Goal: Task Accomplishment & Management: Manage account settings

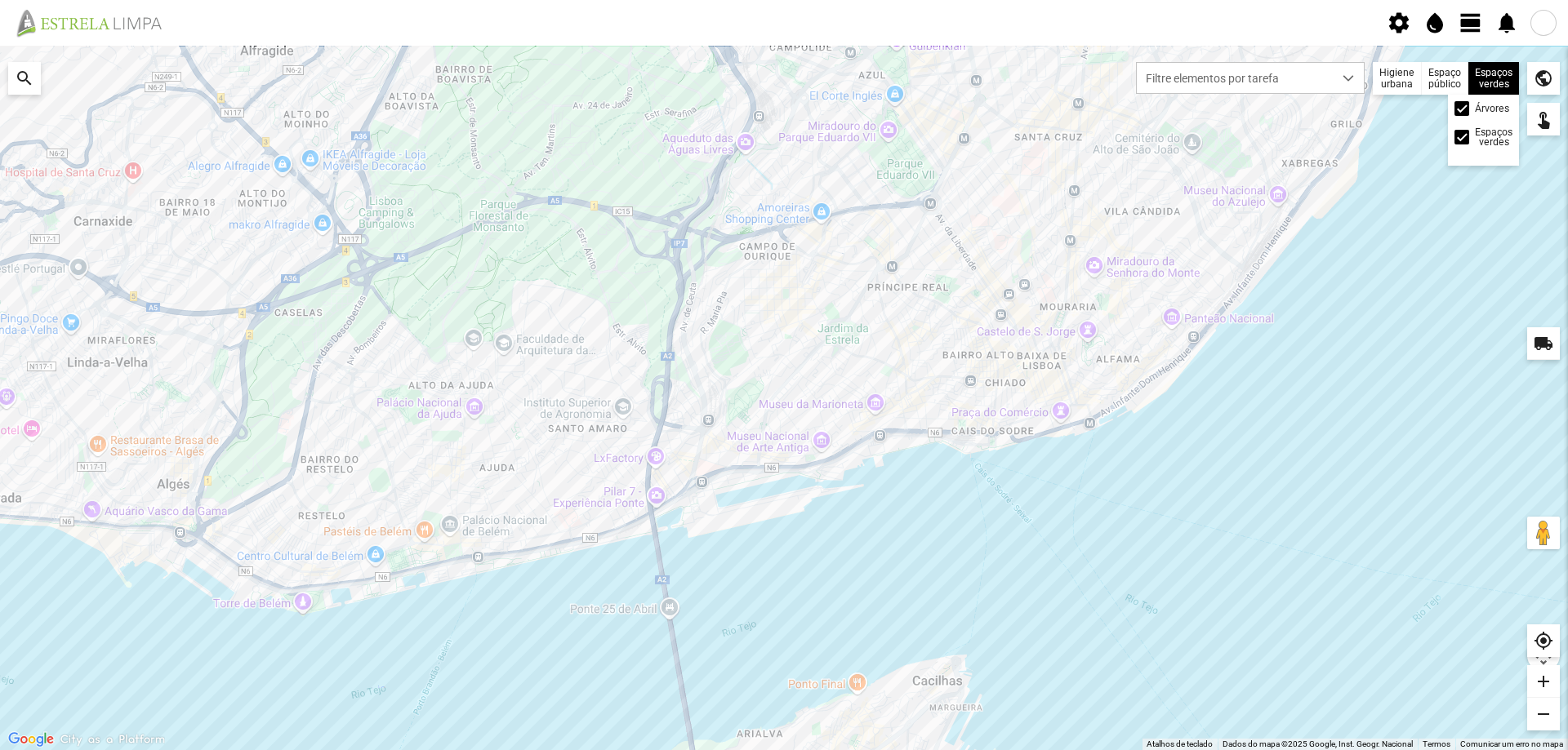
click at [1497, 73] on div "Espaços verdes Árvores Espaços verdes" at bounding box center [1494, 78] width 51 height 33
click at [1463, 109] on span at bounding box center [1463, 109] width 0 height 0
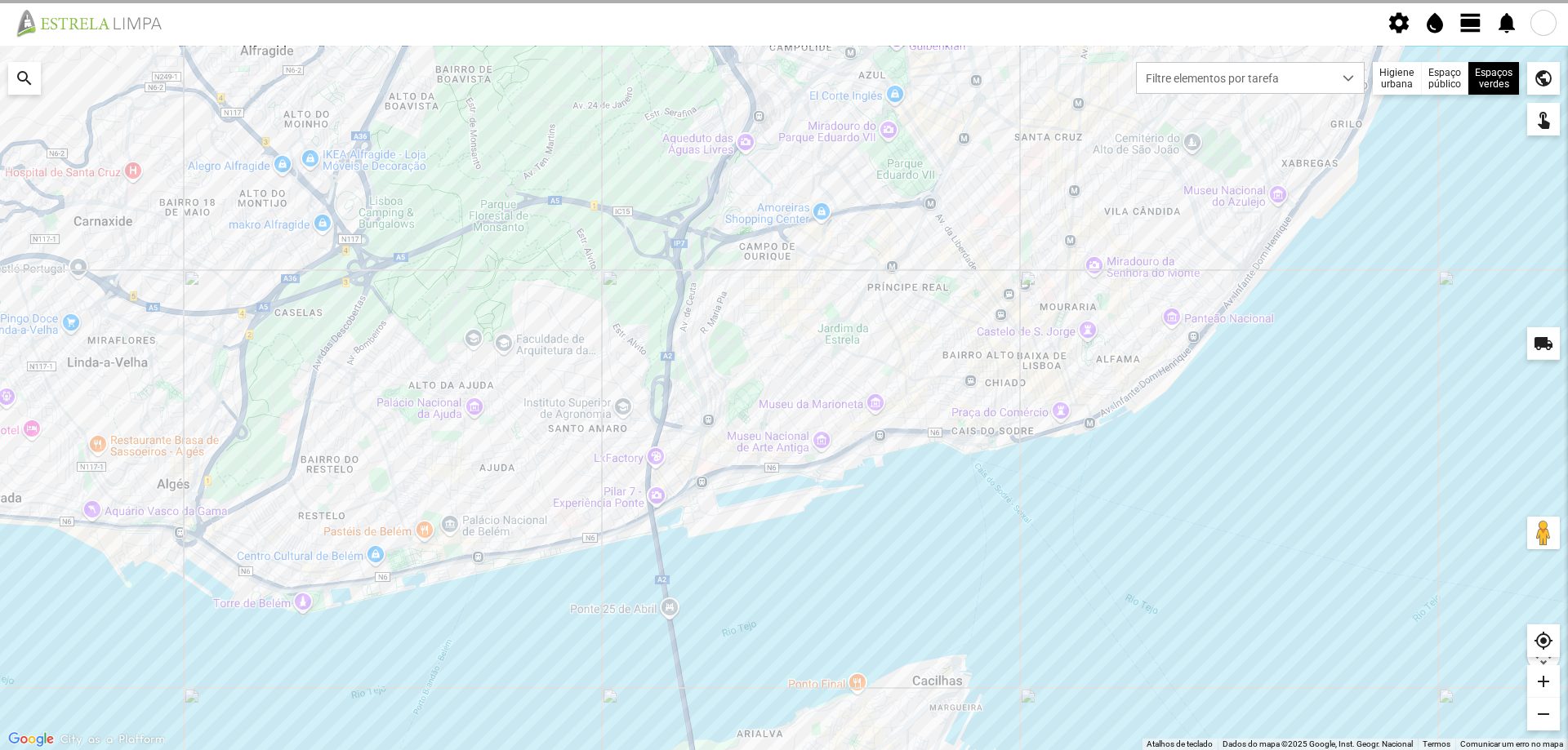
scroll to position [8, 9]
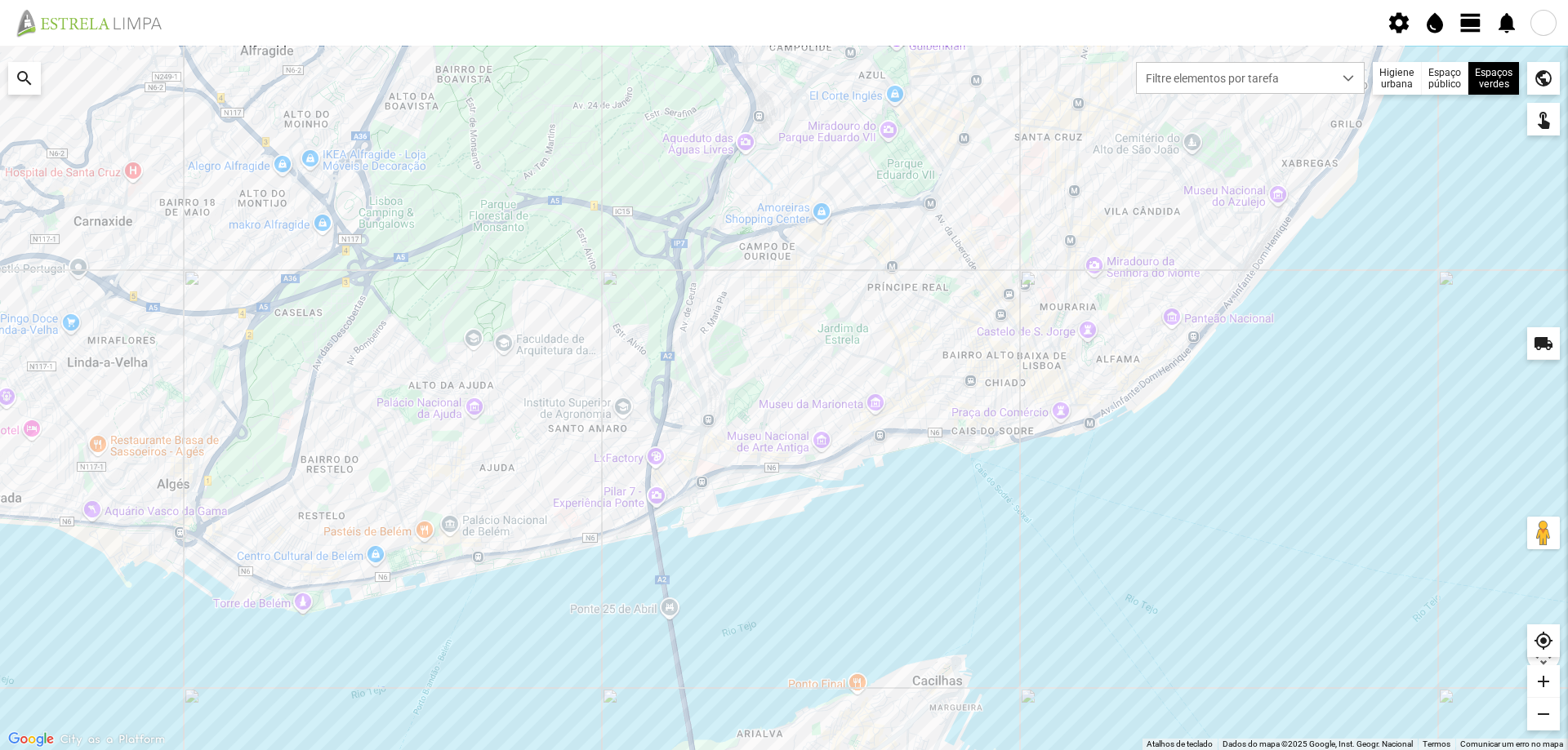
click at [1467, 20] on span "view_day" at bounding box center [1471, 23] width 25 height 25
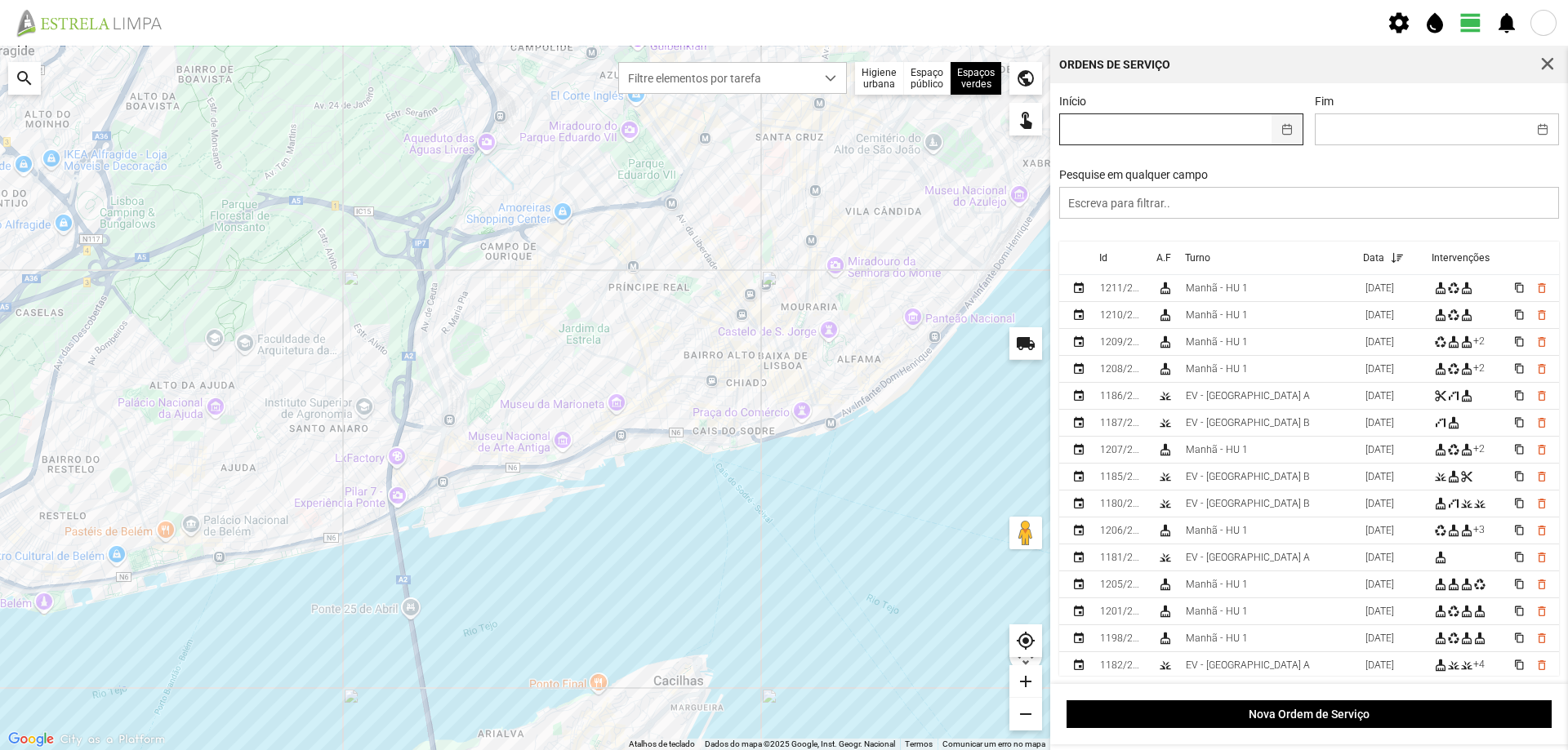
click at [1285, 133] on button "button" at bounding box center [1287, 129] width 32 height 30
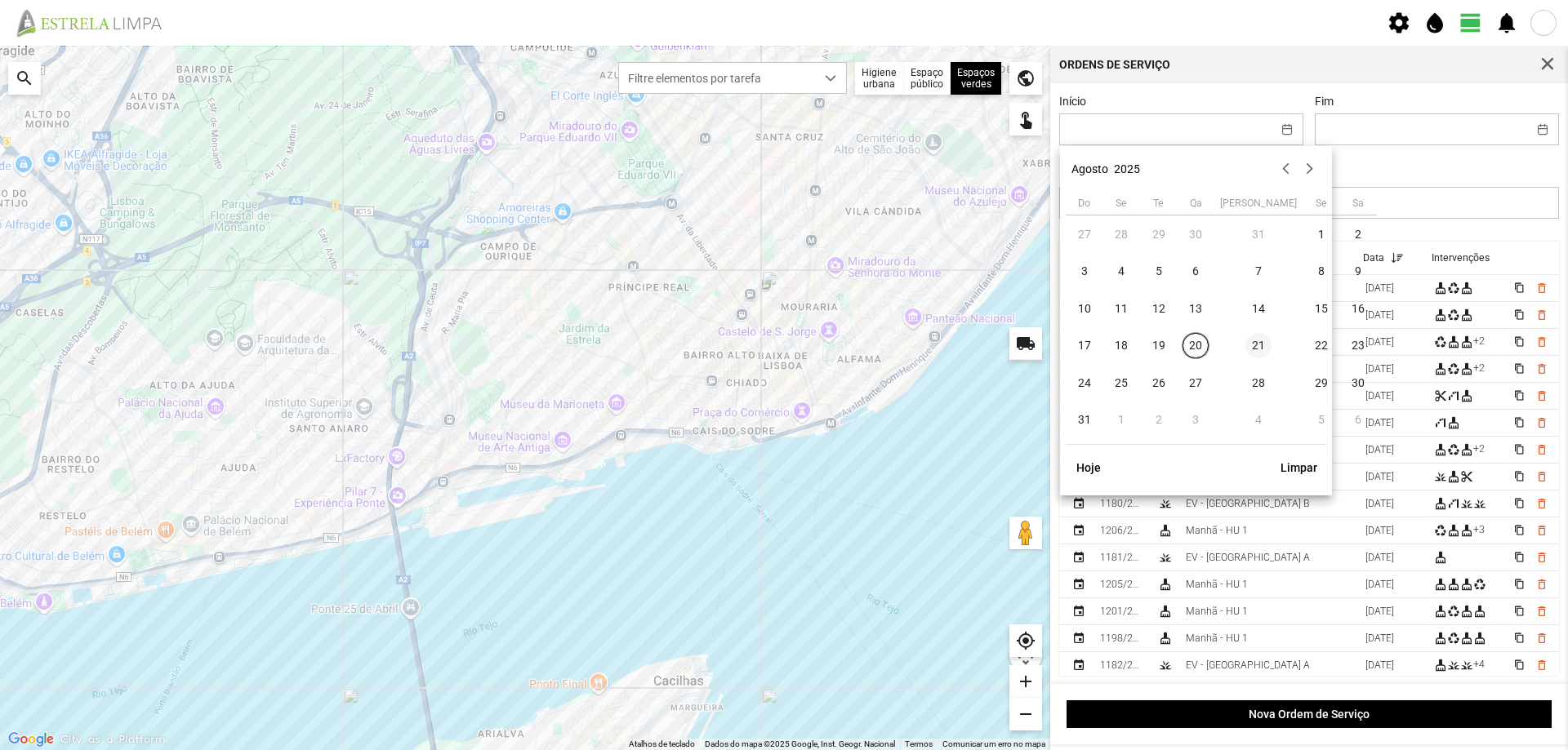
click at [1245, 346] on span "21" at bounding box center [1258, 346] width 26 height 26
type input "21/08/2025"
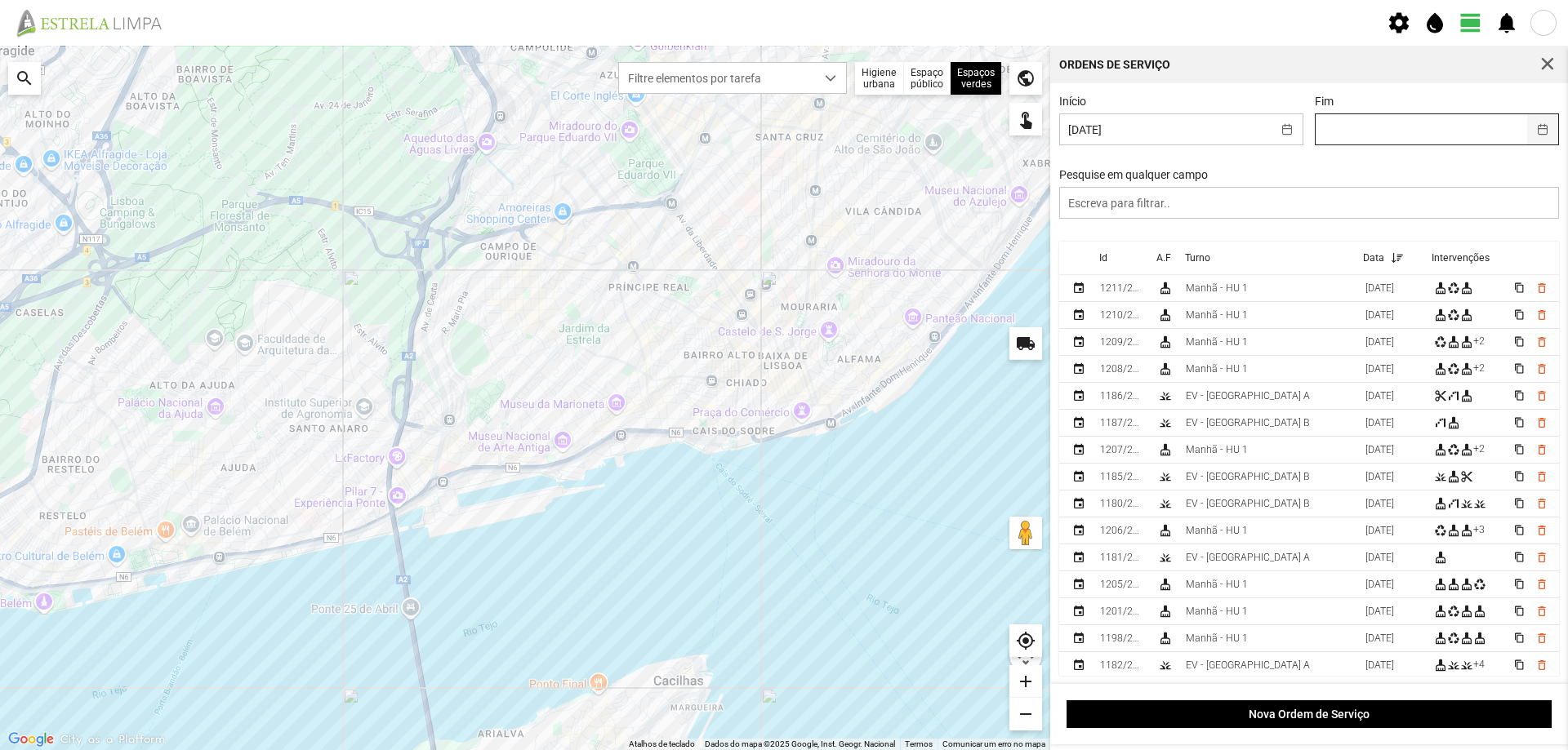
click at [1527, 133] on button "button" at bounding box center [1543, 129] width 32 height 30
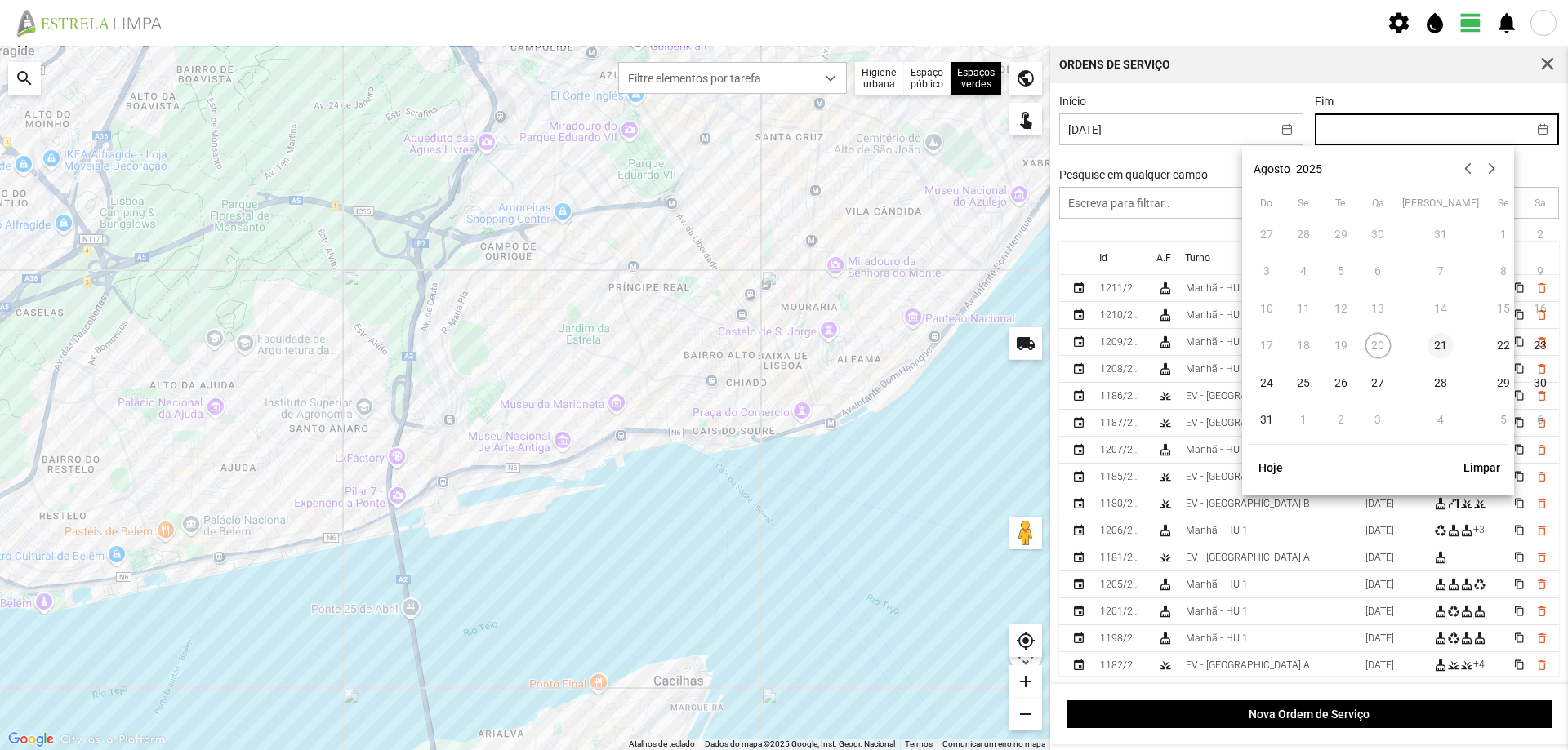
click at [1428, 342] on span "21" at bounding box center [1441, 346] width 26 height 26
type input "21/08/2025"
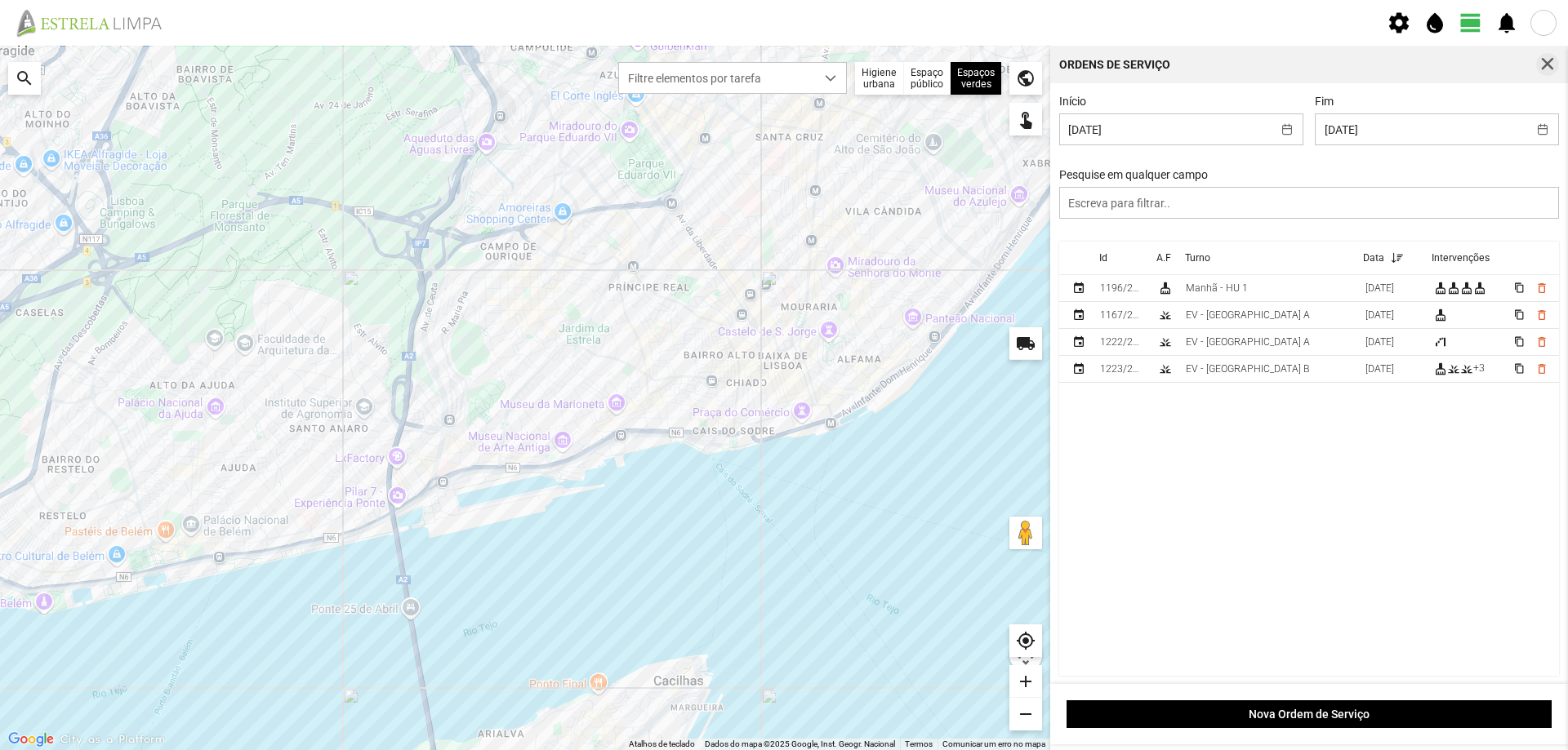
click at [1549, 66] on span "button" at bounding box center [1548, 64] width 15 height 15
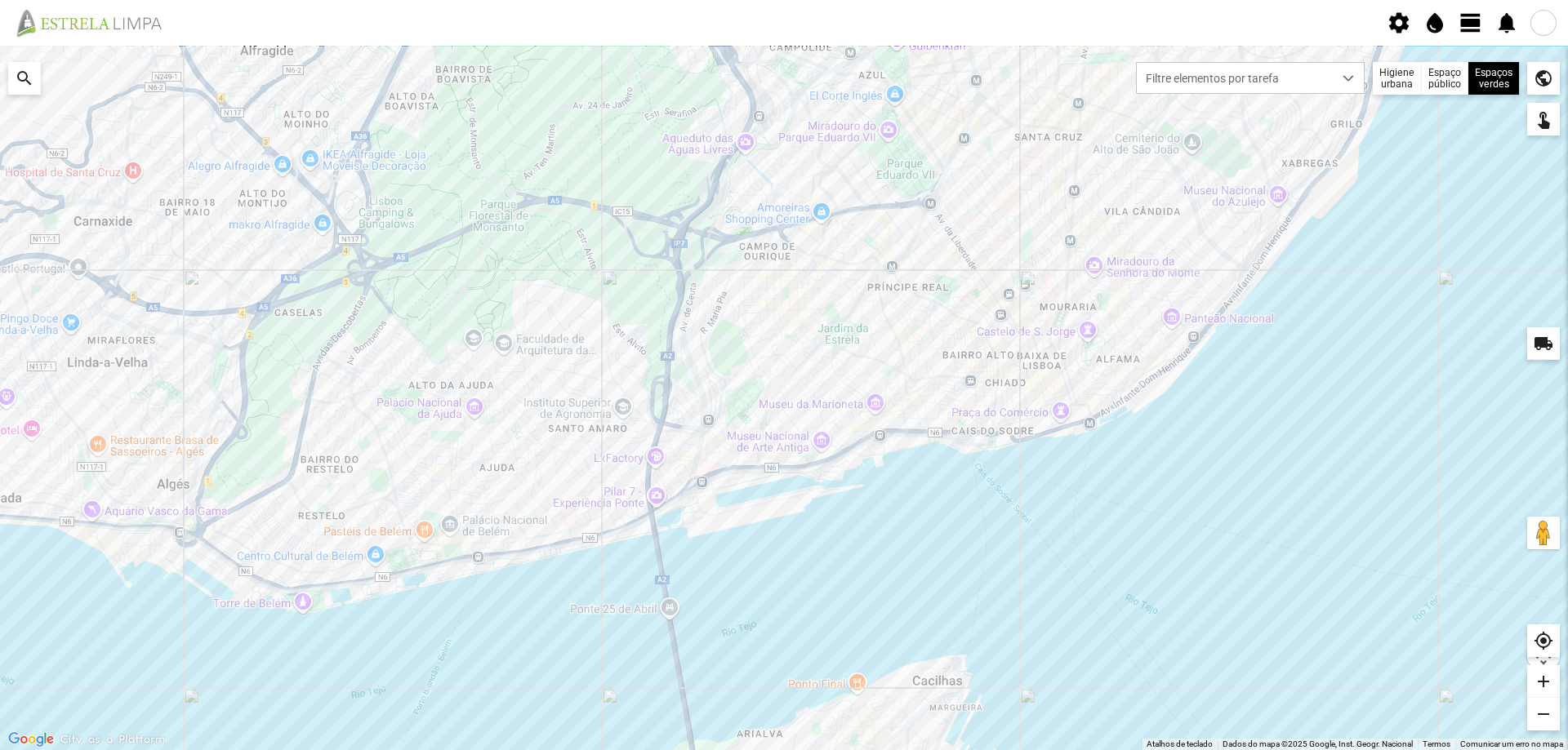
click at [1474, 27] on span "view_day" at bounding box center [1471, 23] width 25 height 25
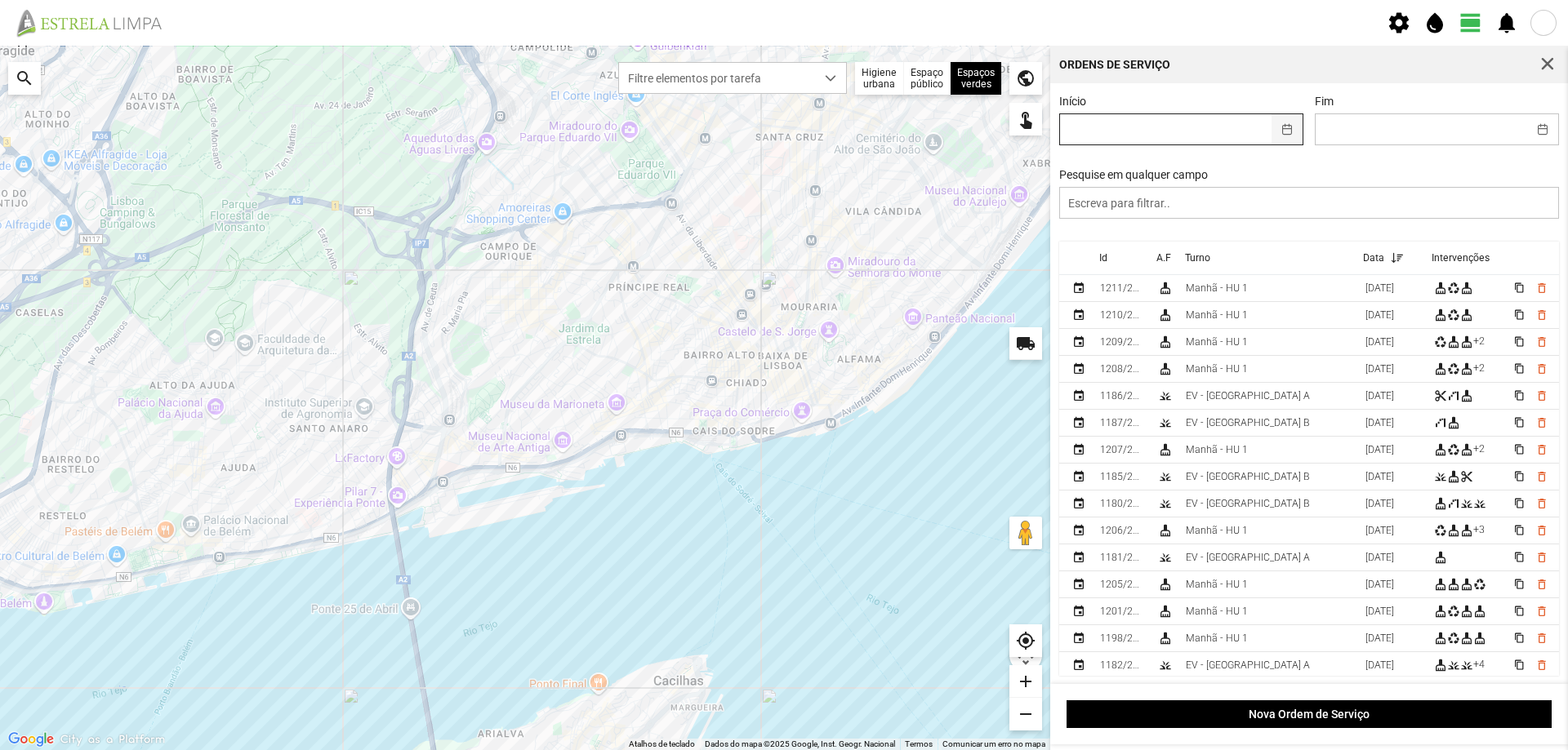
click at [1272, 131] on button "button" at bounding box center [1287, 129] width 32 height 30
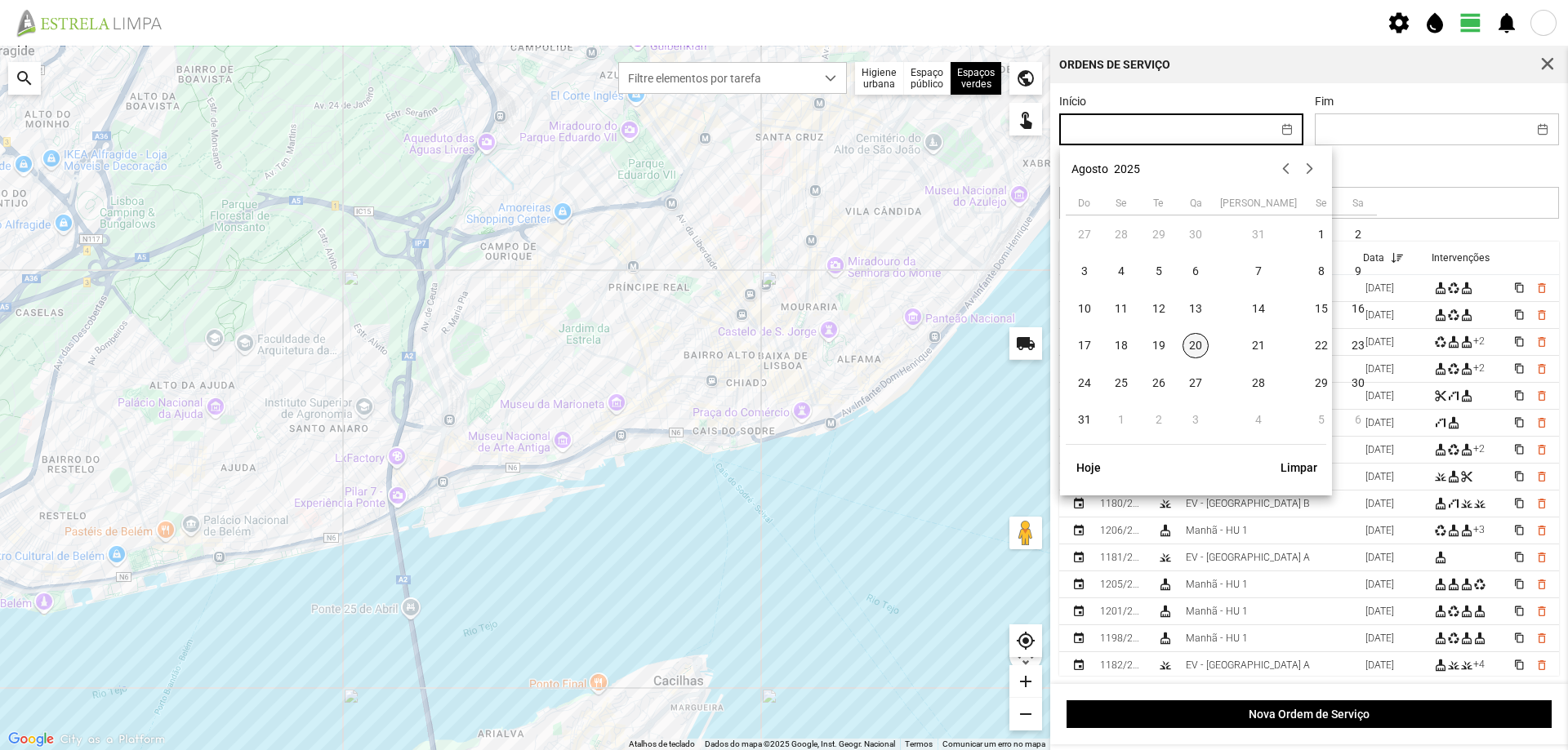
click at [1201, 344] on span "20" at bounding box center [1196, 346] width 26 height 26
type input "[DATE]"
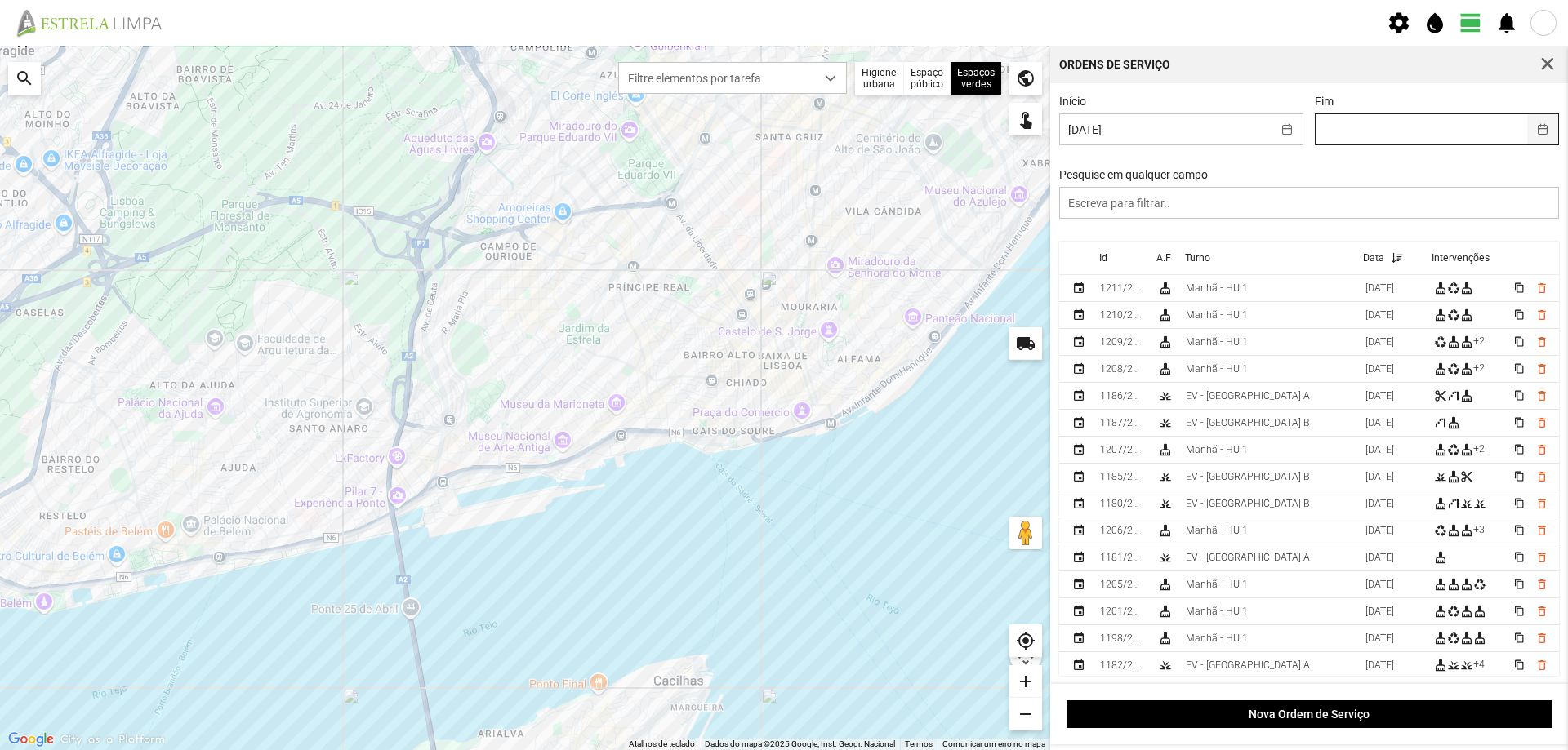
click at [1539, 129] on button "button" at bounding box center [1543, 129] width 32 height 30
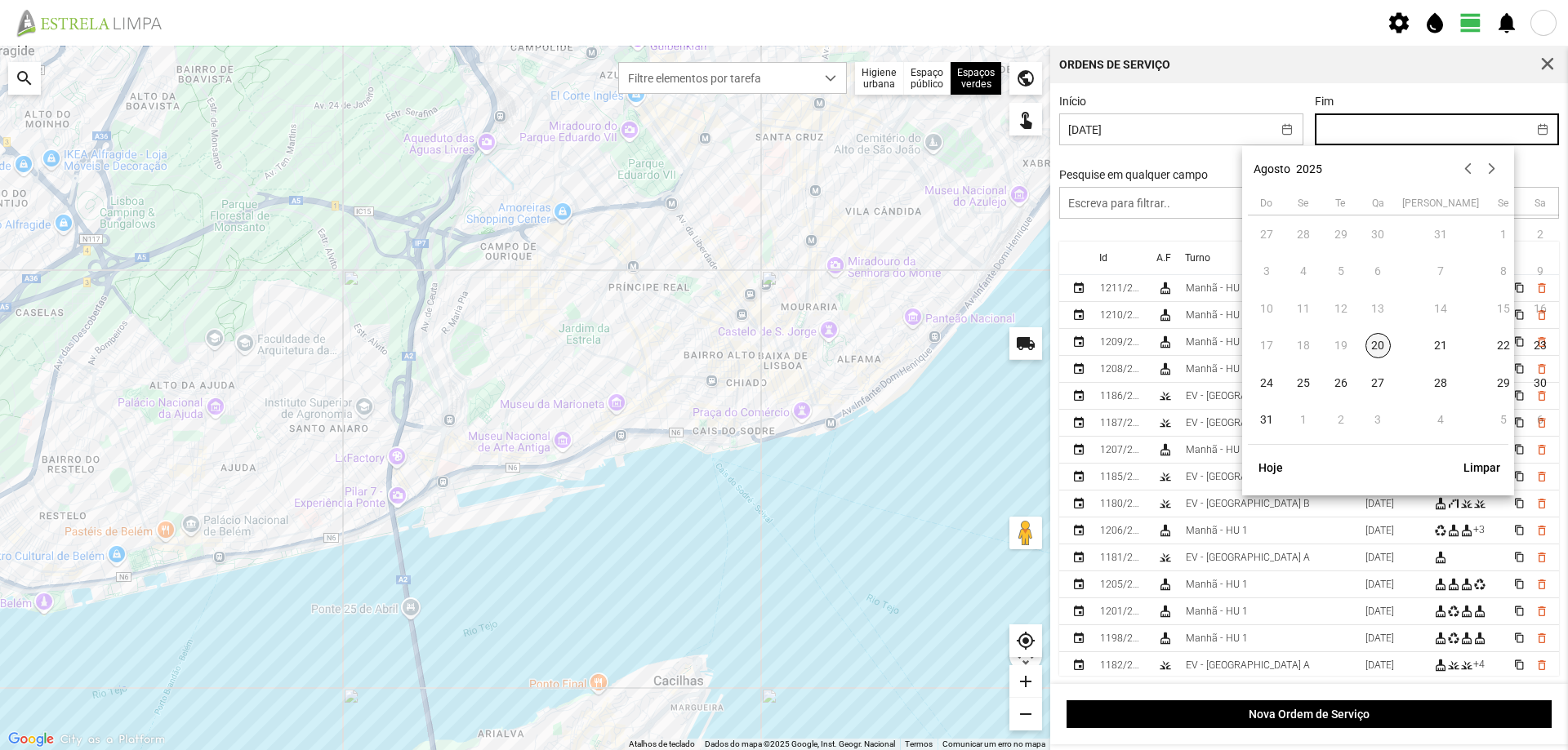
click at [1383, 347] on span "20" at bounding box center [1378, 346] width 26 height 26
type input "[DATE]"
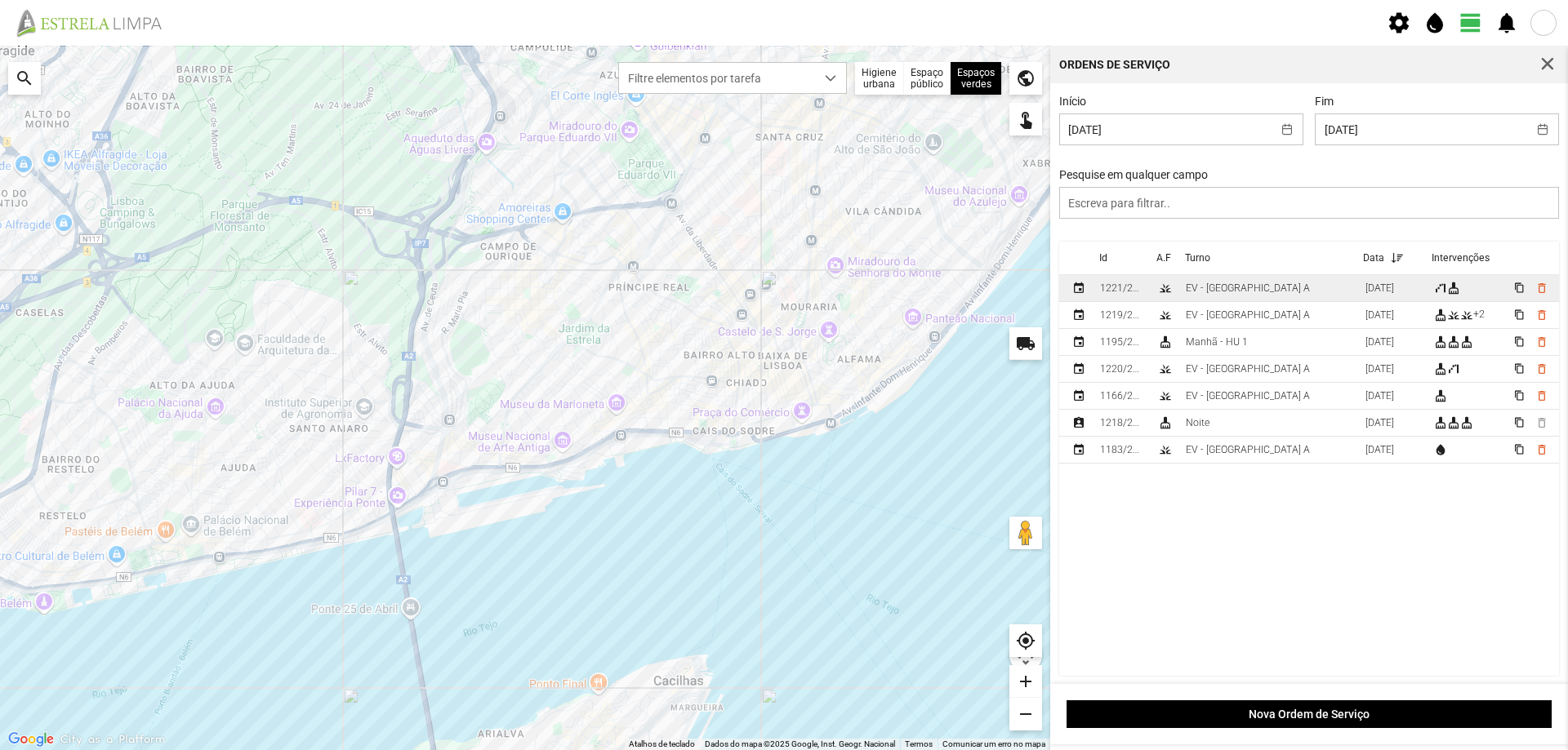
click at [1257, 297] on td "EV - [GEOGRAPHIC_DATA] A" at bounding box center [1269, 289] width 180 height 27
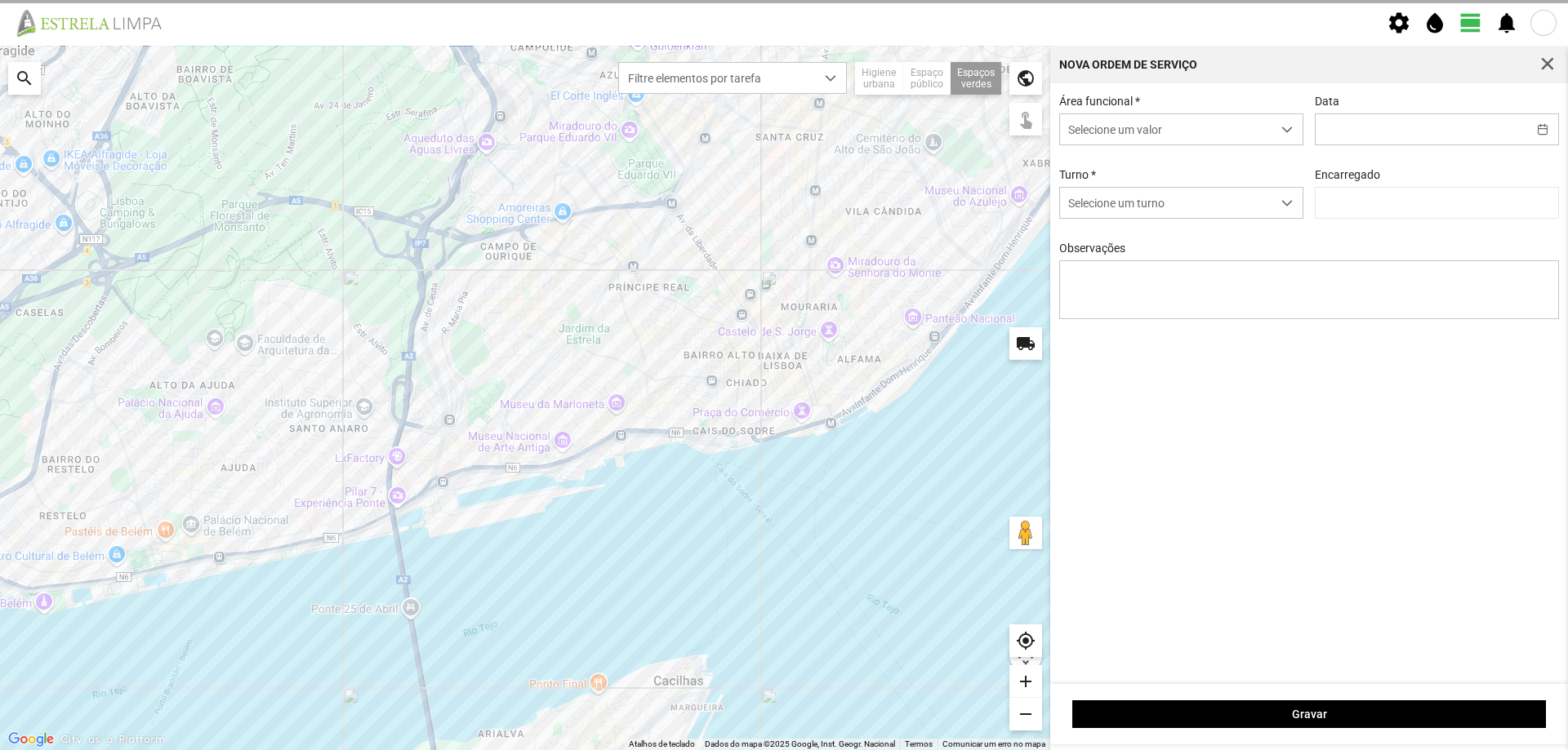
type input "[DATE]"
type input "[PERSON_NAME]"
type textarea "Jardim da Possidónio da Silva"
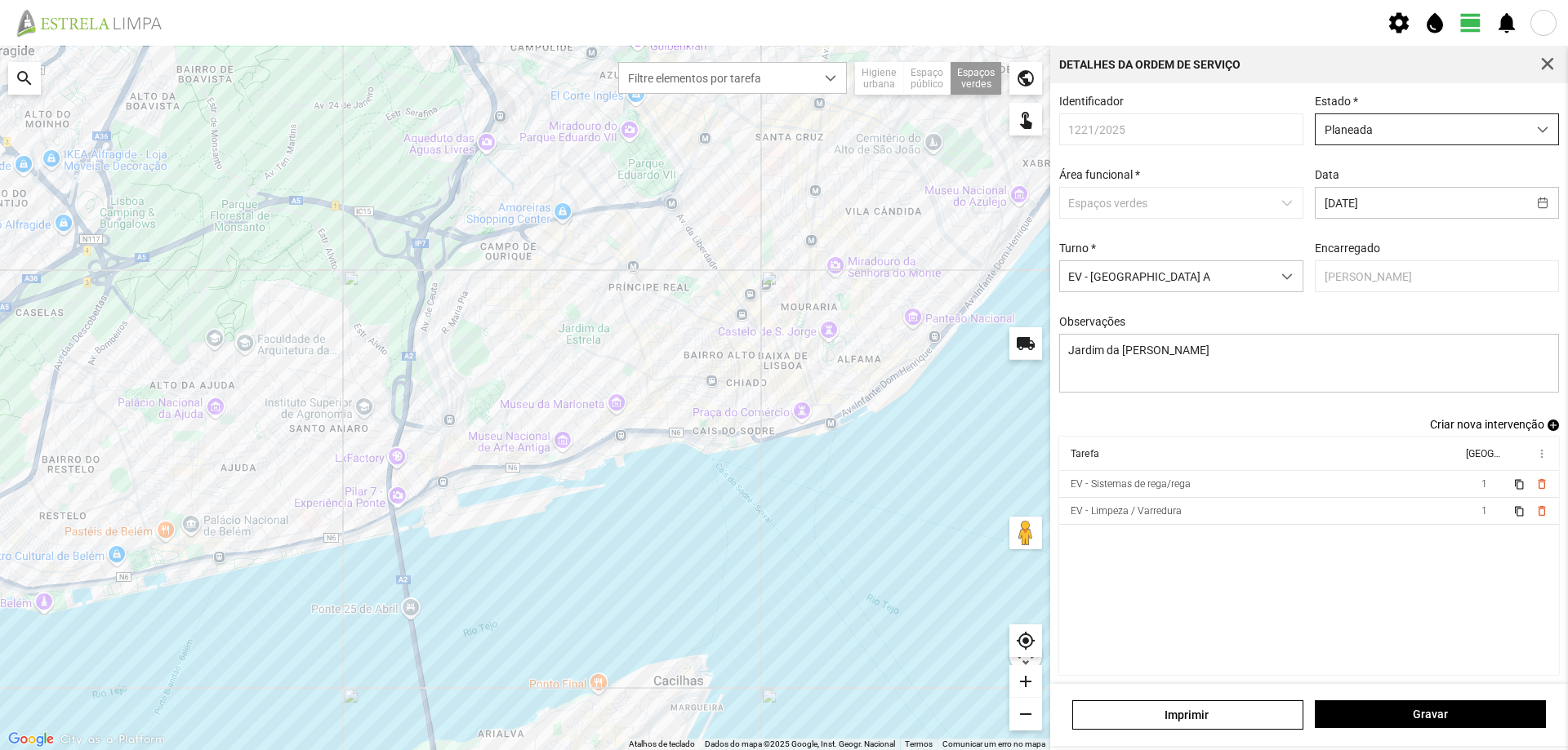
click at [1443, 133] on span "Planeada" at bounding box center [1422, 129] width 212 height 30
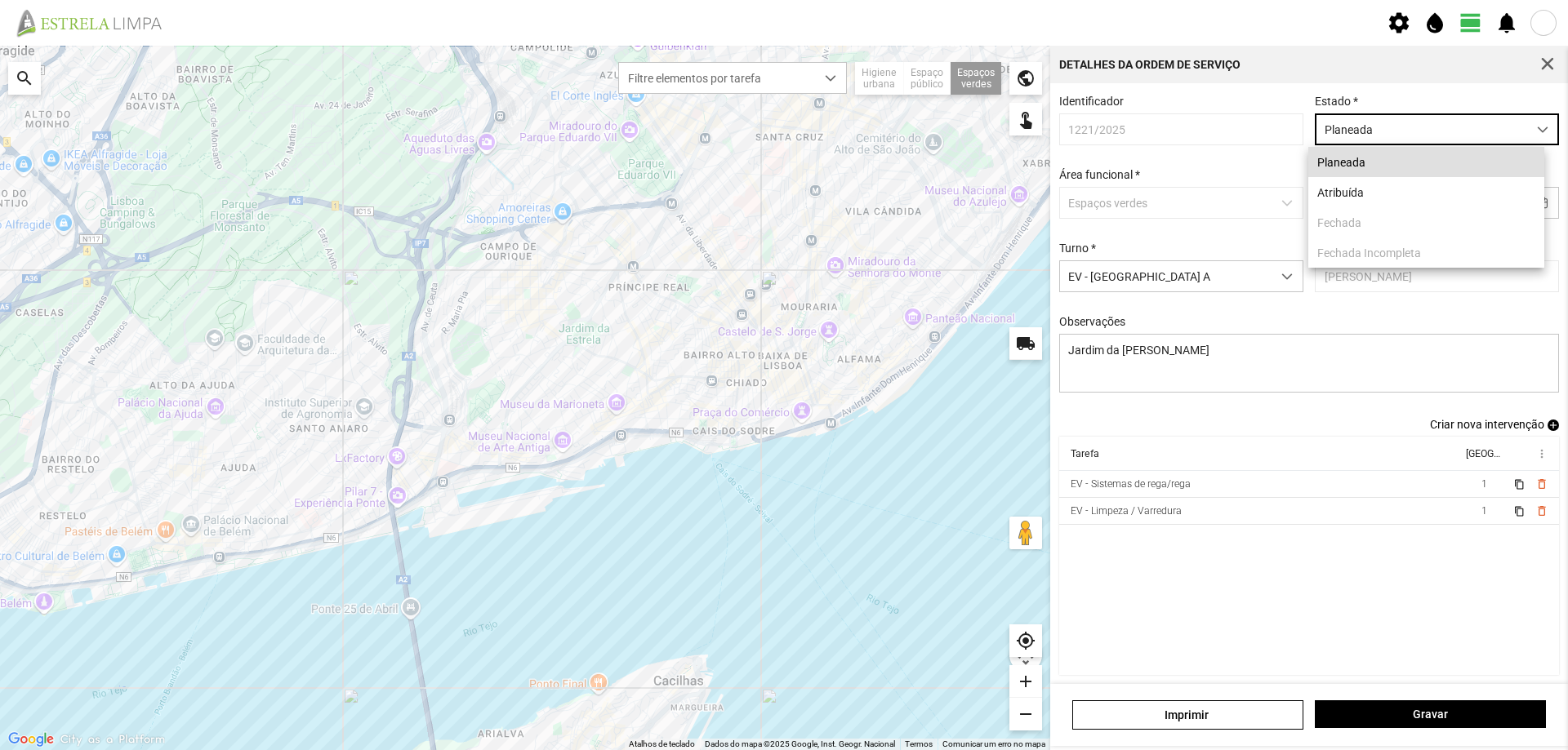
scroll to position [9, 73]
click at [1379, 199] on li "Atribuída" at bounding box center [1427, 192] width 236 height 30
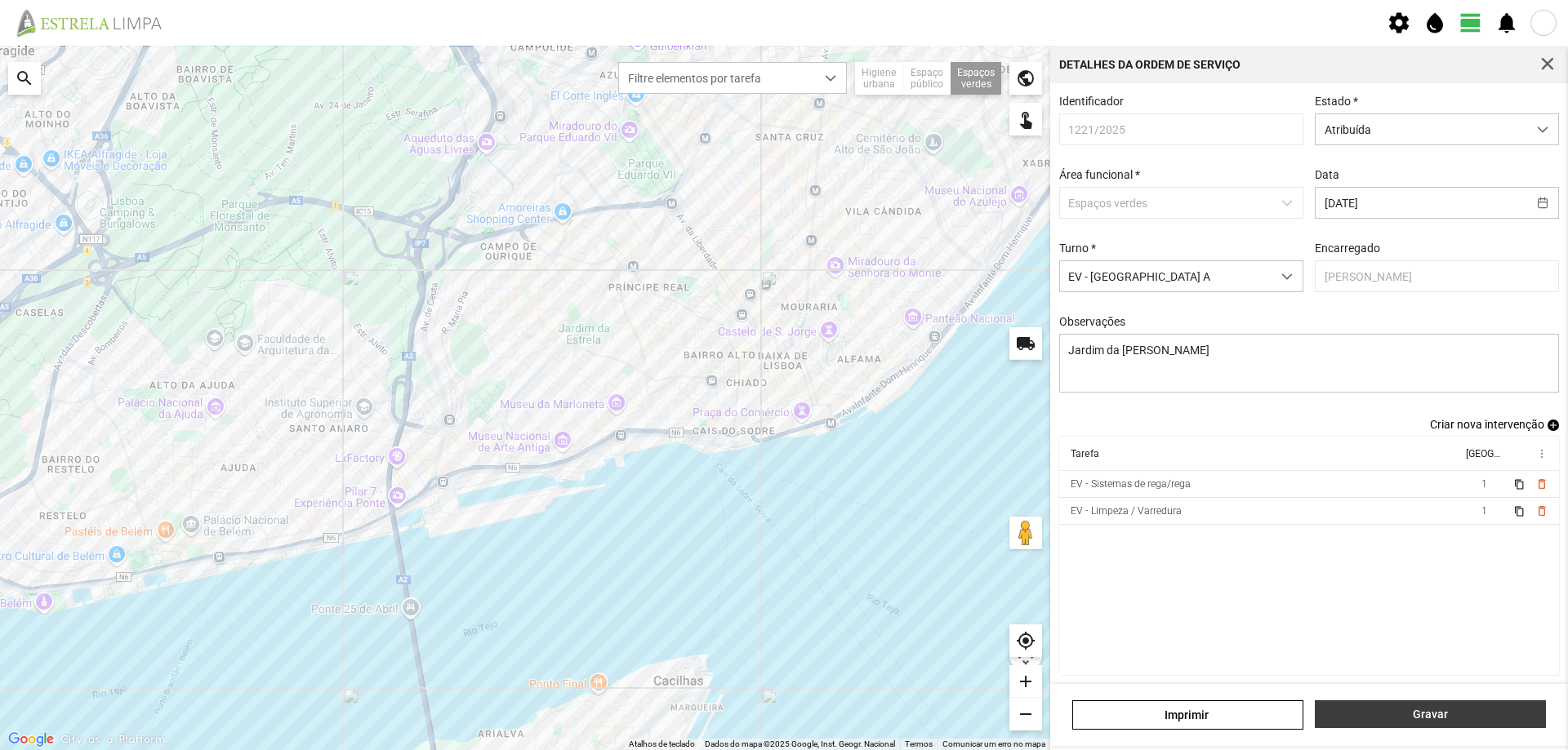
click at [1461, 722] on button "Gravar" at bounding box center [1431, 715] width 231 height 28
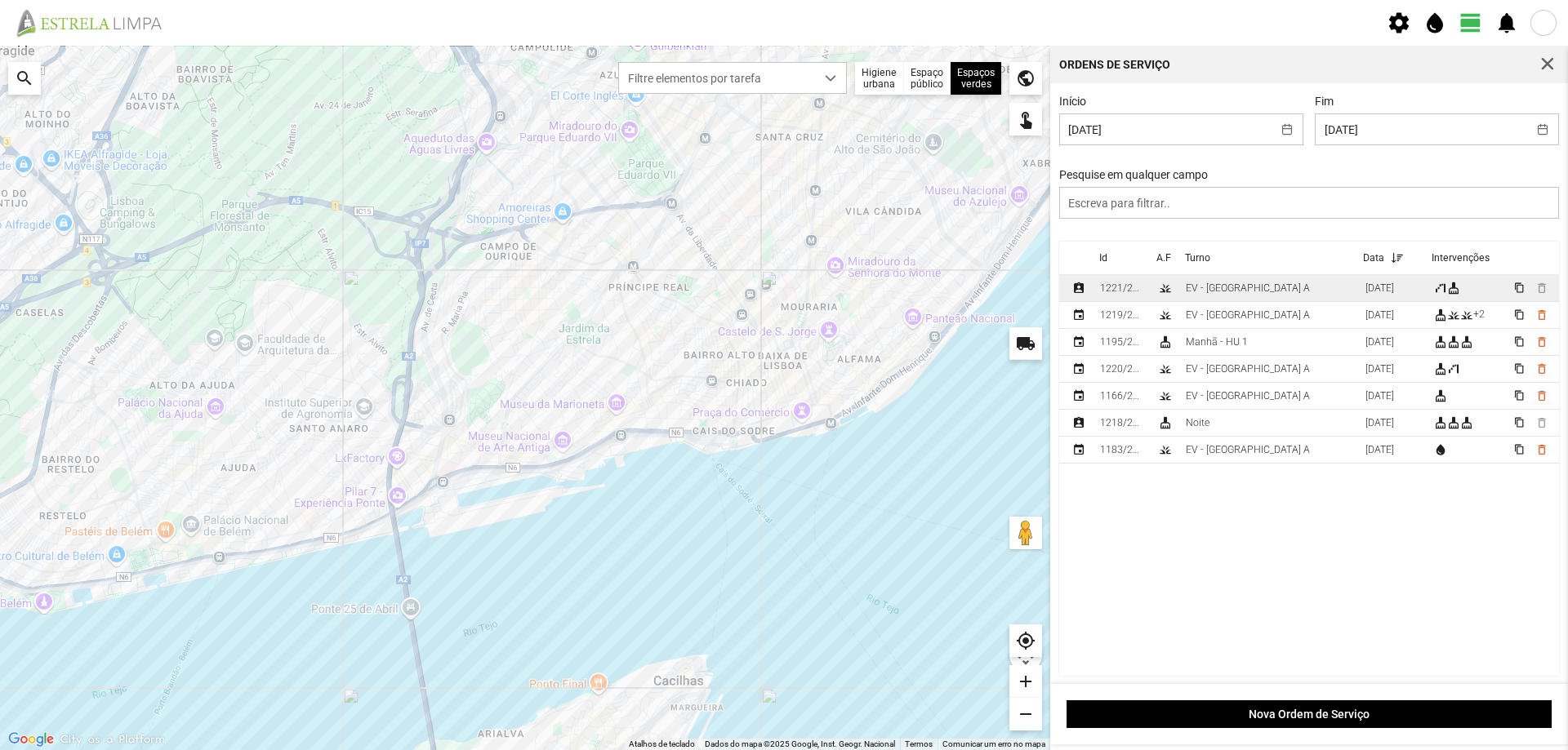
click at [1255, 292] on td "EV - [GEOGRAPHIC_DATA] A" at bounding box center [1269, 289] width 180 height 27
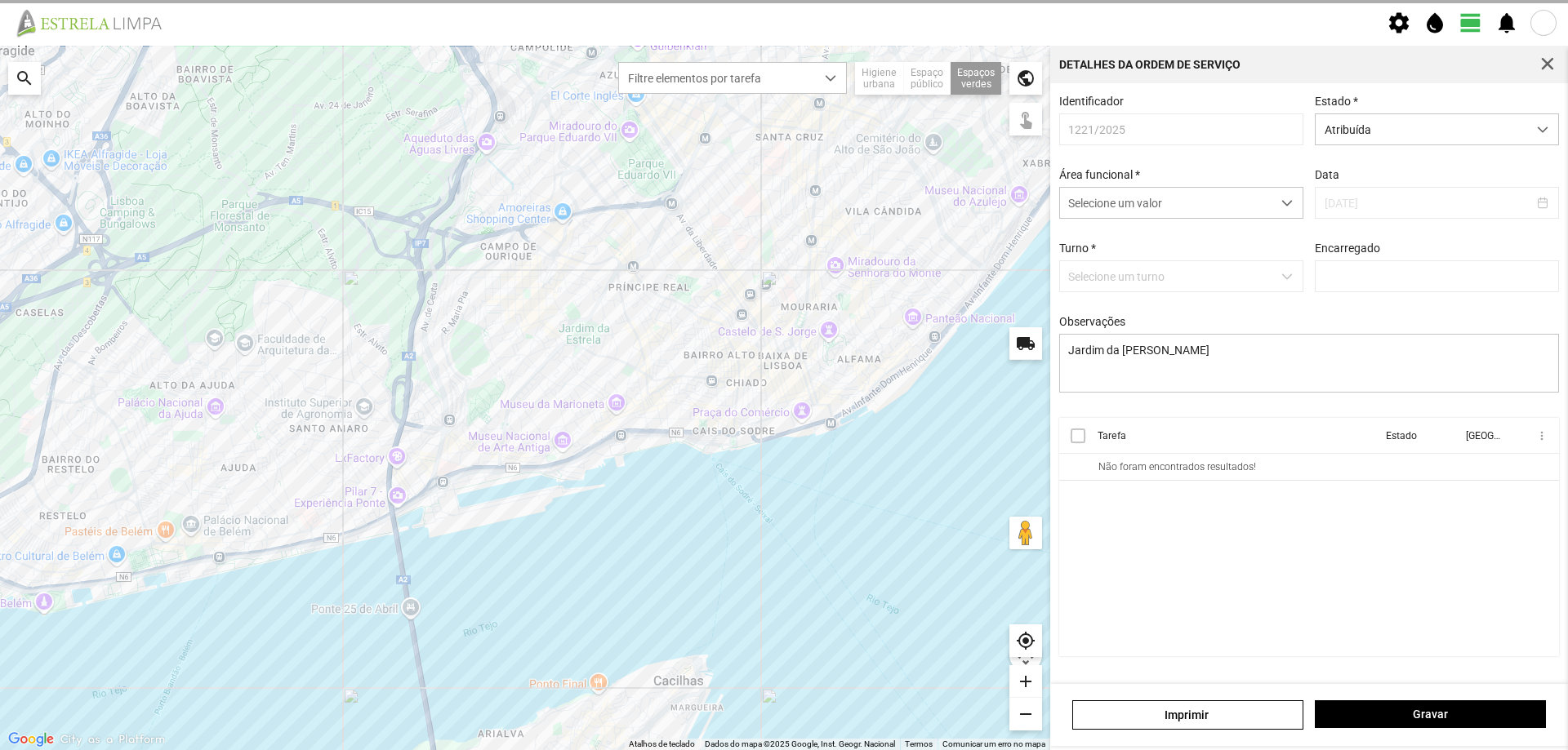
type input "[PERSON_NAME]"
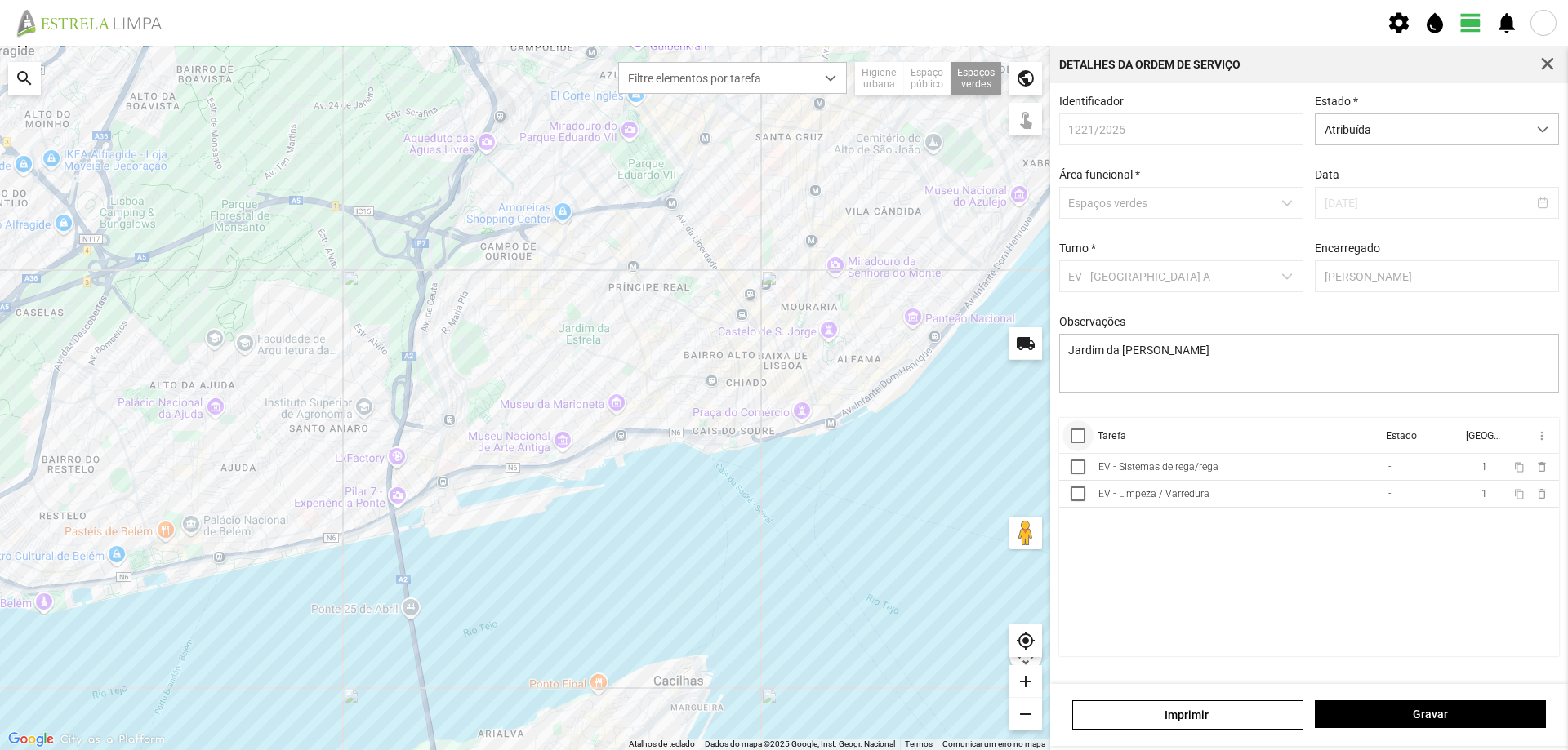
click at [1075, 439] on div at bounding box center [1078, 436] width 15 height 15
click at [1542, 439] on span "more_vert" at bounding box center [1542, 436] width 13 height 13
click at [1486, 466] on span "Marcar como Concluída" at bounding box center [1454, 469] width 121 height 12
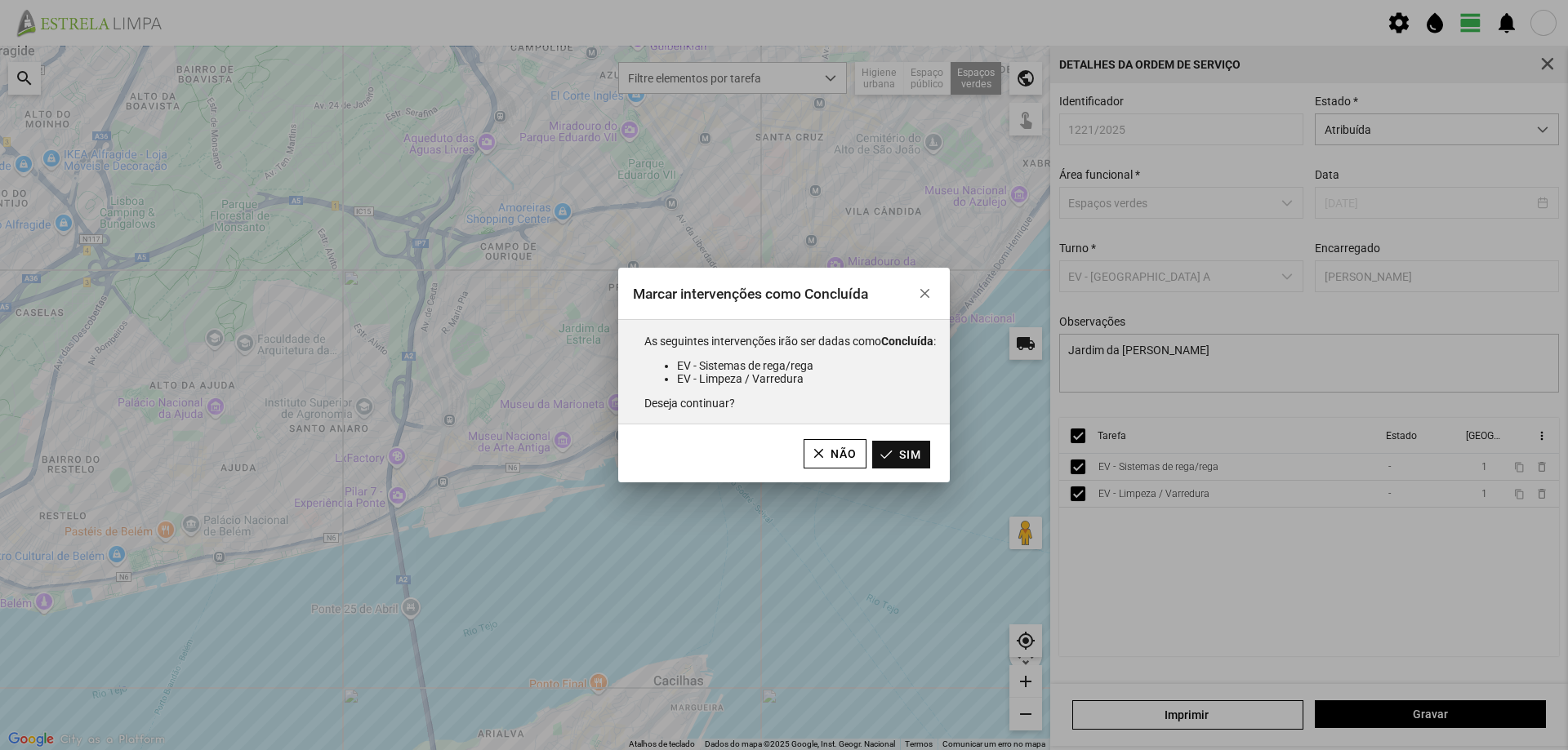
click at [907, 465] on button "Sim" at bounding box center [901, 455] width 58 height 28
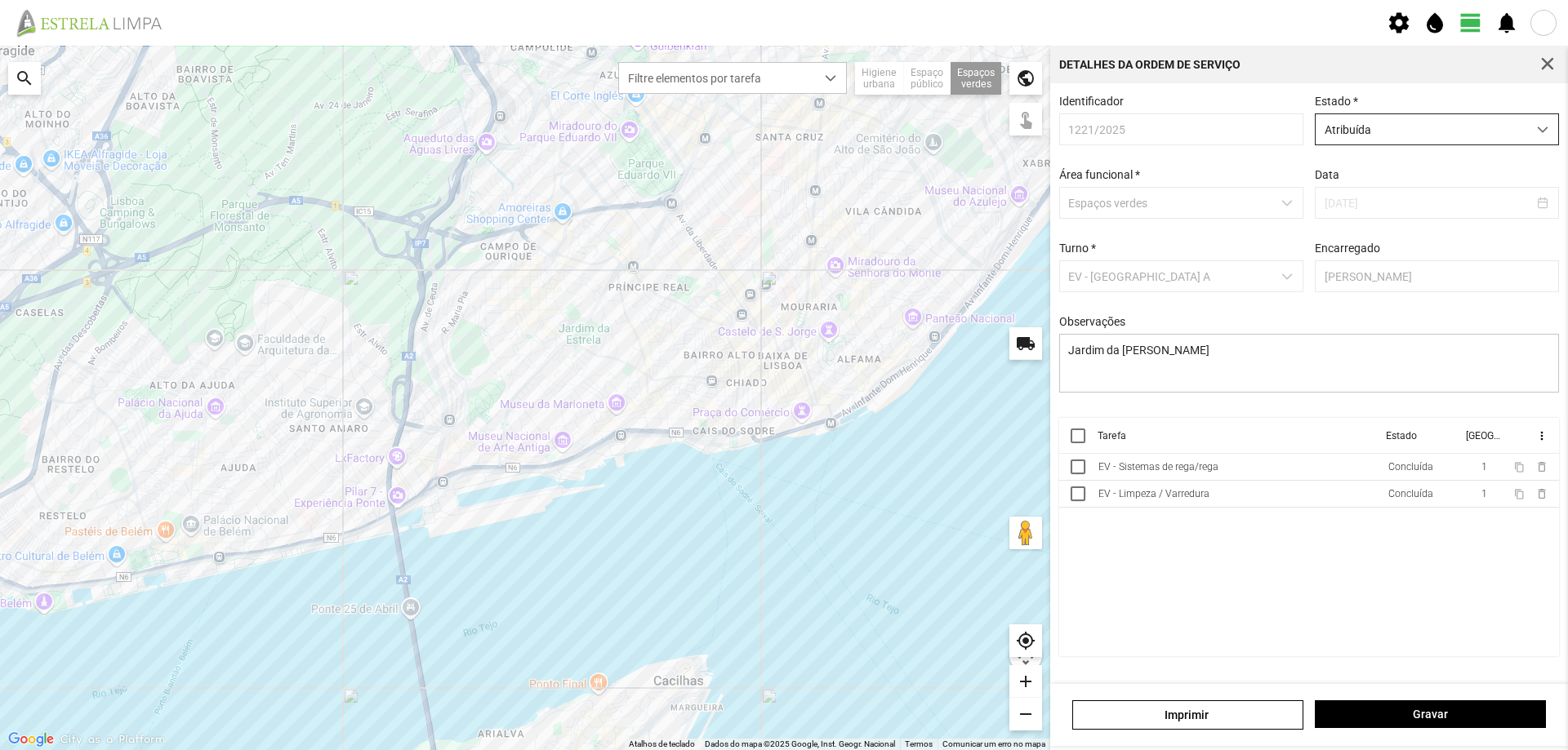
click at [1535, 137] on div "dropdown trigger" at bounding box center [1543, 129] width 32 height 30
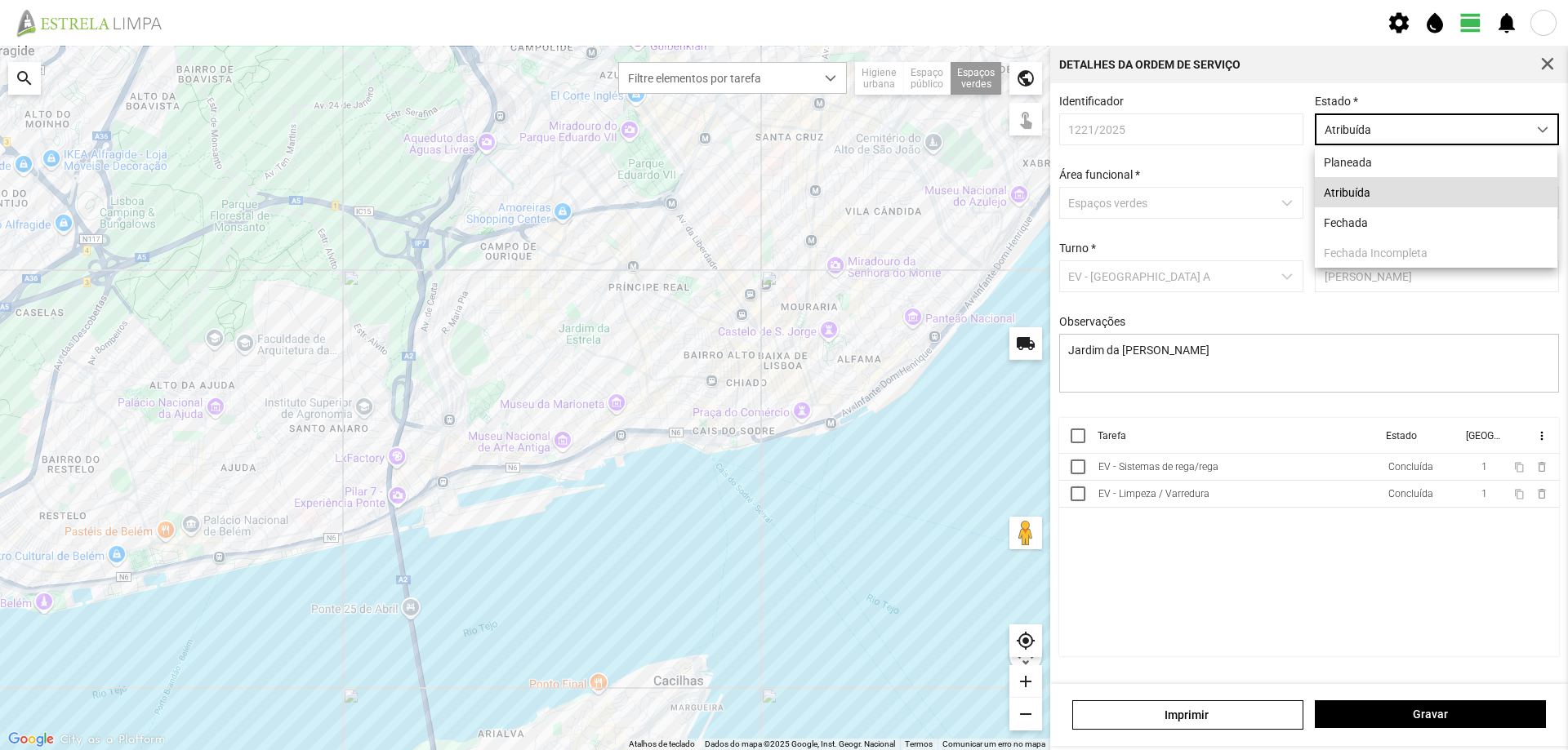
scroll to position [9, 73]
click at [1398, 222] on li "Fechada" at bounding box center [1436, 222] width 243 height 30
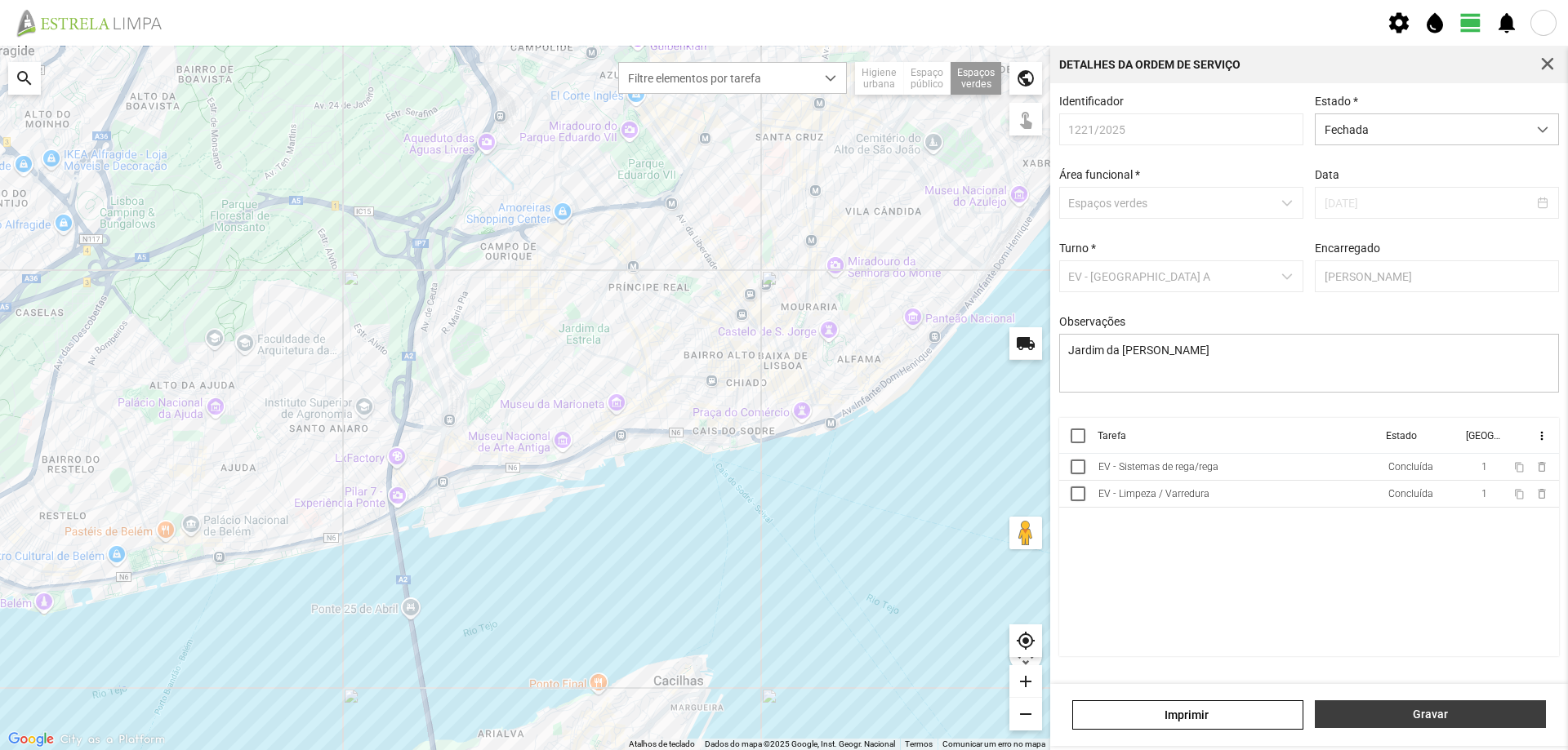
click at [1462, 719] on span "Gravar" at bounding box center [1432, 715] width 214 height 13
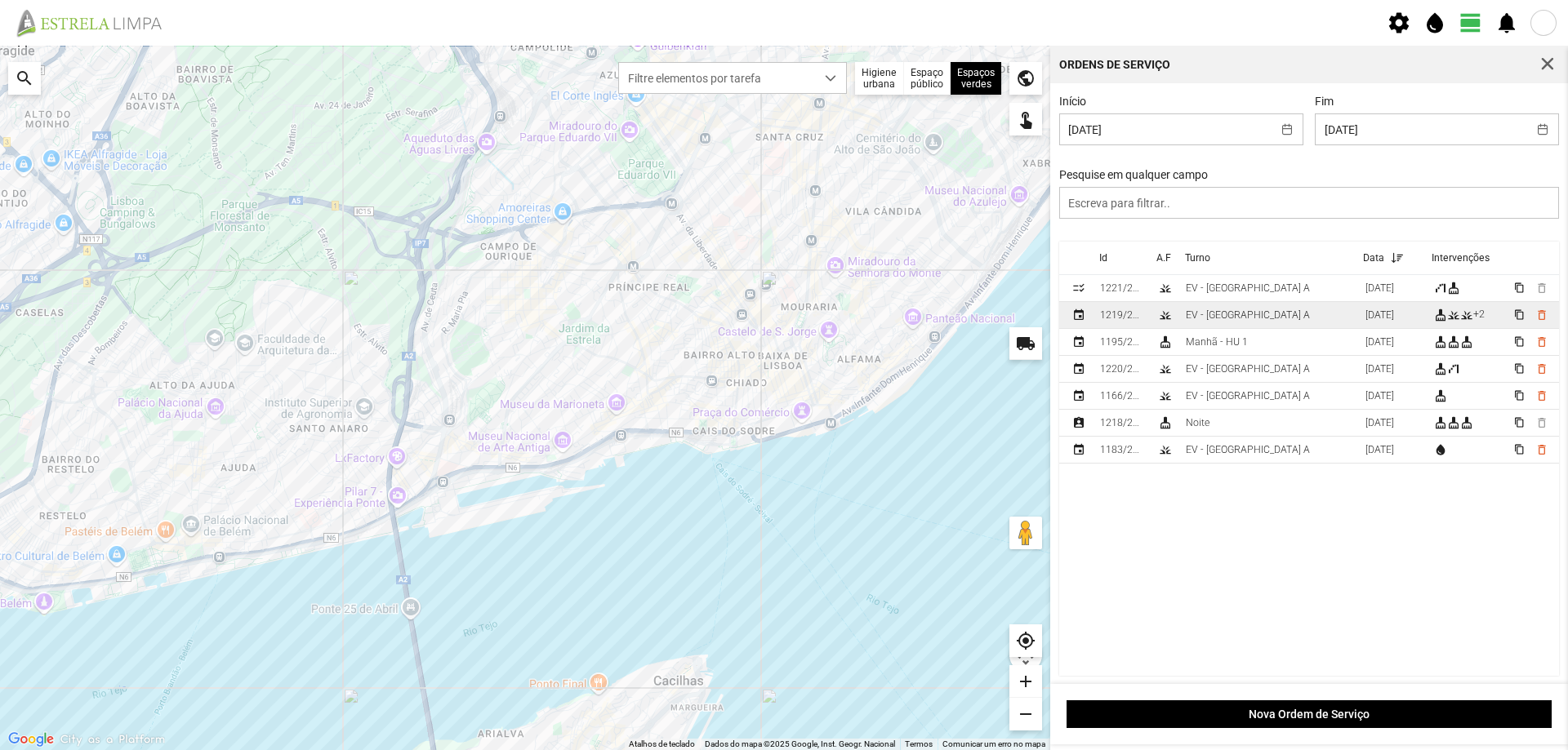
click at [1245, 321] on td "EV - [GEOGRAPHIC_DATA] A" at bounding box center [1269, 316] width 180 height 27
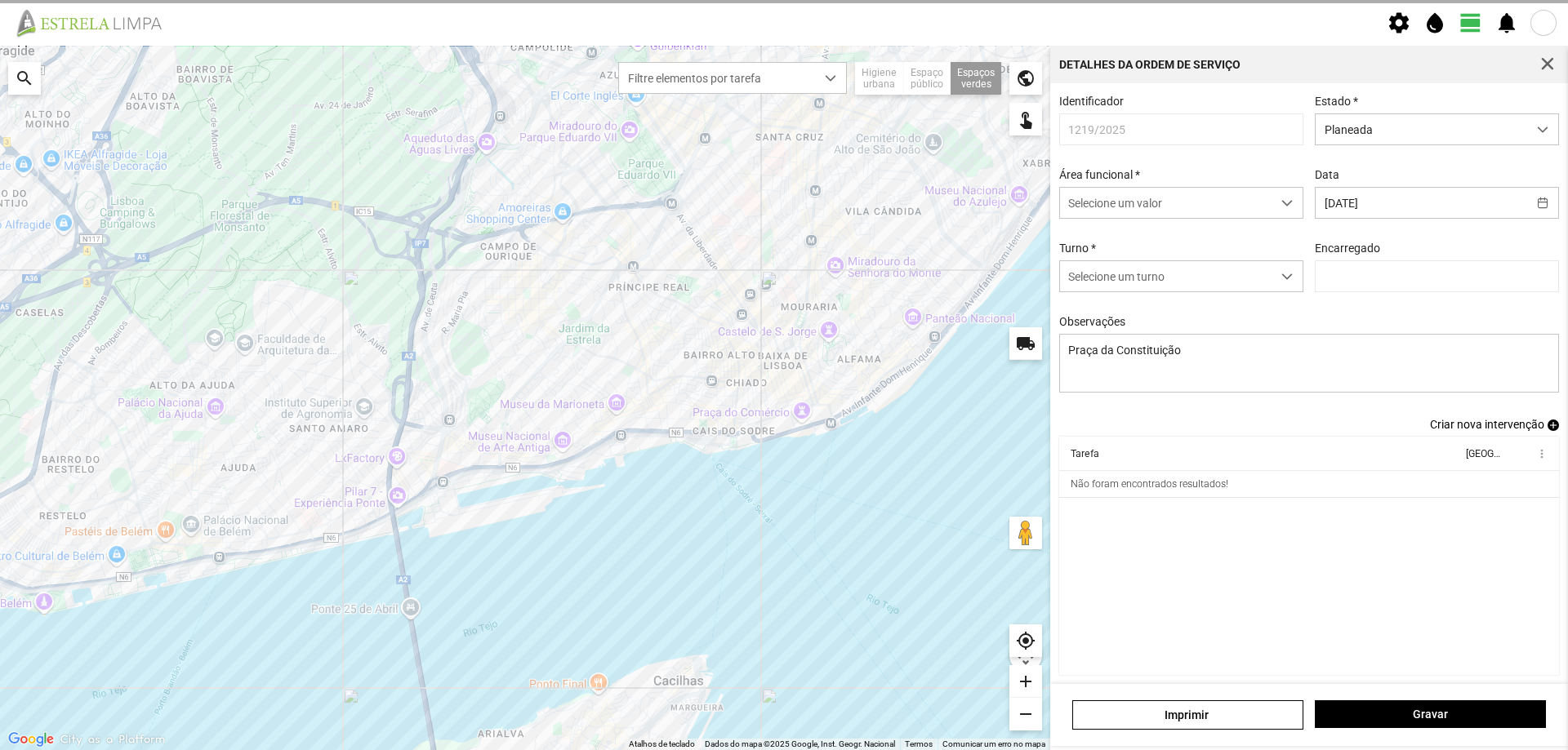
type input "[PERSON_NAME]"
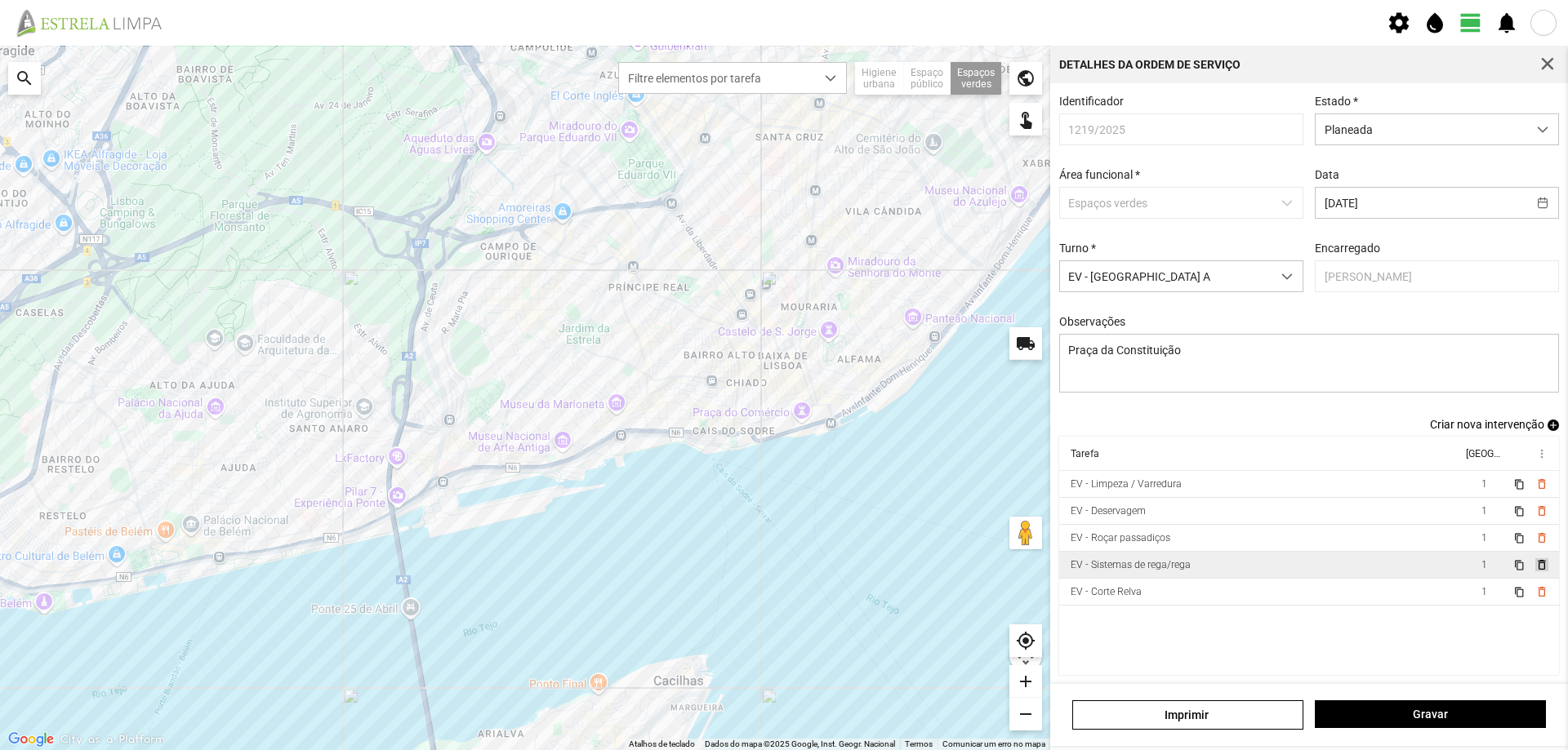
click at [1535, 570] on span "delete_outline" at bounding box center [1542, 565] width 13 height 13
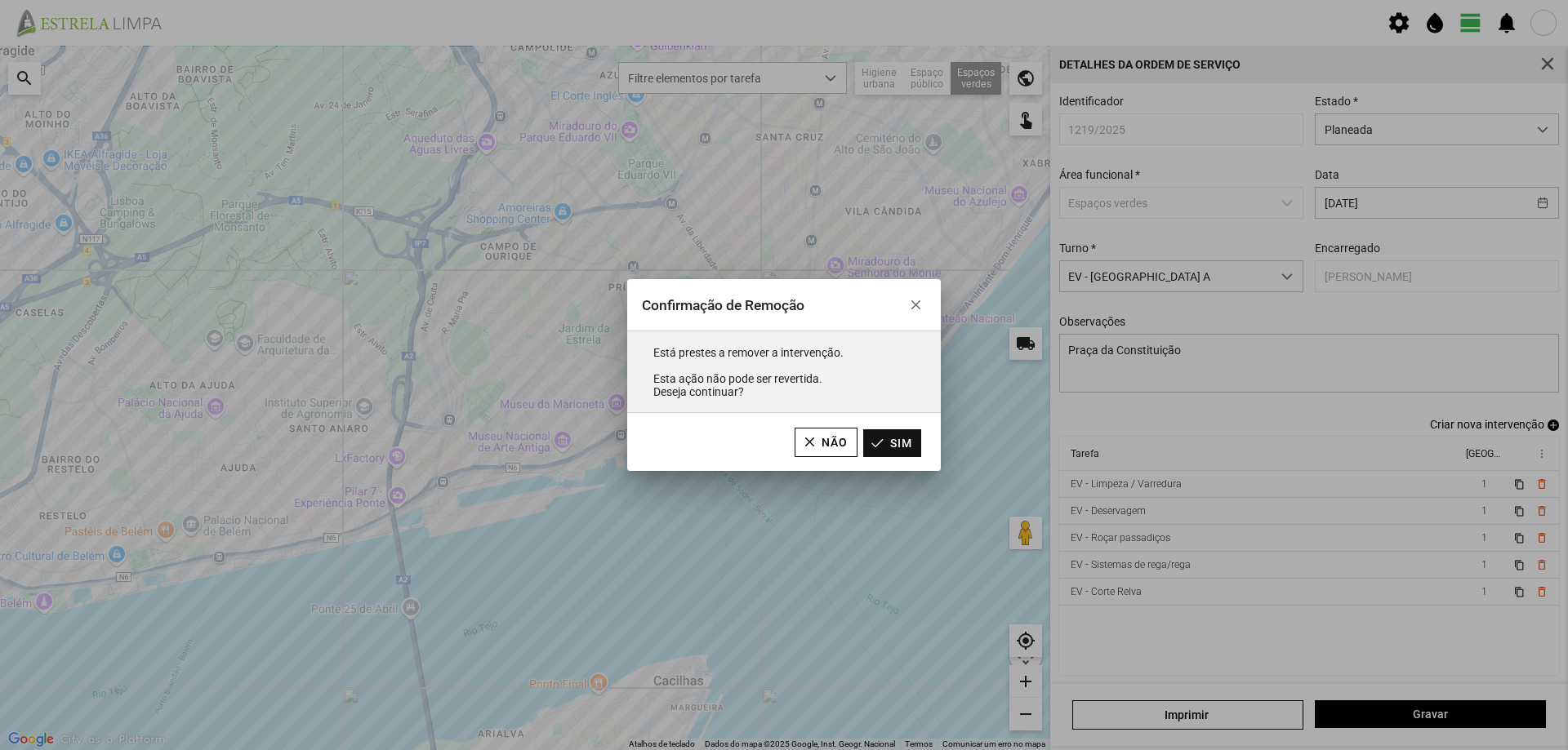
click at [909, 448] on button "Sim" at bounding box center [892, 443] width 58 height 28
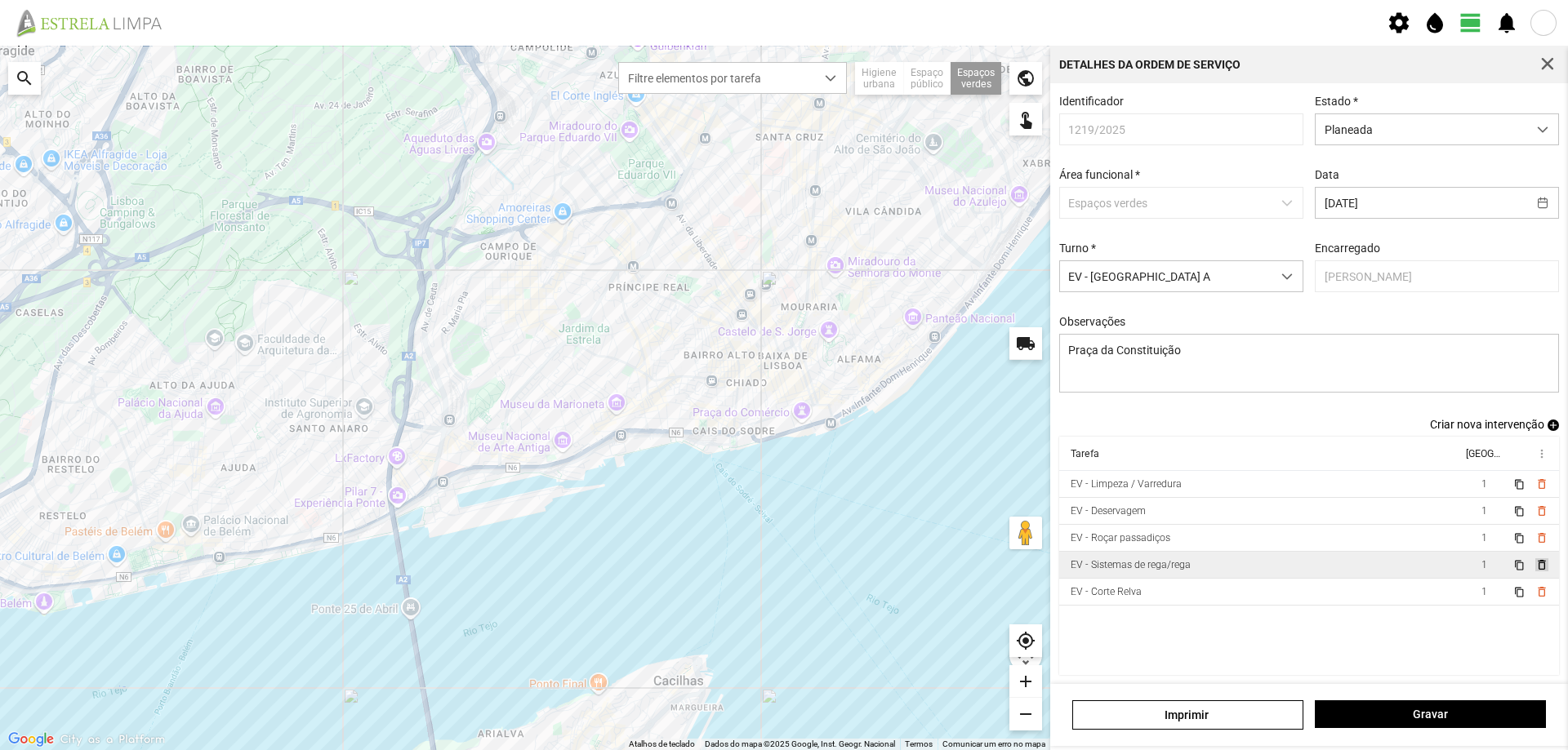
click at [1535, 571] on span "delete_outline" at bounding box center [1542, 565] width 13 height 13
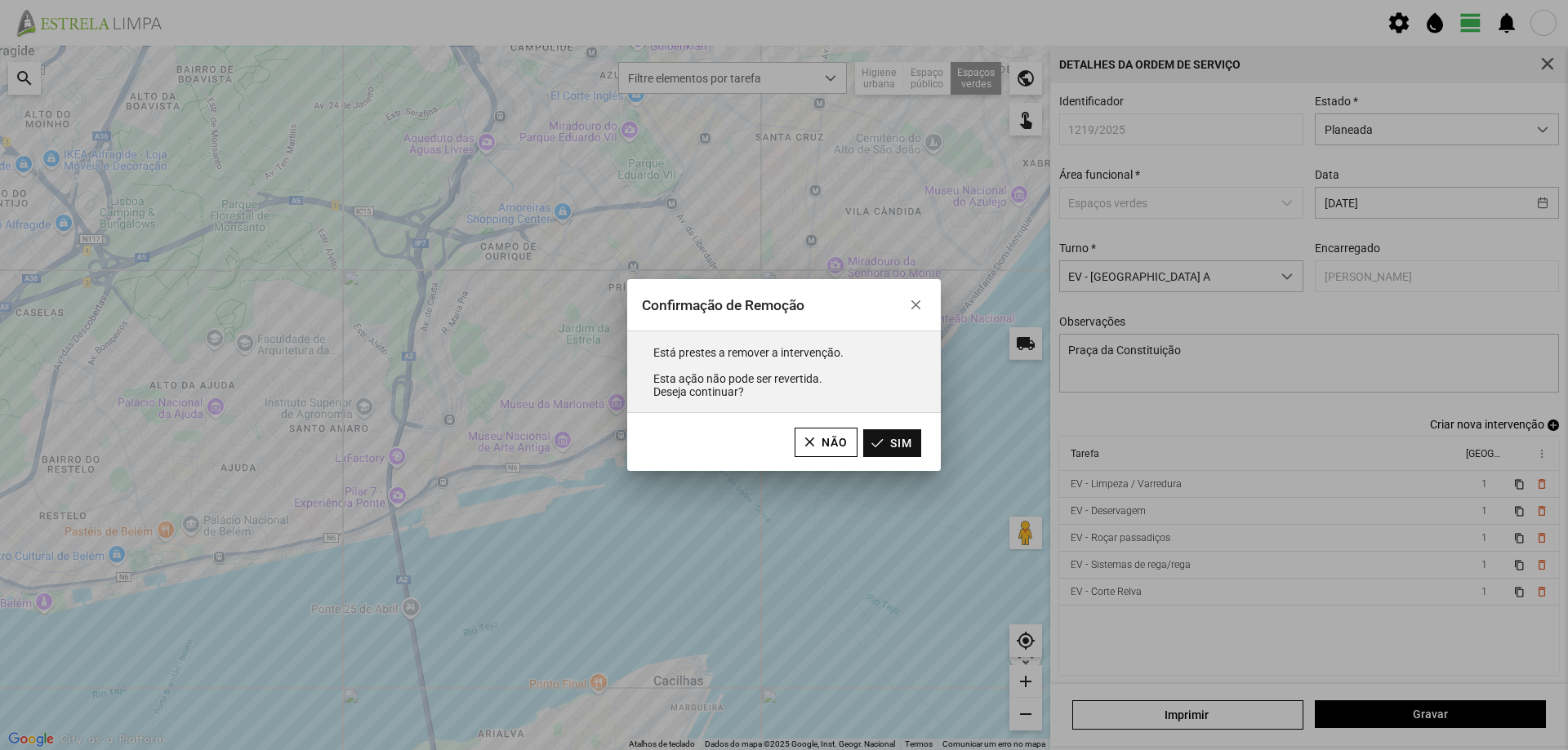
click at [899, 449] on button "Sim" at bounding box center [892, 443] width 58 height 28
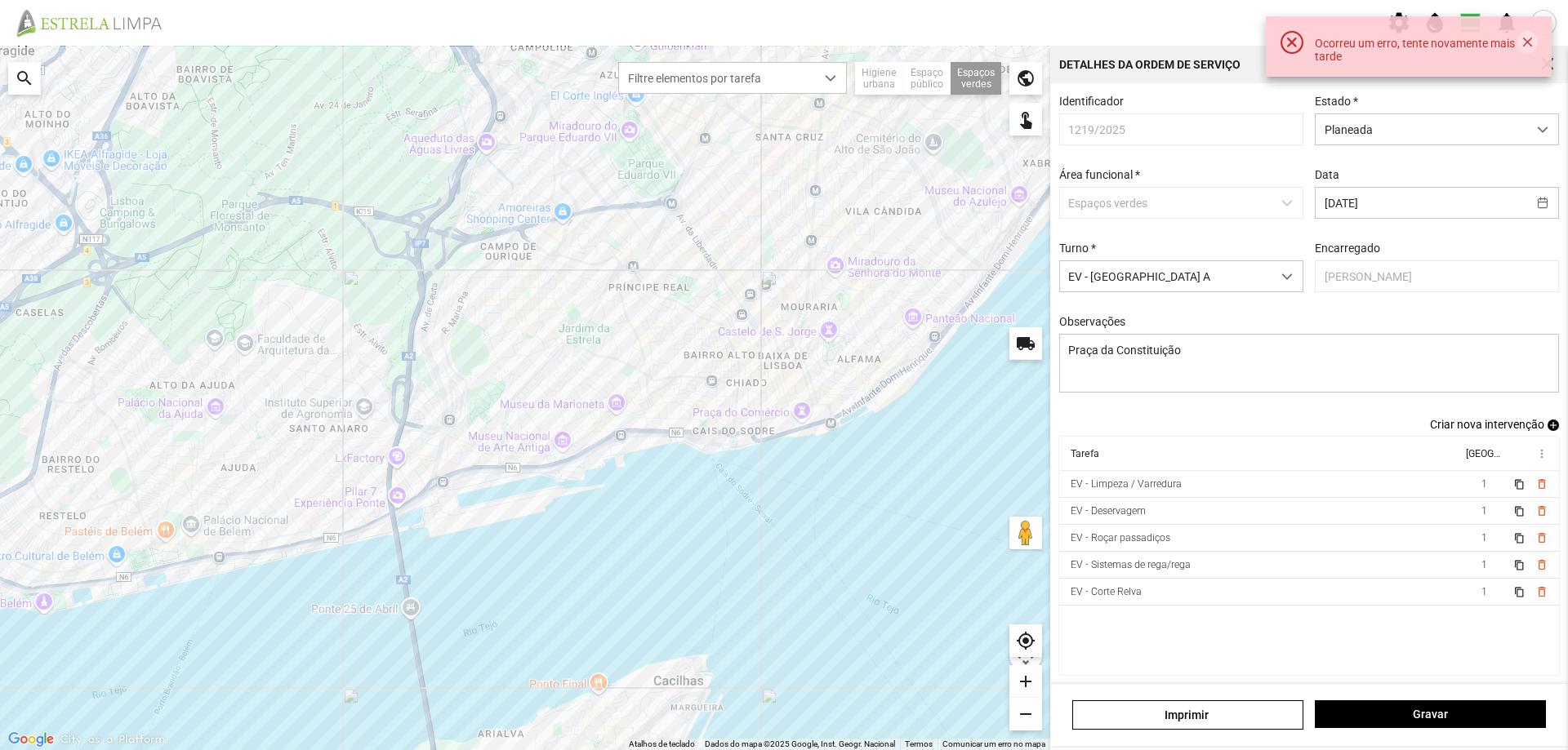
click at [1523, 40] on button "button" at bounding box center [1528, 42] width 20 height 23
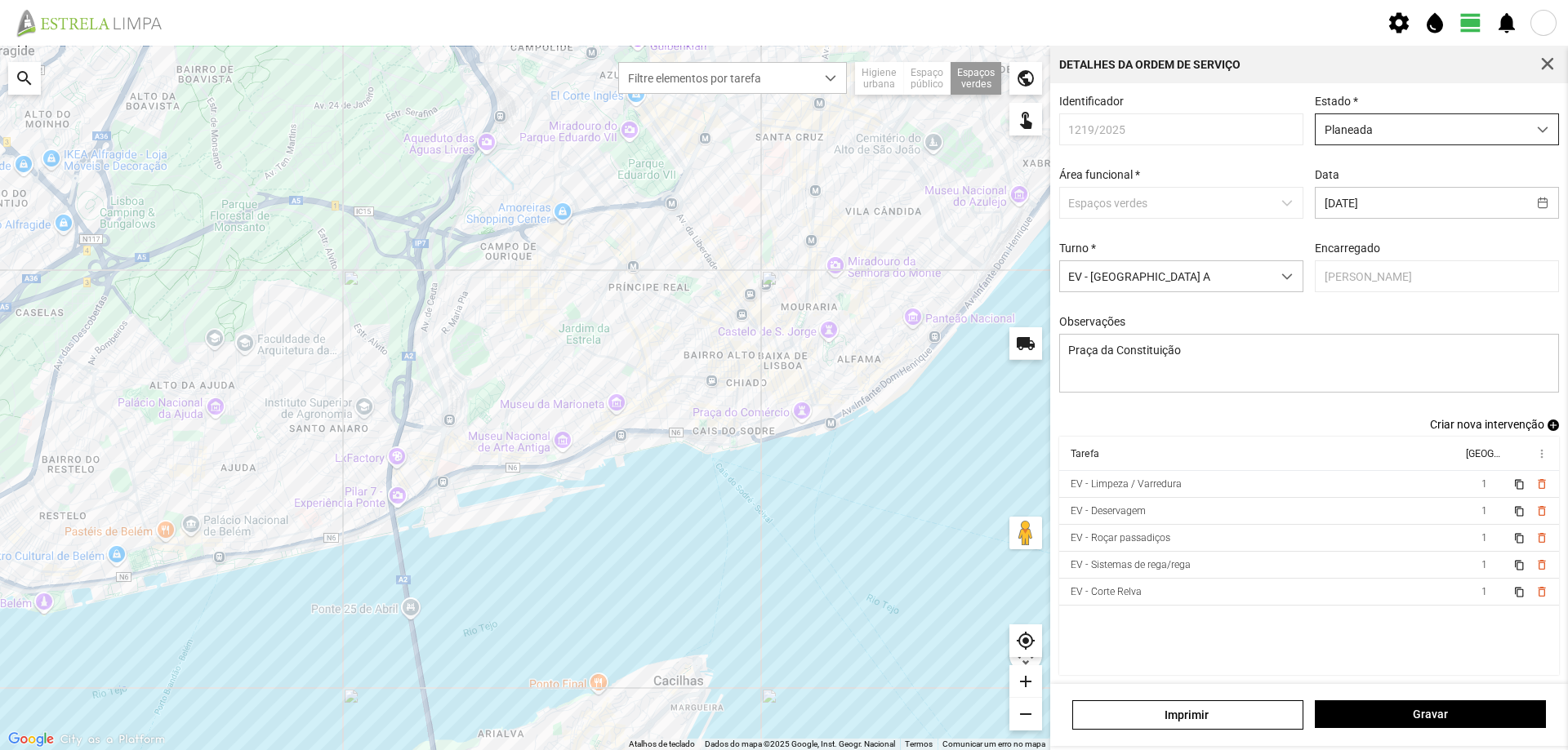
click at [1537, 131] on span "dropdown trigger" at bounding box center [1543, 130] width 12 height 12
click at [1546, 64] on span "button" at bounding box center [1548, 64] width 15 height 15
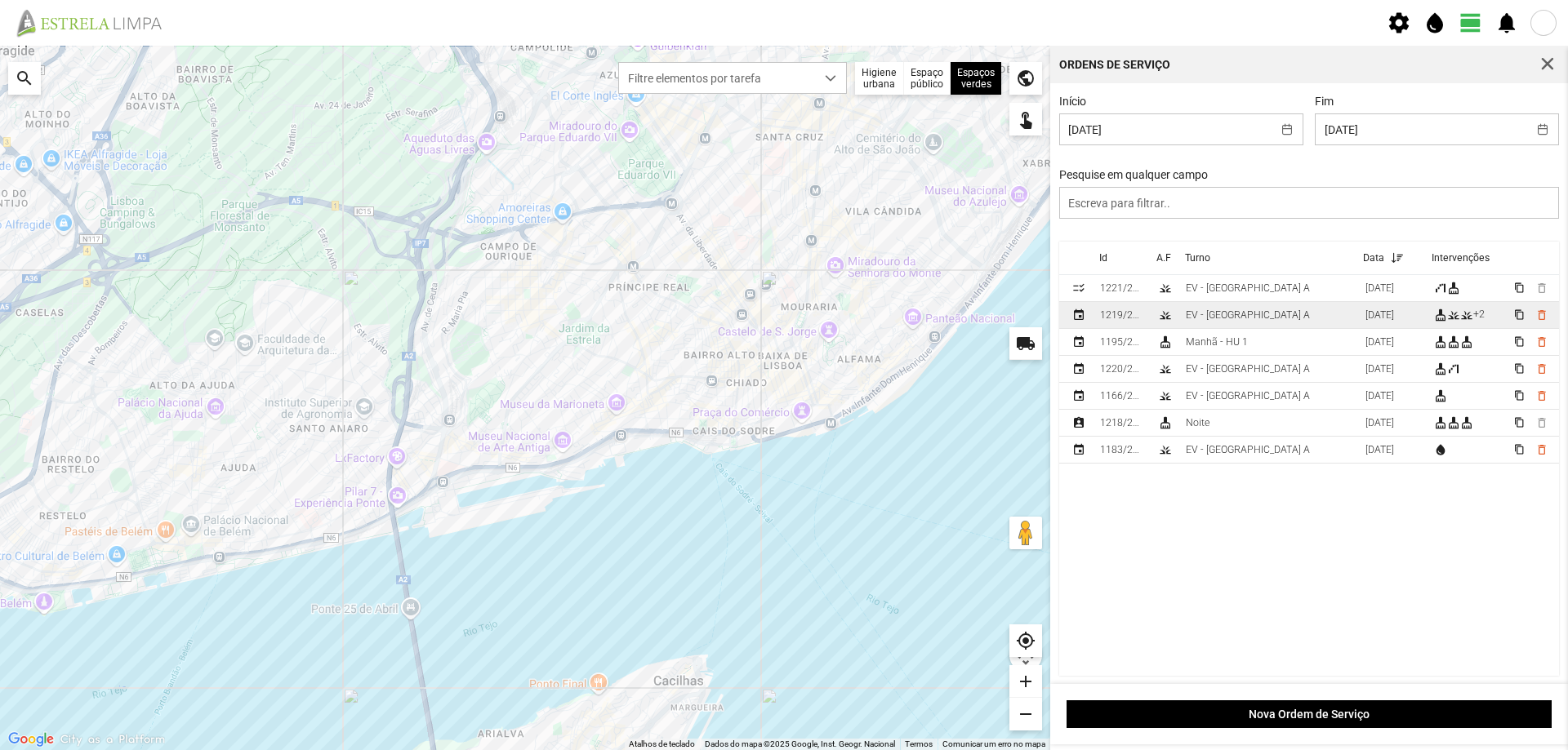
click at [1275, 319] on td "EV - [GEOGRAPHIC_DATA] A" at bounding box center [1269, 316] width 180 height 27
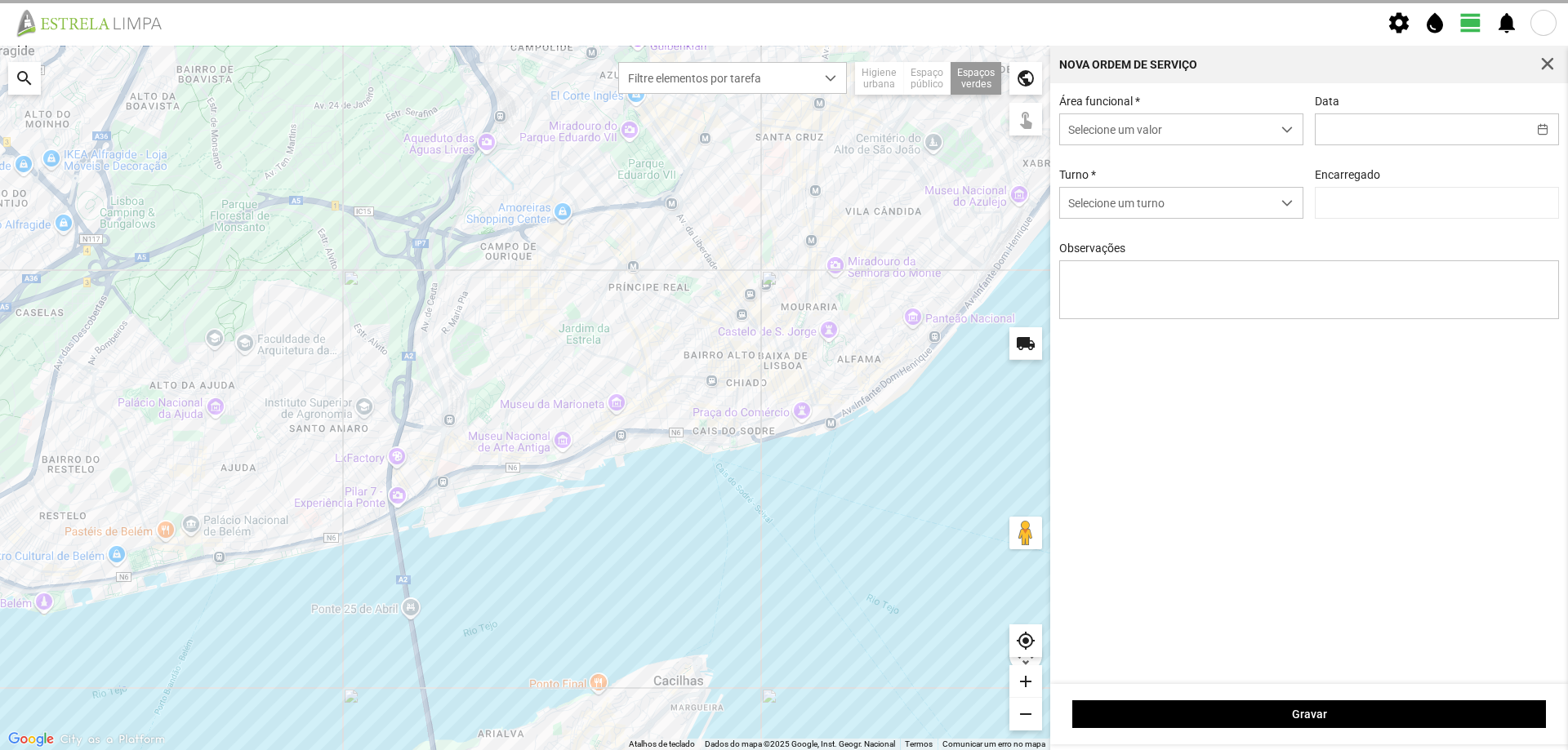
type input "[DATE]"
type textarea "Praça da Constituição"
type input "[PERSON_NAME]"
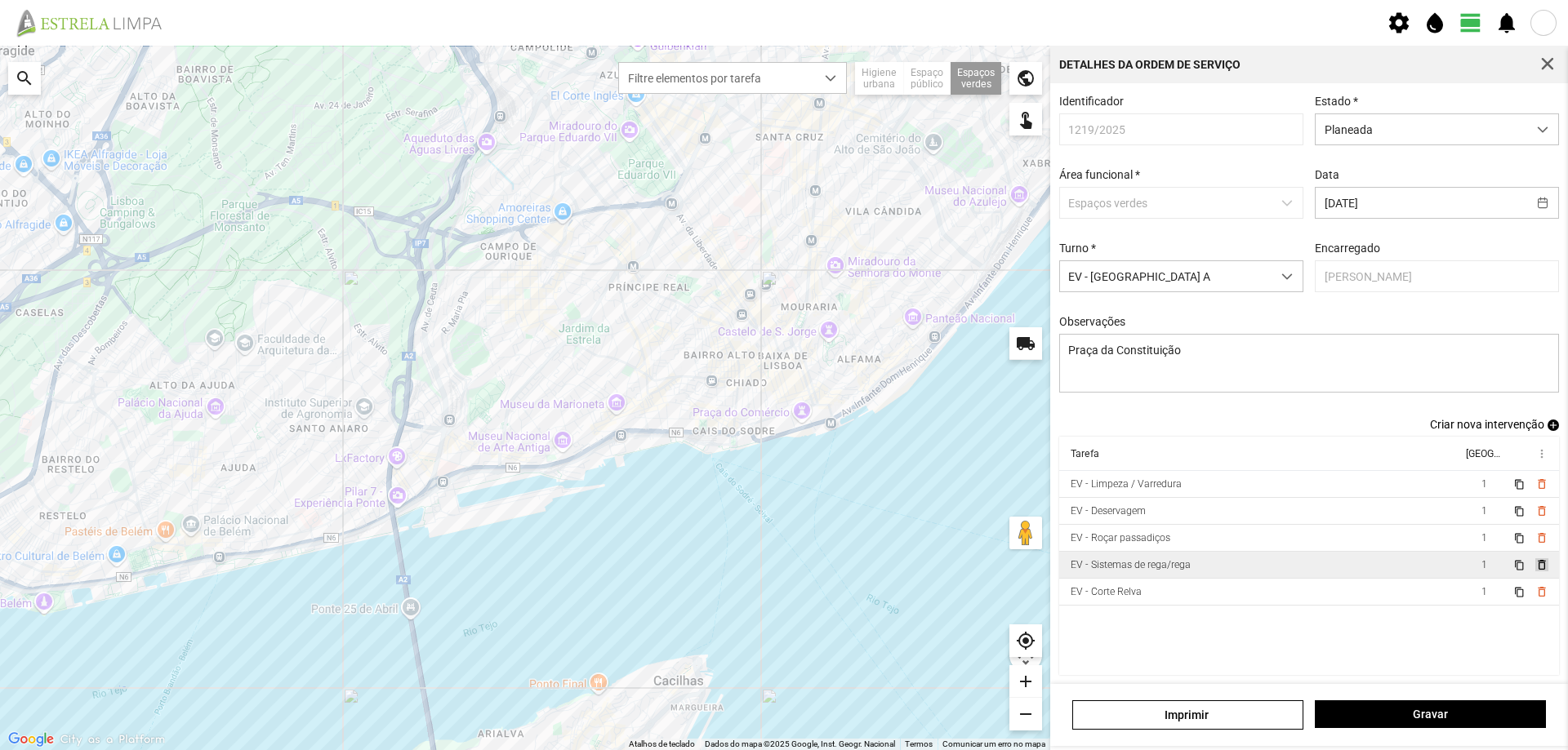
click at [1535, 571] on span "delete_outline" at bounding box center [1542, 565] width 13 height 13
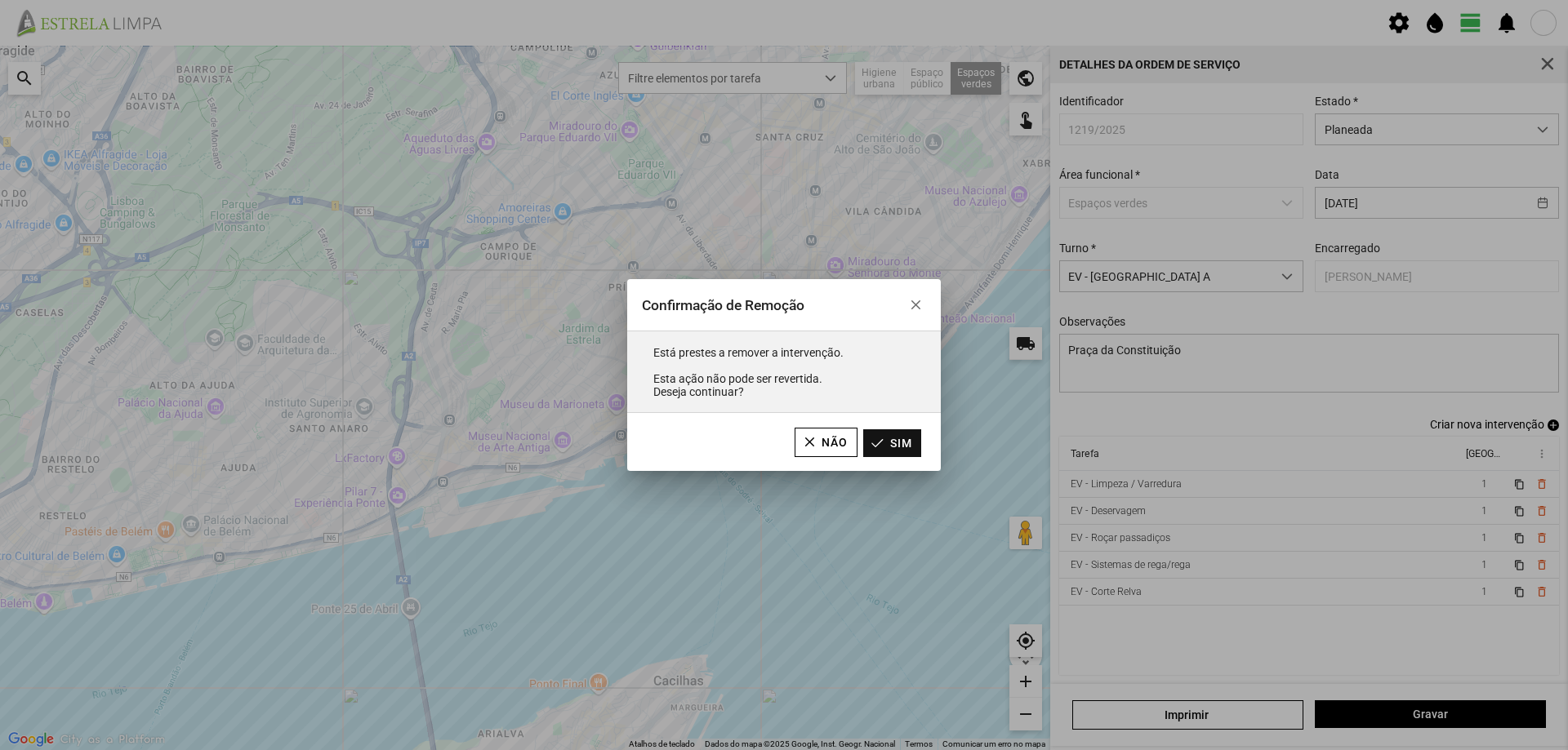
click at [913, 446] on button "Sim" at bounding box center [892, 443] width 58 height 28
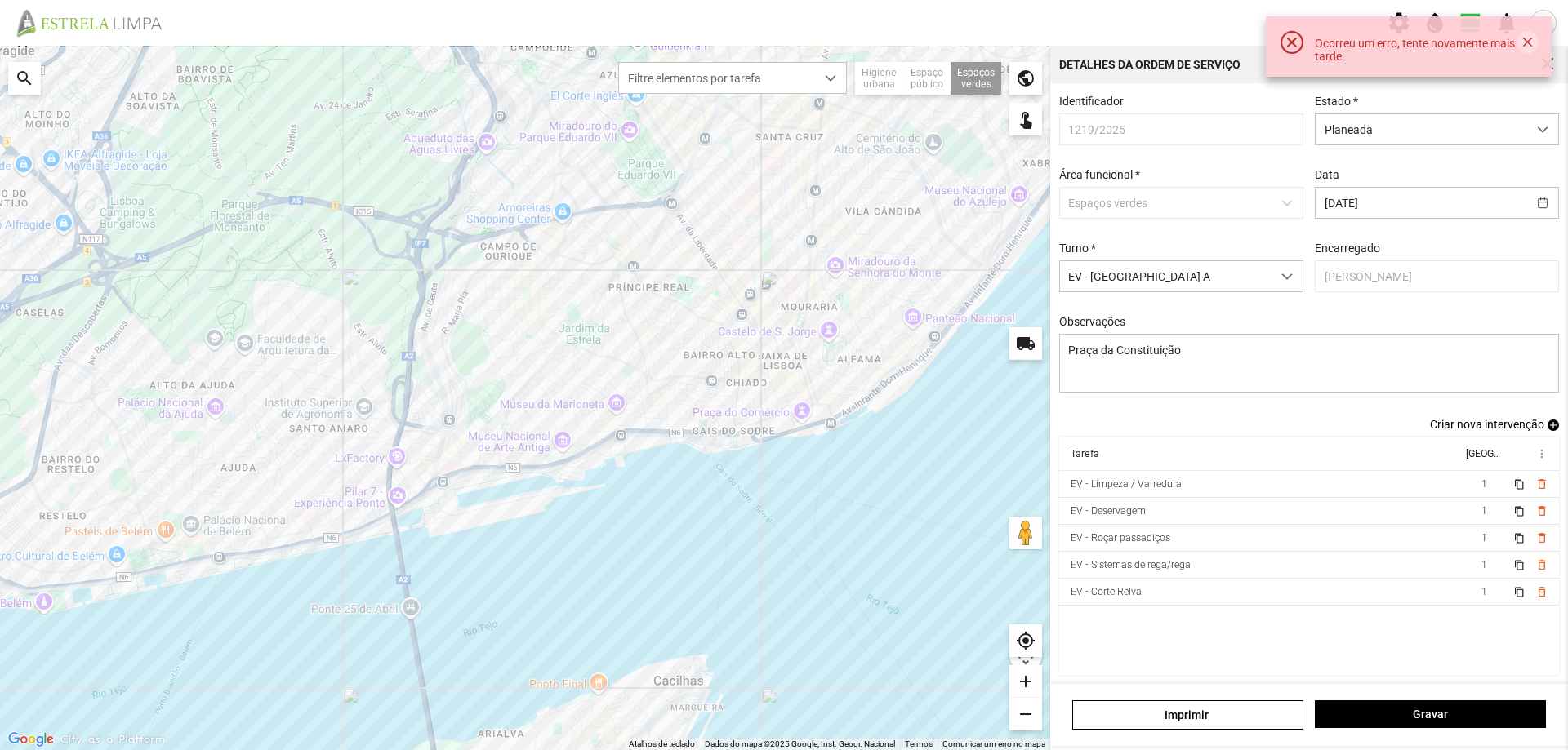
click at [1527, 44] on button "button" at bounding box center [1528, 42] width 20 height 23
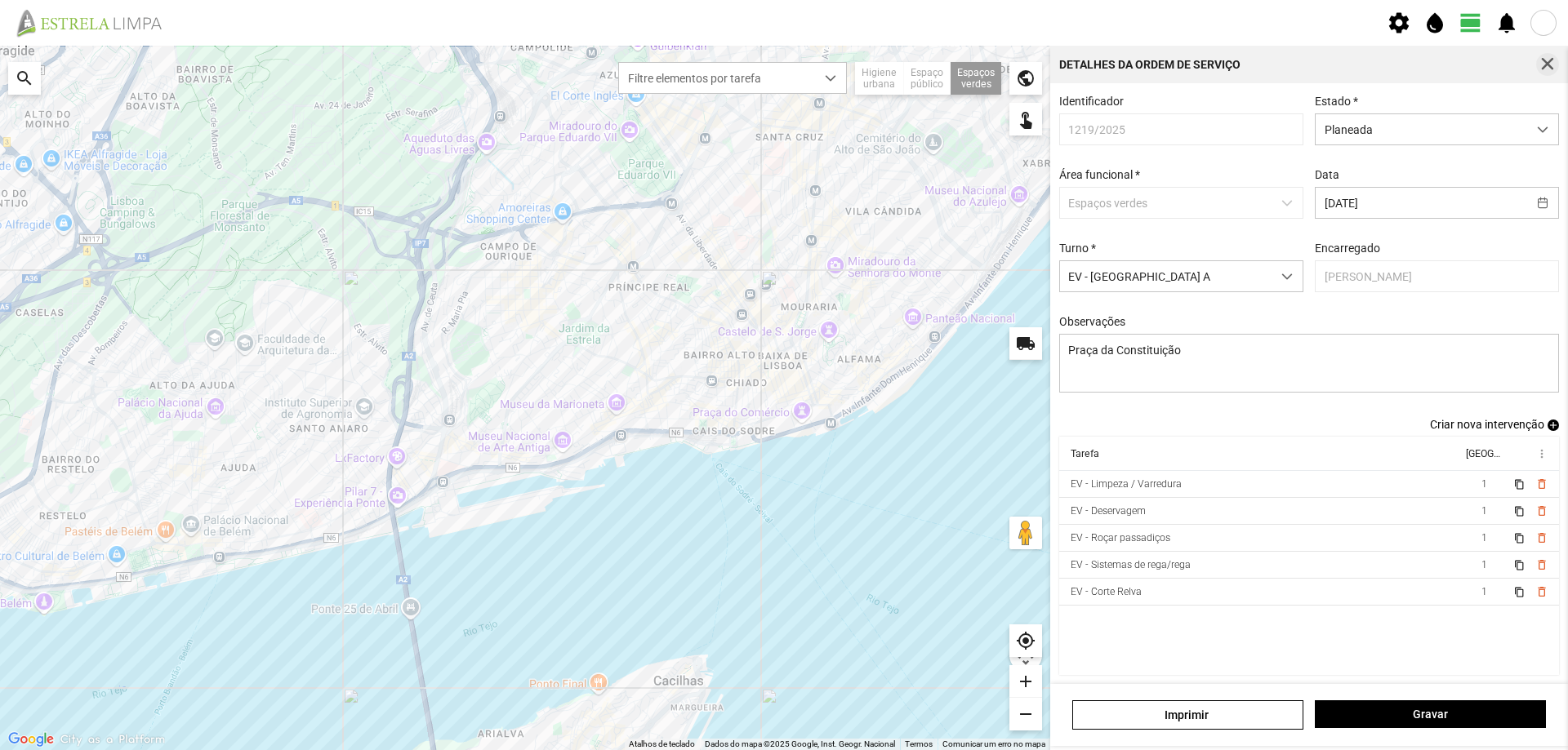
click at [1543, 65] on span "button" at bounding box center [1548, 64] width 15 height 15
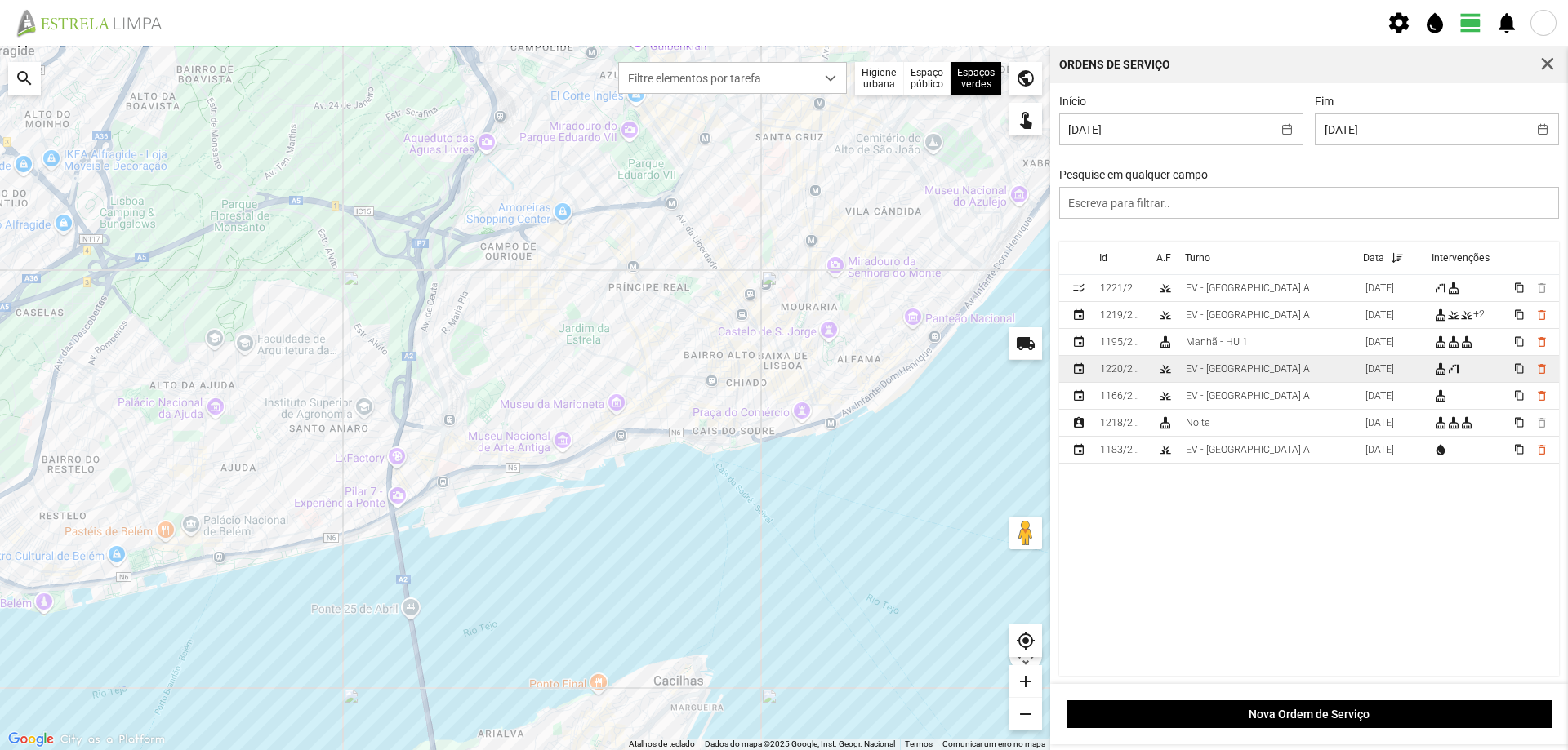
click at [1262, 377] on td "EV - [GEOGRAPHIC_DATA] A" at bounding box center [1269, 370] width 180 height 27
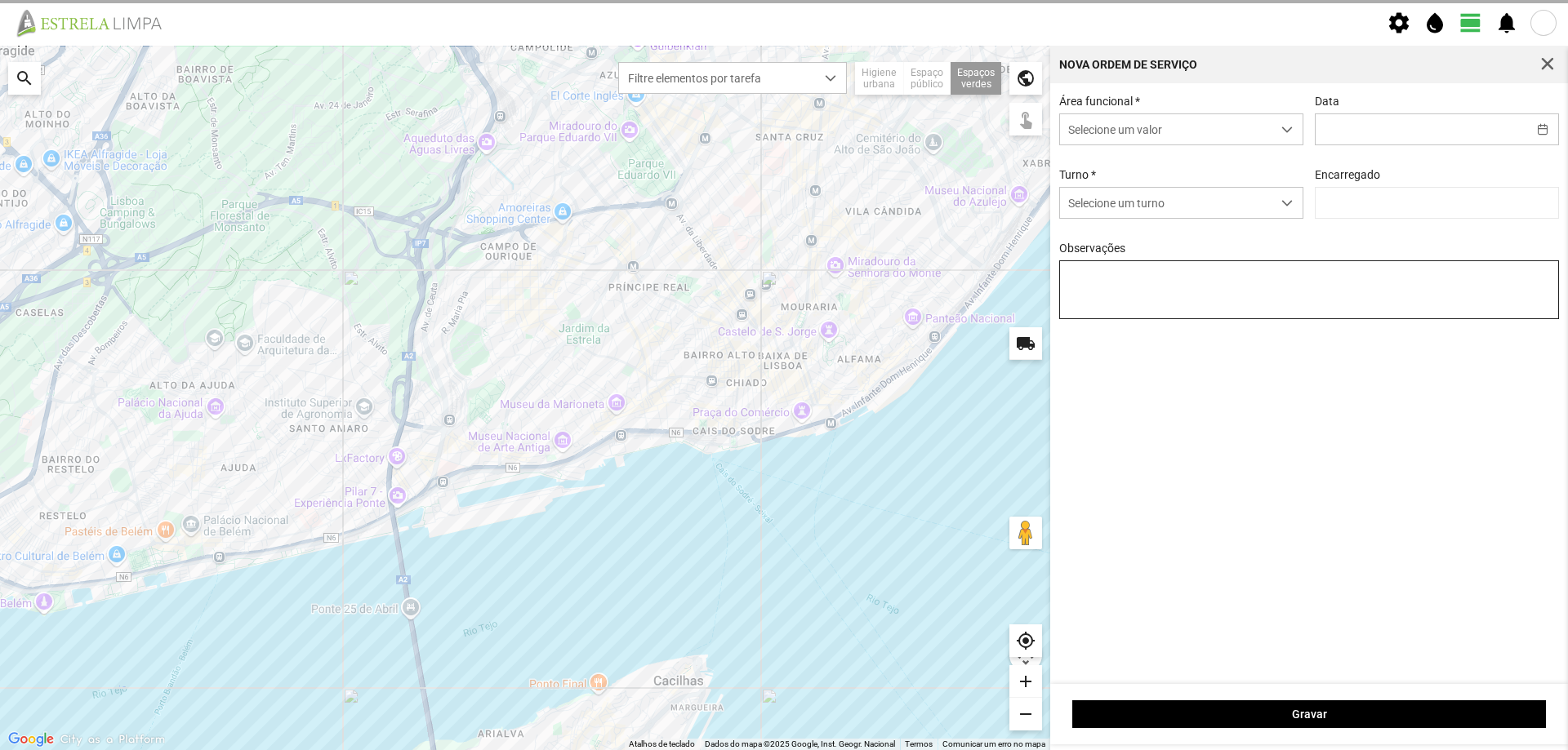
type input "[DATE]"
type textarea "Jardim 5 de outubro"
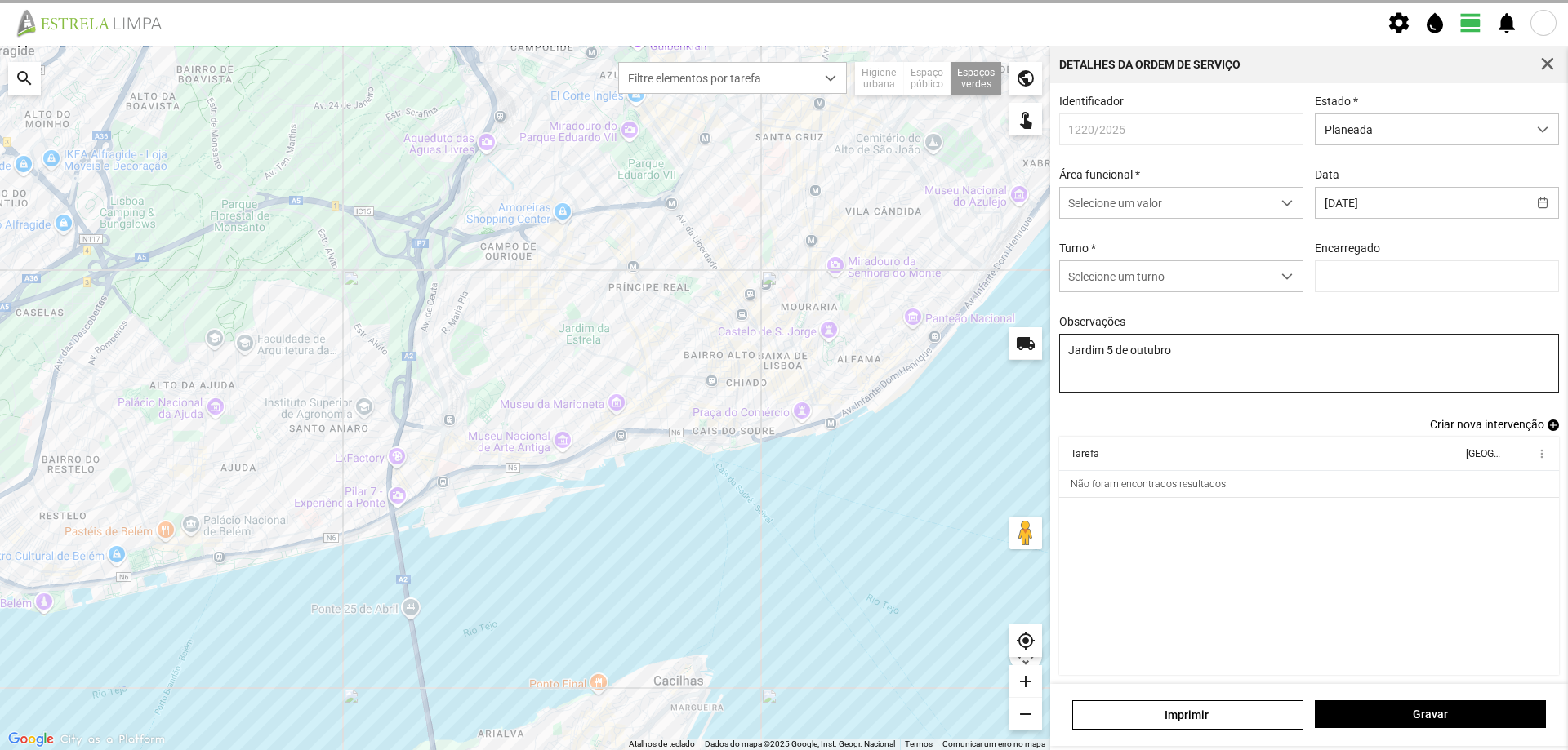
type input "[PERSON_NAME]"
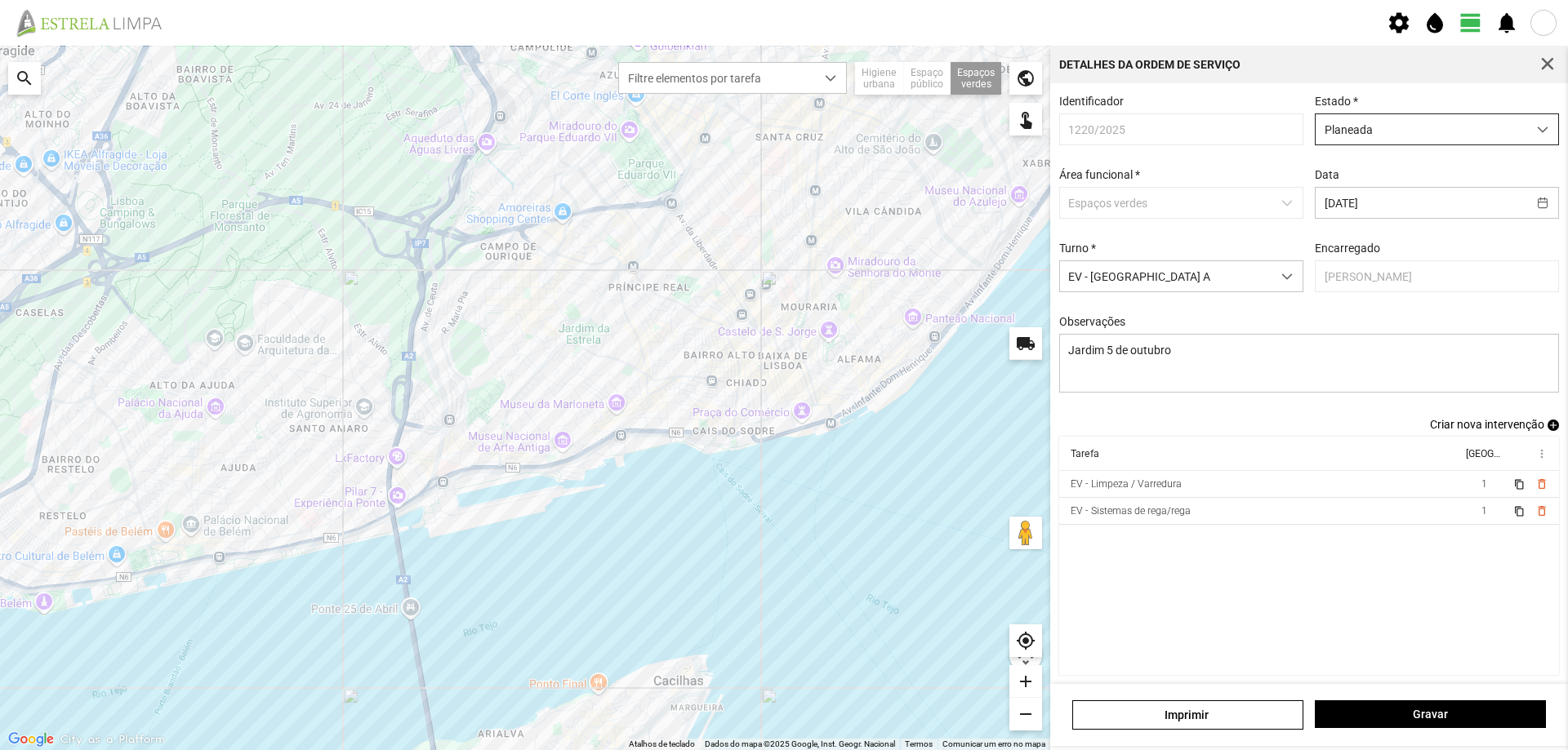
click at [1476, 126] on span "Planeada" at bounding box center [1422, 129] width 212 height 30
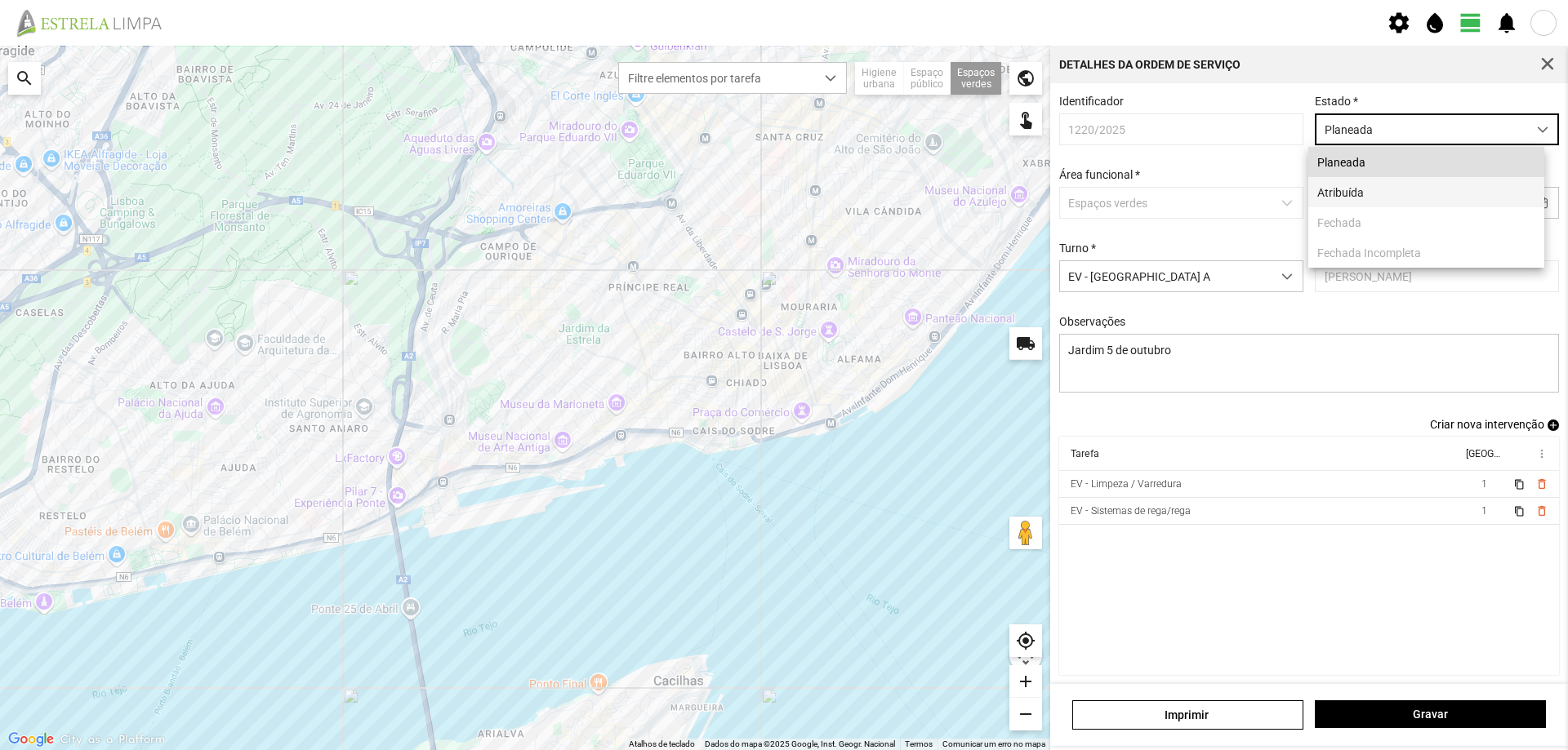
click at [1376, 198] on li "Atribuída" at bounding box center [1427, 192] width 236 height 30
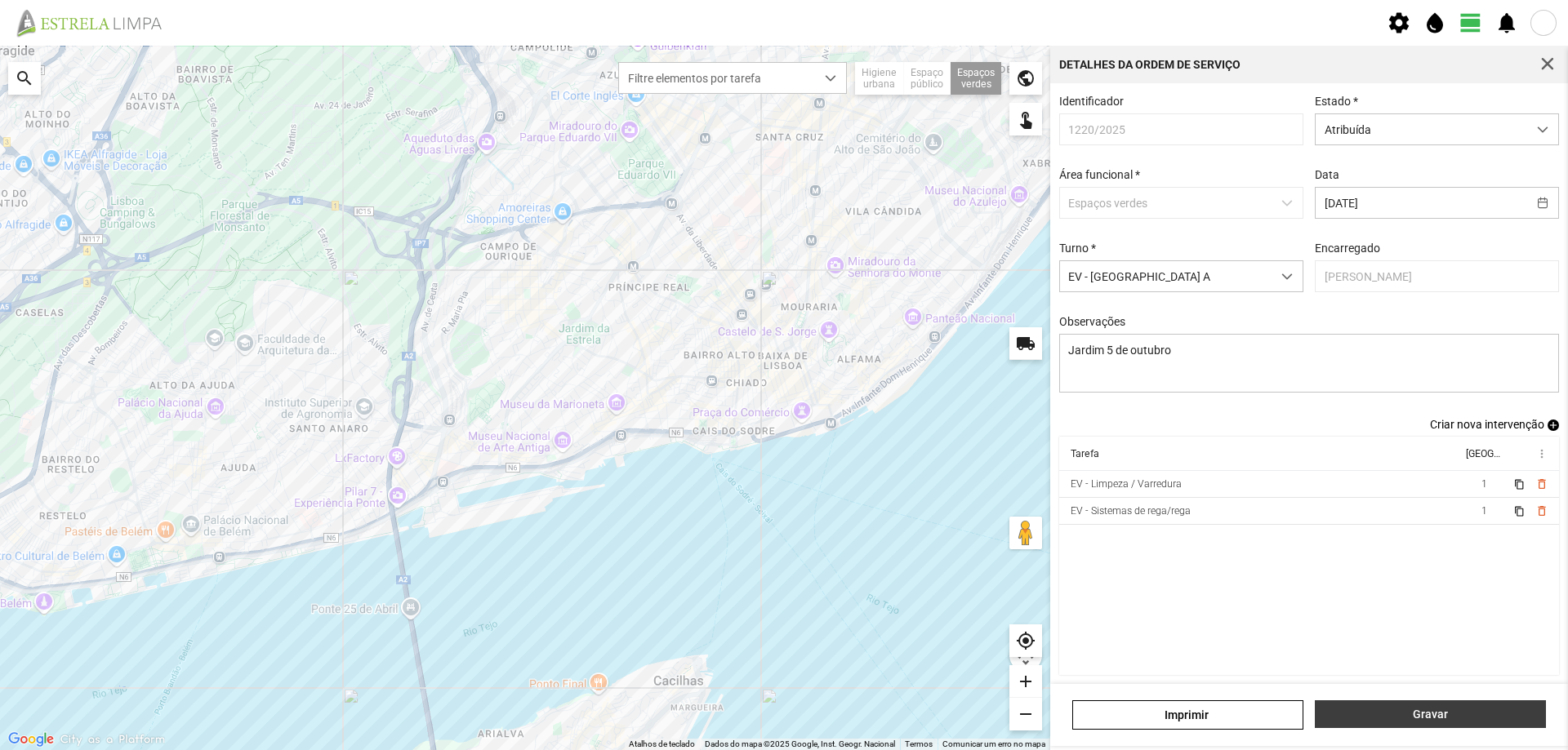
click at [1439, 708] on span "Gravar" at bounding box center [1432, 715] width 214 height 13
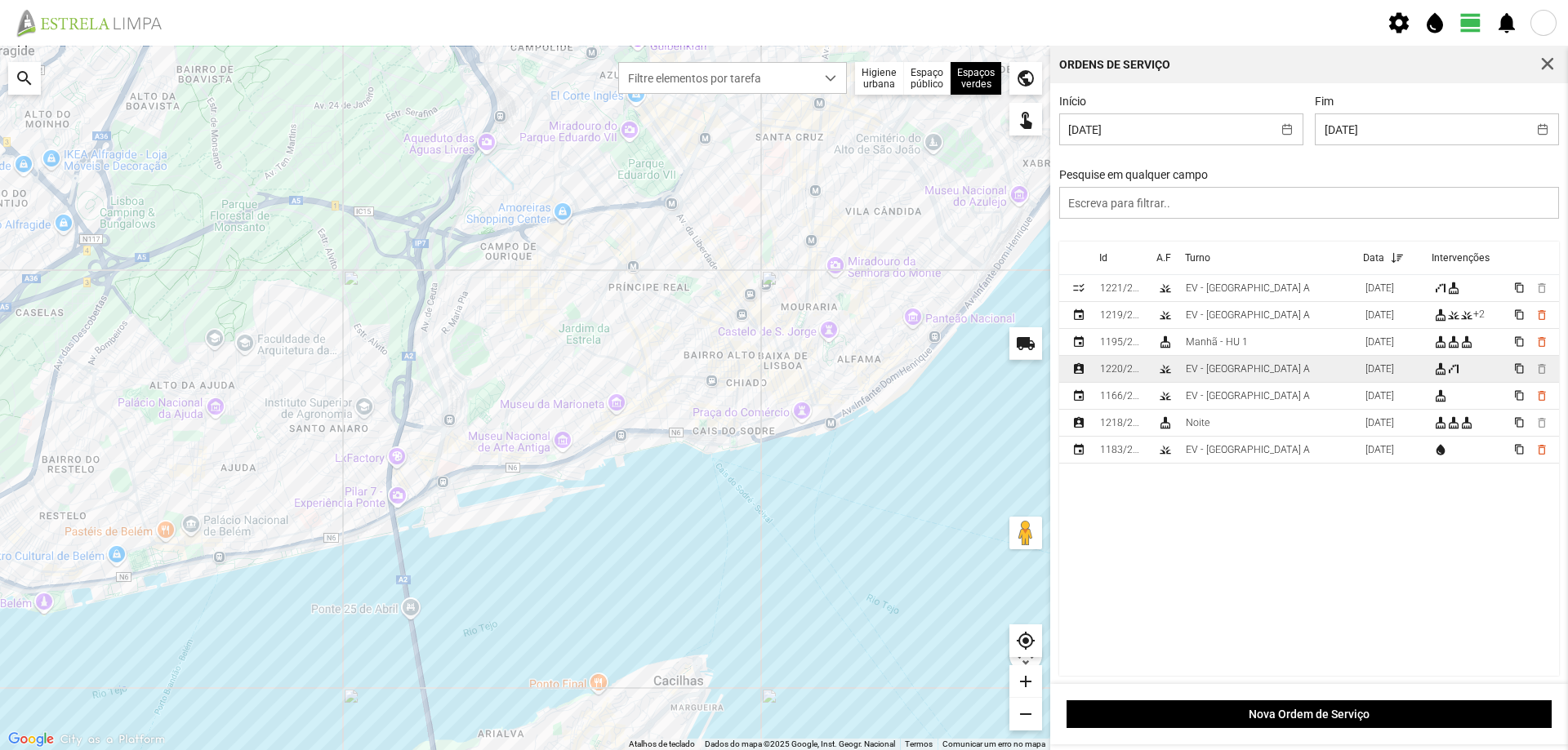
click at [1220, 375] on div "EV - [GEOGRAPHIC_DATA] A" at bounding box center [1248, 369] width 124 height 12
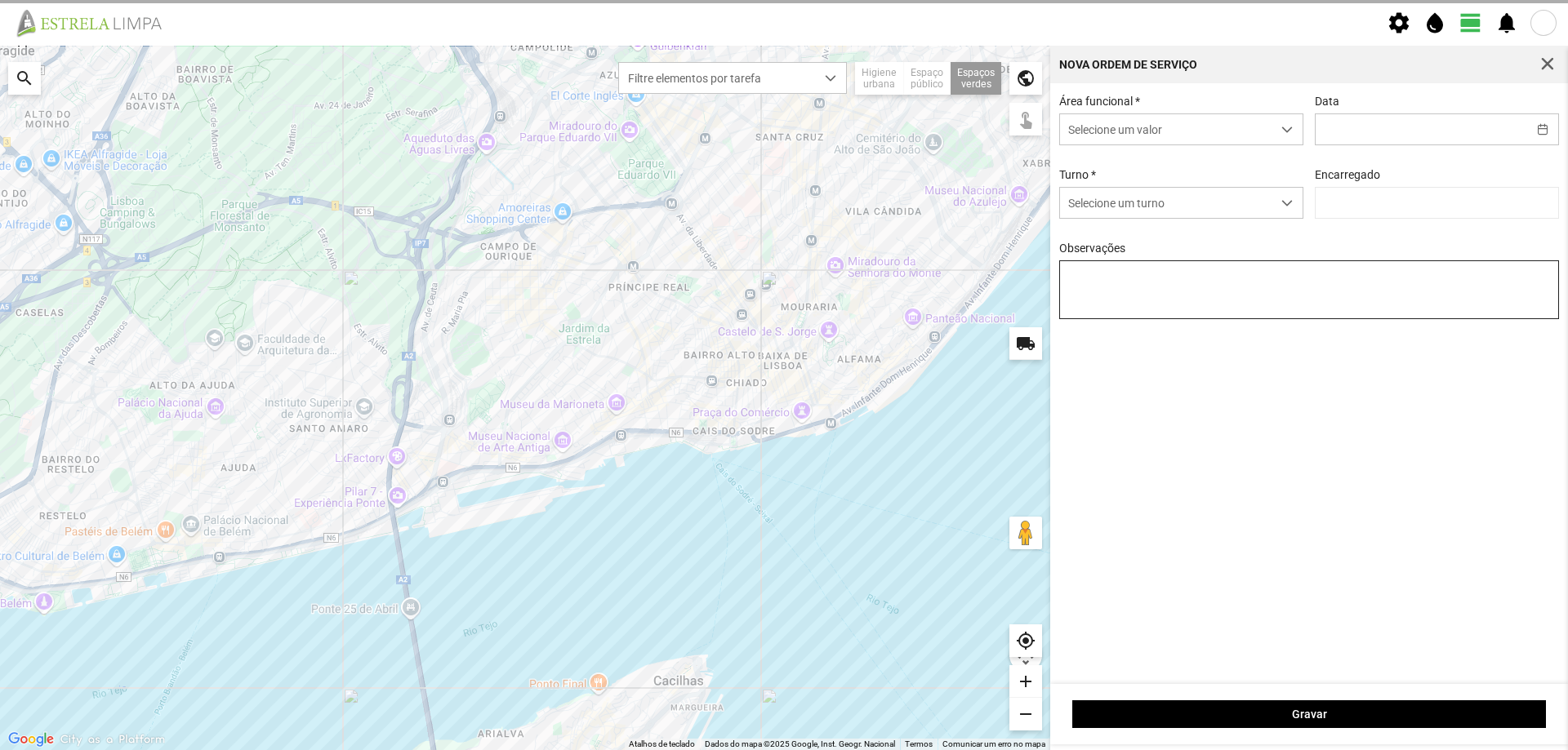
type input "[DATE]"
type textarea "Jardim 5 de outubro"
type input "[PERSON_NAME]"
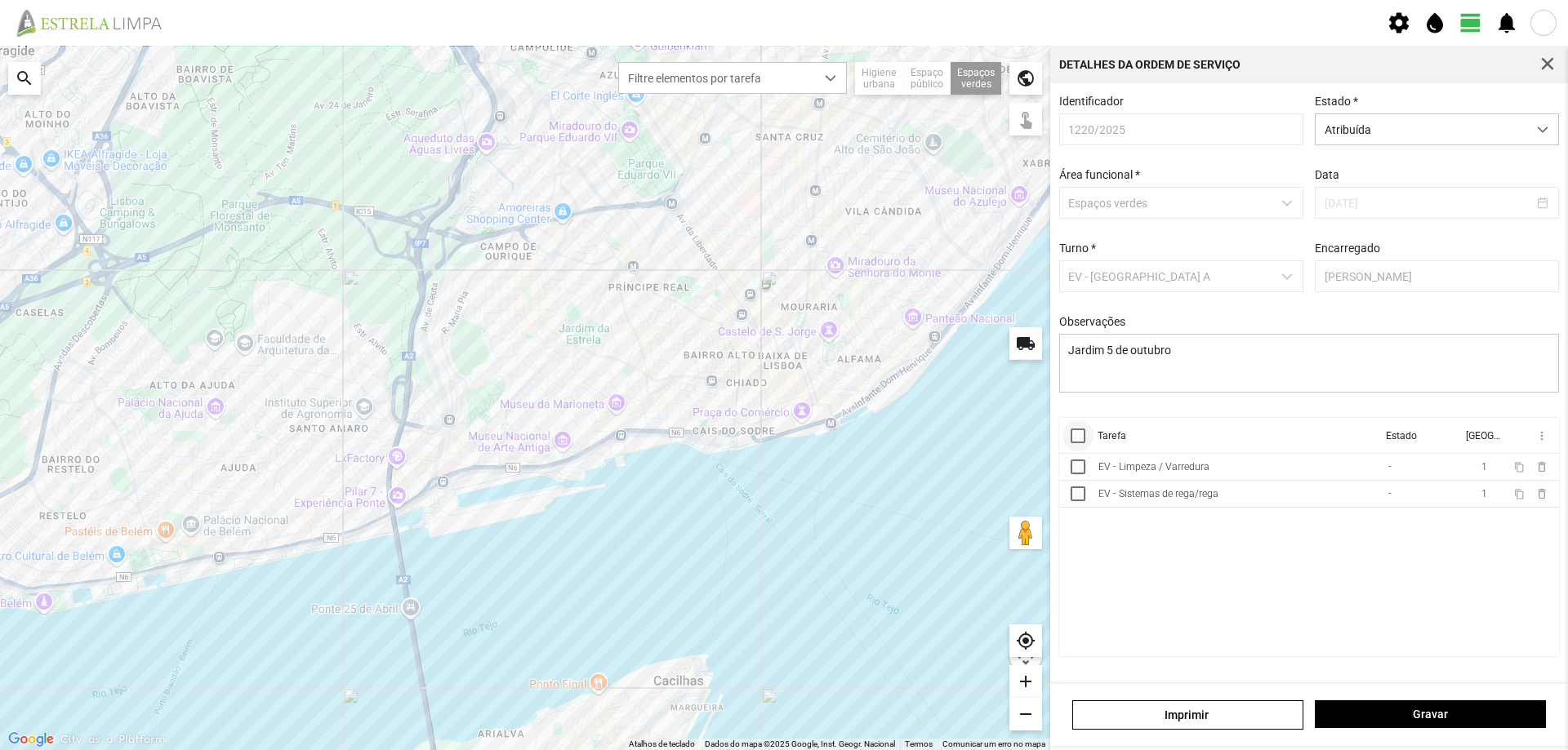
click at [1077, 443] on div at bounding box center [1078, 436] width 15 height 15
click at [1541, 441] on span "more_vert" at bounding box center [1542, 436] width 13 height 13
click at [1472, 471] on span "Marcar como Concluída" at bounding box center [1454, 469] width 121 height 12
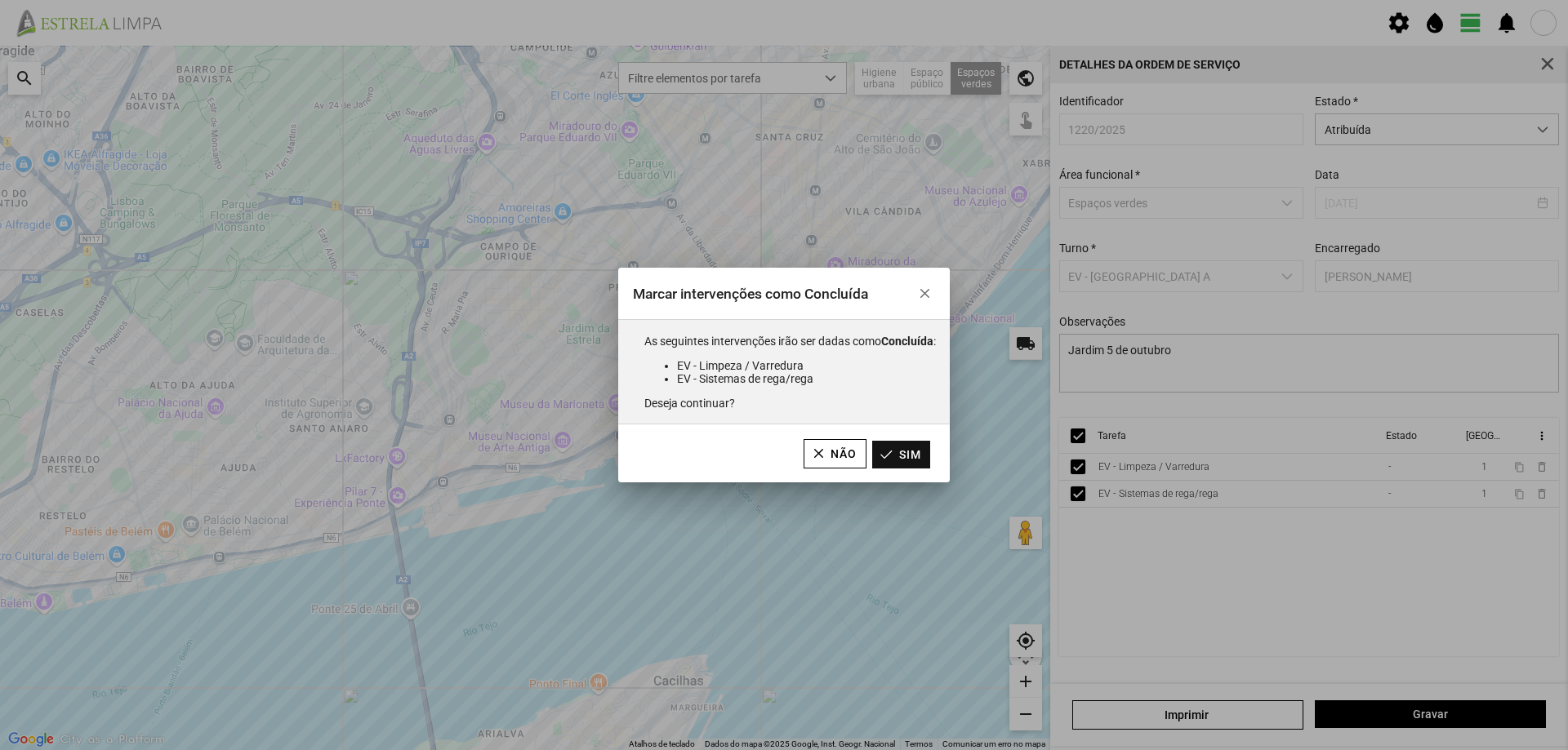
click at [917, 458] on button "Sim" at bounding box center [901, 455] width 58 height 28
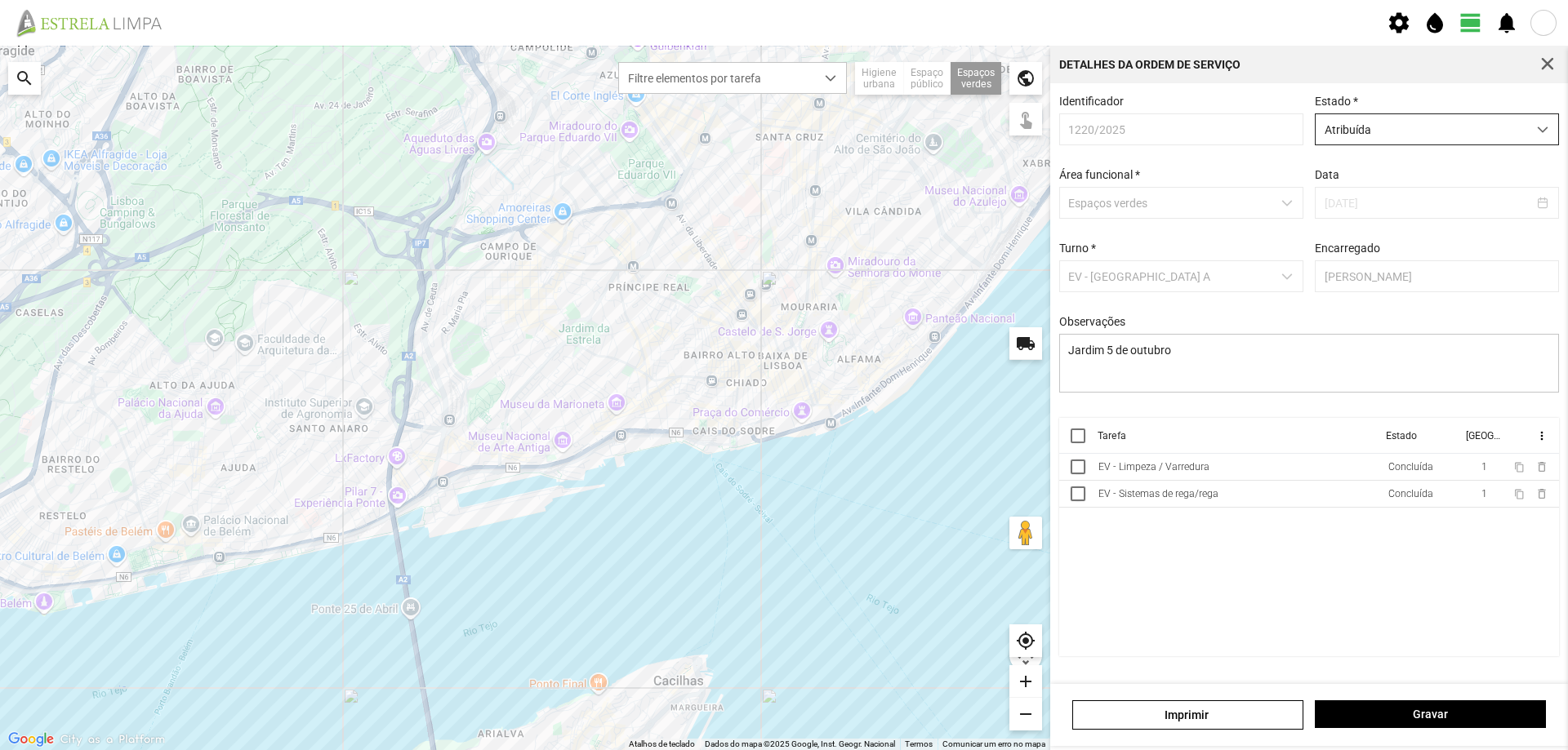
click at [1460, 128] on span "Atribuída" at bounding box center [1422, 129] width 212 height 30
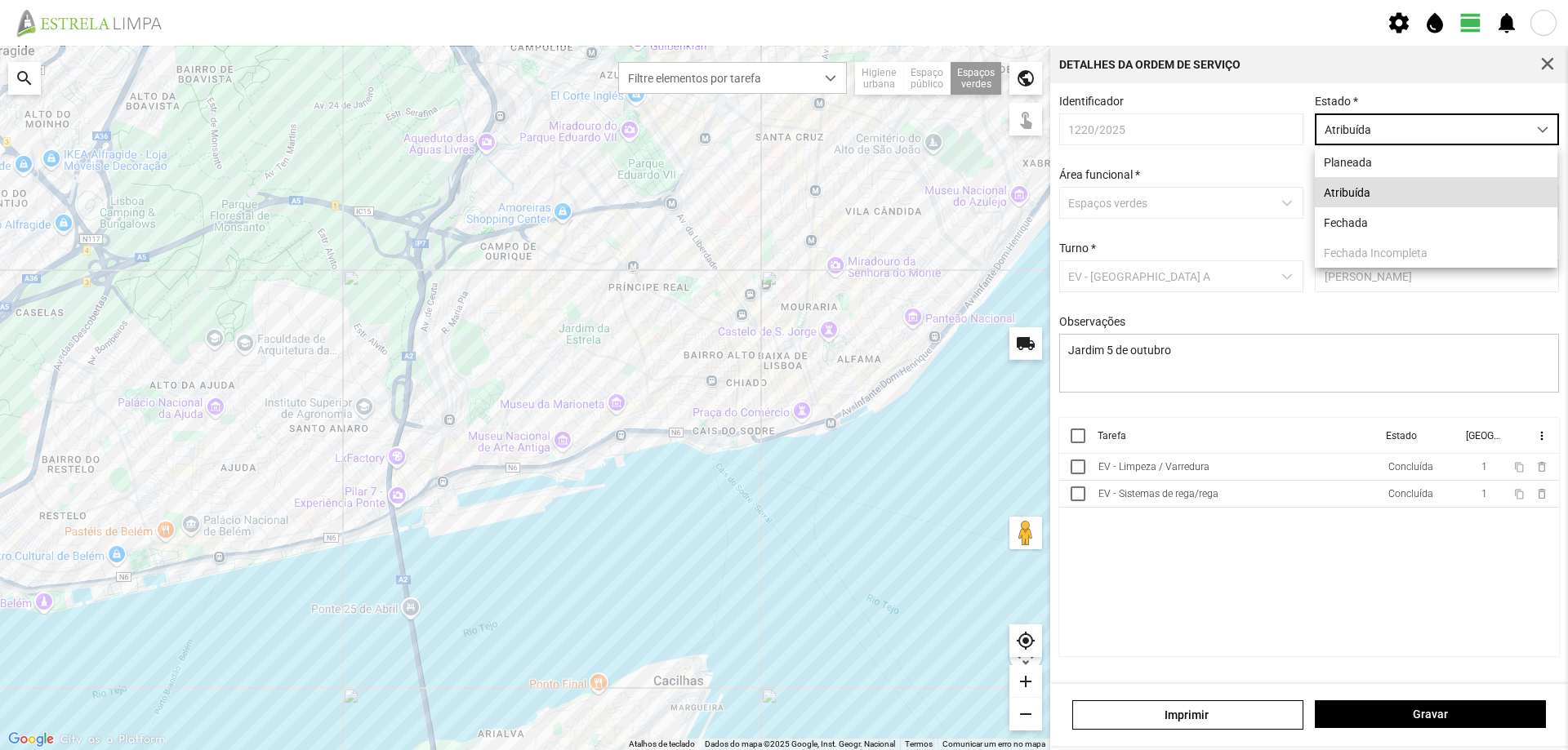
scroll to position [9, 73]
click at [1374, 225] on li "Fechada" at bounding box center [1436, 222] width 243 height 30
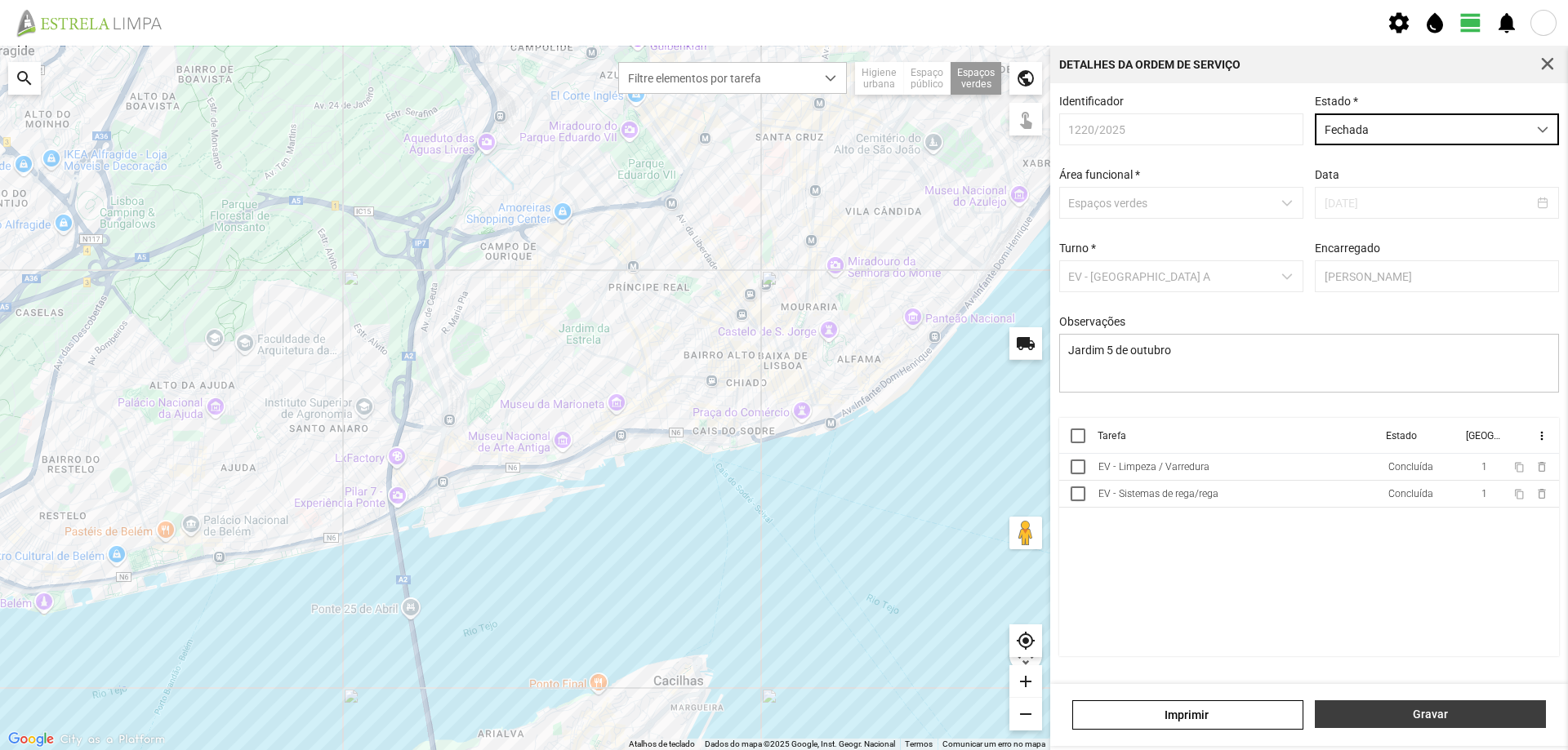
click at [1438, 712] on span "Gravar" at bounding box center [1432, 715] width 214 height 13
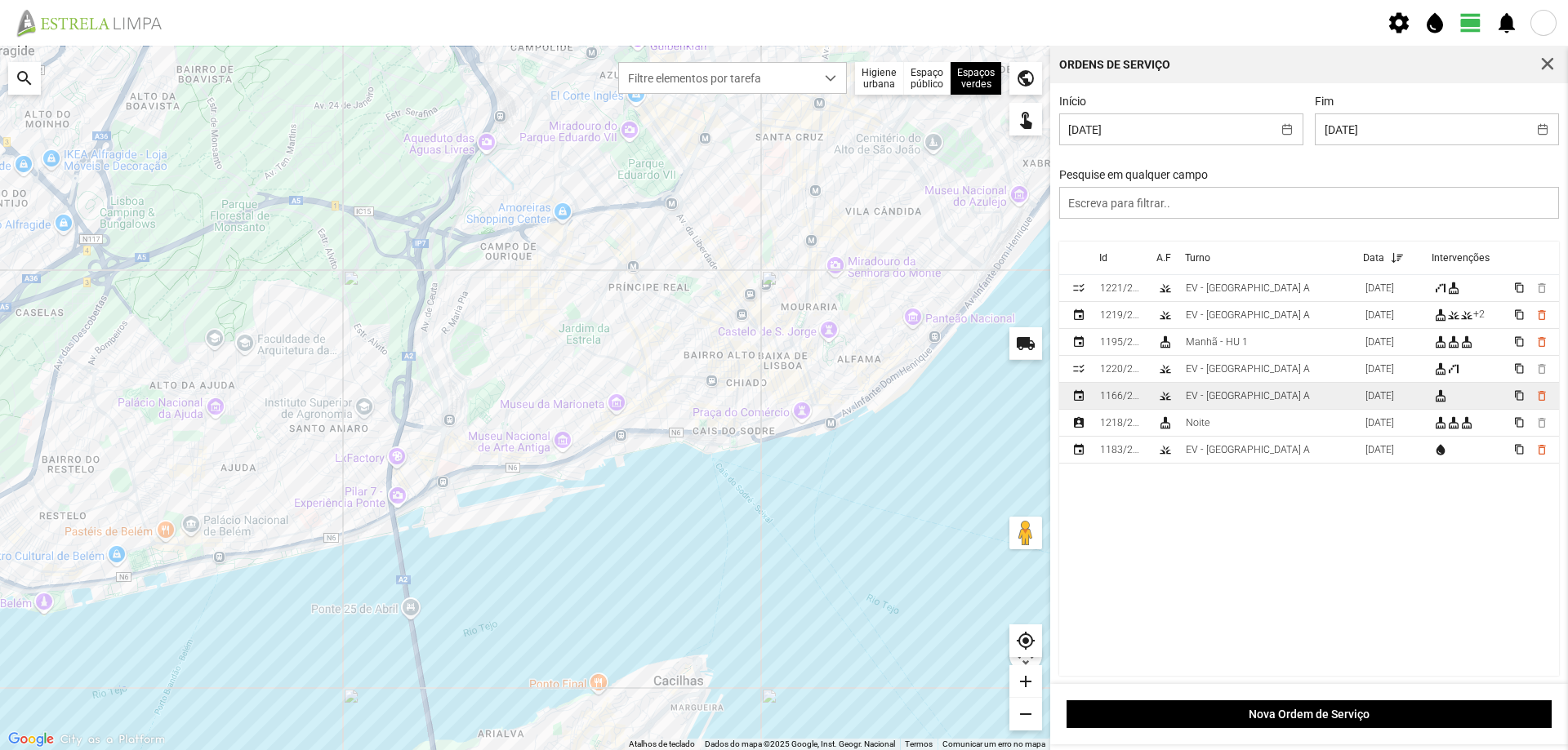
click at [1234, 400] on div "EV - [GEOGRAPHIC_DATA] A" at bounding box center [1248, 396] width 124 height 12
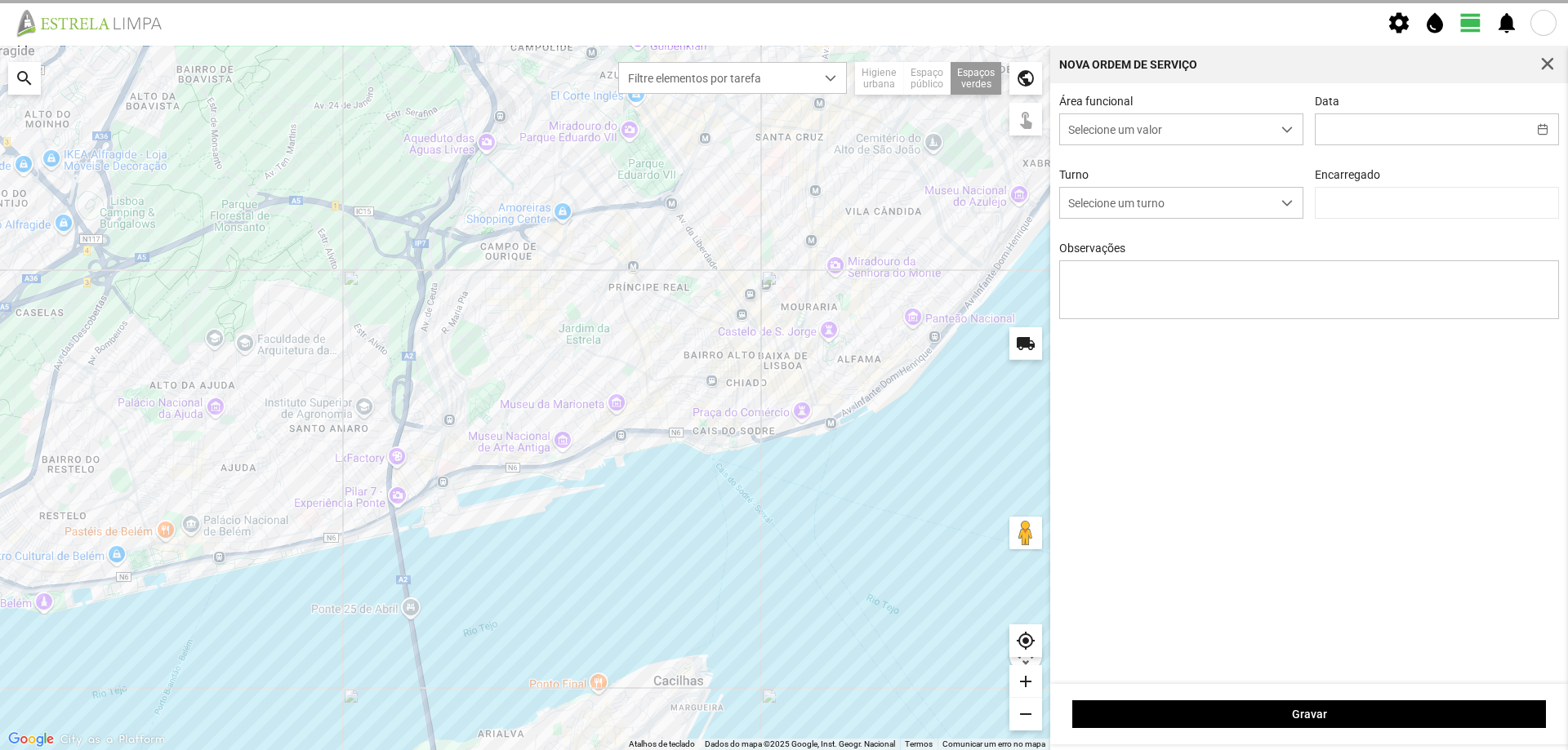
type input "[DATE]"
type textarea "Recolha de papeleiras"
type input "[PERSON_NAME]"
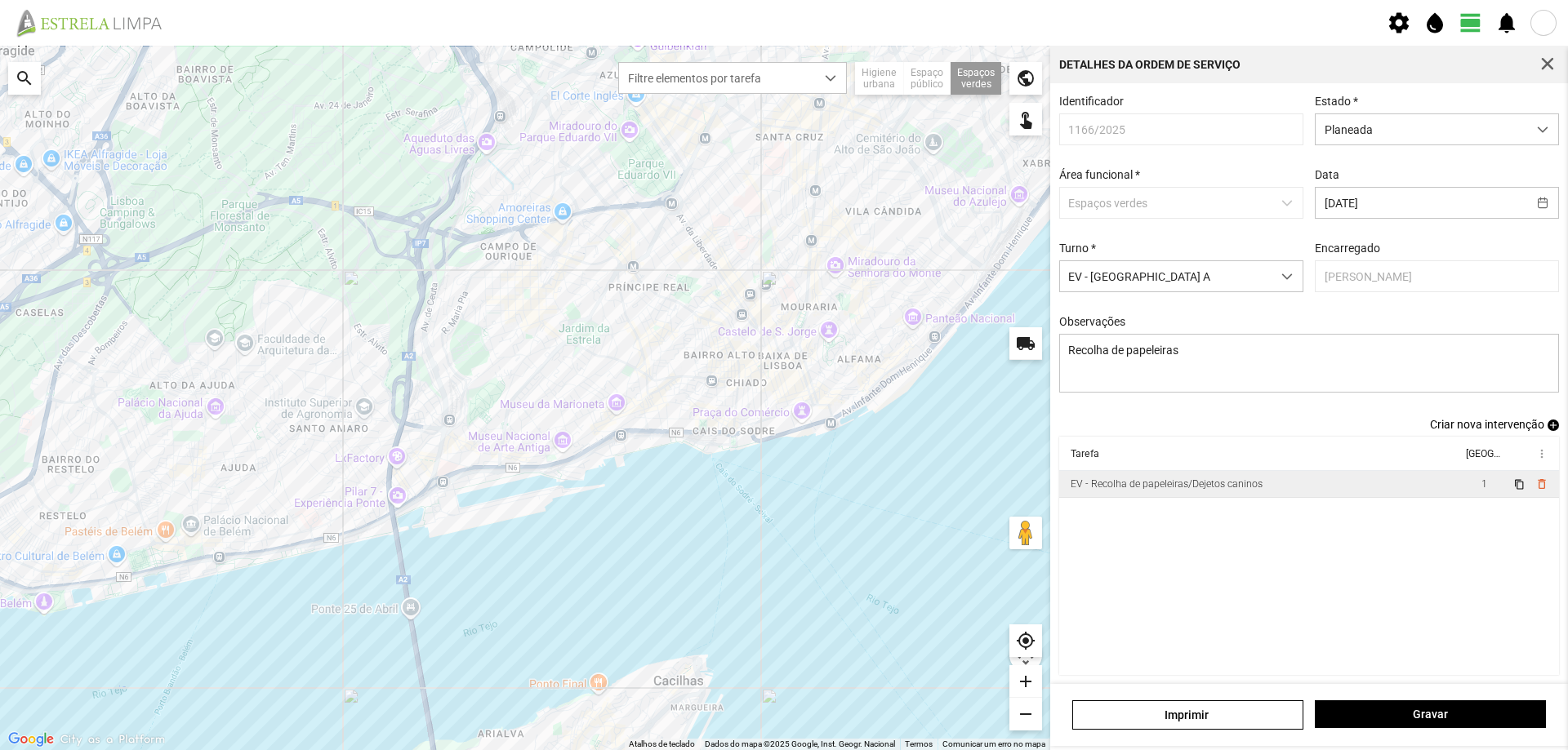
click at [1251, 490] on div "EV - Recolha de papeleiras/Dejetos caninos" at bounding box center [1166, 484] width 192 height 12
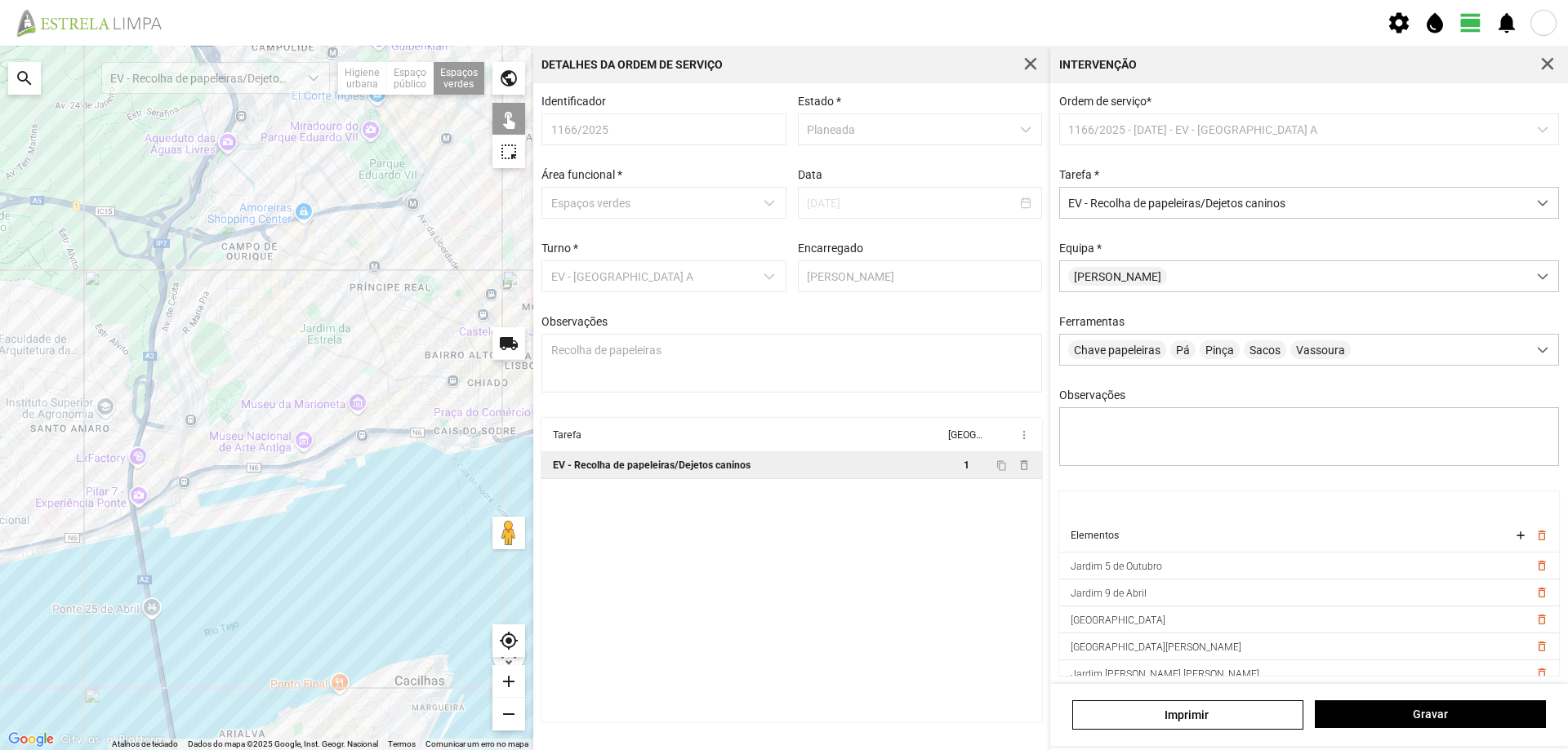
scroll to position [82, 0]
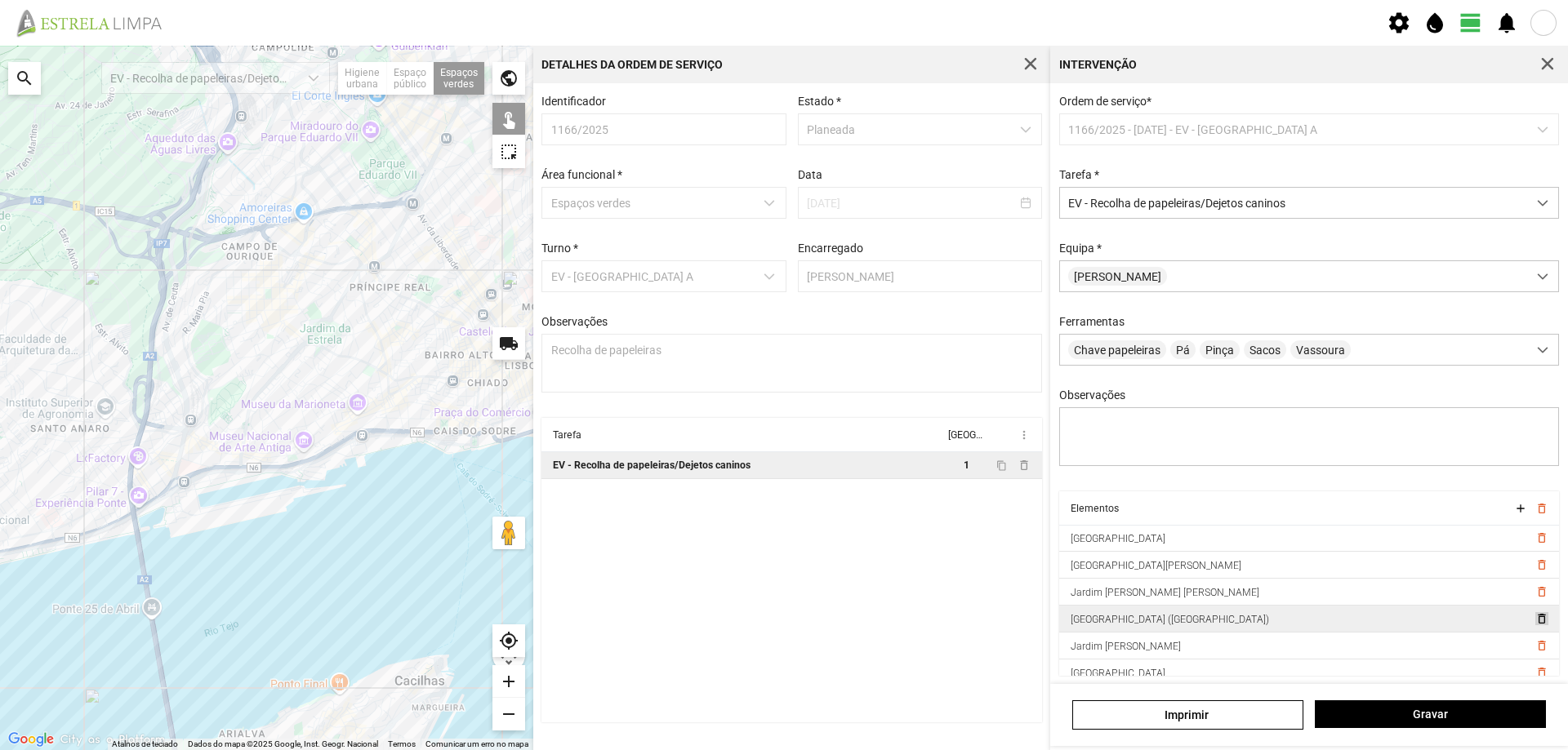
click at [1535, 626] on span "delete_outline" at bounding box center [1542, 618] width 13 height 13
click at [1535, 598] on span "delete_outline" at bounding box center [1542, 592] width 13 height 13
click at [1535, 626] on span "delete_outline" at bounding box center [1542, 618] width 13 height 13
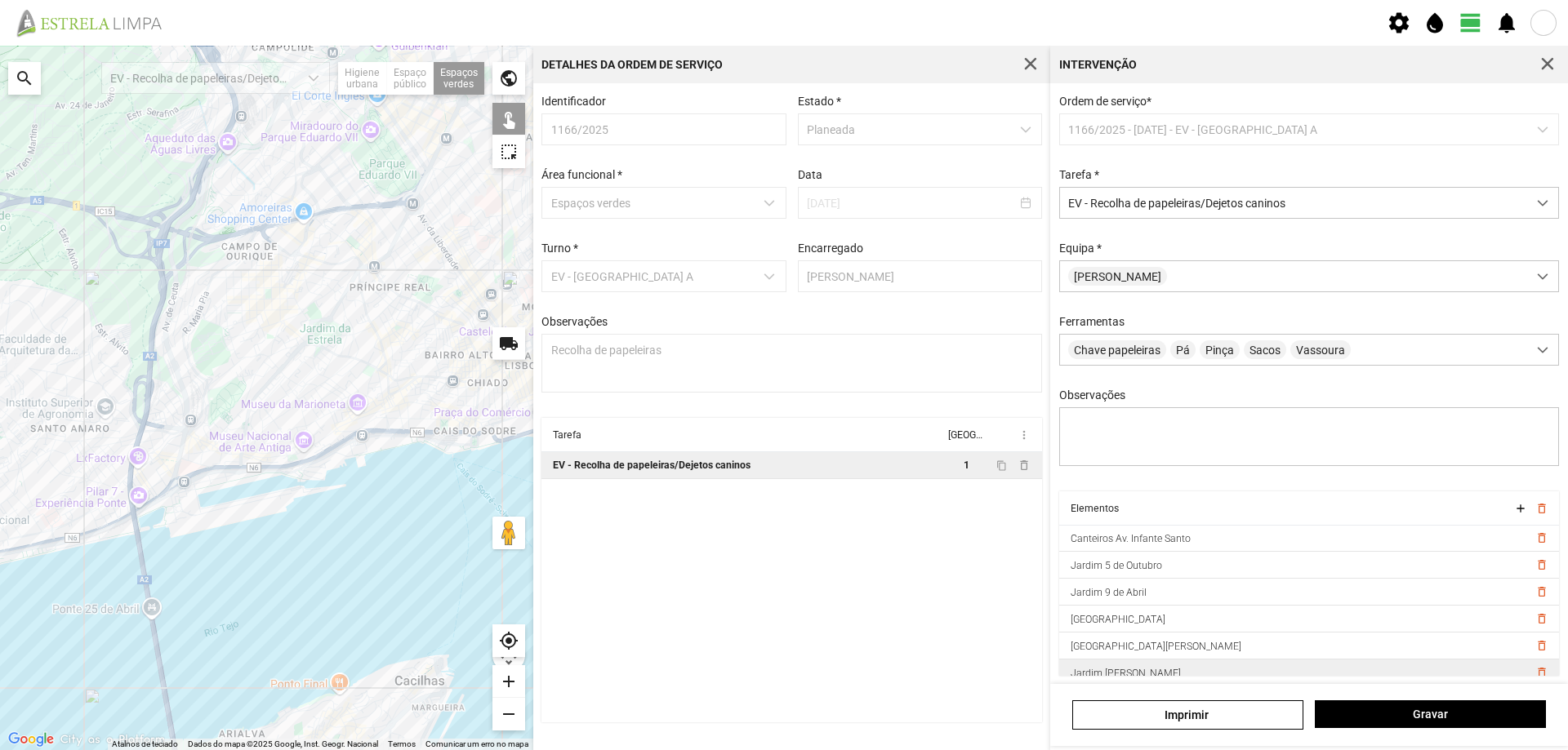
scroll to position [0, 0]
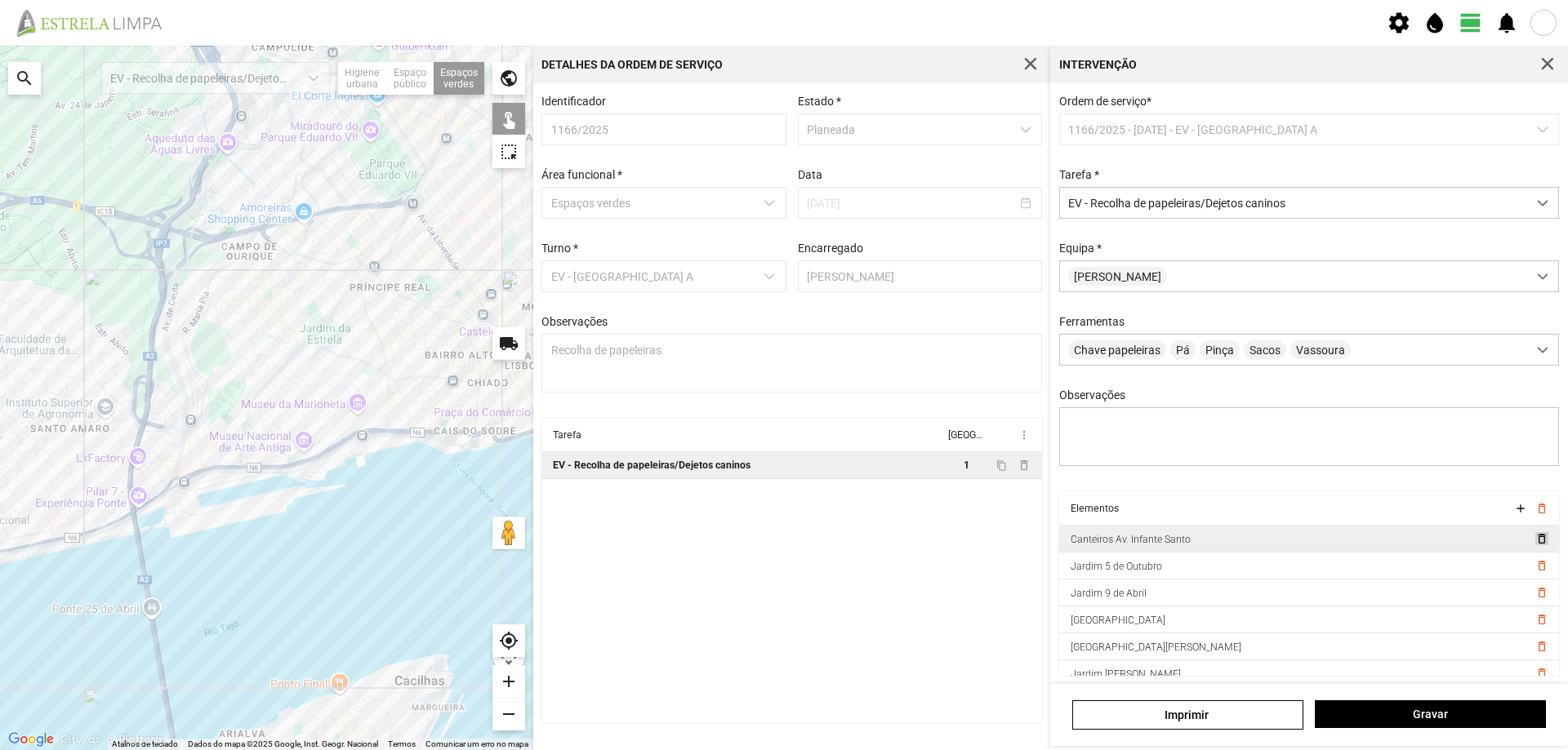
click at [1535, 540] on span "delete_outline" at bounding box center [1542, 538] width 13 height 13
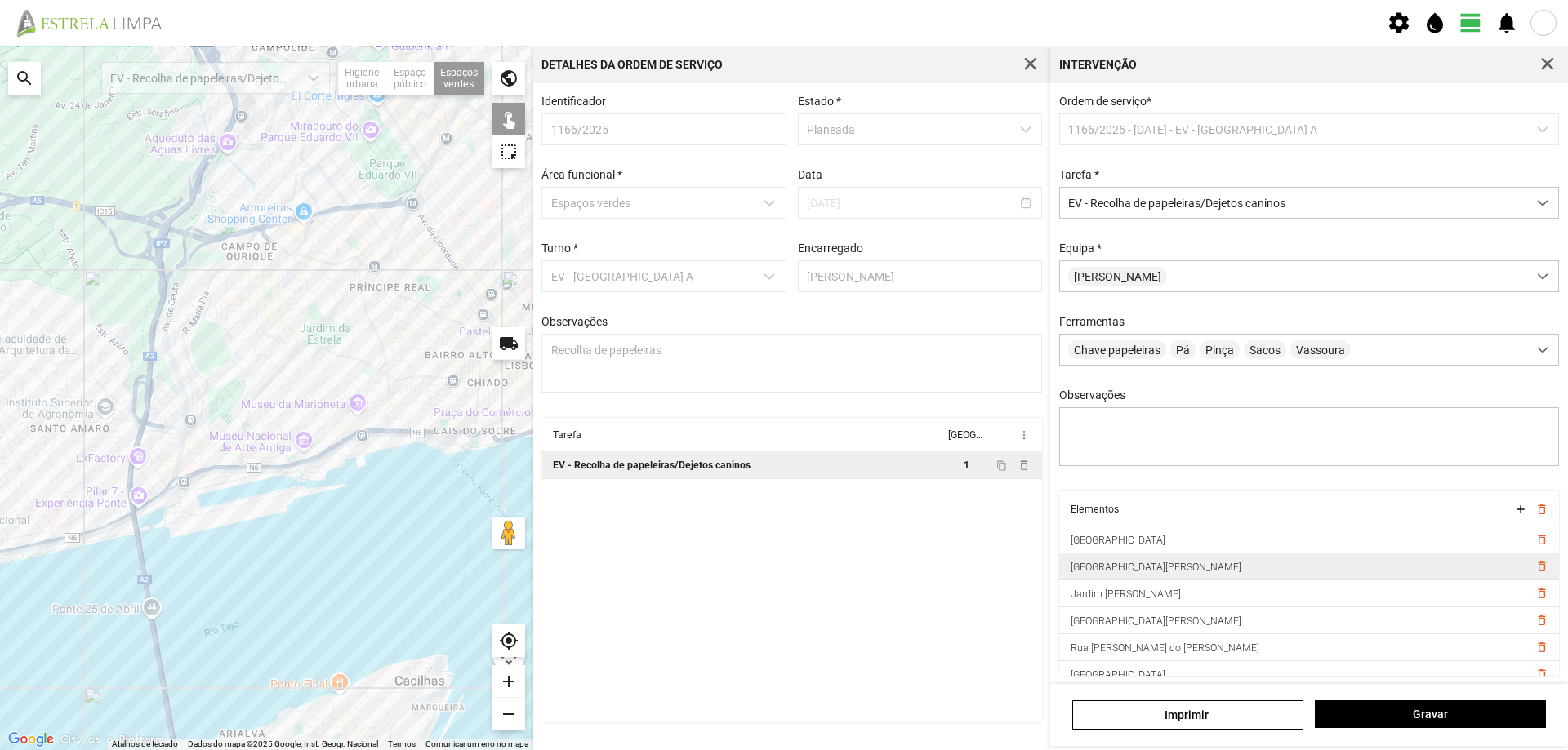
scroll to position [82, 0]
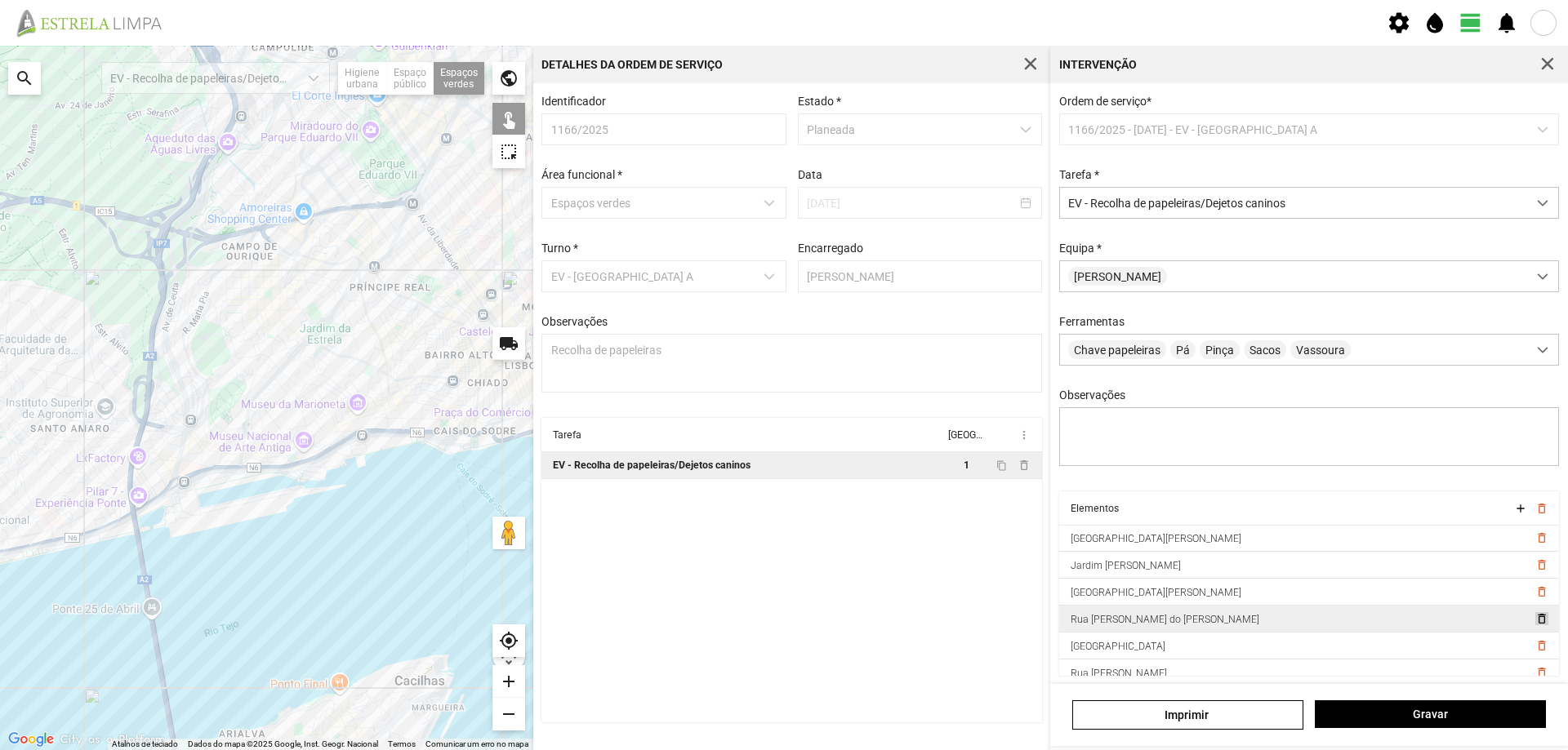
click at [1535, 619] on span "delete_outline" at bounding box center [1542, 618] width 13 height 13
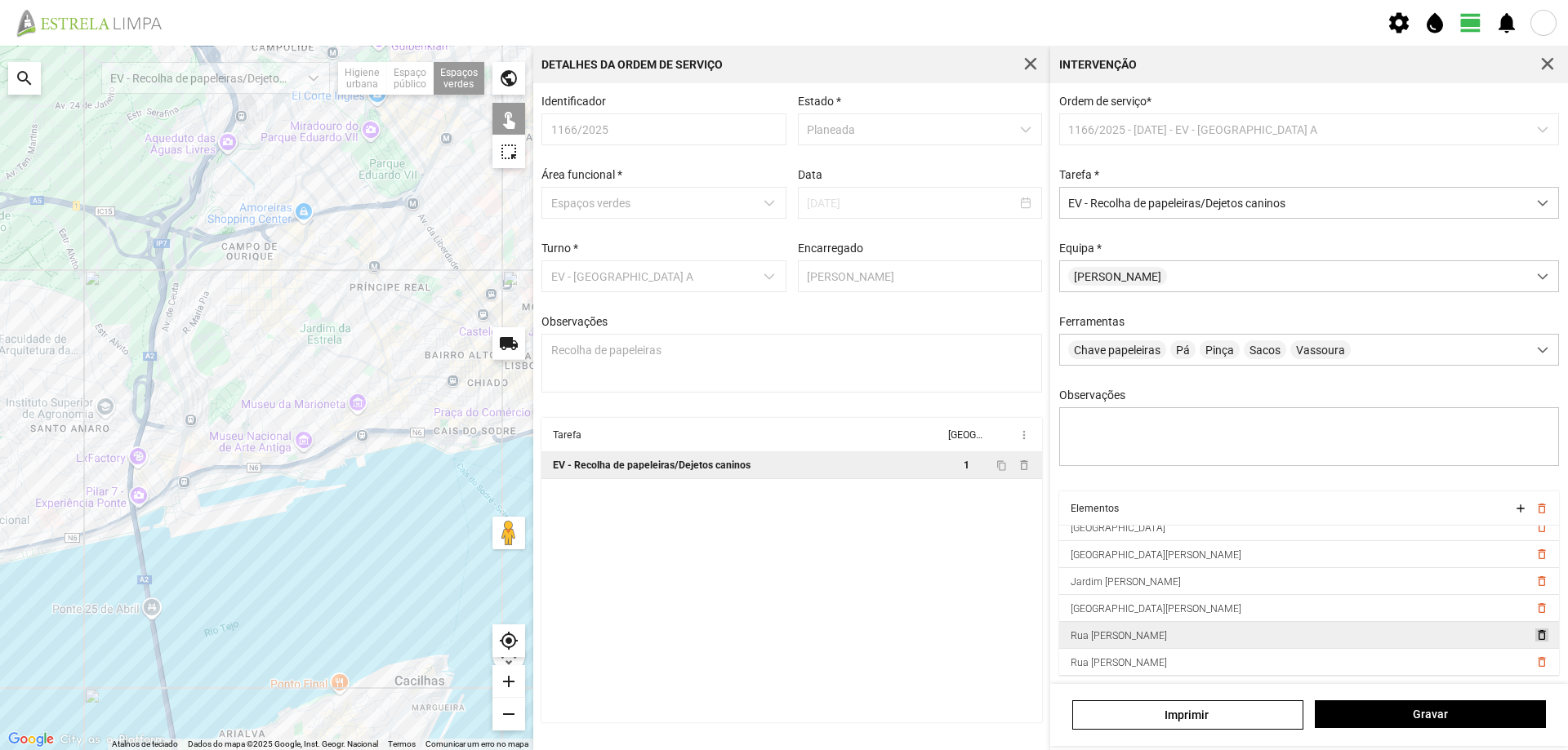
click at [1535, 636] on span "delete_outline" at bounding box center [1542, 635] width 13 height 13
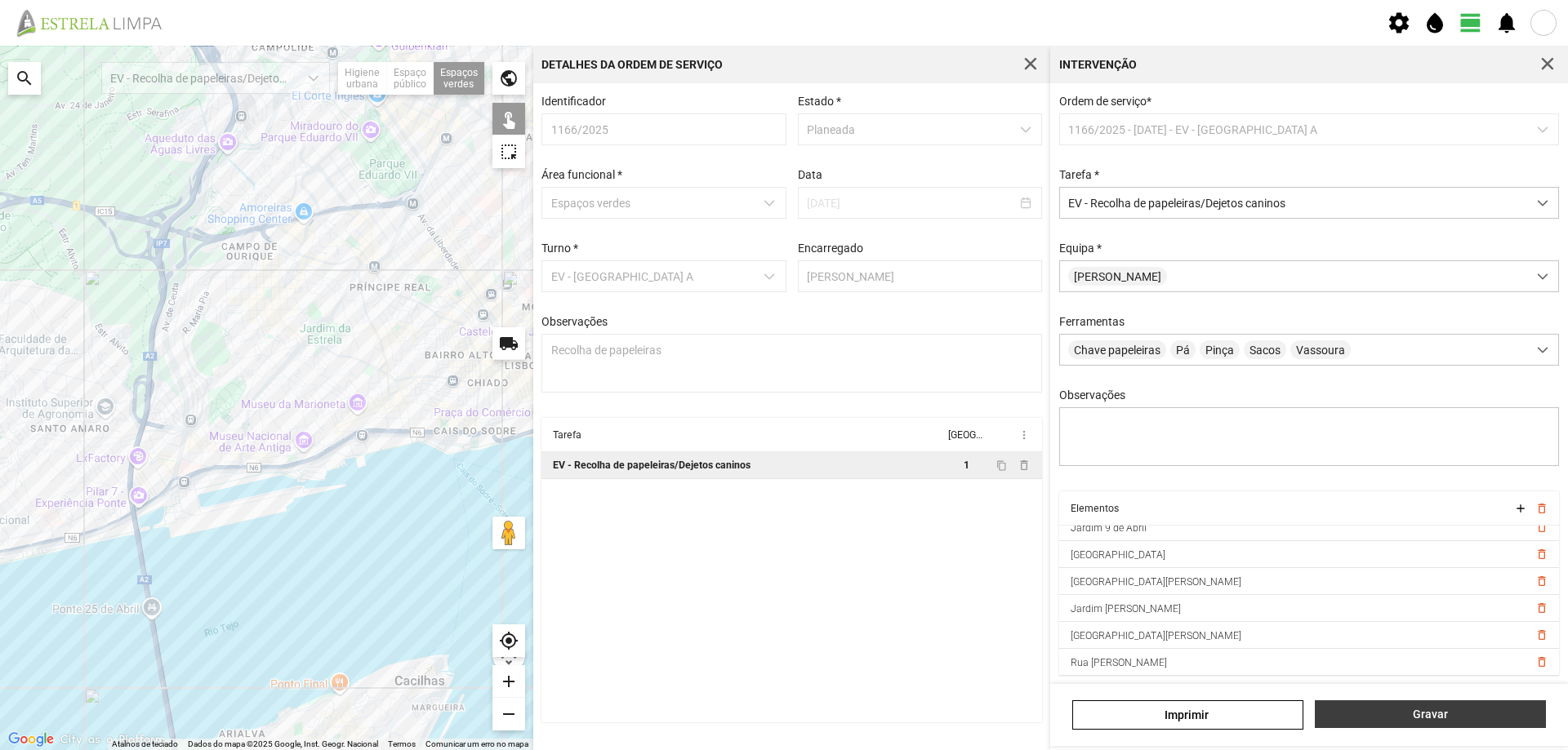
click at [1463, 723] on button "Gravar" at bounding box center [1431, 715] width 231 height 28
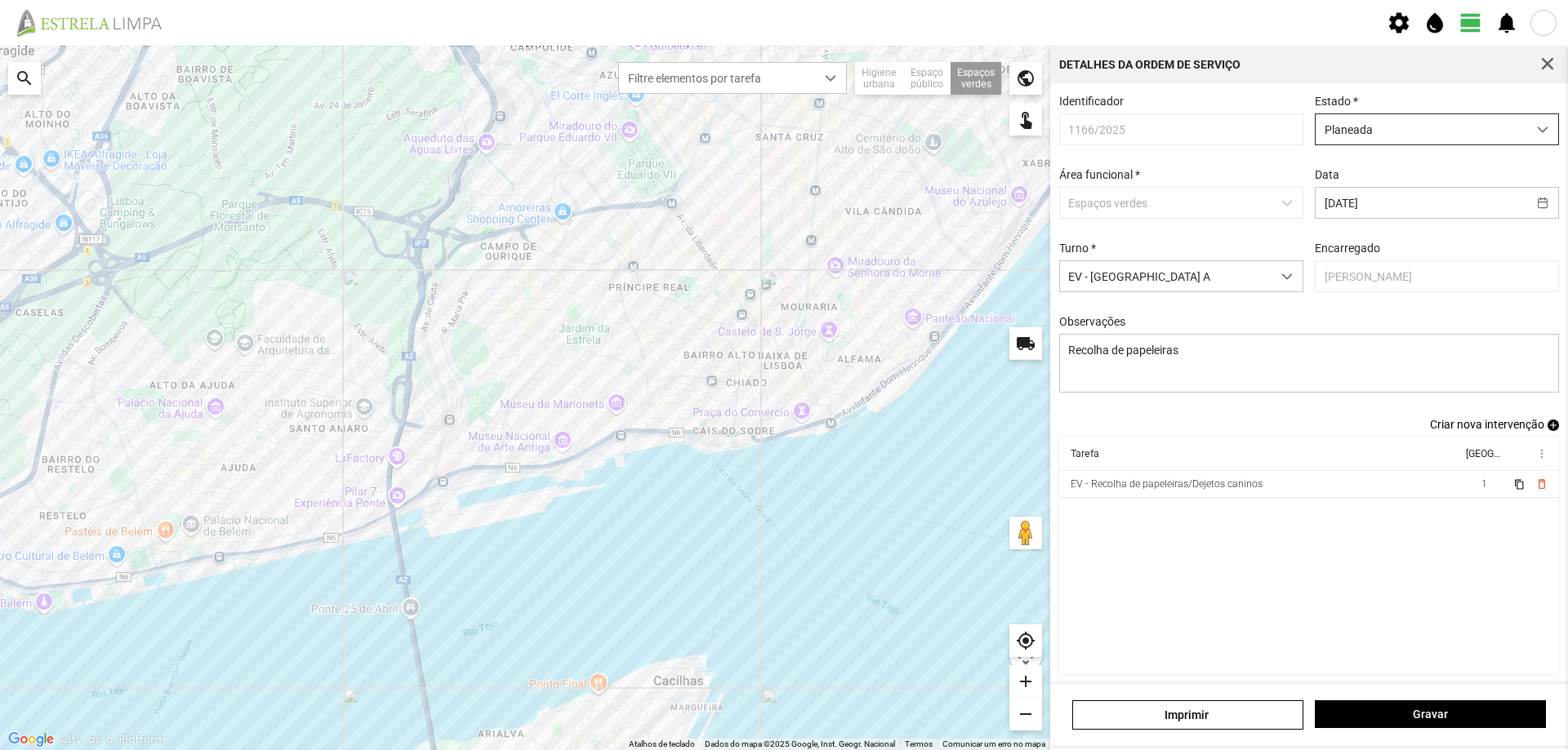
click at [1500, 133] on span "Planeada" at bounding box center [1422, 129] width 212 height 30
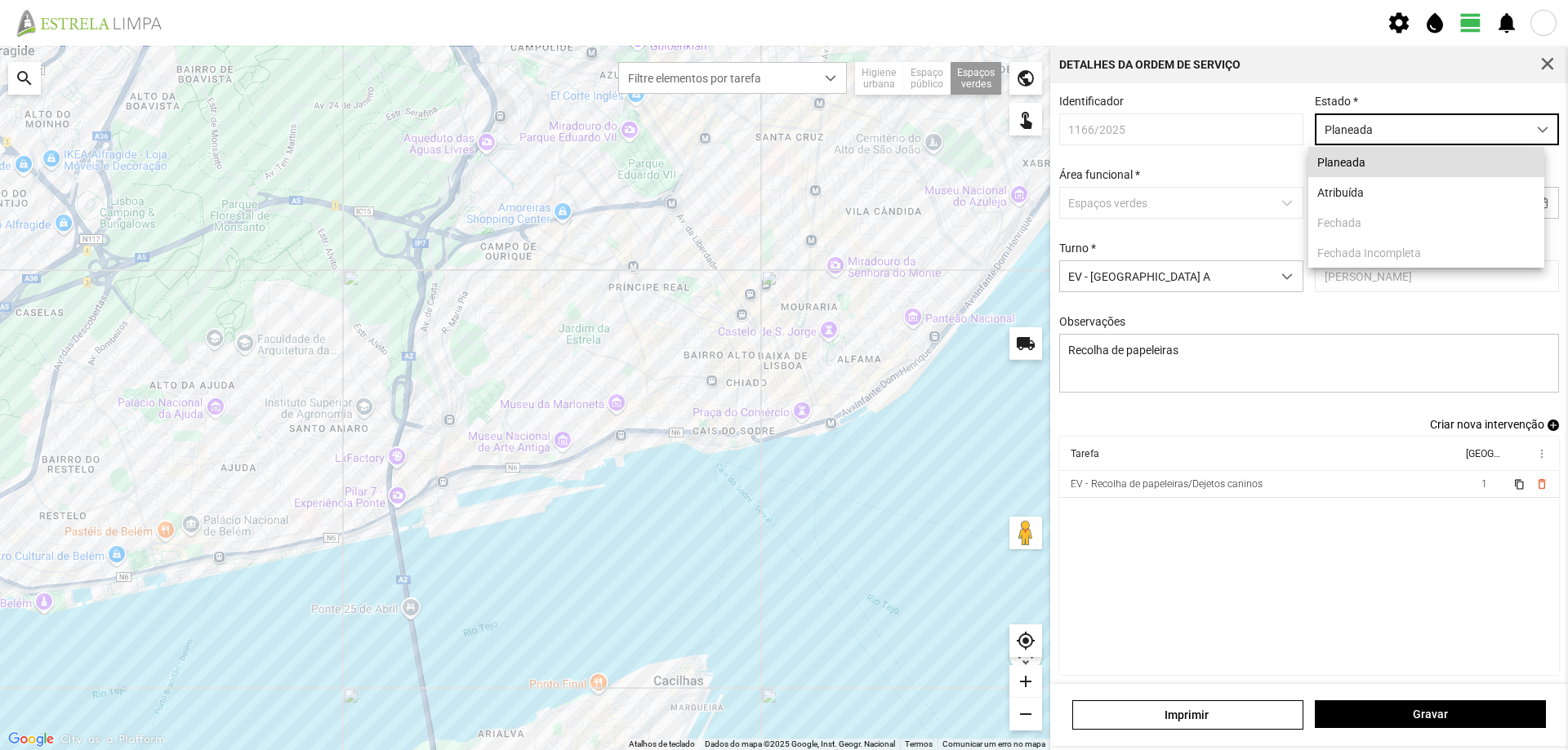
scroll to position [9, 73]
click at [1383, 202] on li "Atribuída" at bounding box center [1427, 192] width 236 height 30
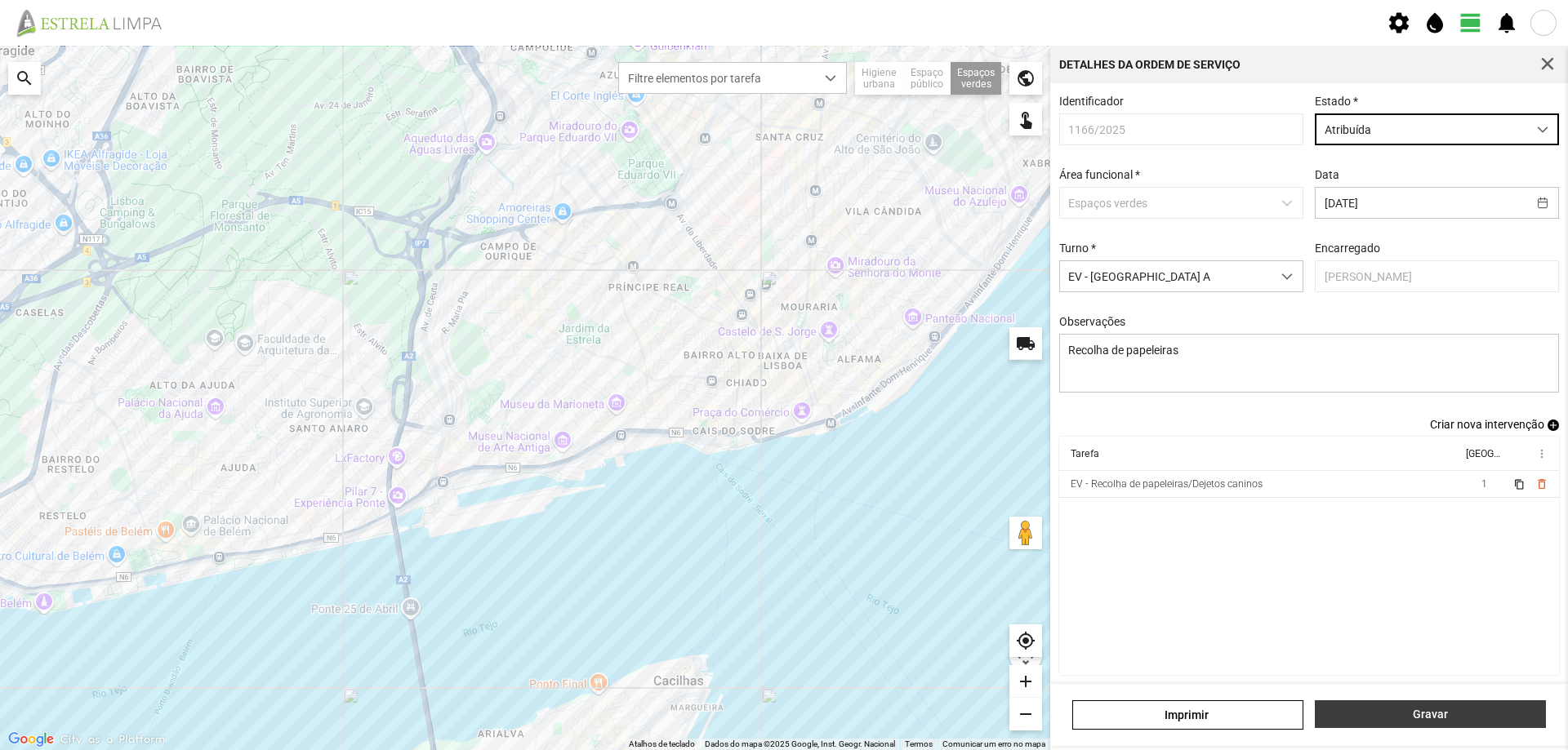
click at [1449, 714] on span "Gravar" at bounding box center [1432, 715] width 214 height 13
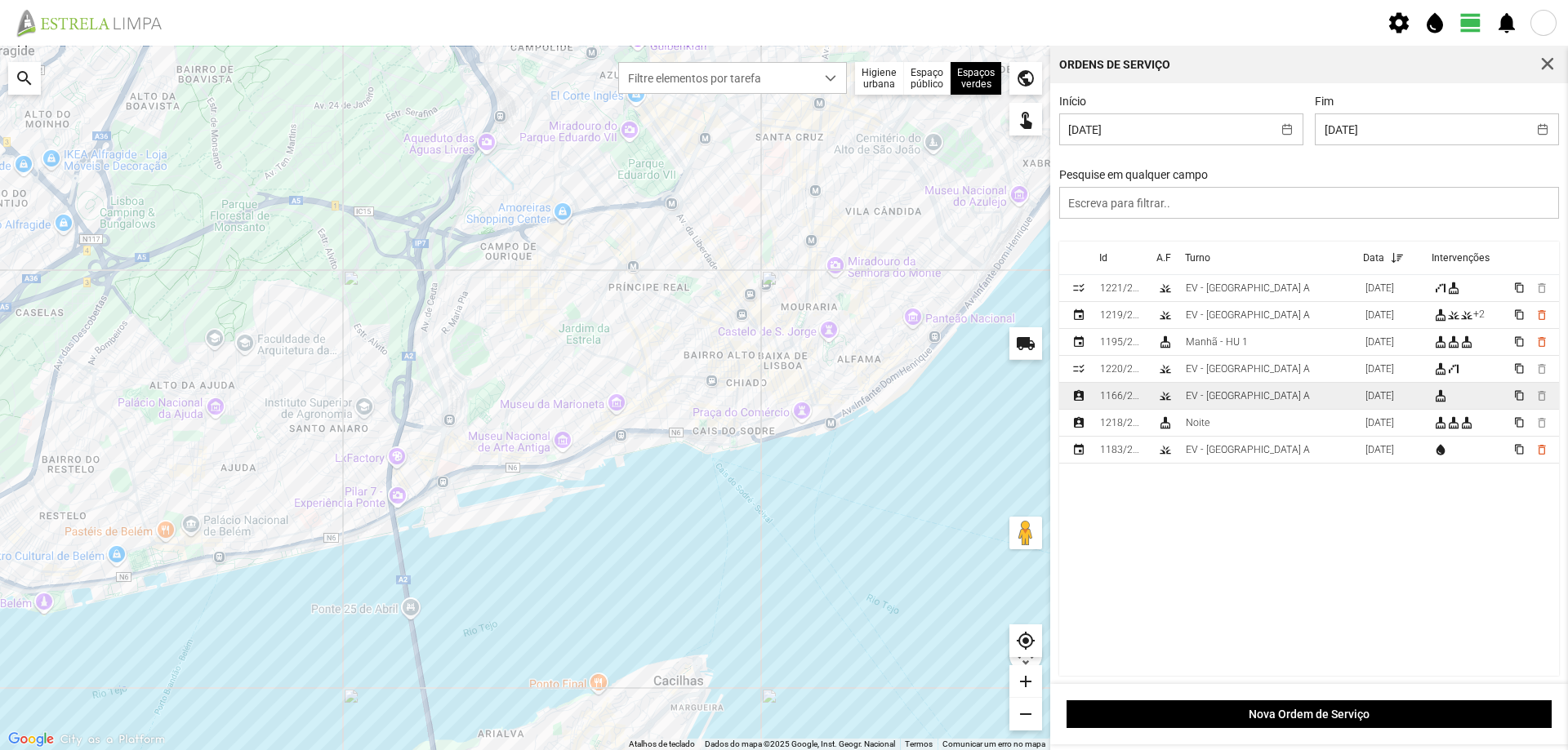
click at [1248, 399] on td "EV - [GEOGRAPHIC_DATA] A" at bounding box center [1269, 397] width 180 height 27
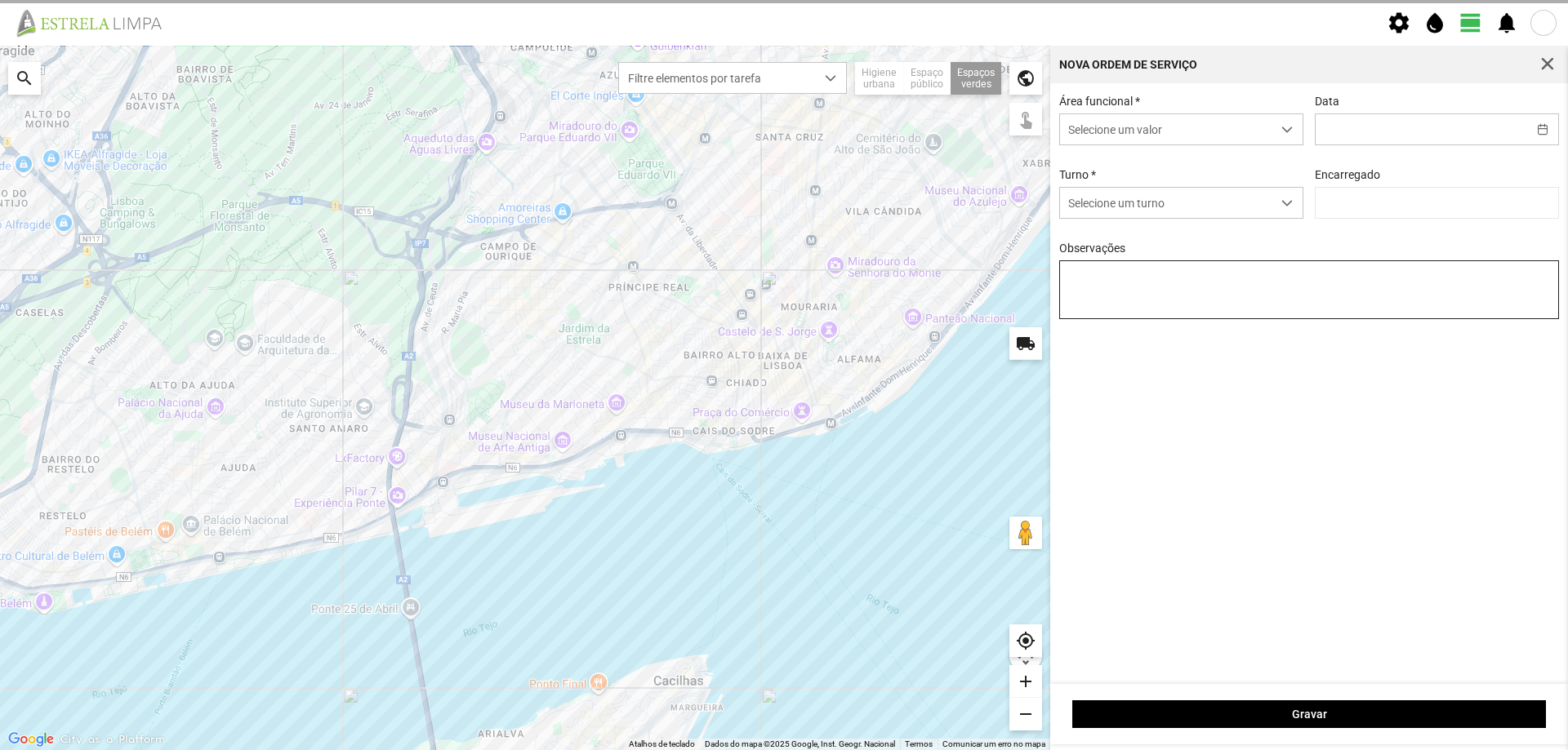
type input "[DATE]"
type input "[PERSON_NAME]"
type textarea "Recolha de papeleiras"
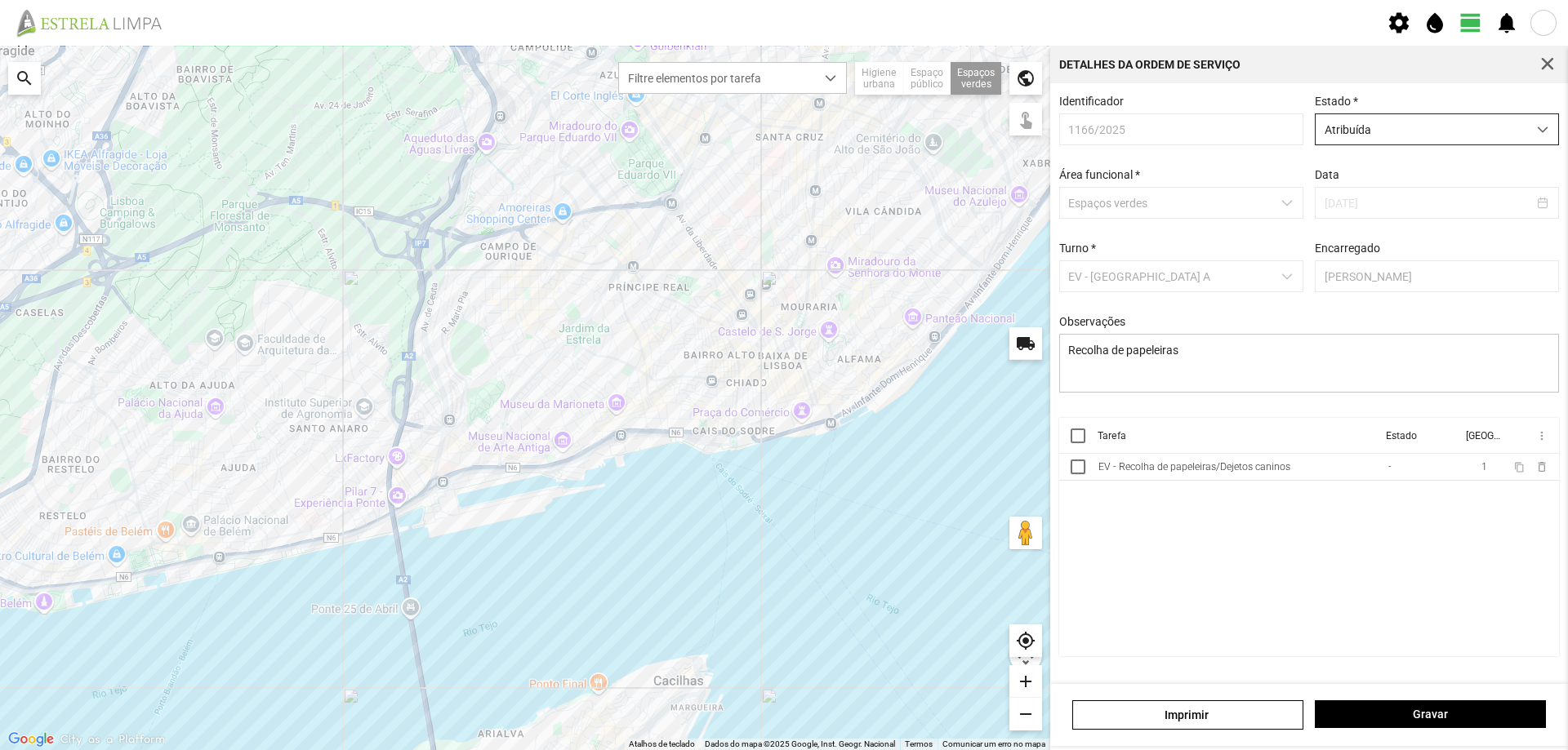
click at [1523, 133] on span "Atribuída" at bounding box center [1422, 129] width 212 height 30
click at [1285, 543] on cdk-virtual-scroll-viewport "Tarefa Estado Equipa more_vert EV - Recolha de papeleiras/Dejetos caninos - 1 c…" at bounding box center [1309, 537] width 501 height 239
click at [1083, 441] on div at bounding box center [1078, 436] width 15 height 15
click at [1537, 442] on span "more_vert" at bounding box center [1542, 436] width 13 height 13
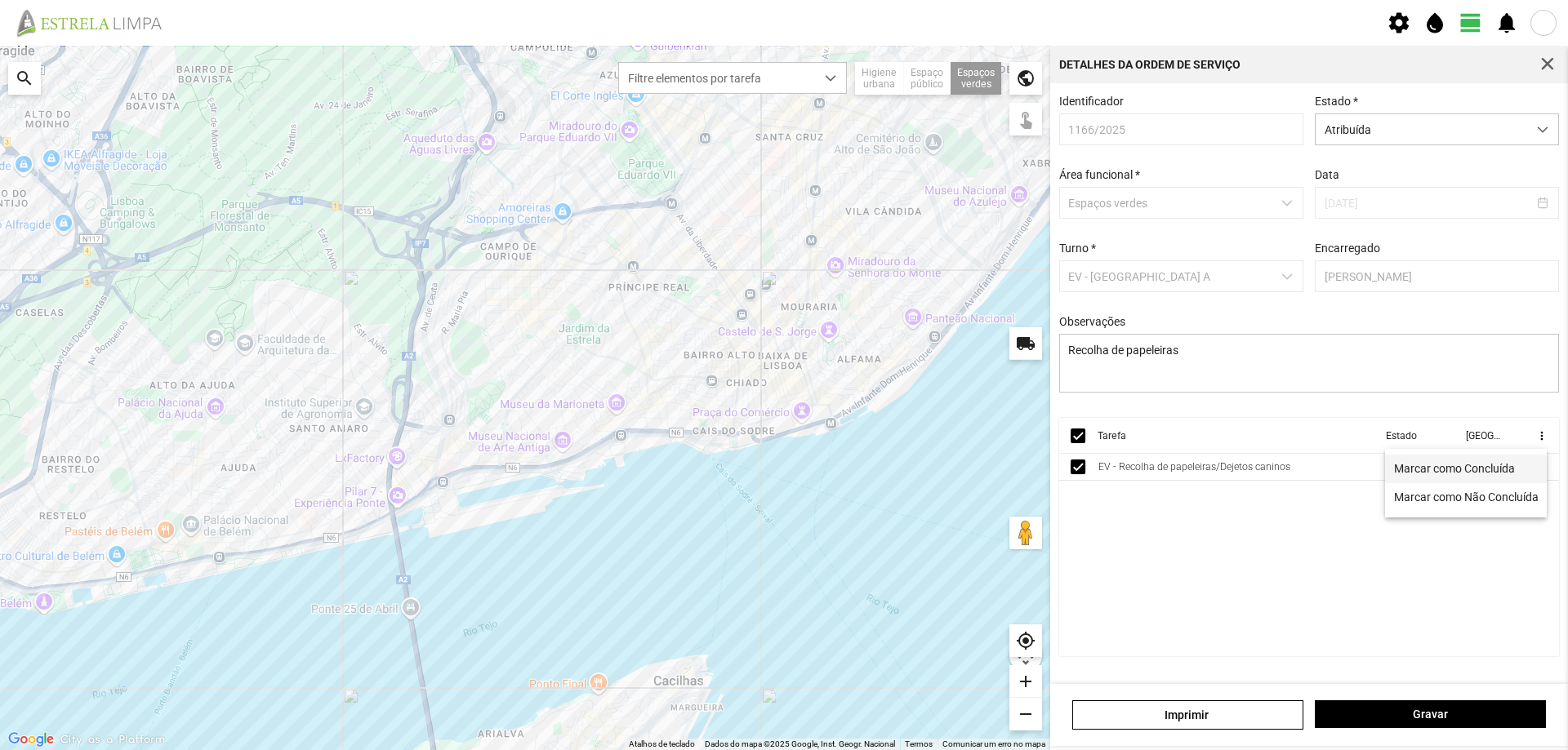
click at [1471, 475] on link "Marcar como Concluída" at bounding box center [1466, 469] width 162 height 28
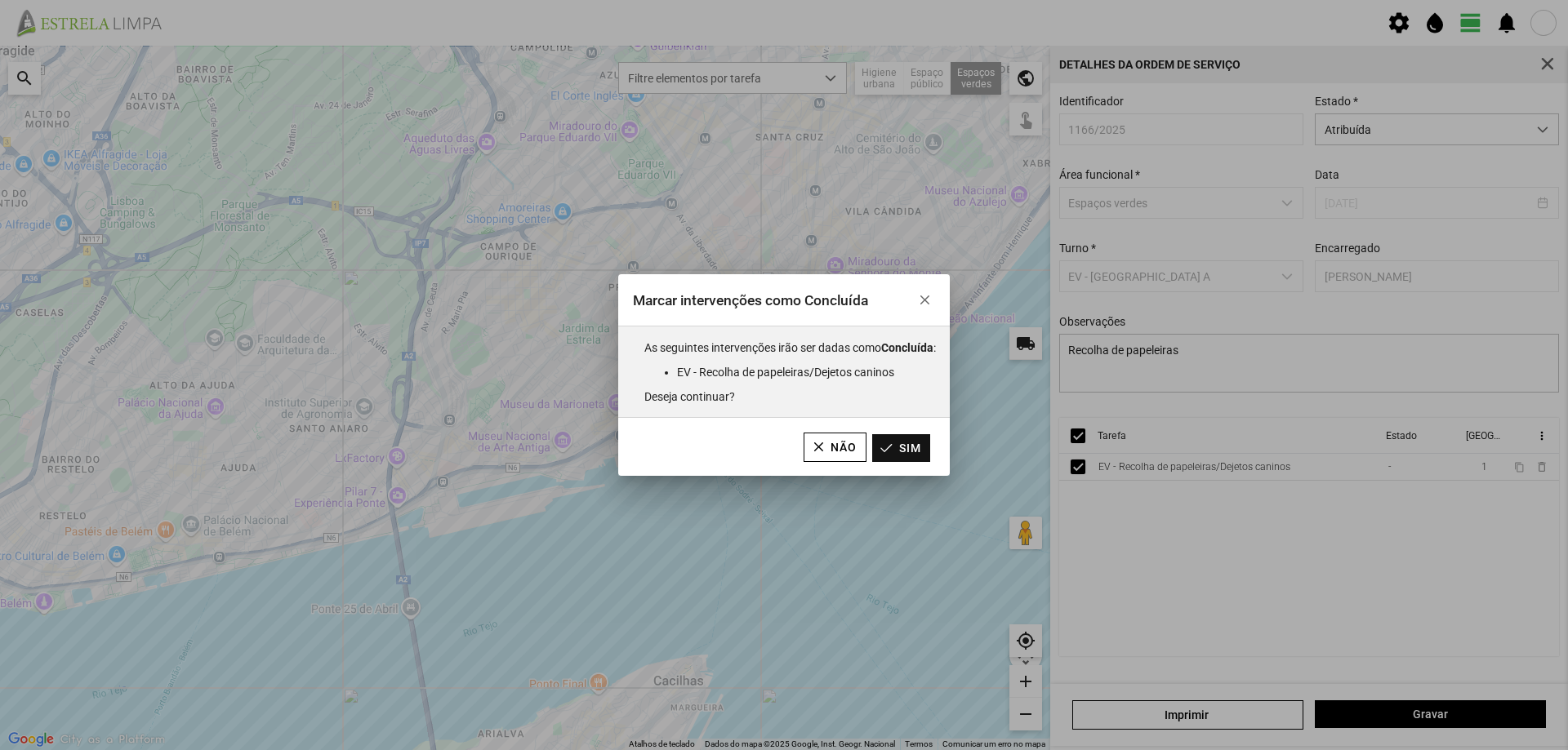
click at [921, 449] on button "Sim" at bounding box center [901, 448] width 58 height 28
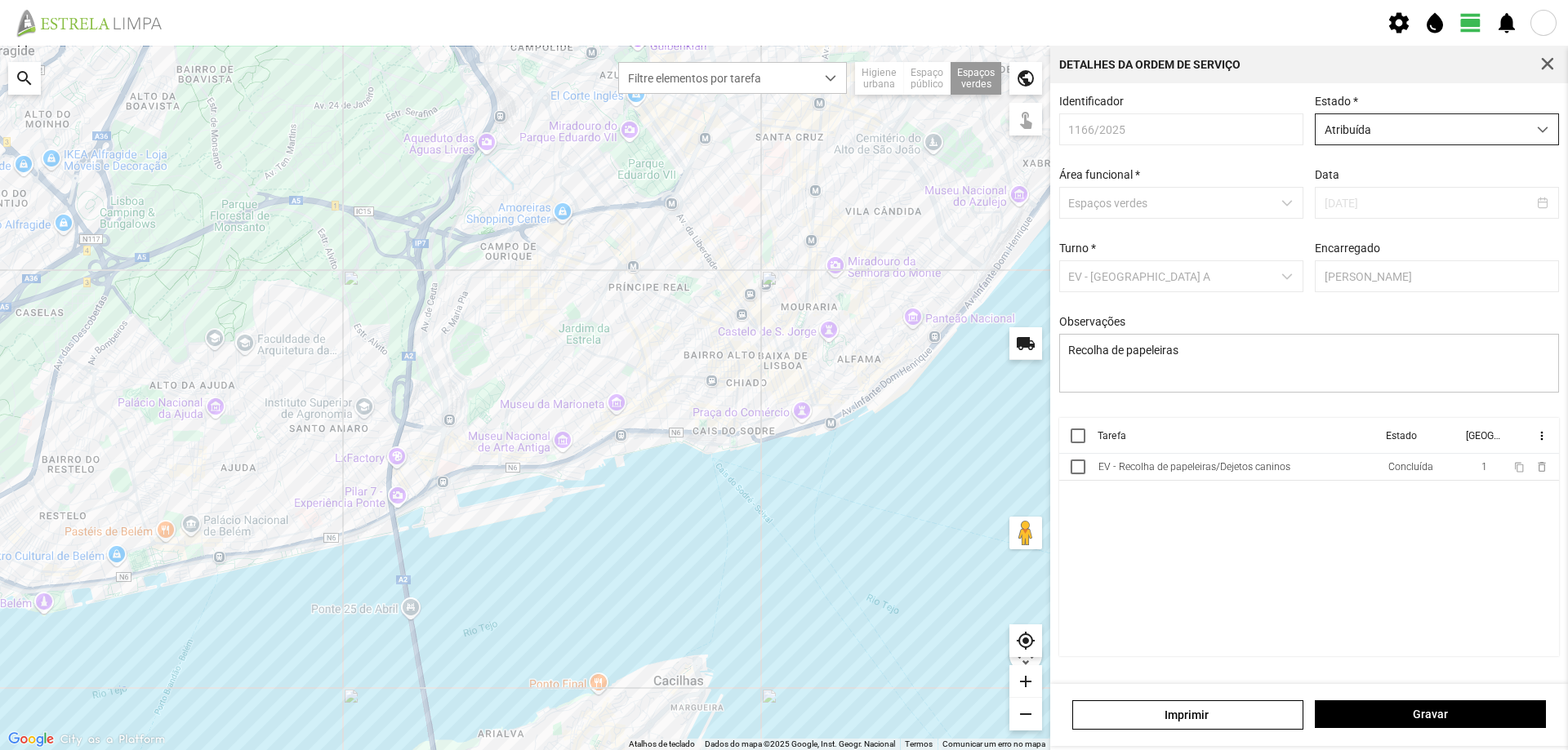
click at [1476, 131] on span "Atribuída" at bounding box center [1422, 129] width 212 height 30
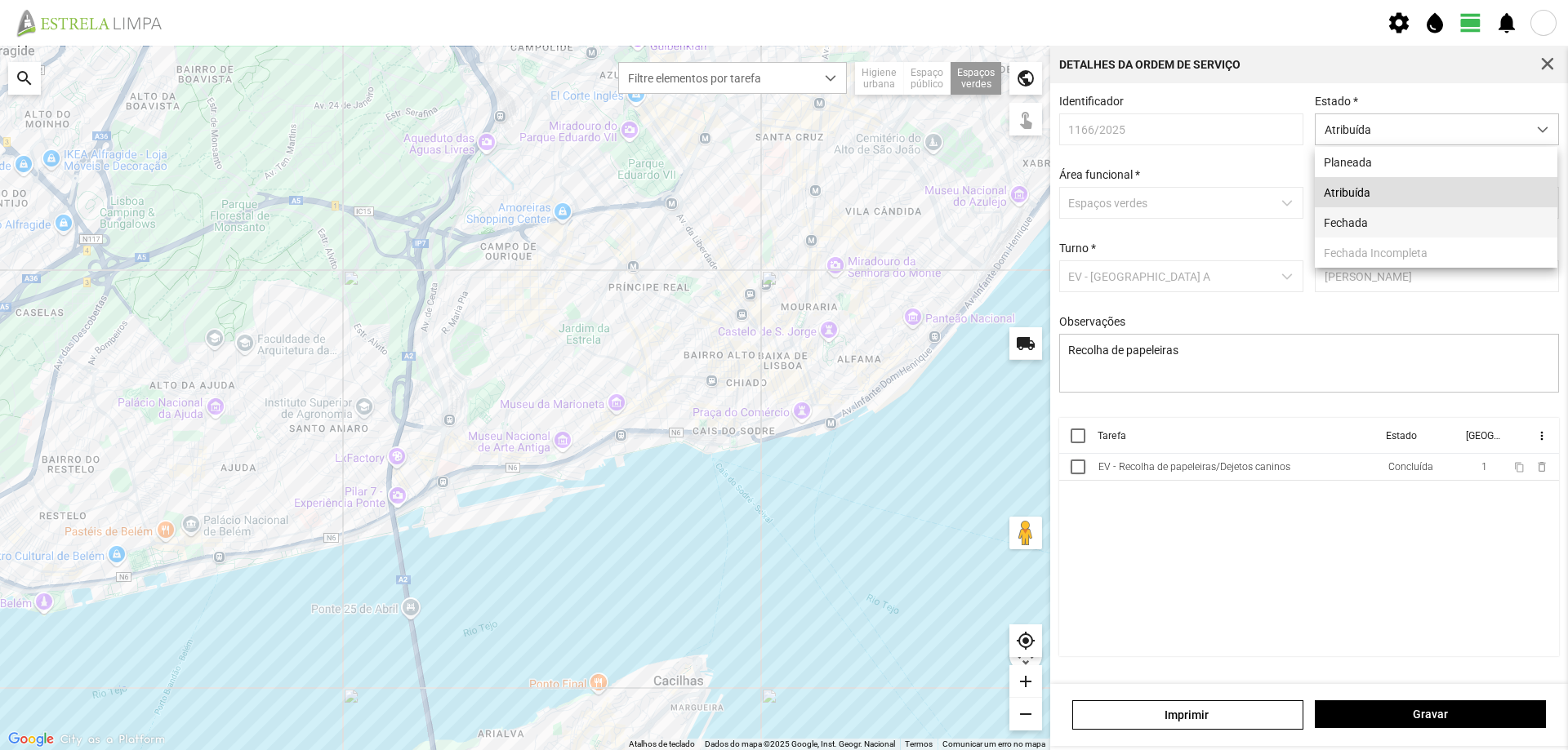
click at [1382, 229] on li "Fechada" at bounding box center [1436, 222] width 243 height 30
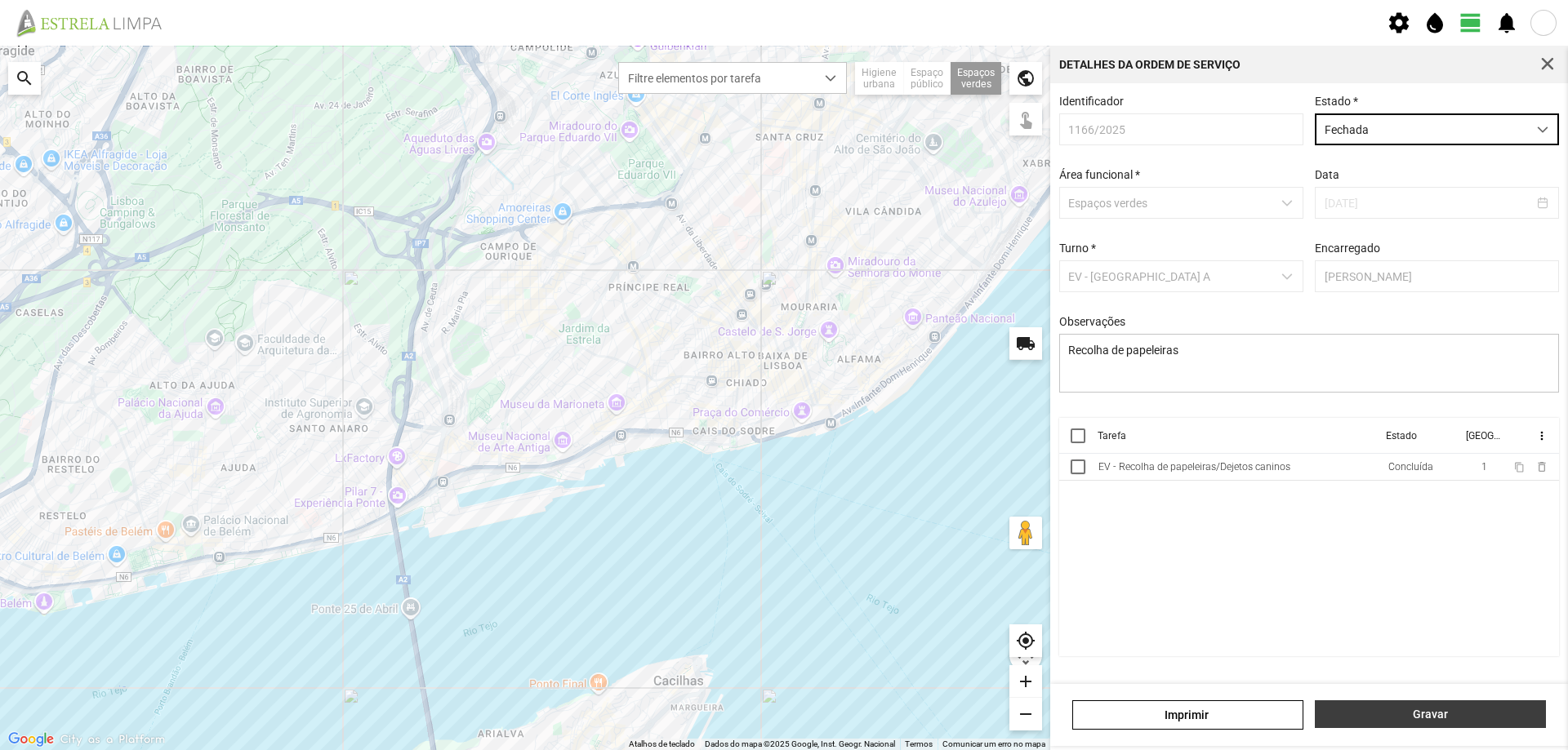
click at [1449, 715] on span "Gravar" at bounding box center [1432, 715] width 214 height 13
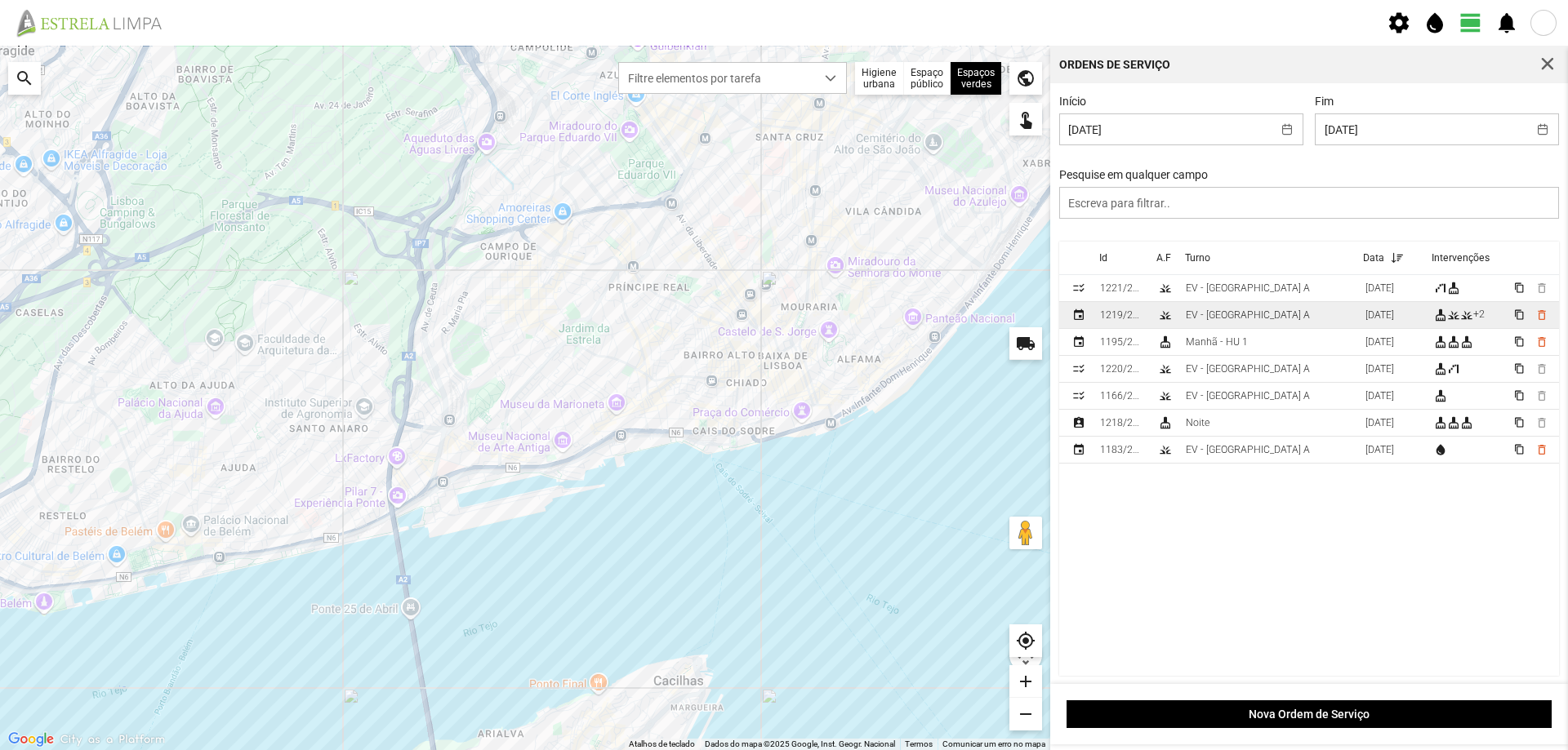
click at [1286, 320] on td "EV - [GEOGRAPHIC_DATA] A" at bounding box center [1269, 316] width 180 height 27
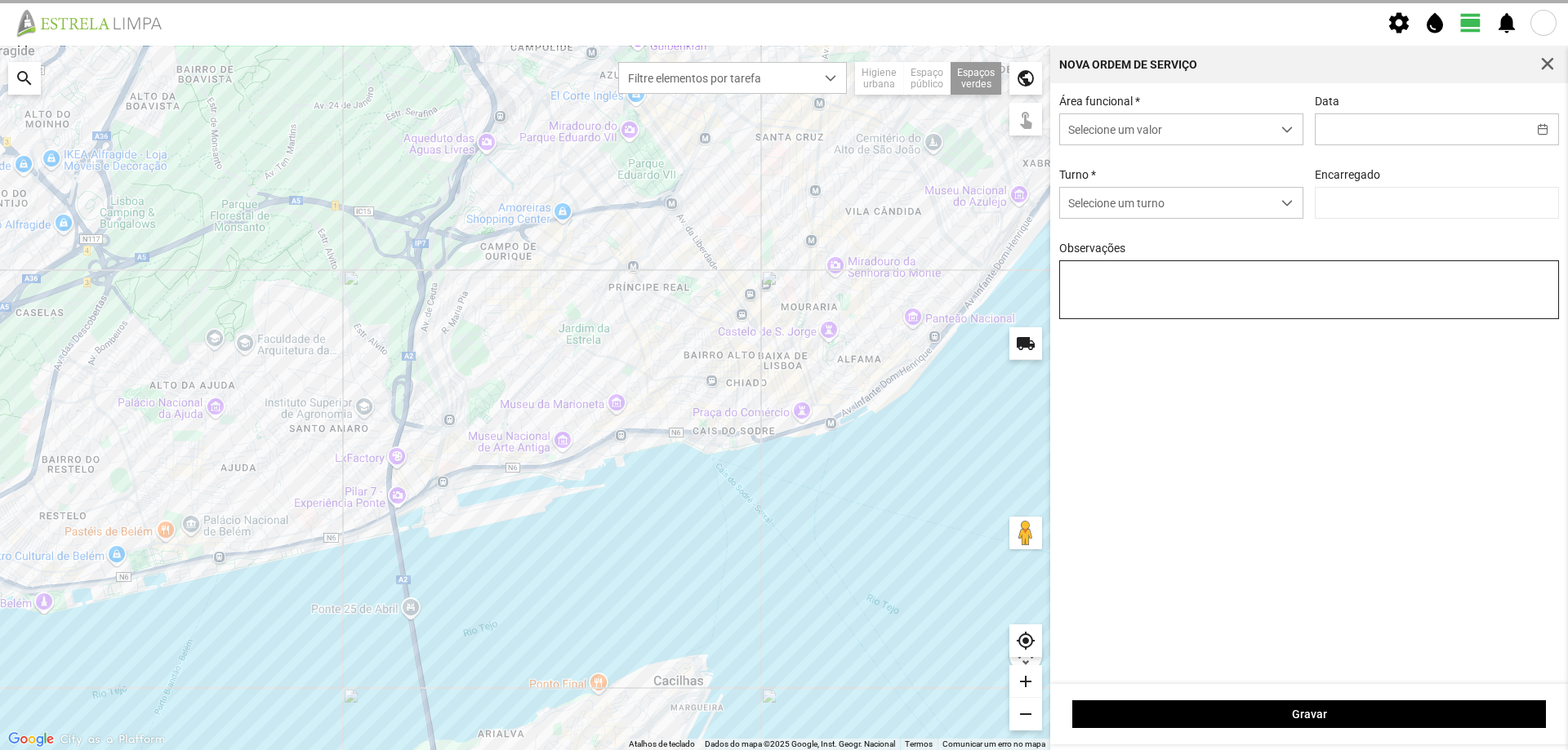
type input "[DATE]"
type input "[PERSON_NAME]"
type textarea "Praça da Constituição"
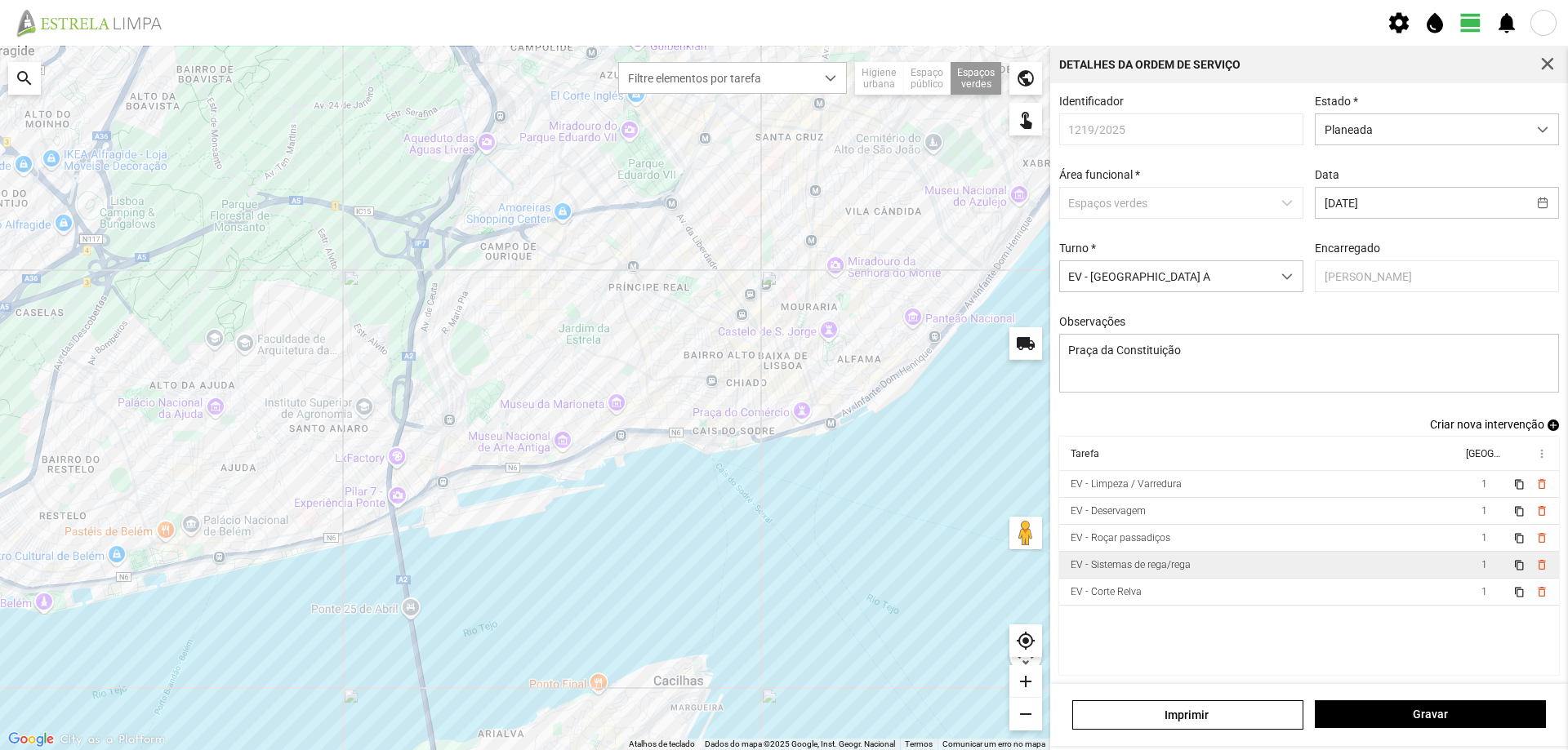
click at [1333, 573] on td "EV - Sistemas de rega/rega" at bounding box center [1260, 566] width 402 height 27
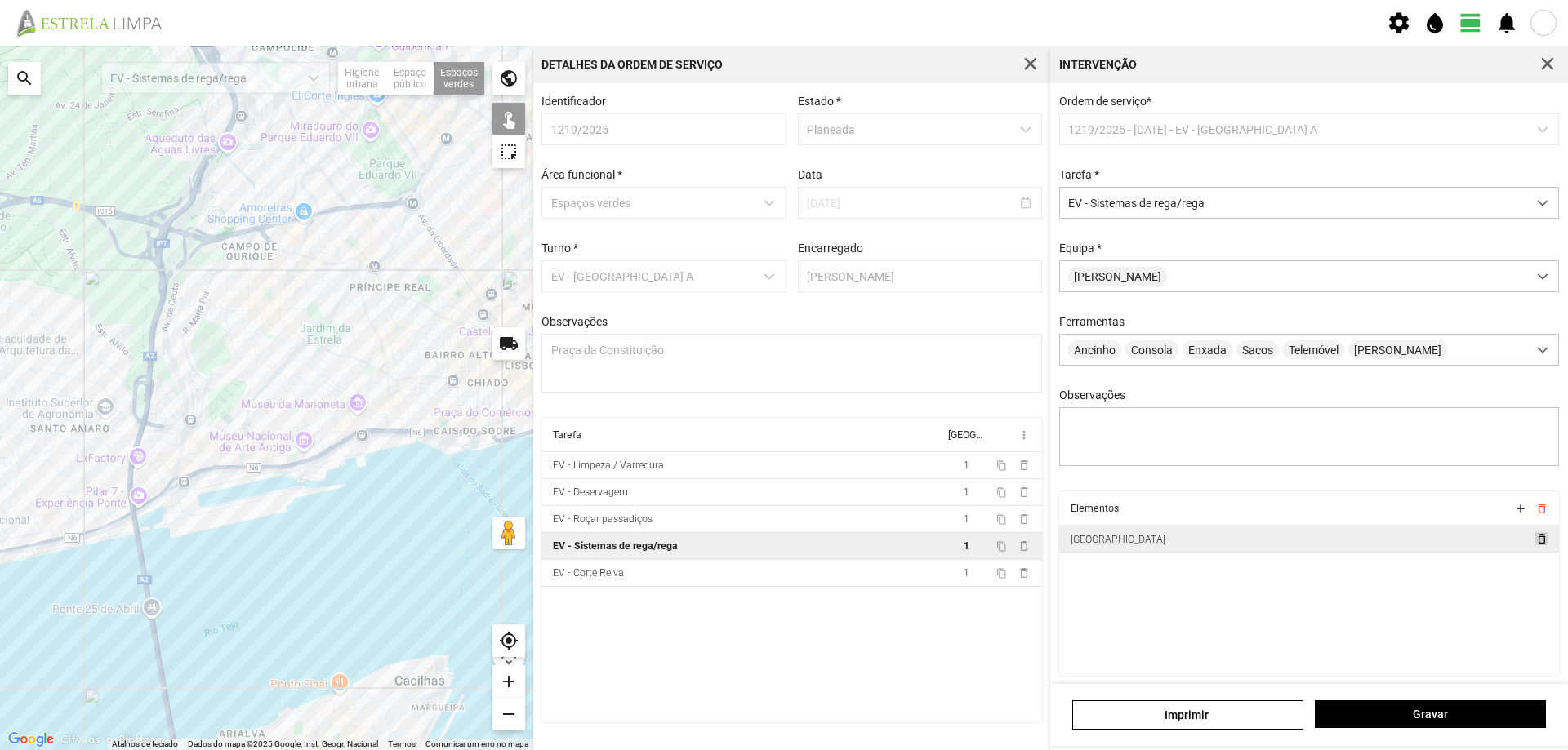
click at [1535, 546] on span "delete_outline" at bounding box center [1542, 538] width 13 height 13
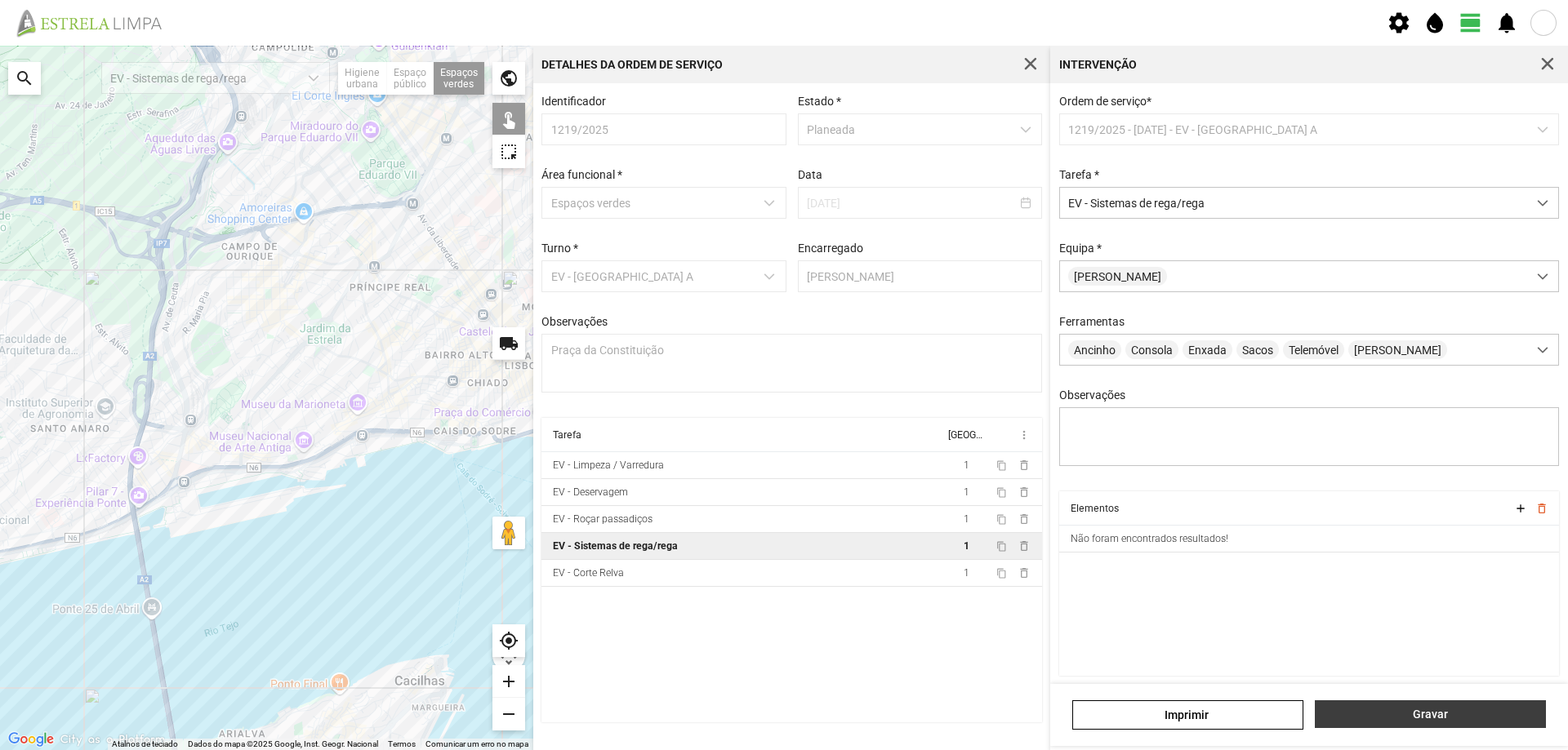
click at [1382, 718] on span "Gravar" at bounding box center [1432, 715] width 214 height 13
click at [1552, 64] on span "button" at bounding box center [1548, 64] width 15 height 15
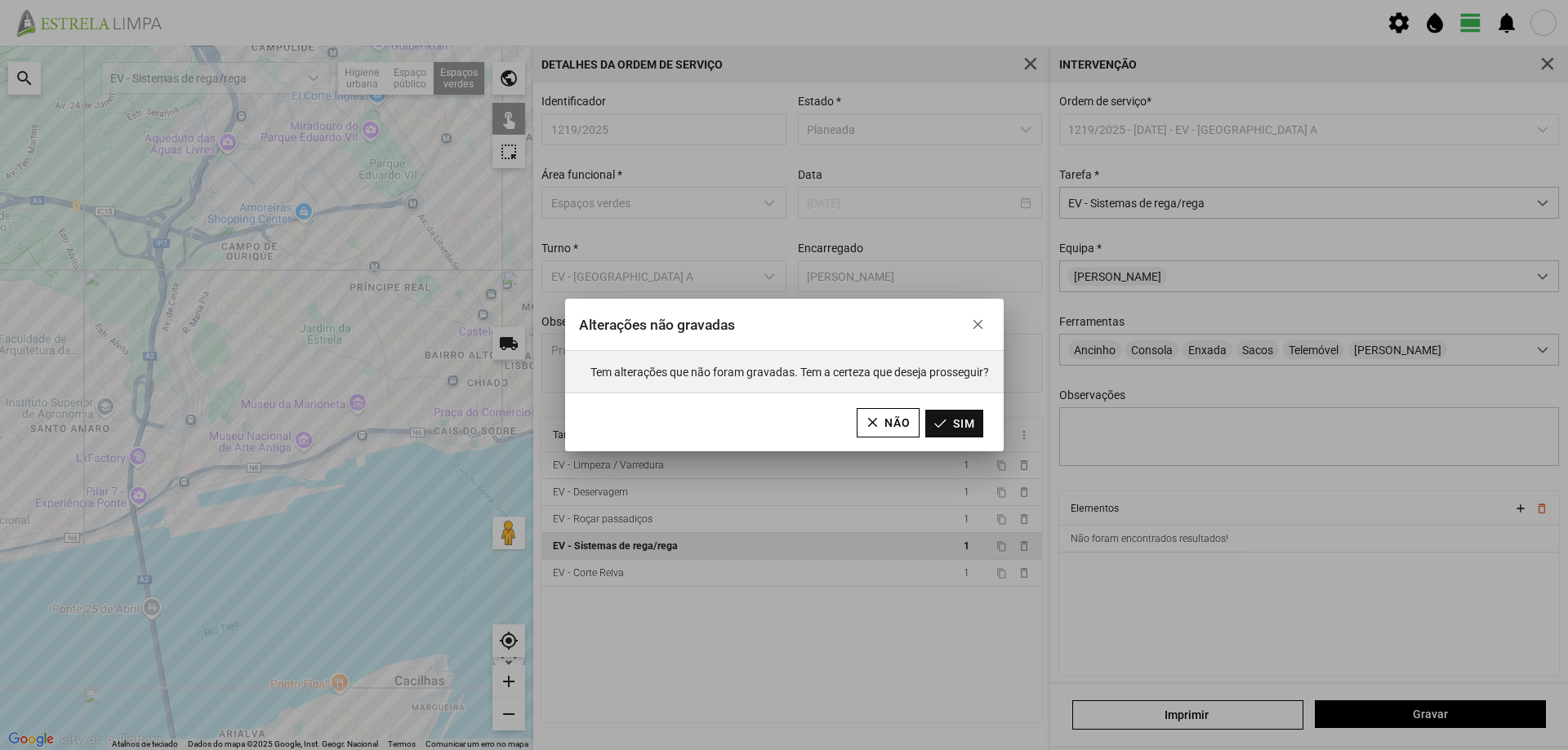
click at [947, 420] on button "Sim" at bounding box center [955, 423] width 58 height 28
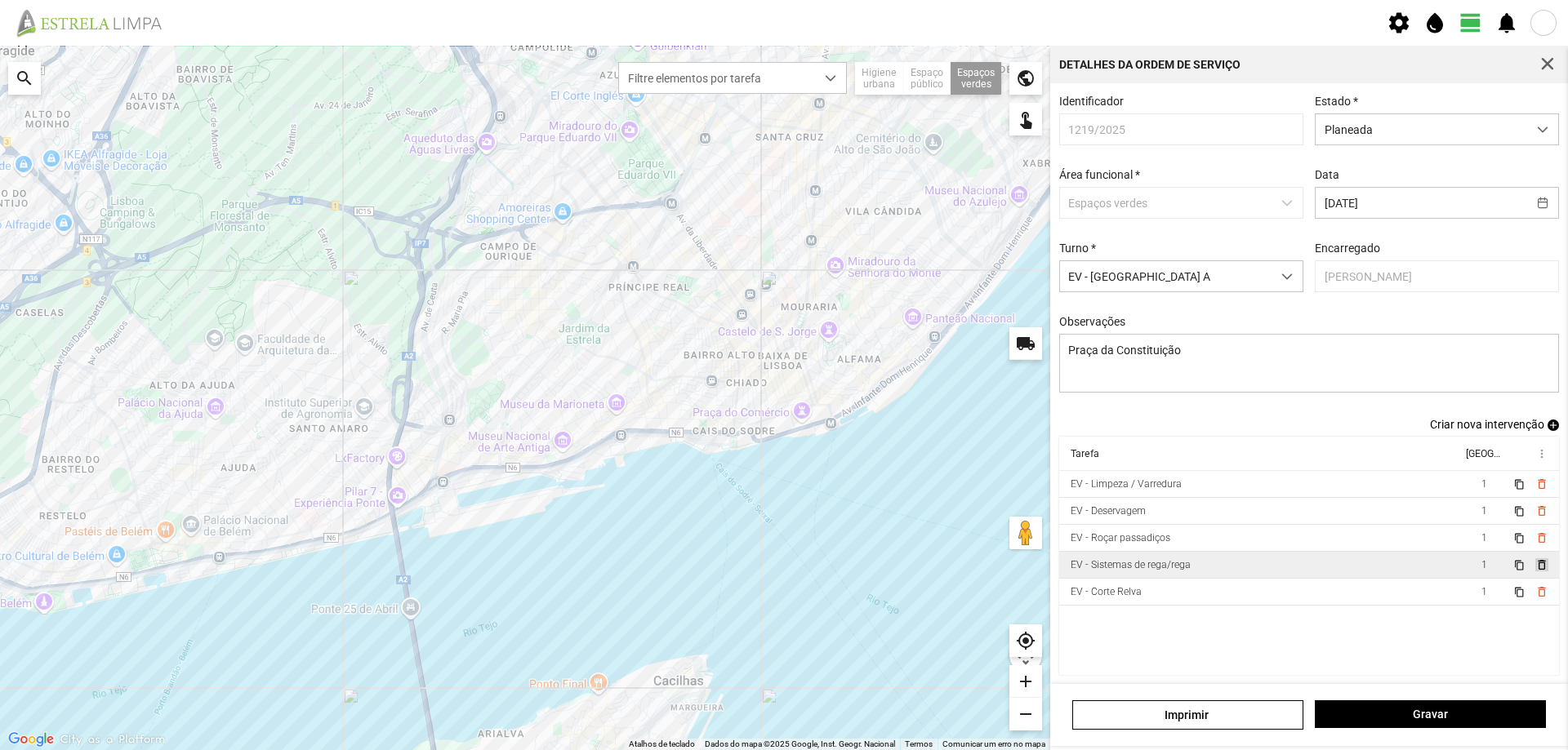
click at [1535, 571] on span "delete_outline" at bounding box center [1542, 565] width 13 height 13
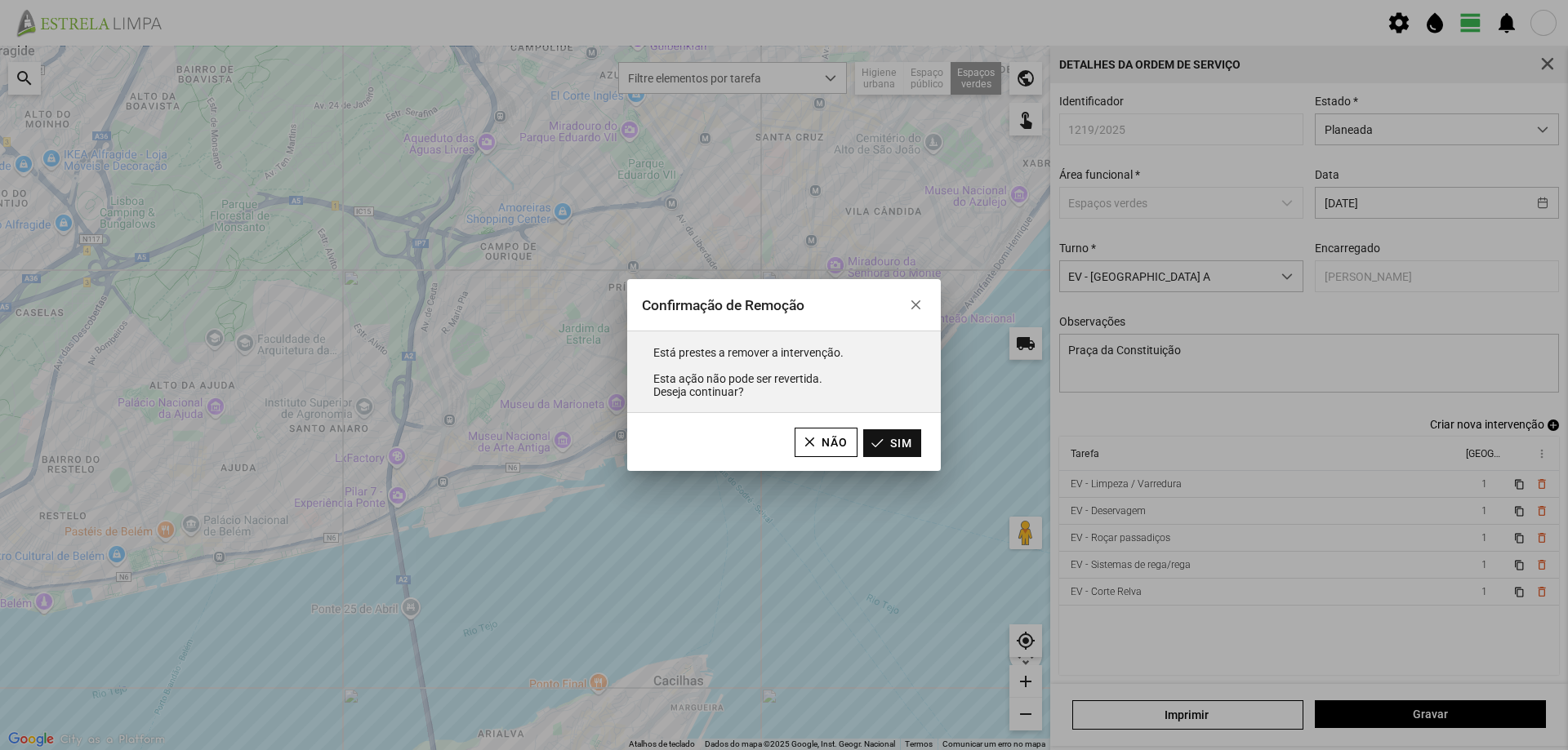
click at [914, 442] on button "Sim" at bounding box center [892, 443] width 58 height 28
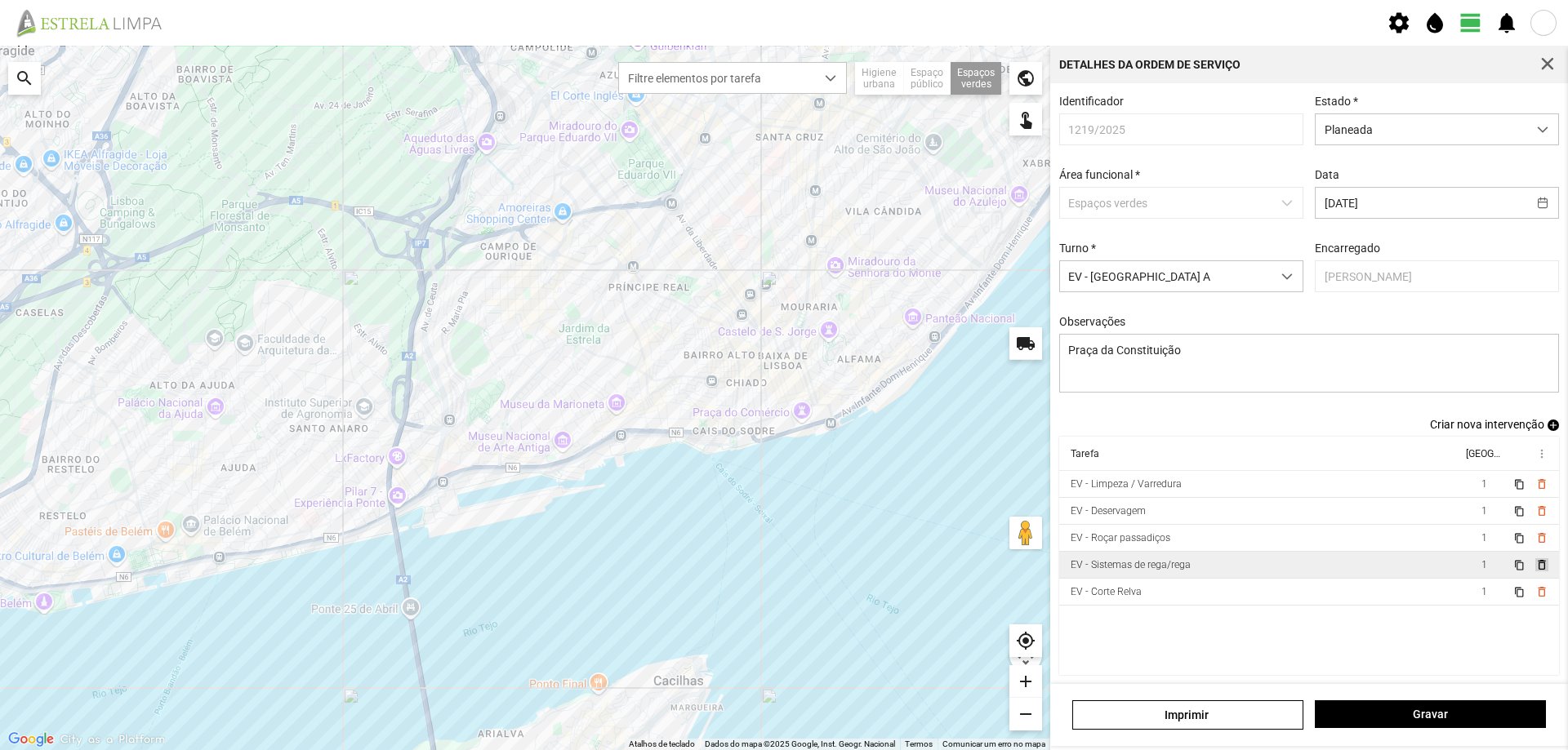
click at [1535, 571] on span "delete_outline" at bounding box center [1542, 565] width 13 height 13
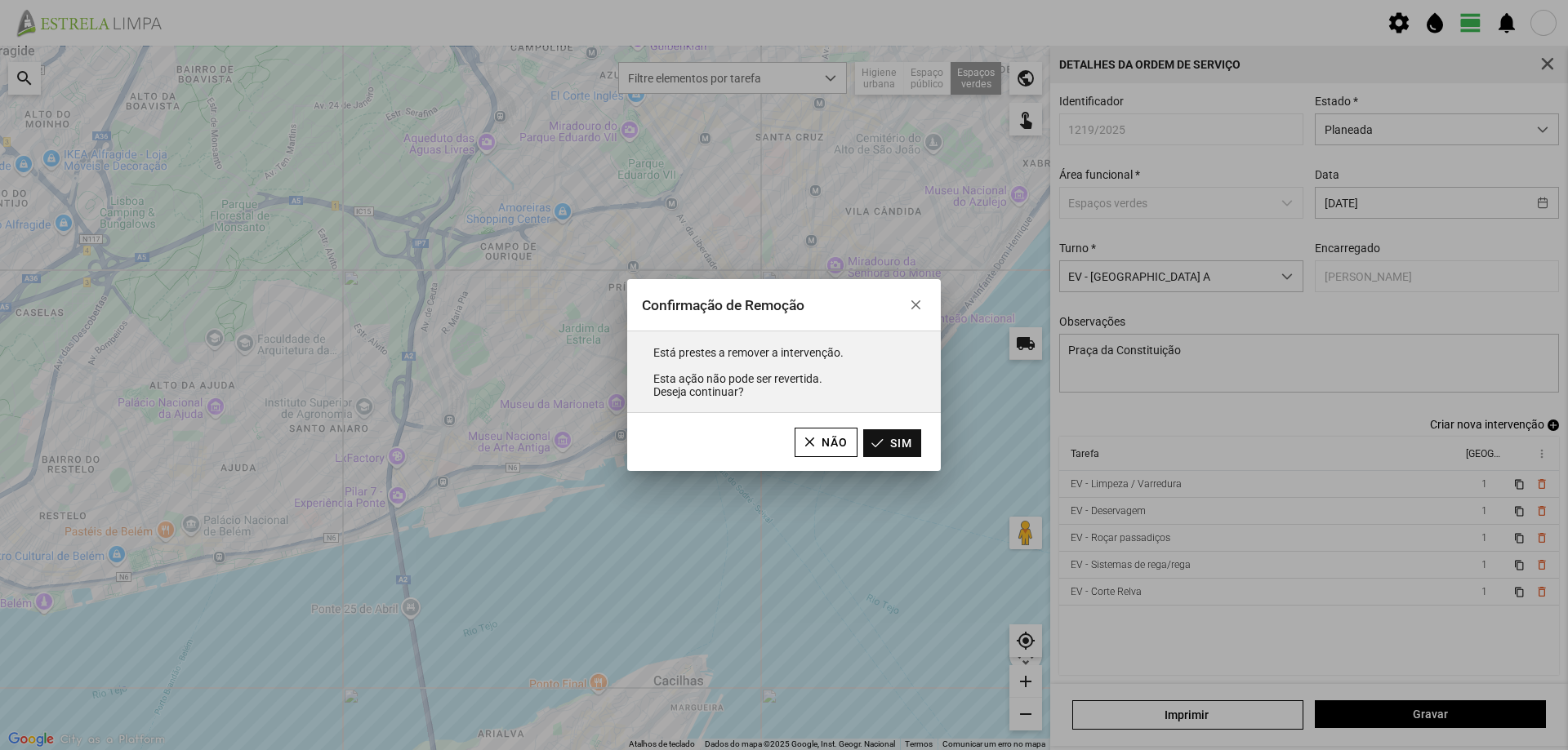
click at [899, 444] on button "Sim" at bounding box center [892, 443] width 58 height 28
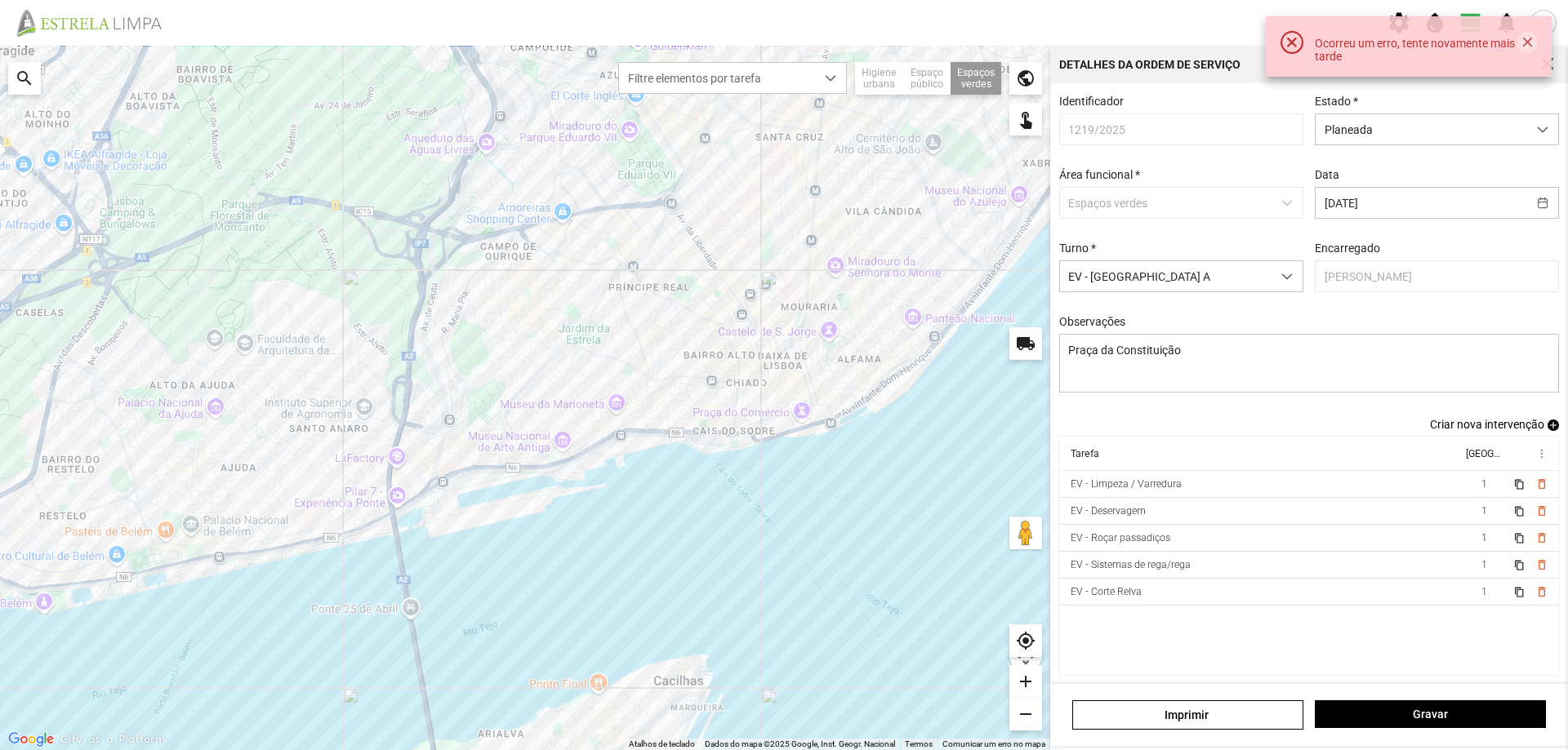
click at [1531, 43] on button "button" at bounding box center [1528, 42] width 20 height 23
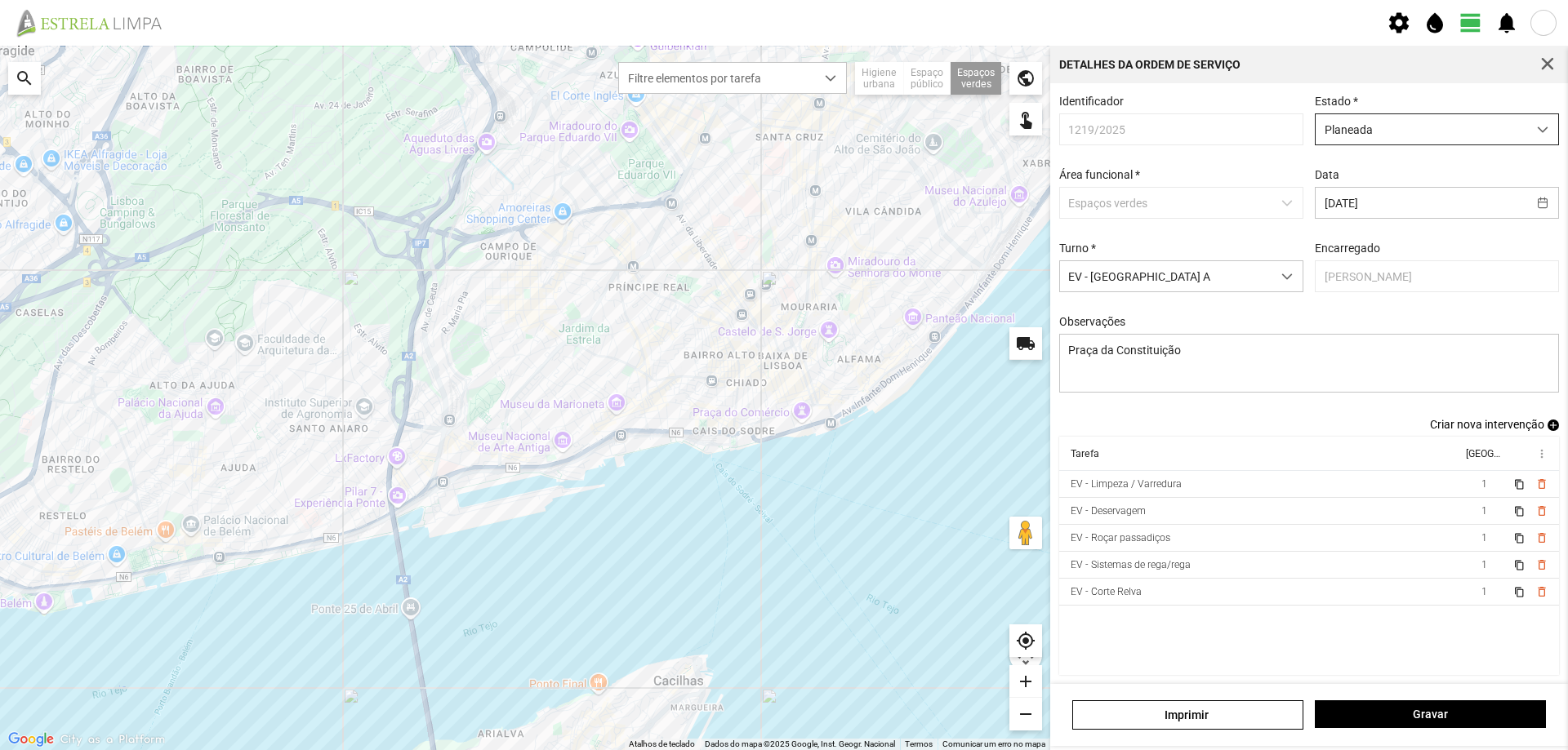
click at [1527, 131] on div "dropdown trigger" at bounding box center [1543, 129] width 32 height 30
click at [1537, 127] on span "dropdown trigger" at bounding box center [1543, 130] width 12 height 12
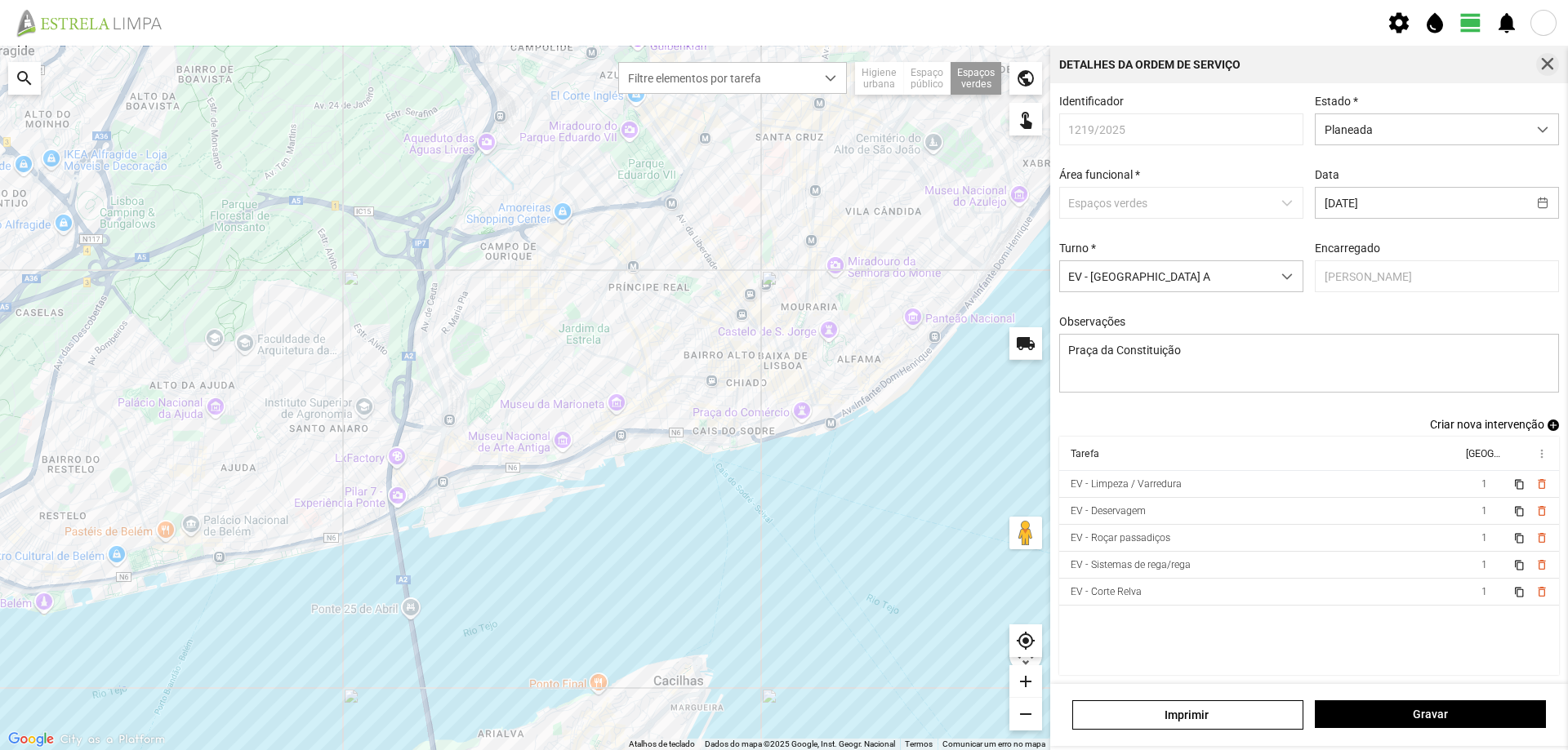
click at [1543, 64] on span "button" at bounding box center [1548, 64] width 15 height 15
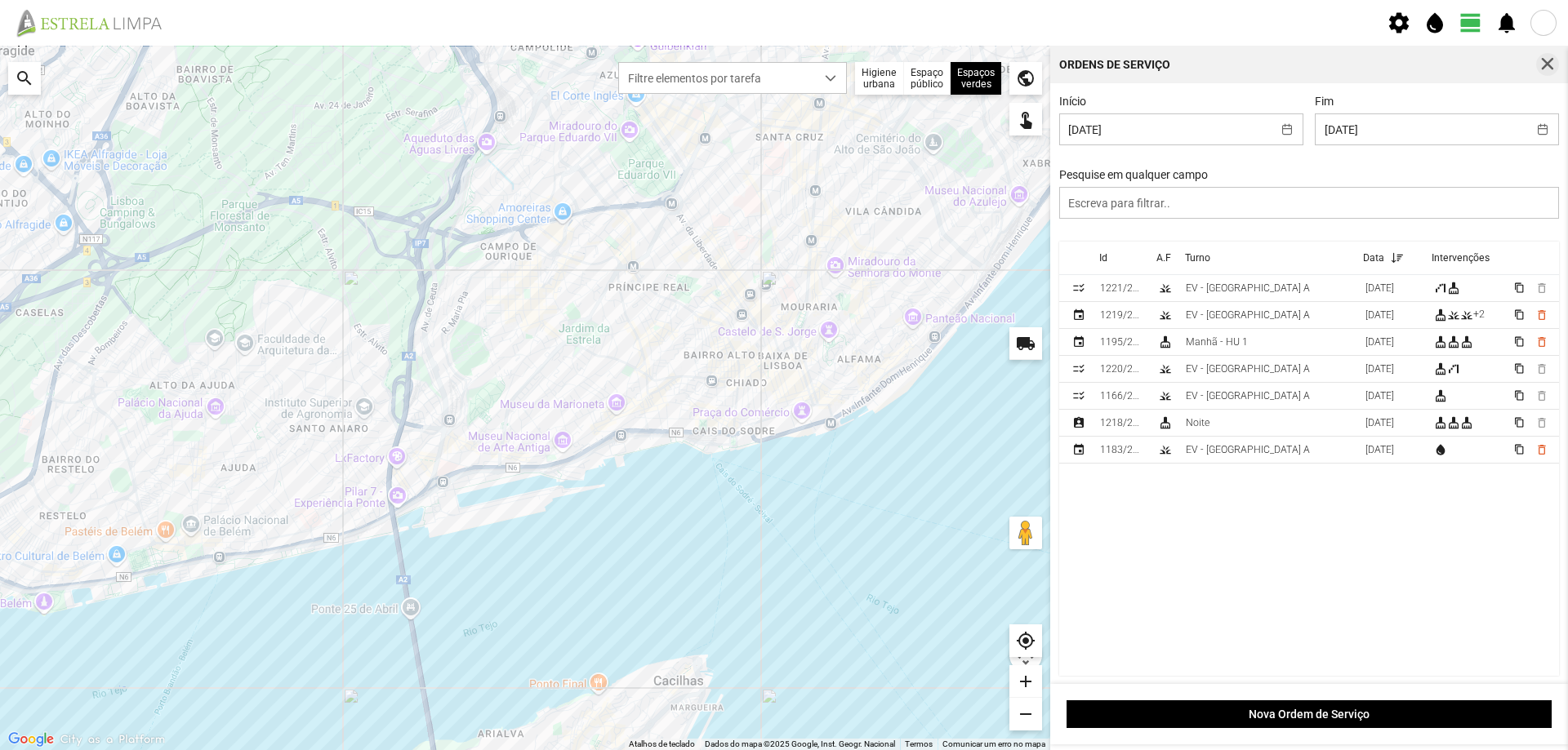
click at [1551, 58] on span "button" at bounding box center [1548, 64] width 15 height 15
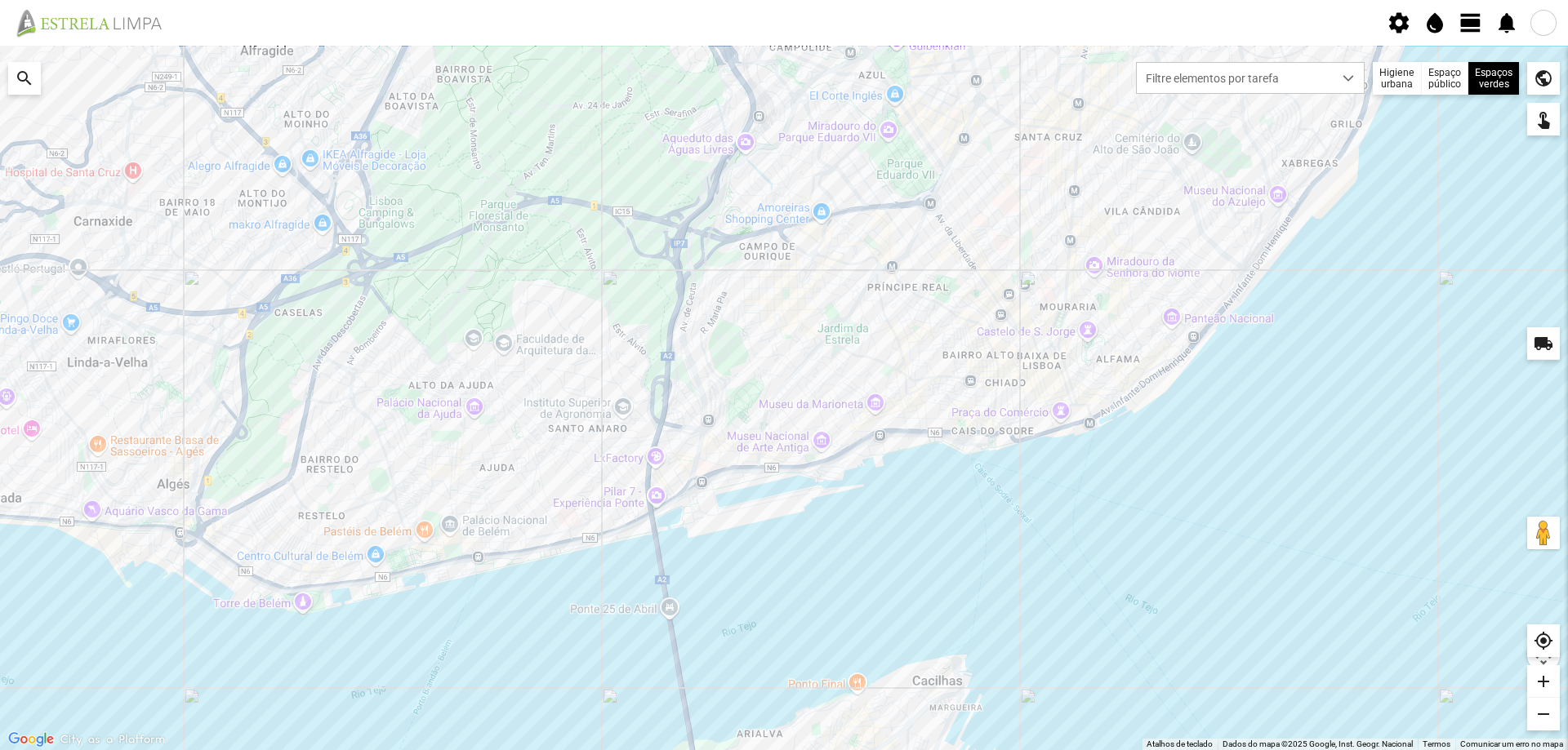
click at [1474, 23] on span "view_day" at bounding box center [1471, 23] width 25 height 25
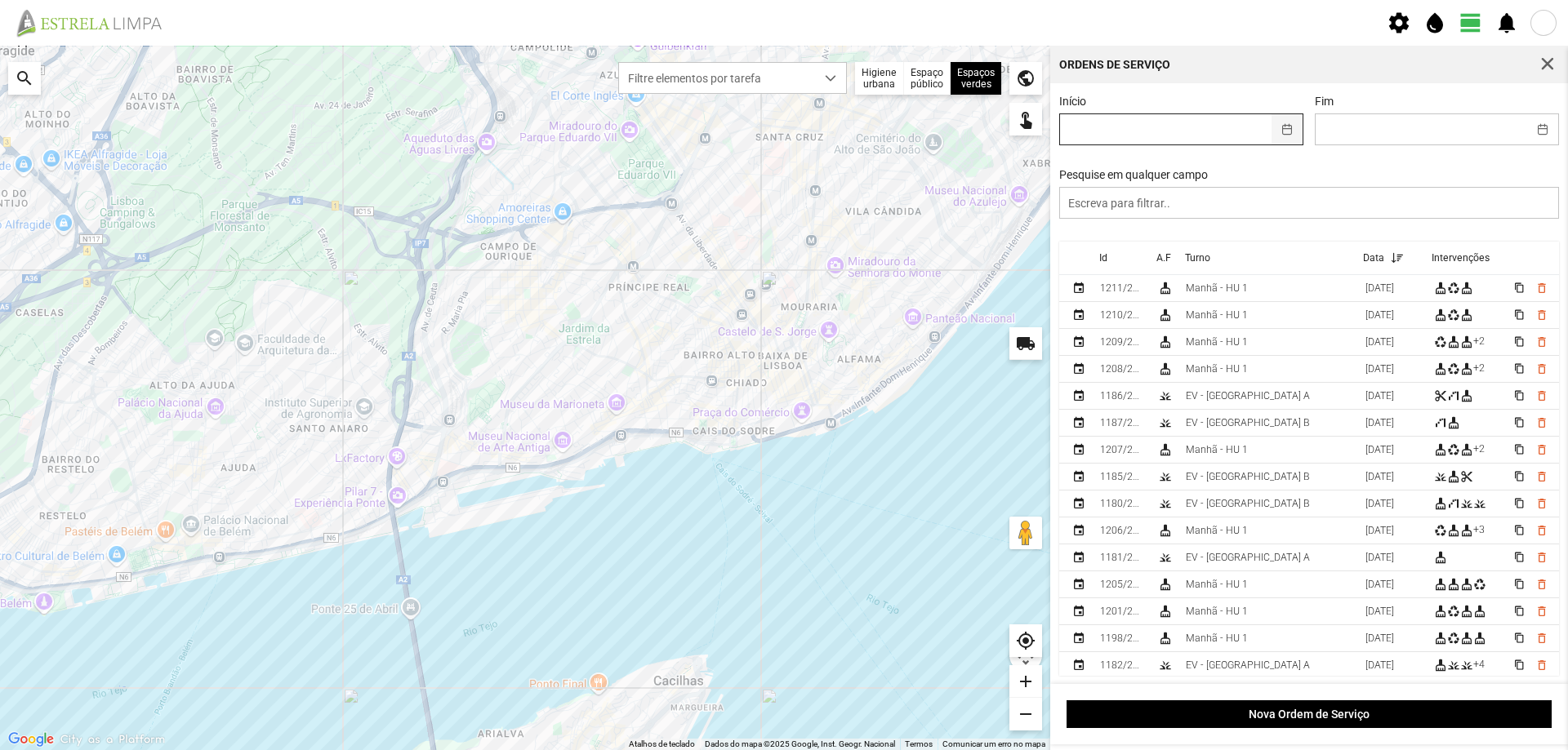
click at [1285, 126] on button "button" at bounding box center [1287, 129] width 32 height 30
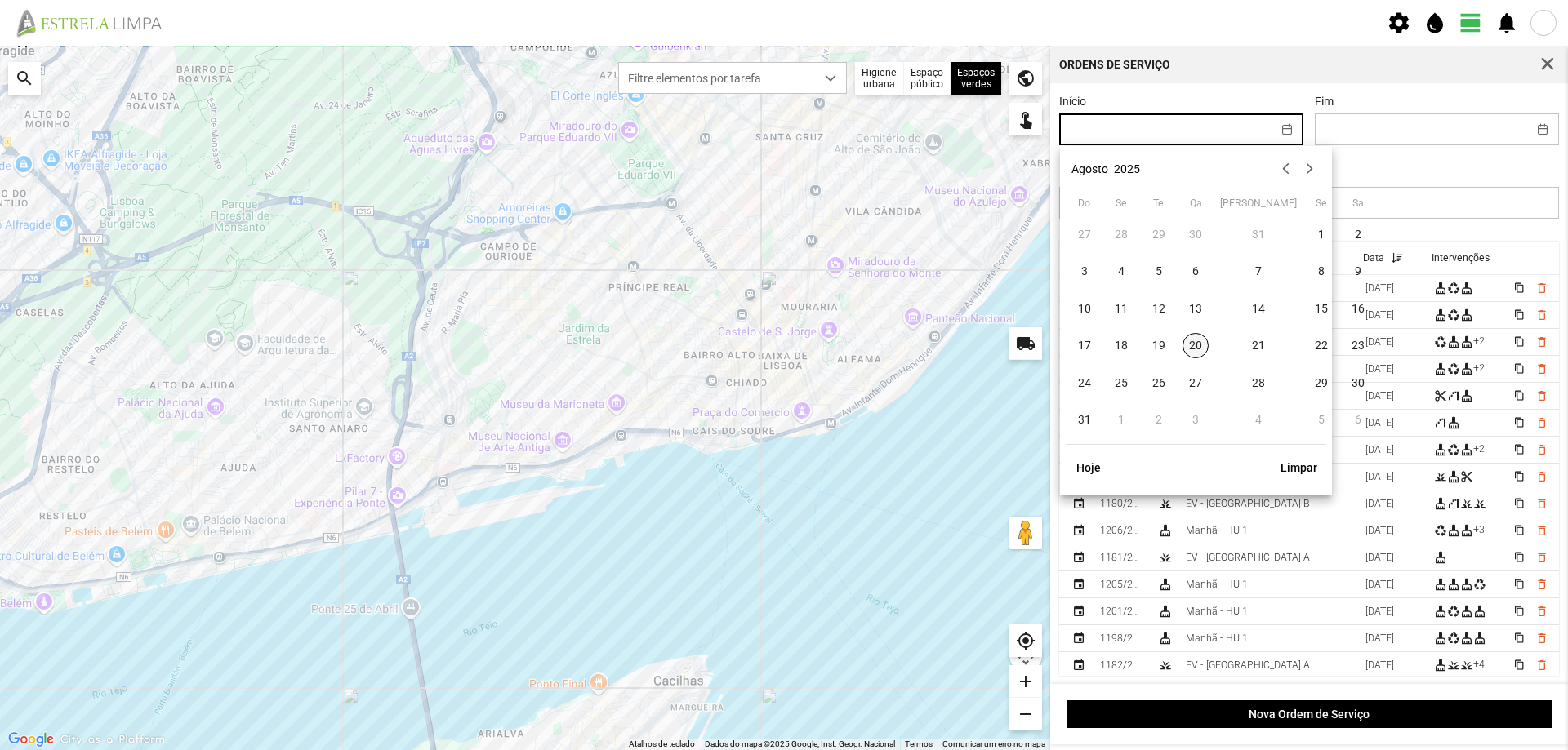
click at [1188, 347] on span "20" at bounding box center [1196, 346] width 26 height 26
type input "[DATE]"
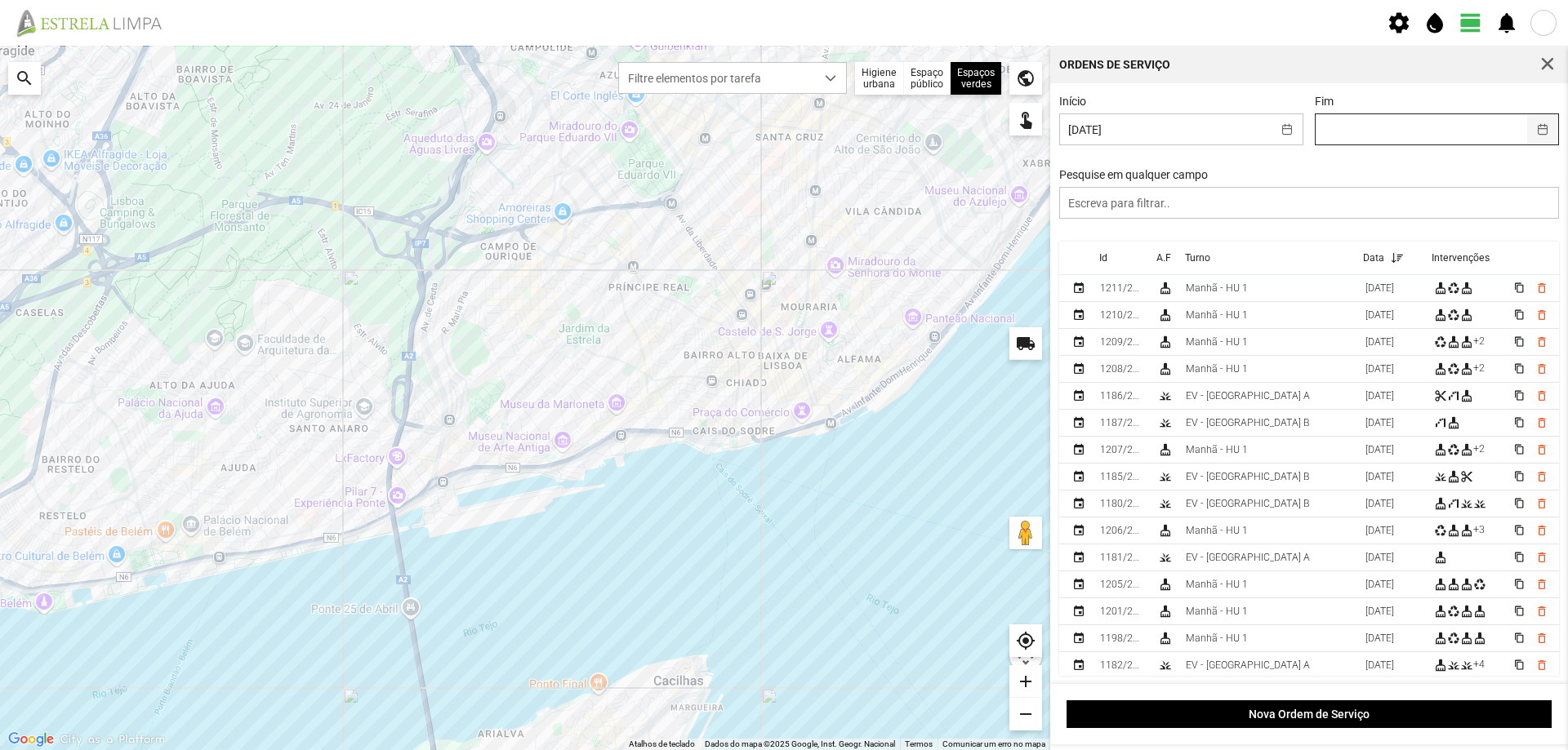
click at [1528, 134] on button "button" at bounding box center [1543, 129] width 32 height 30
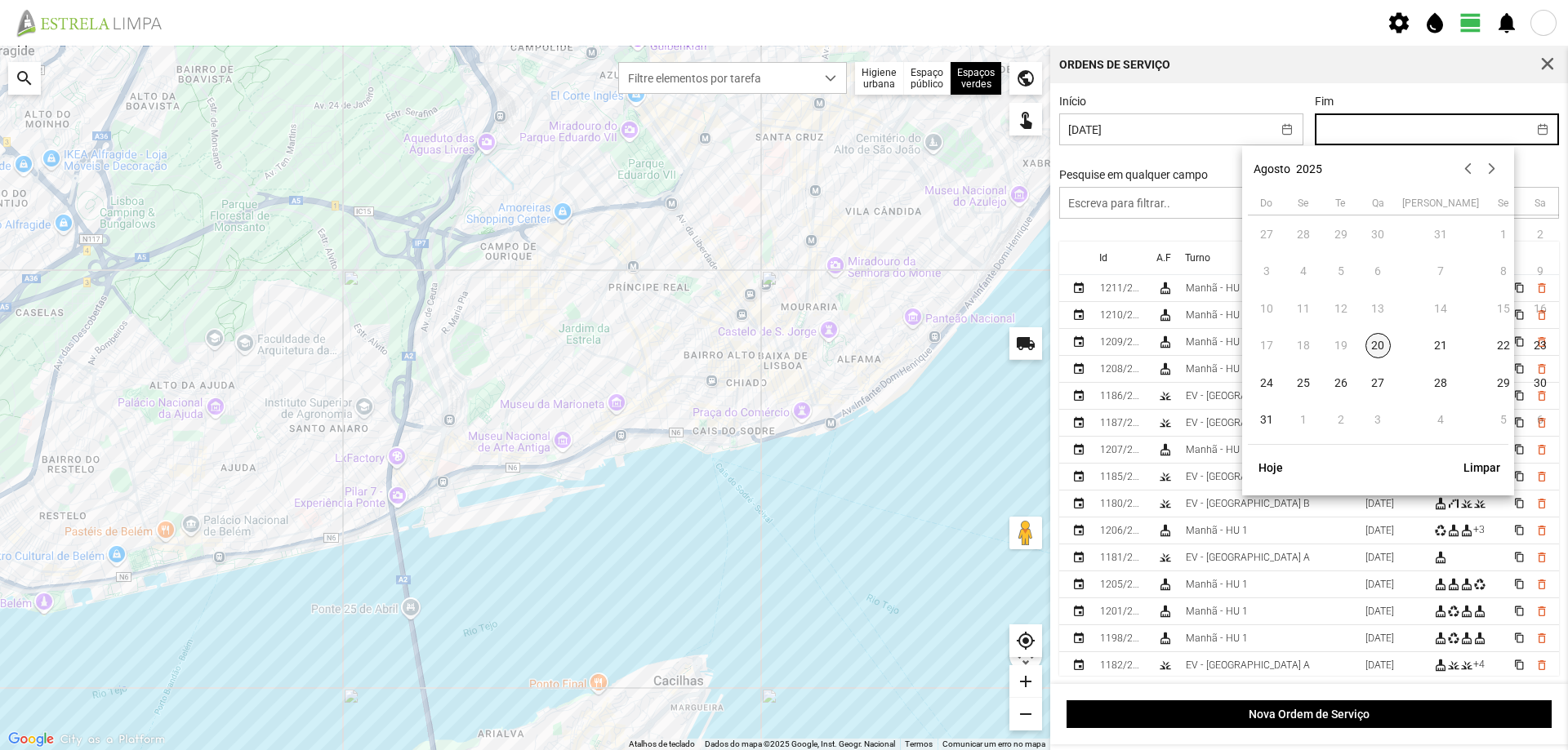
click at [1380, 344] on span "20" at bounding box center [1378, 346] width 26 height 26
type input "[DATE]"
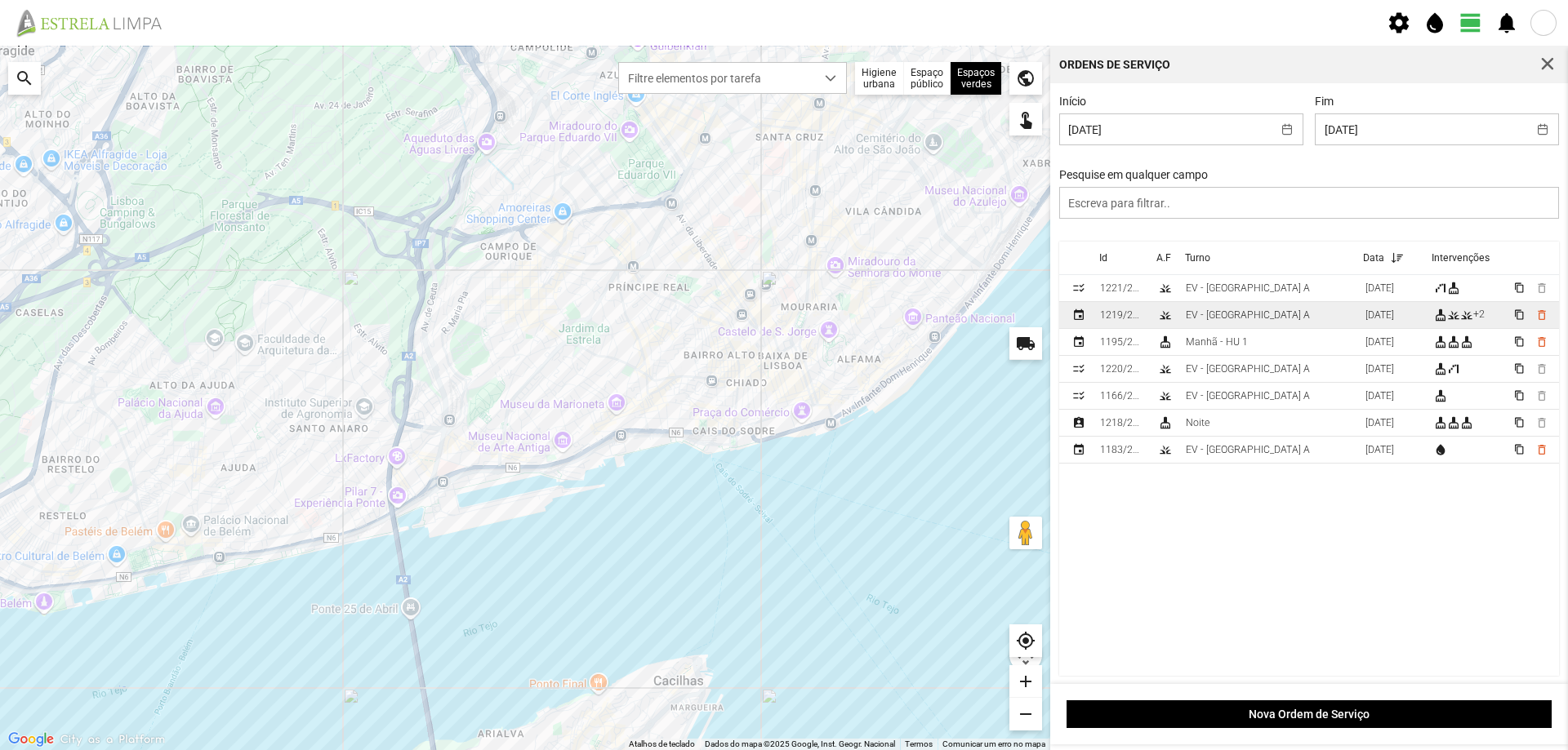
click at [1271, 313] on td "EV - [GEOGRAPHIC_DATA] A" at bounding box center [1269, 316] width 180 height 27
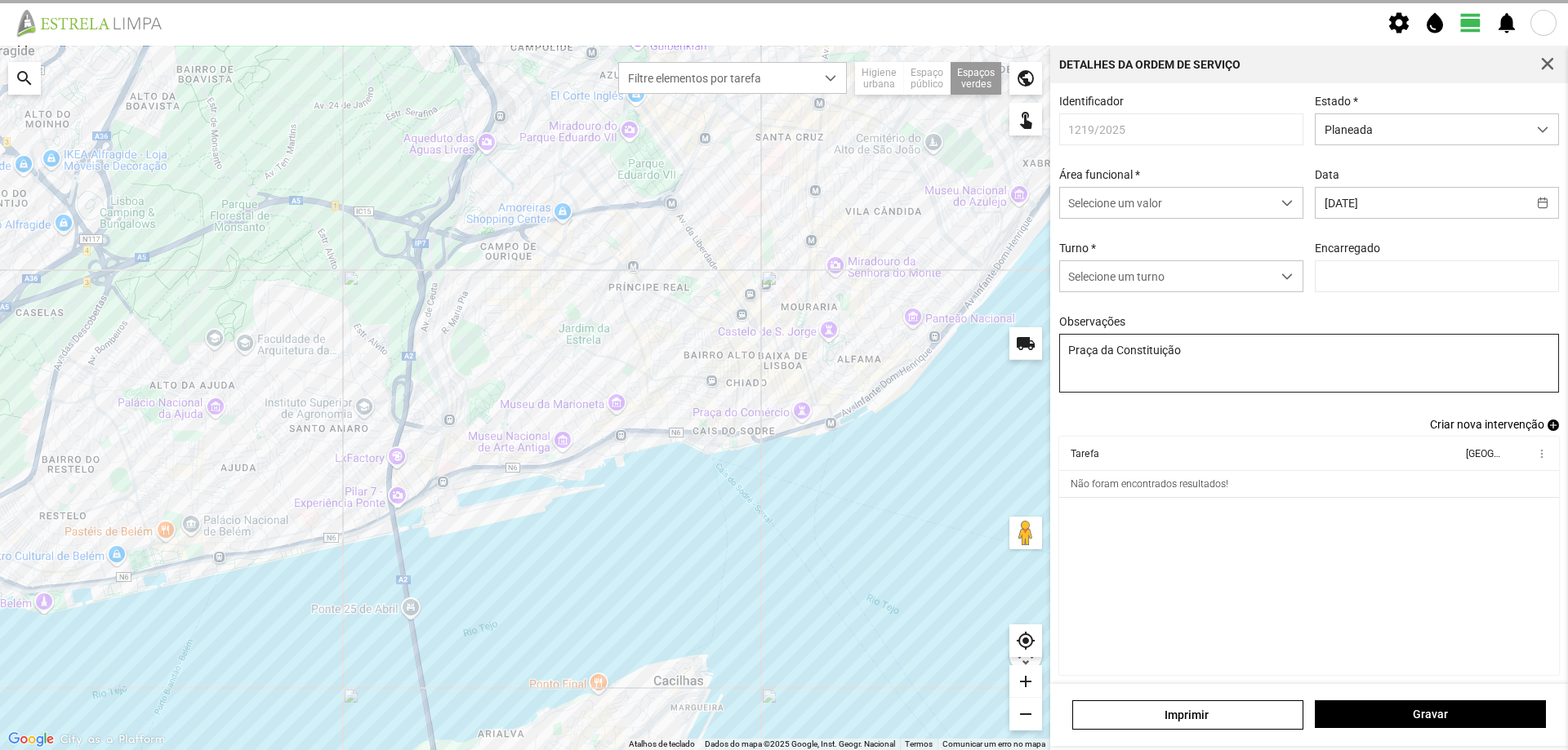
type input "[PERSON_NAME]"
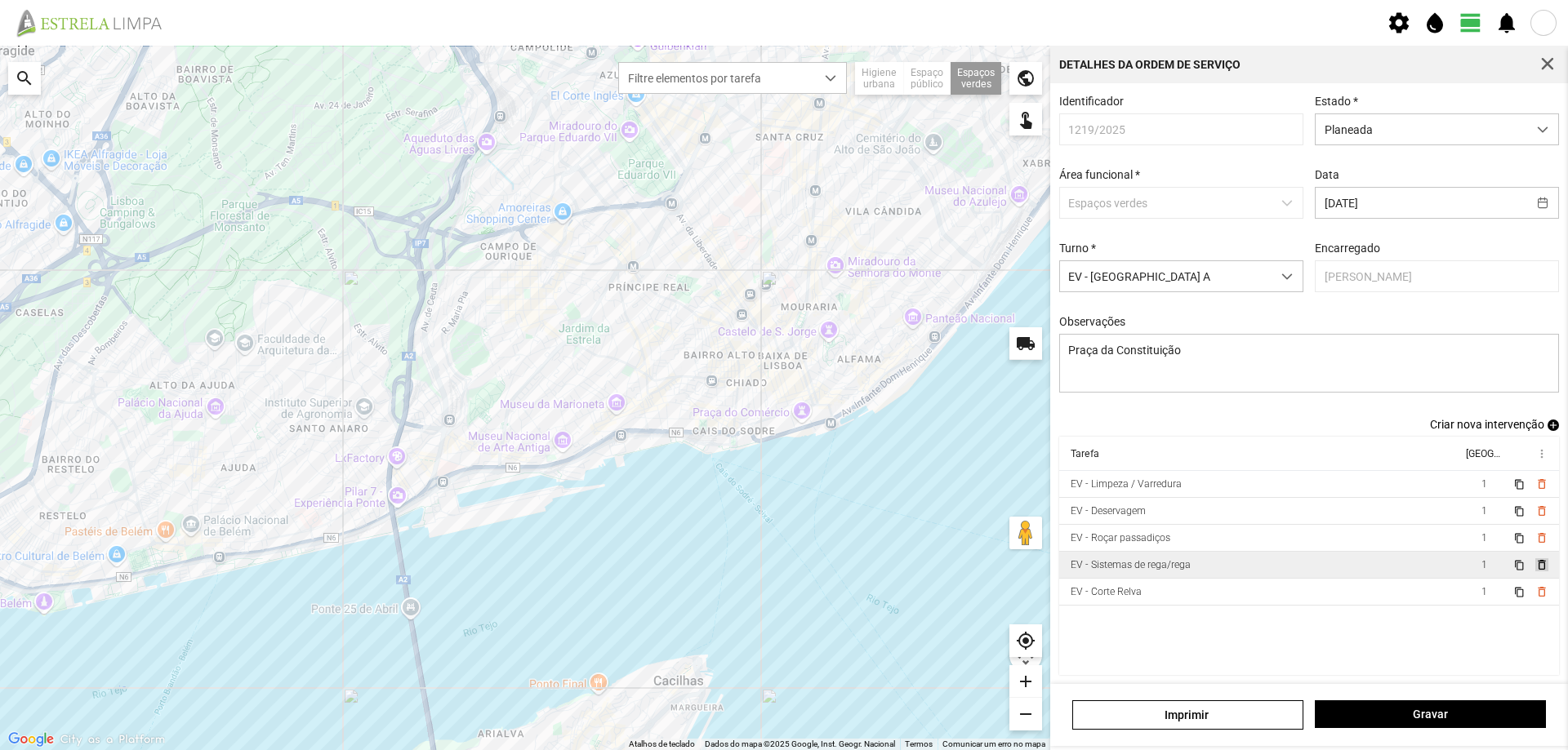
click at [1535, 571] on span "delete_outline" at bounding box center [1542, 565] width 13 height 13
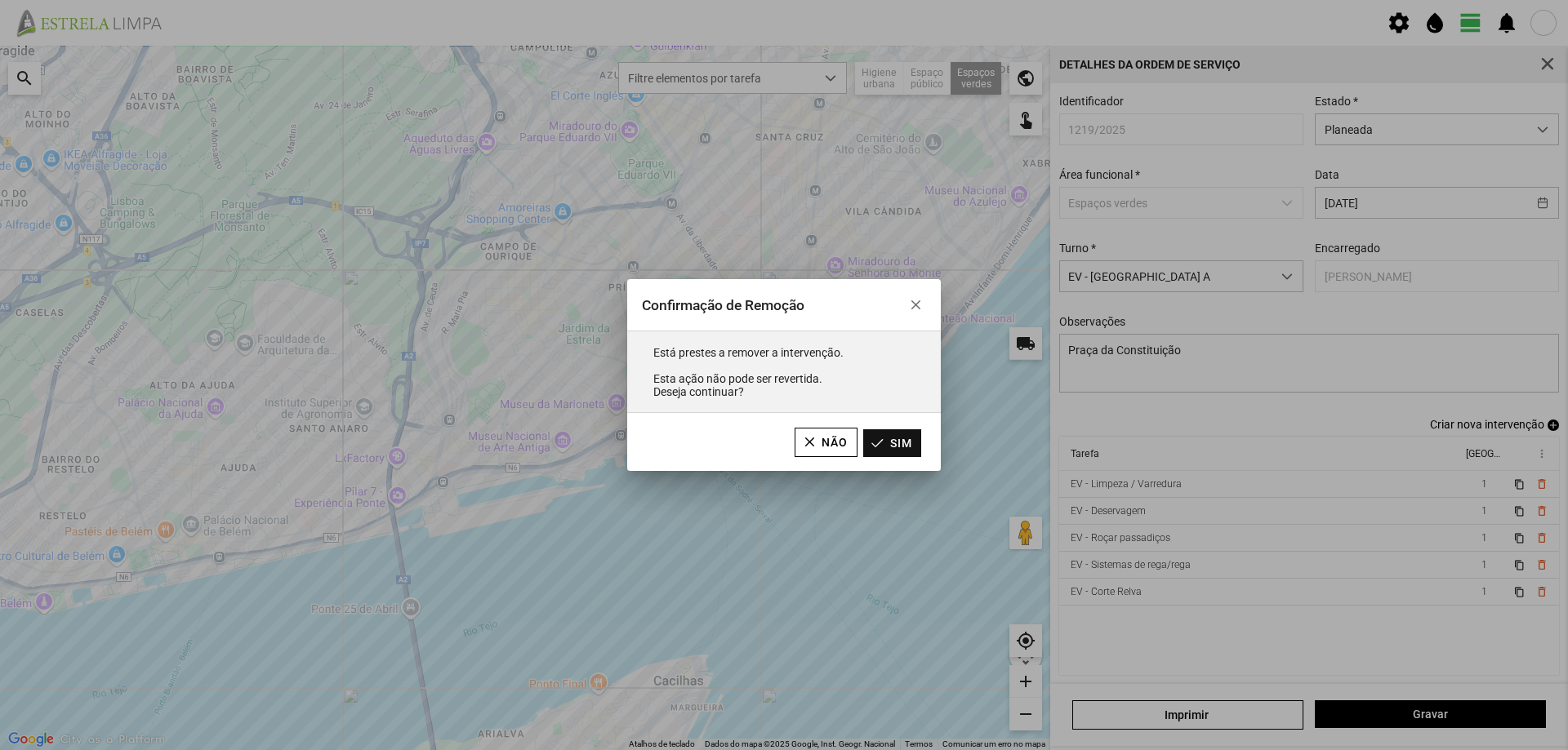
click at [914, 447] on button "Sim" at bounding box center [892, 443] width 58 height 28
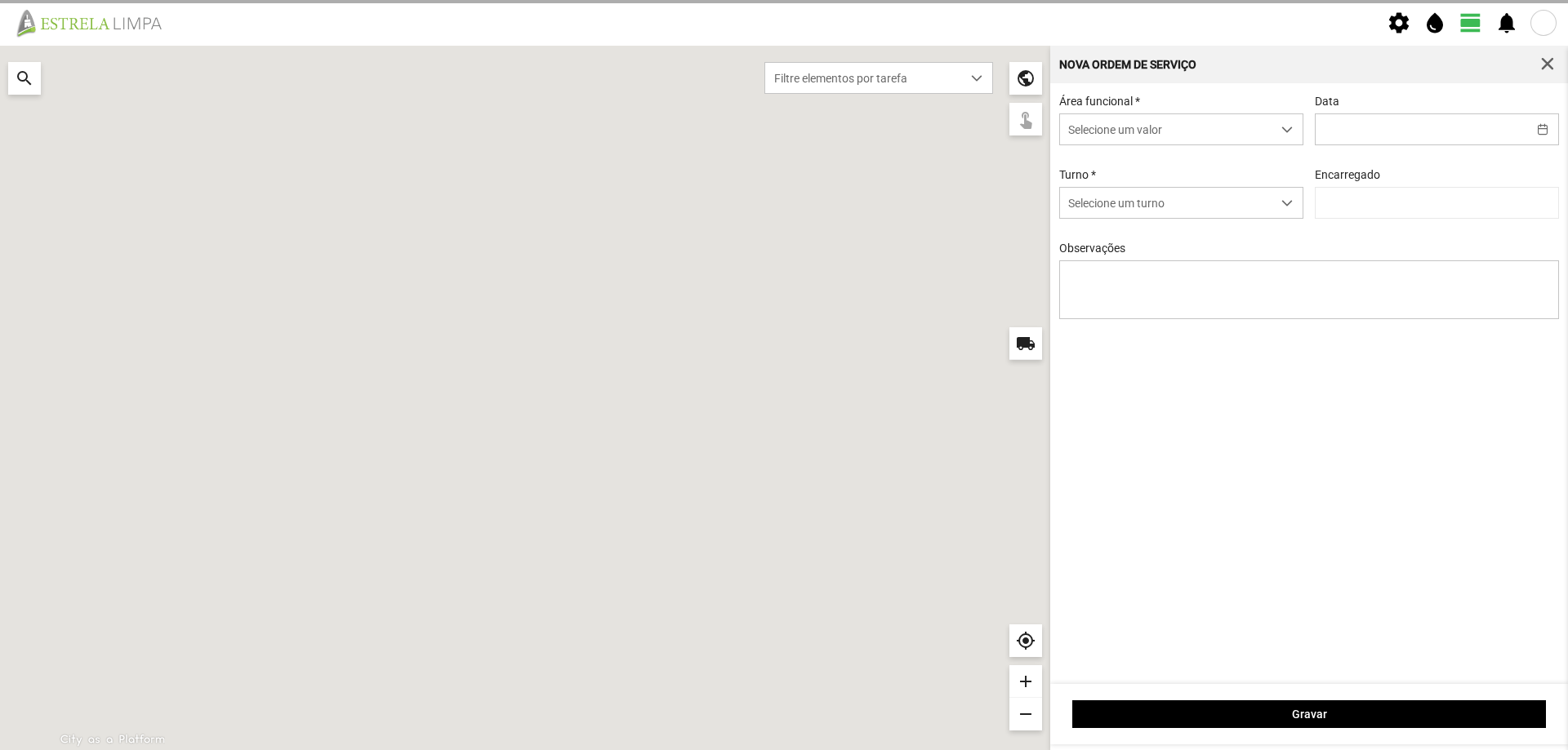
type input "[DATE]"
type input "[PERSON_NAME]"
type textarea "Praça da Constituição"
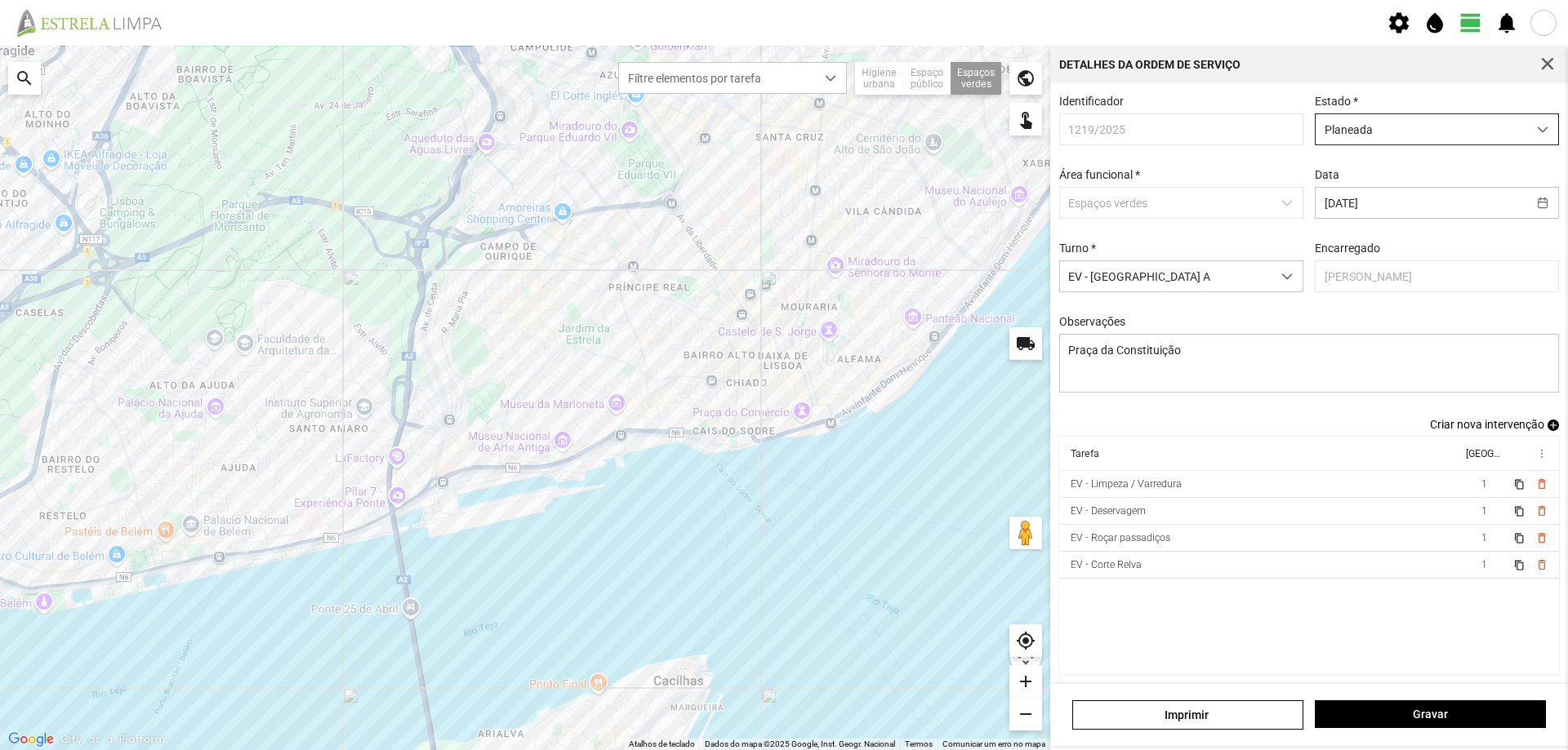
click at [1473, 133] on span "Planeada" at bounding box center [1422, 129] width 212 height 30
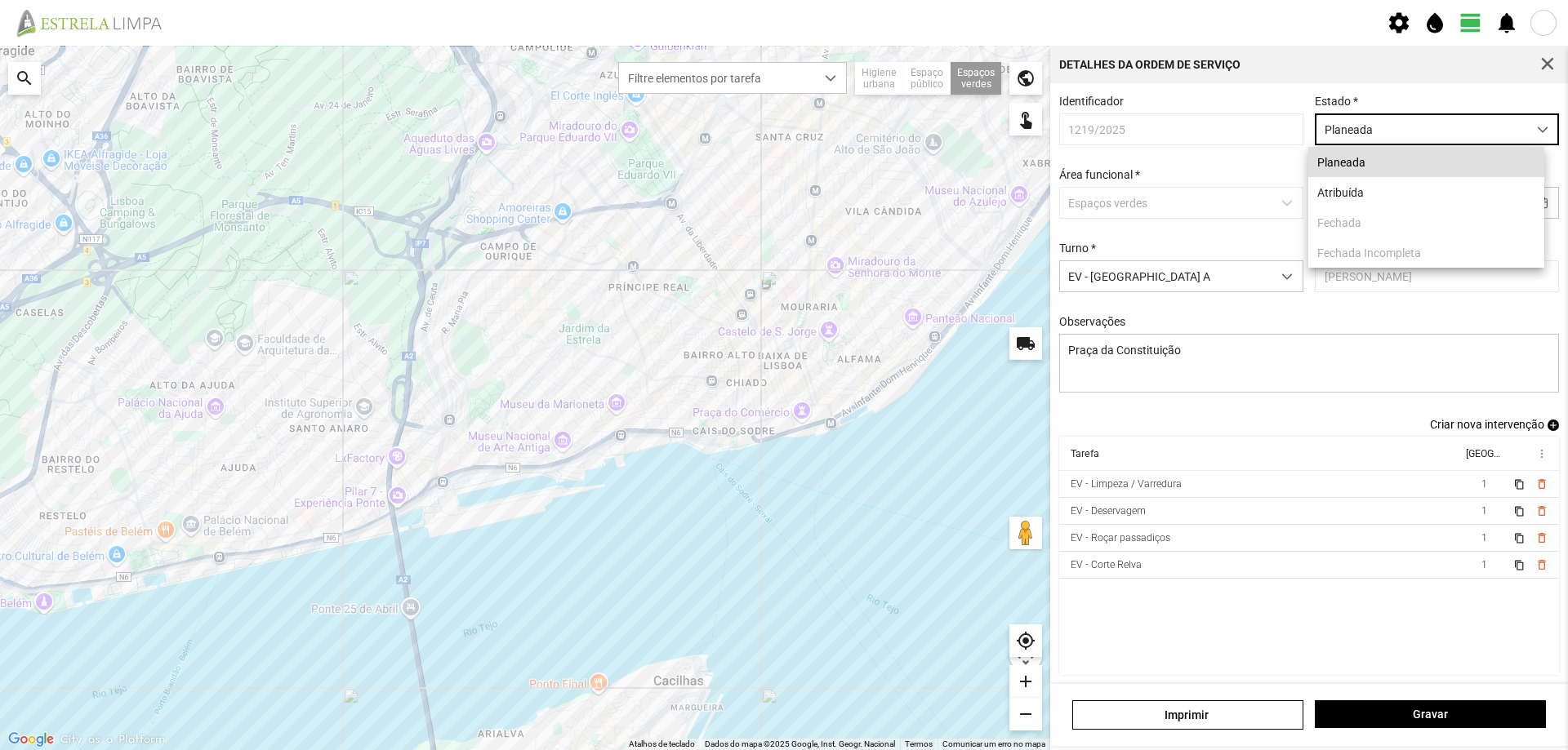
scroll to position [9, 73]
click at [1362, 198] on li "Atribuída" at bounding box center [1427, 192] width 236 height 30
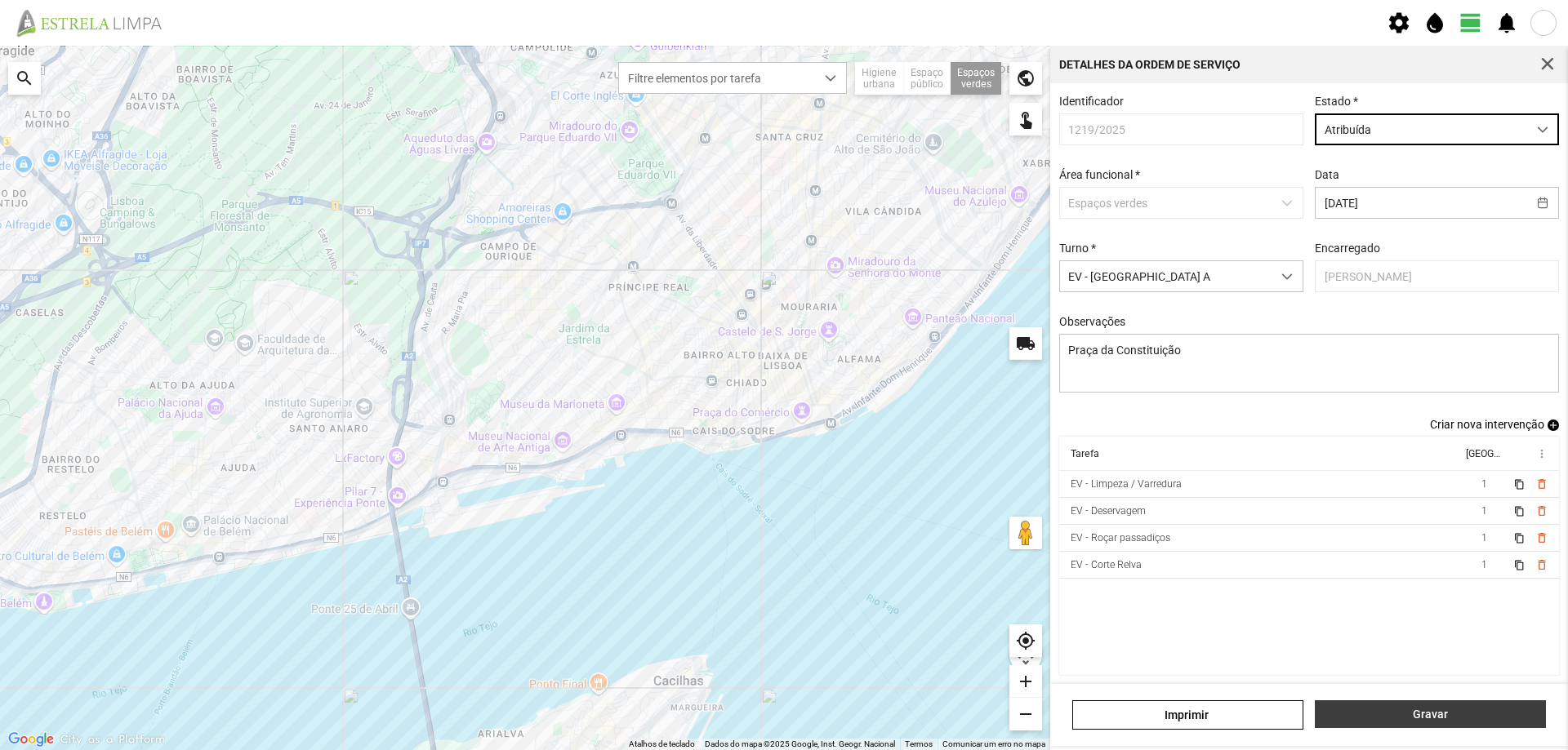
click at [1435, 710] on span "Gravar" at bounding box center [1432, 715] width 214 height 13
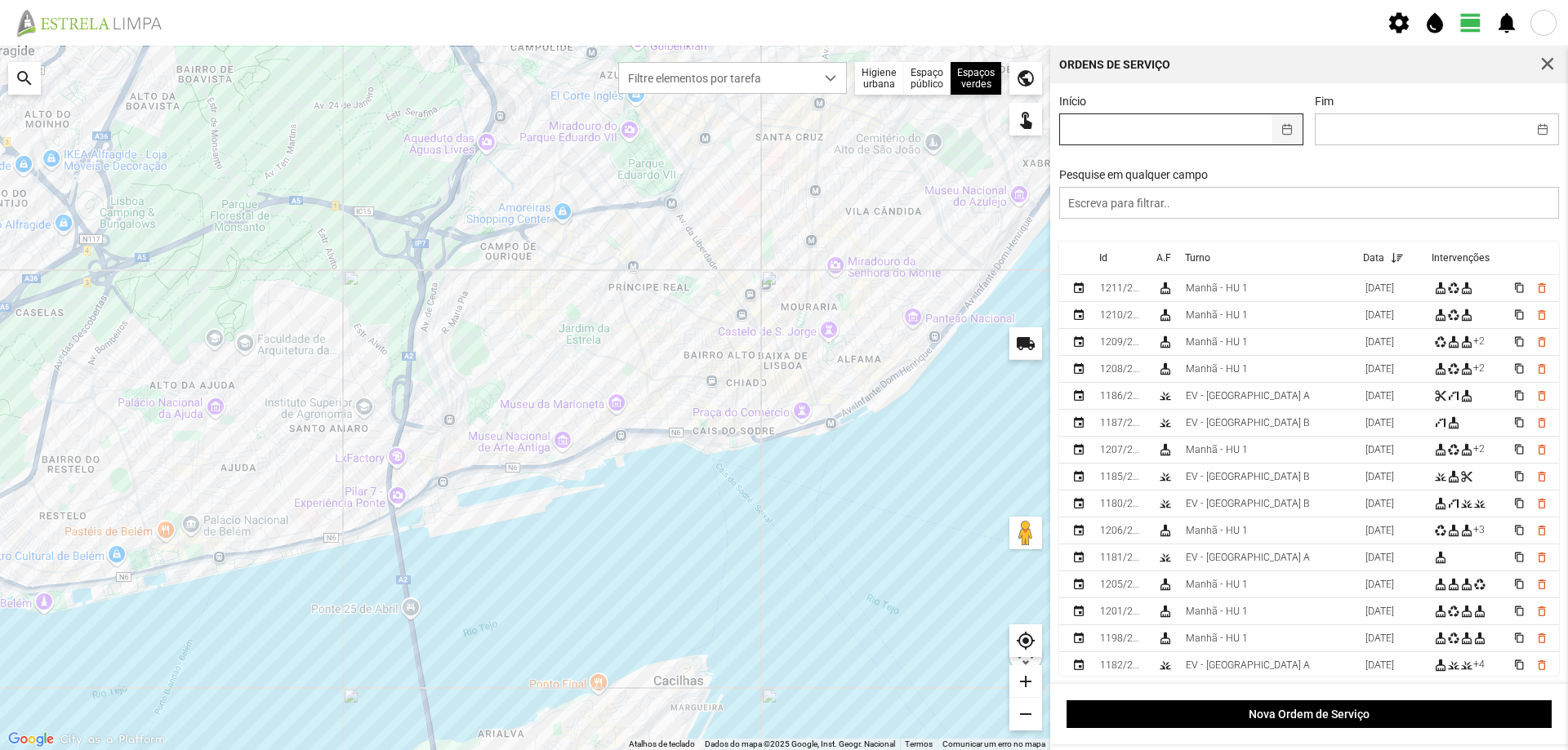
click at [1290, 123] on button "button" at bounding box center [1287, 129] width 32 height 30
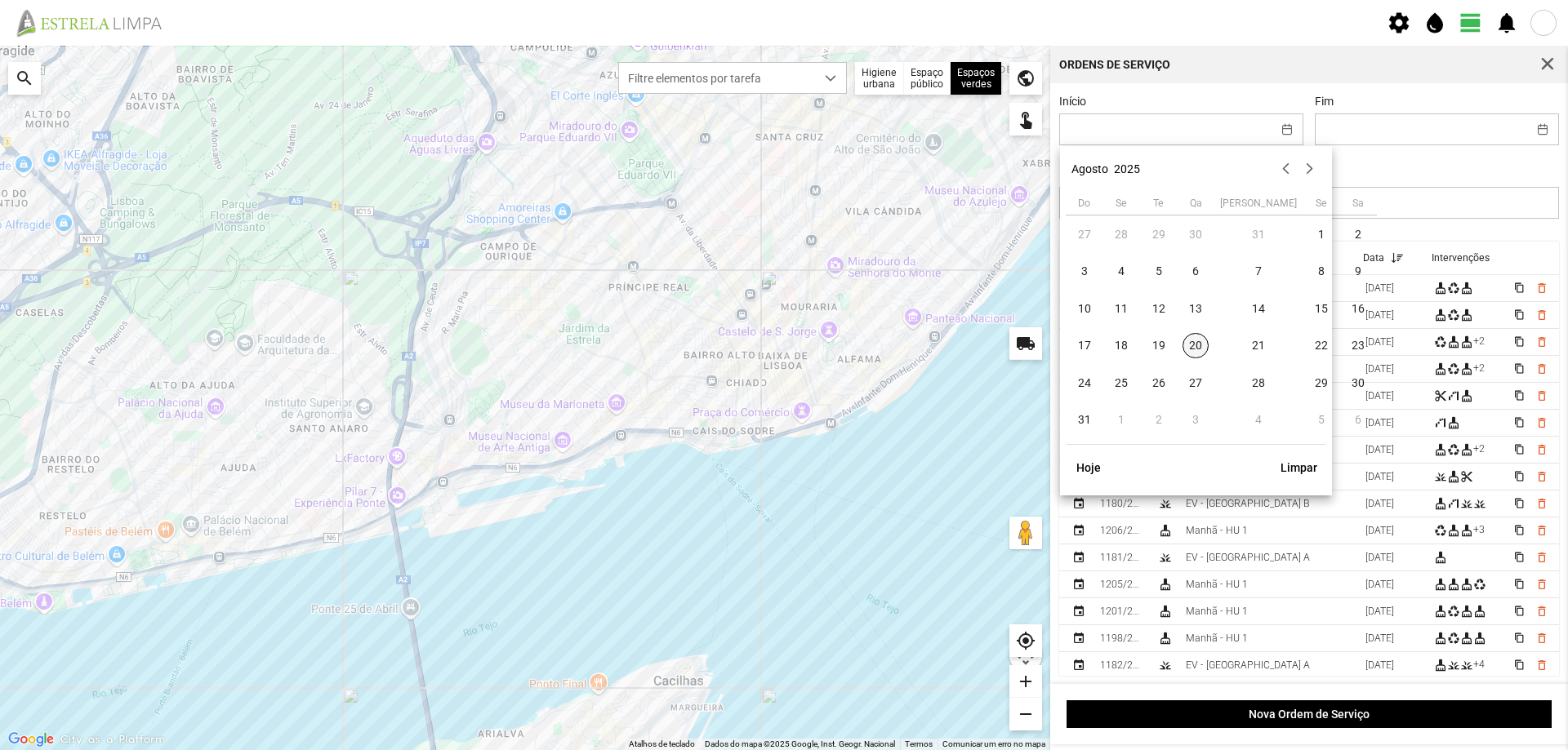
click at [1193, 347] on span "20" at bounding box center [1196, 346] width 26 height 26
type input "[DATE]"
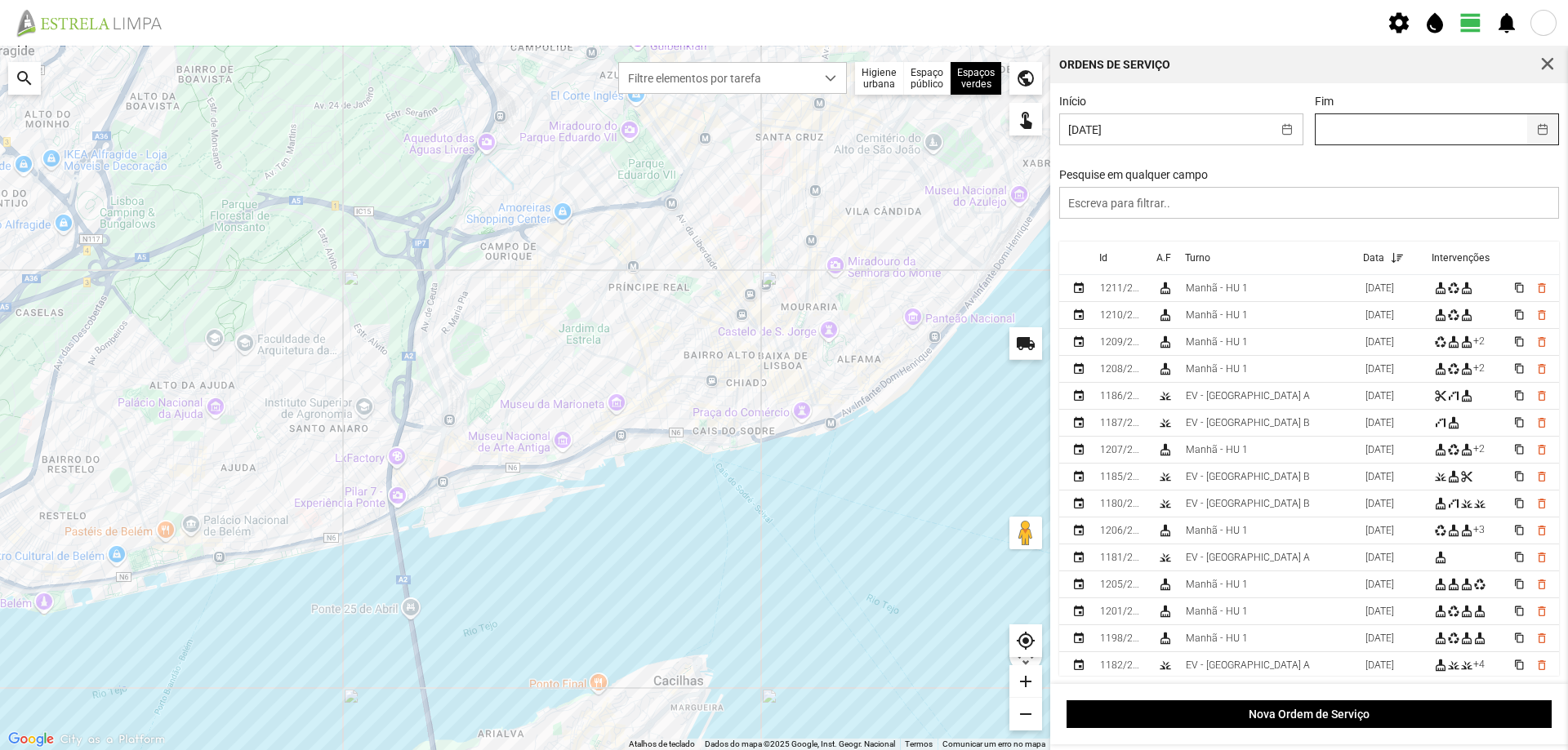
click at [1533, 125] on button "button" at bounding box center [1543, 129] width 32 height 30
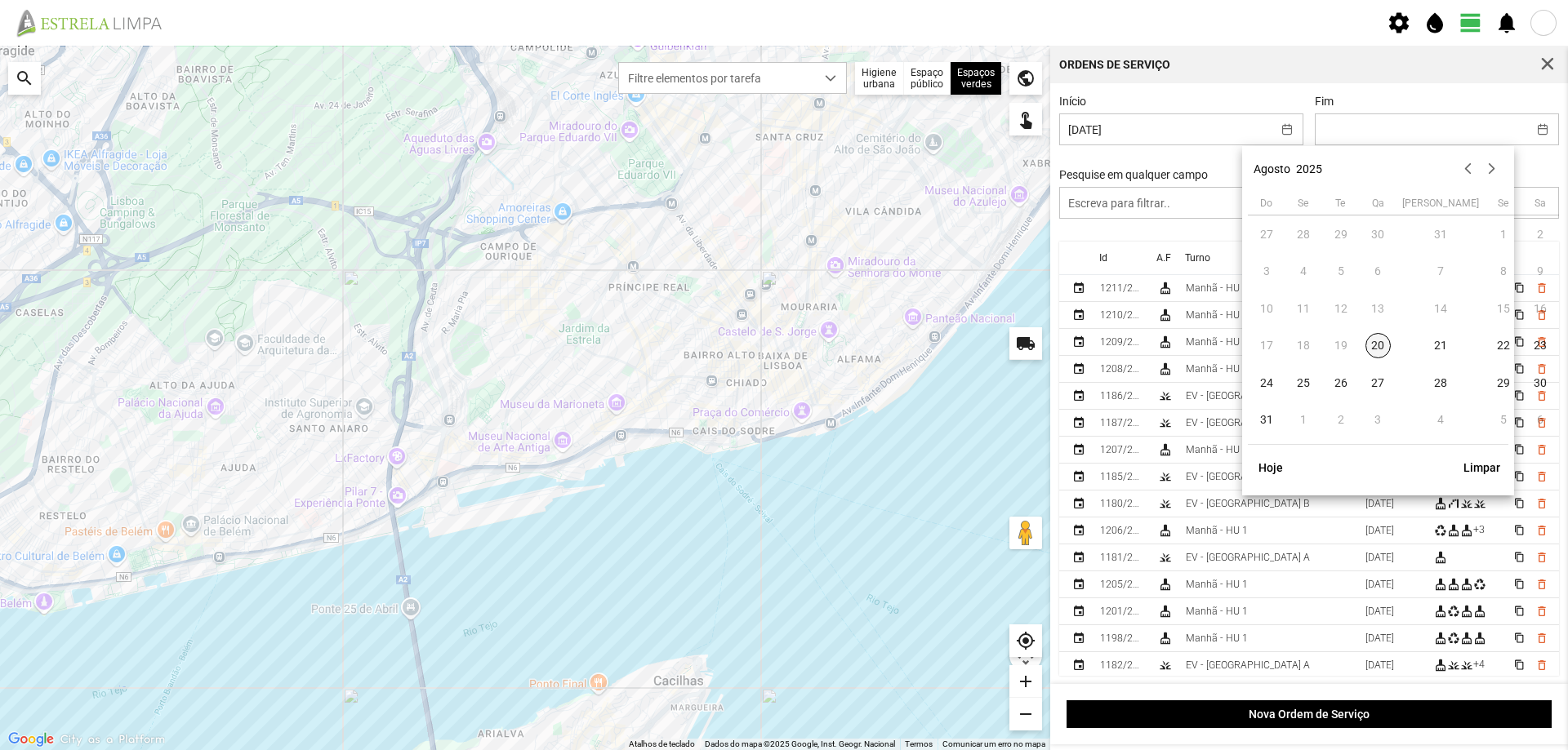
click at [1382, 346] on span "20" at bounding box center [1378, 346] width 26 height 26
type input "[DATE]"
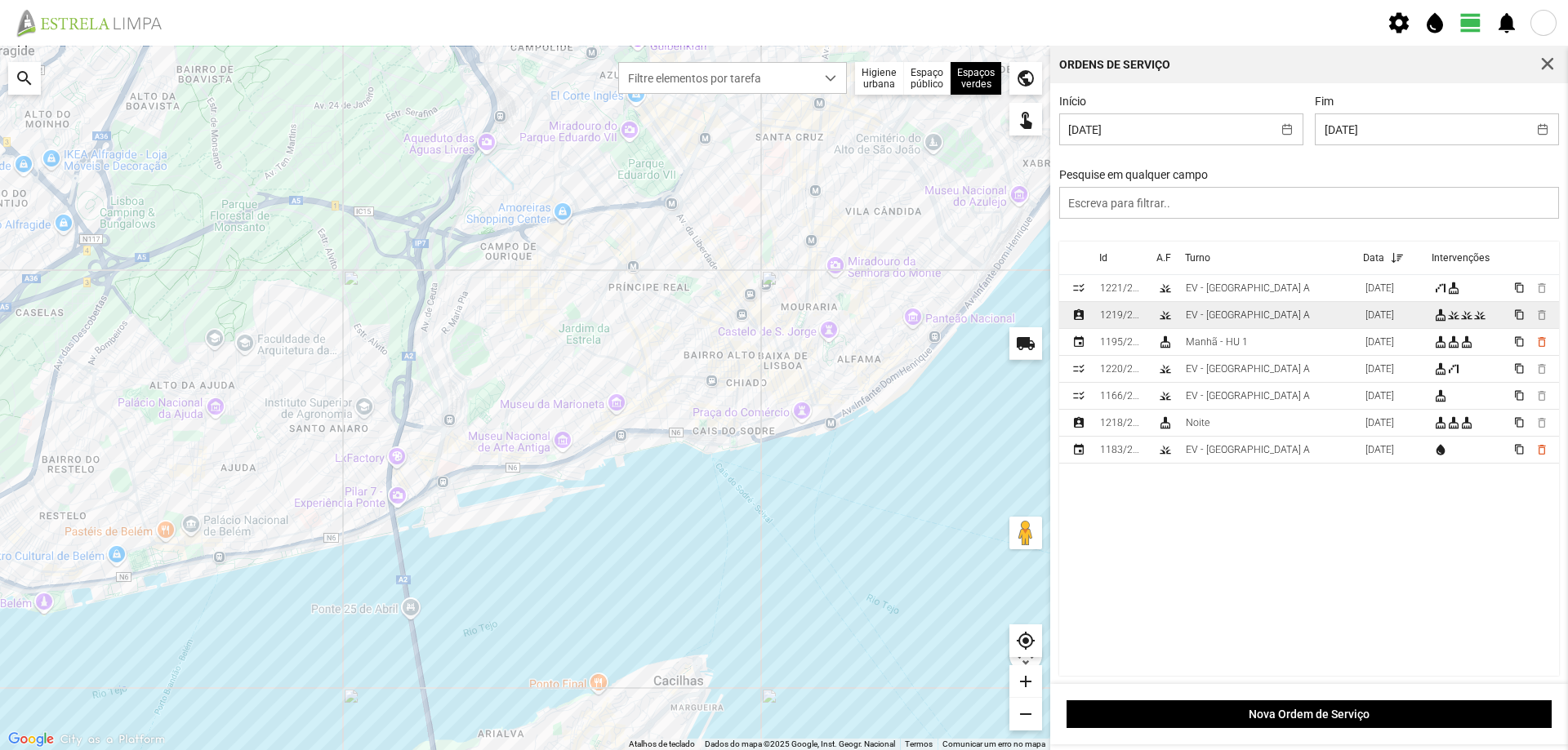
click at [1120, 316] on div "1219/2025" at bounding box center [1122, 315] width 45 height 12
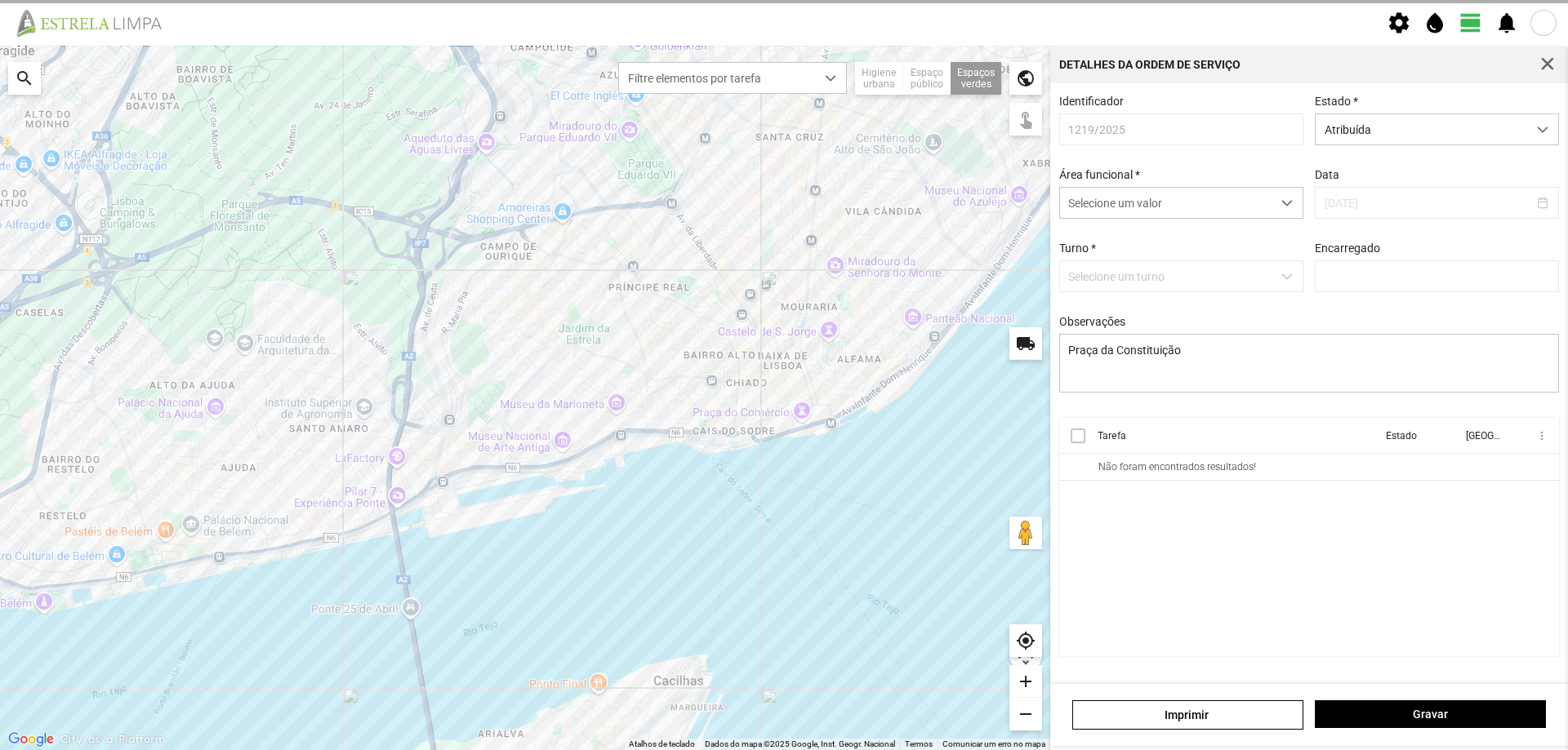
type input "[PERSON_NAME]"
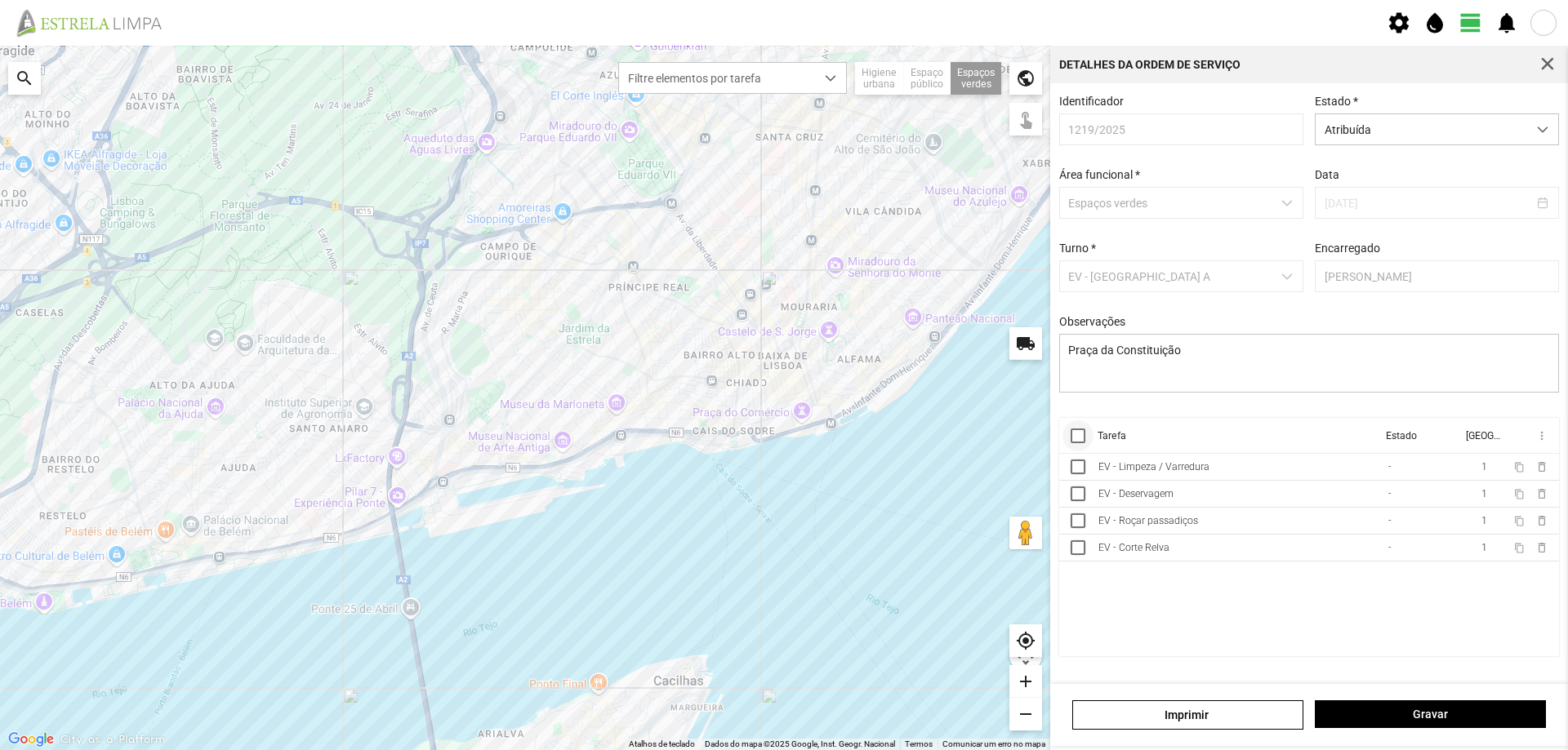
click at [1072, 442] on div at bounding box center [1078, 436] width 15 height 15
click at [1542, 439] on span "more_vert" at bounding box center [1542, 436] width 13 height 13
click at [1460, 469] on span "Marcar como Concluída" at bounding box center [1454, 469] width 121 height 12
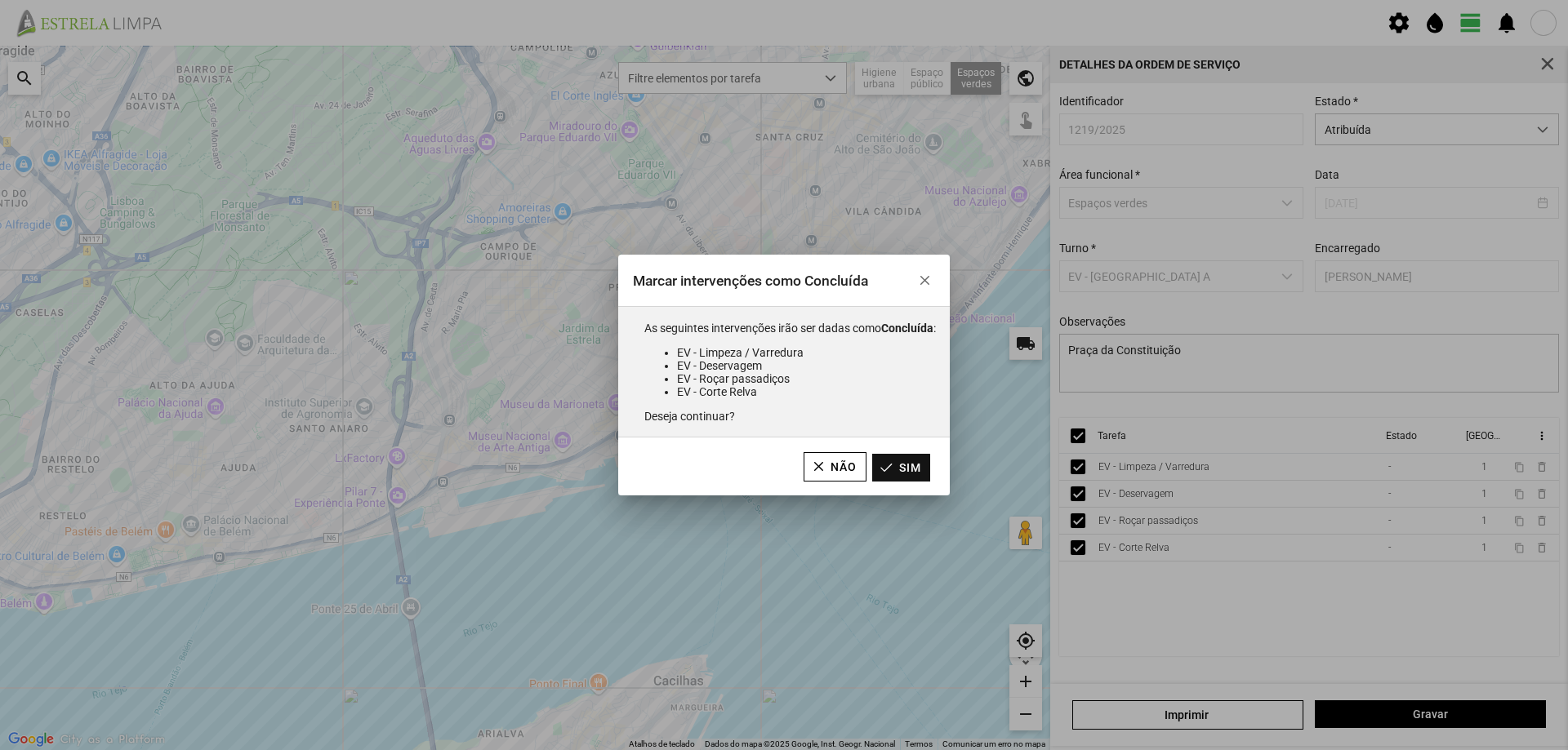
click at [916, 470] on button "Sim" at bounding box center [901, 468] width 58 height 28
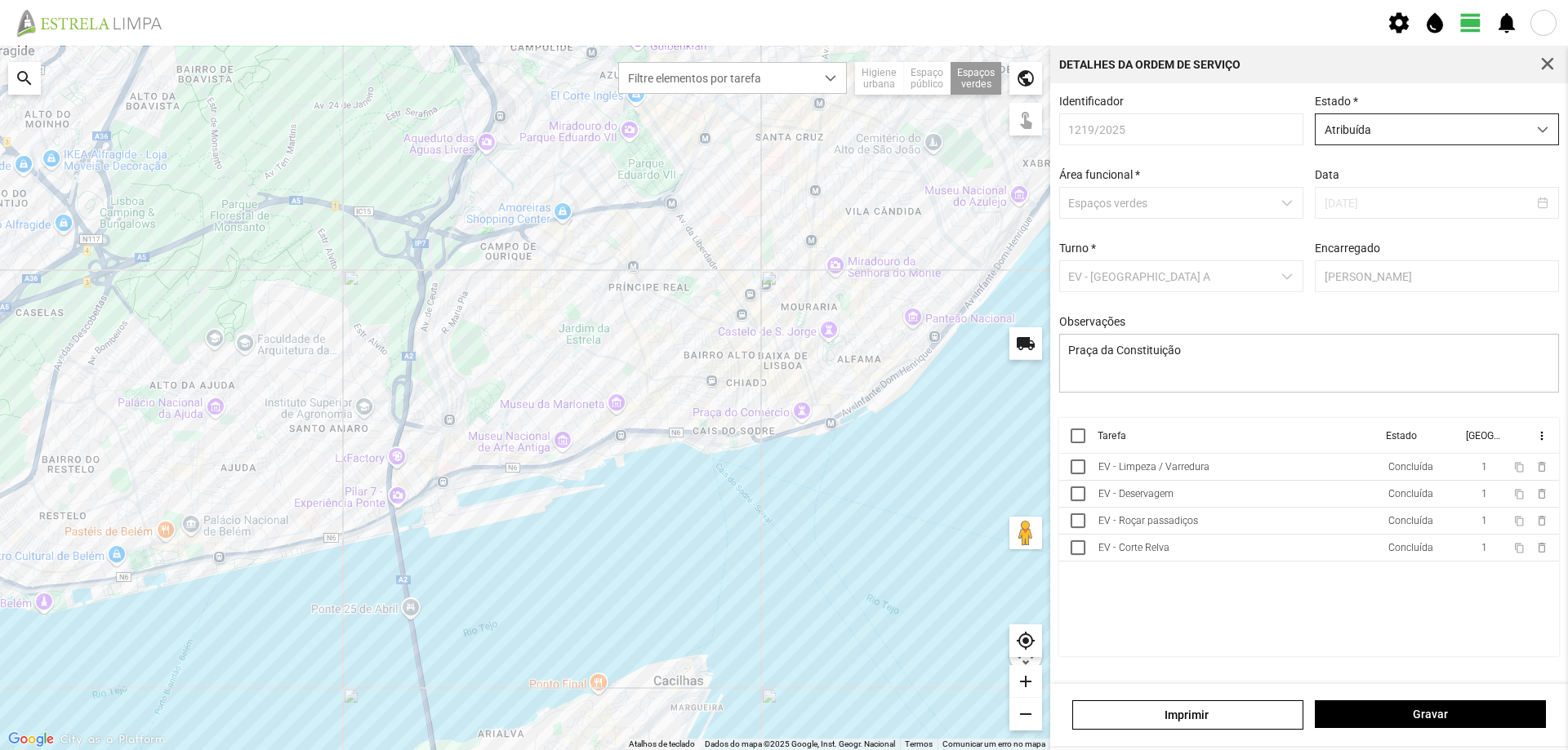
click at [1492, 126] on span "Atribuída" at bounding box center [1422, 129] width 212 height 30
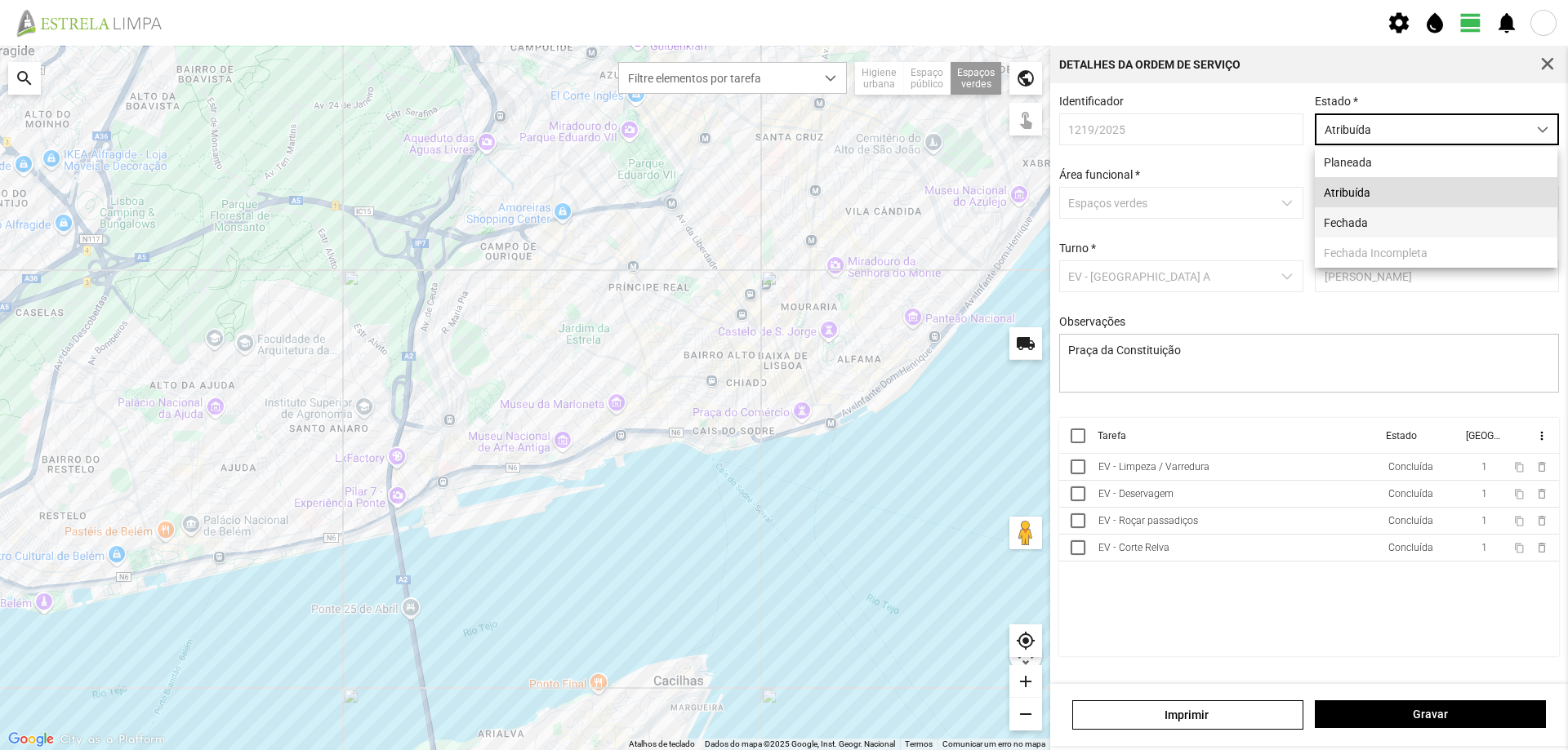
click at [1385, 224] on li "Fechada" at bounding box center [1436, 222] width 243 height 30
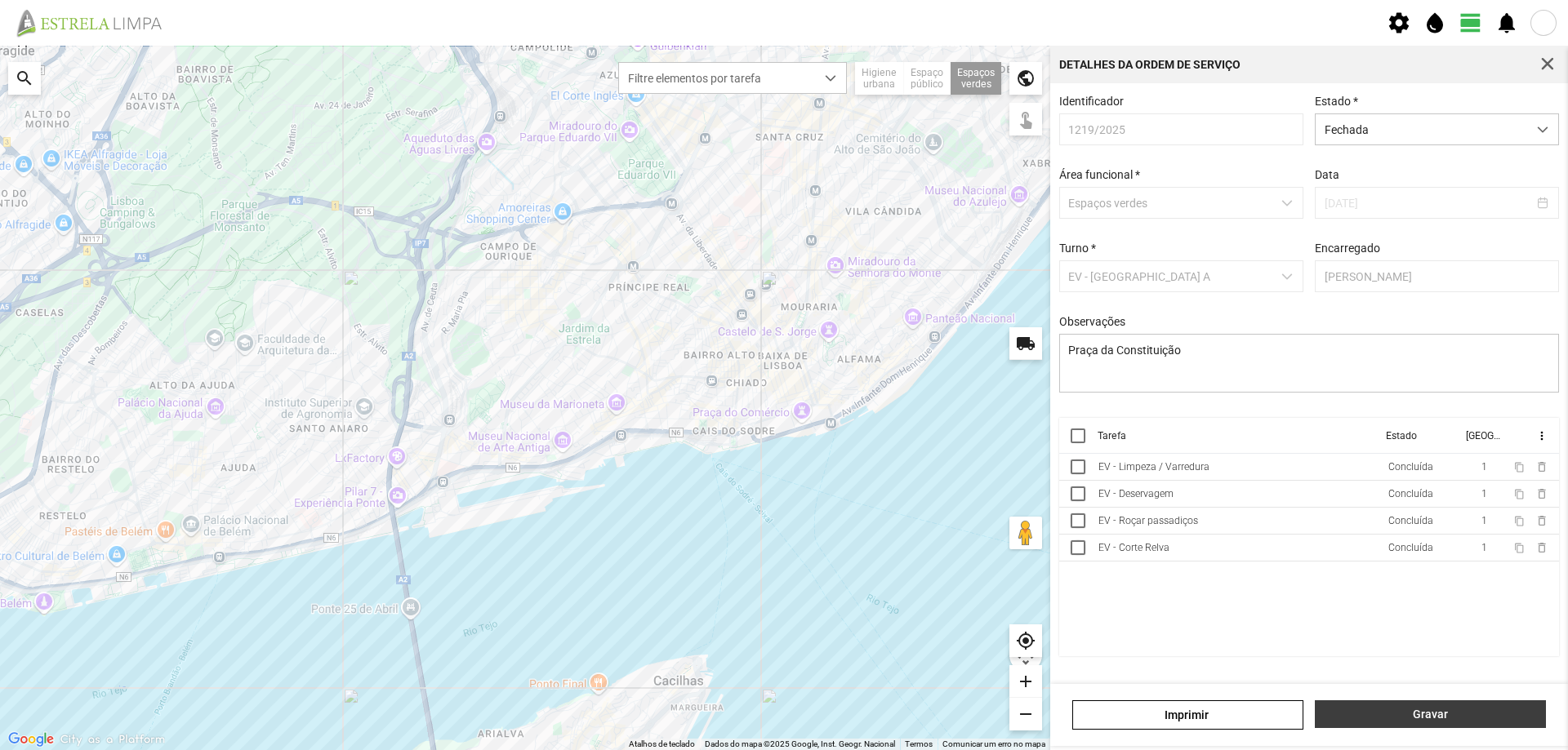
click at [1435, 714] on span "Gravar" at bounding box center [1432, 715] width 214 height 13
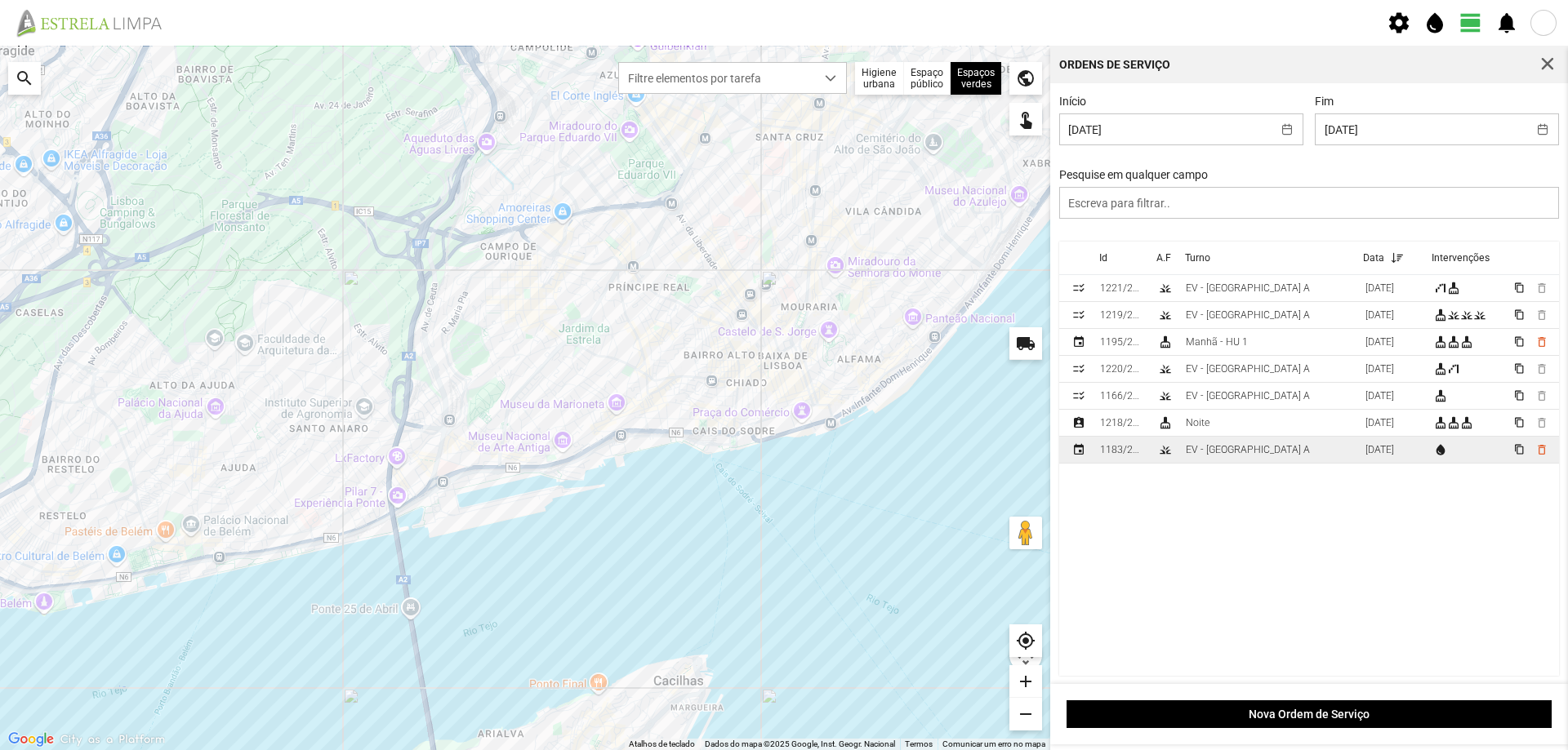
click at [1269, 455] on td "EV - [GEOGRAPHIC_DATA] A" at bounding box center [1269, 450] width 180 height 27
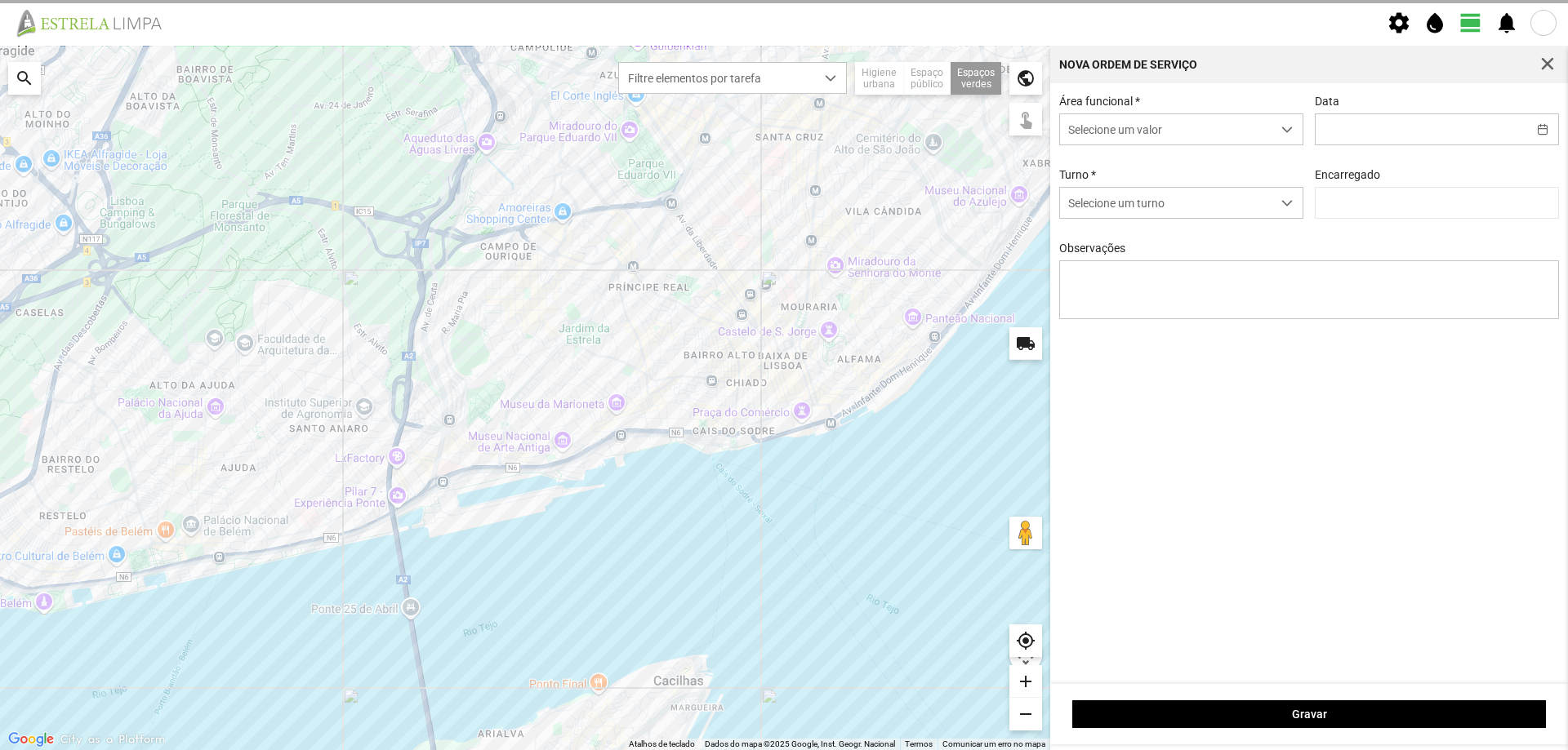
type input "[DATE]"
type textarea "Sede e Viveiro, [GEOGRAPHIC_DATA] Antiga e Condomínio do Quelhas e Av. [PERSON_…"
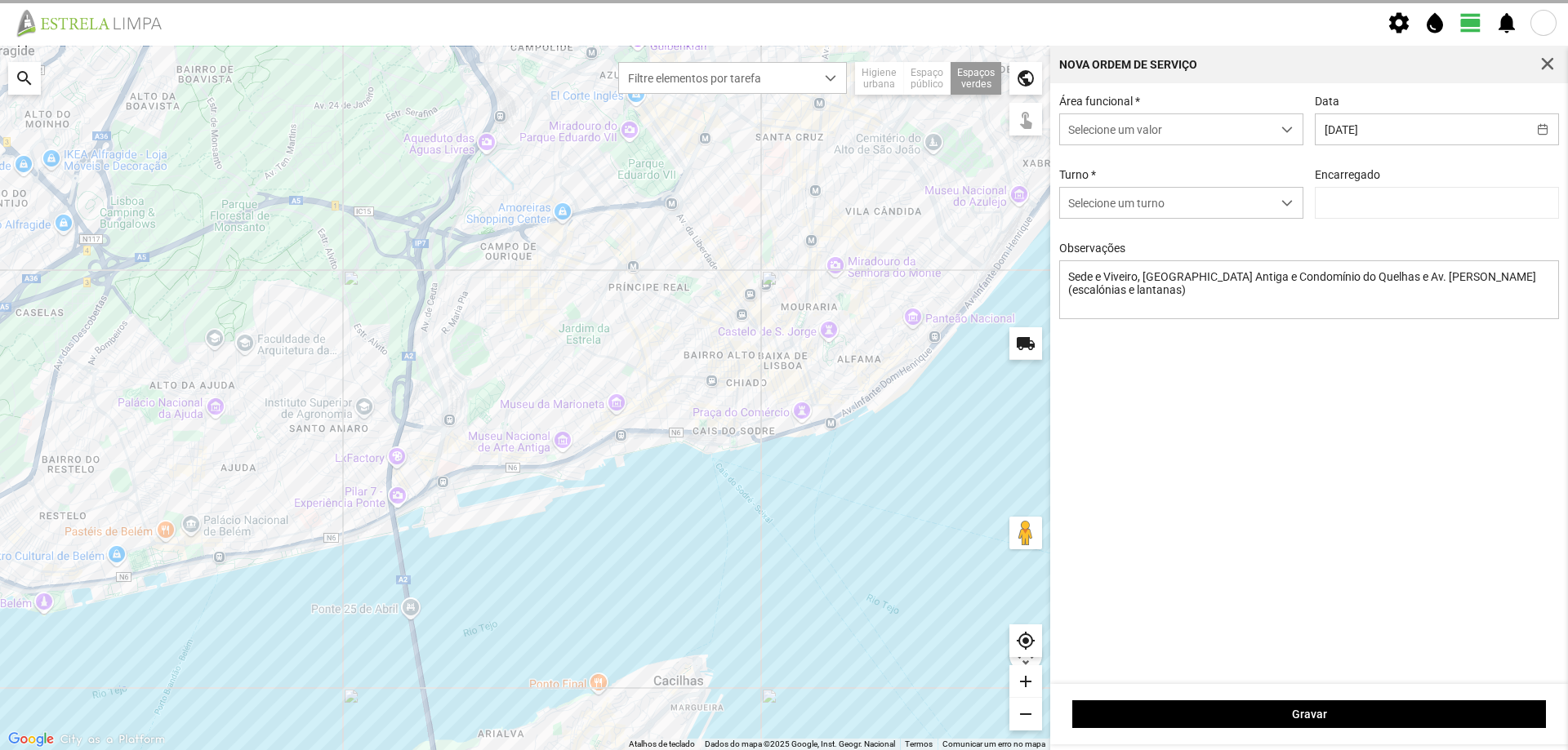
type input "[PERSON_NAME]"
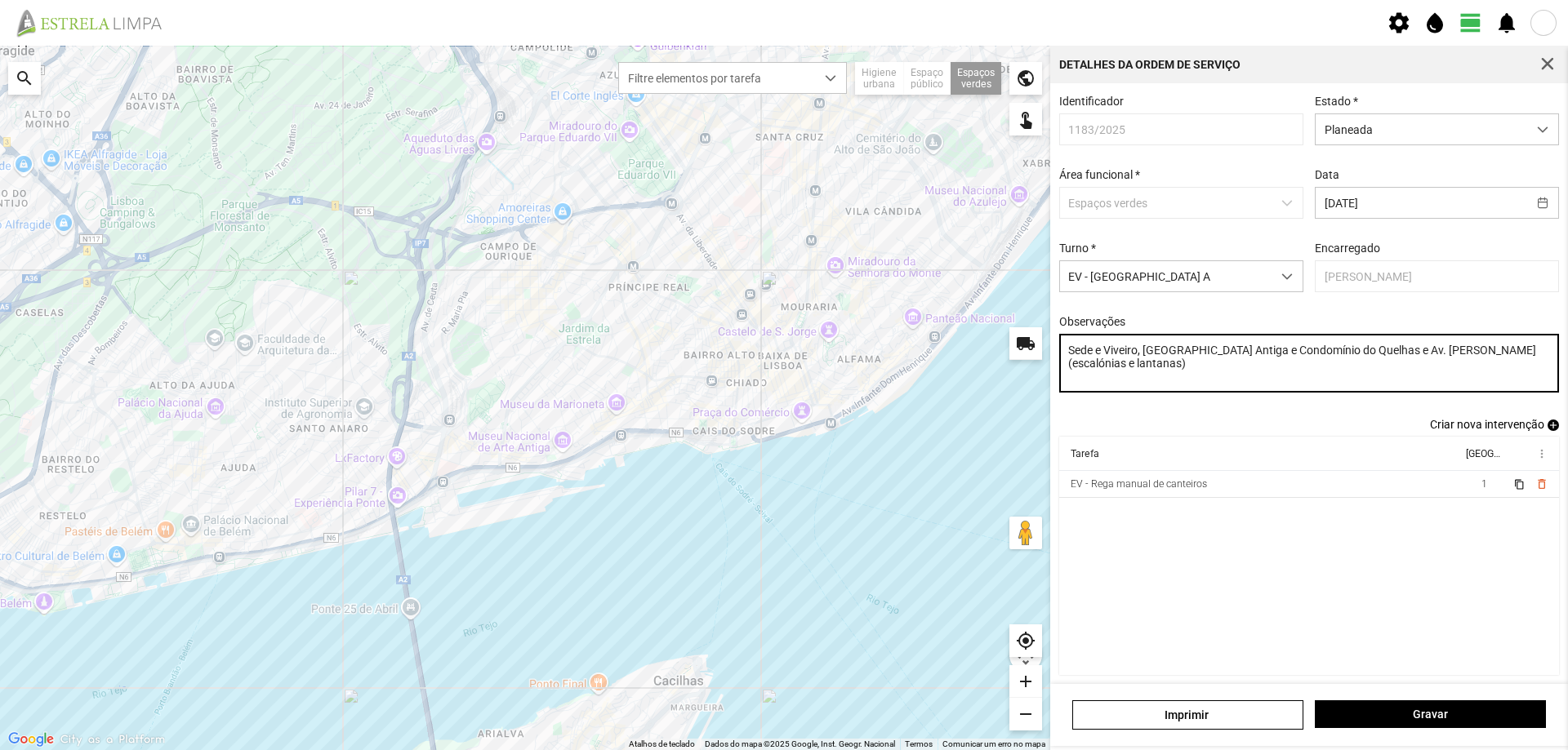
drag, startPoint x: 1146, startPoint y: 353, endPoint x: 1275, endPoint y: 376, distance: 131.0
click at [1275, 376] on textarea "Sede e Viveiro, [GEOGRAPHIC_DATA] Antiga e Condomínio do Quelhas e Av. [PERSON_…" at bounding box center [1309, 363] width 501 height 59
click at [1179, 344] on textarea "Sede e Viveiro, [PERSON_NAME]" at bounding box center [1309, 363] width 501 height 59
click at [1222, 357] on textarea "Sede e Viveiro, [PERSON_NAME]" at bounding box center [1309, 363] width 501 height 59
type textarea "Sede e Viveiro, [PERSON_NAME]"
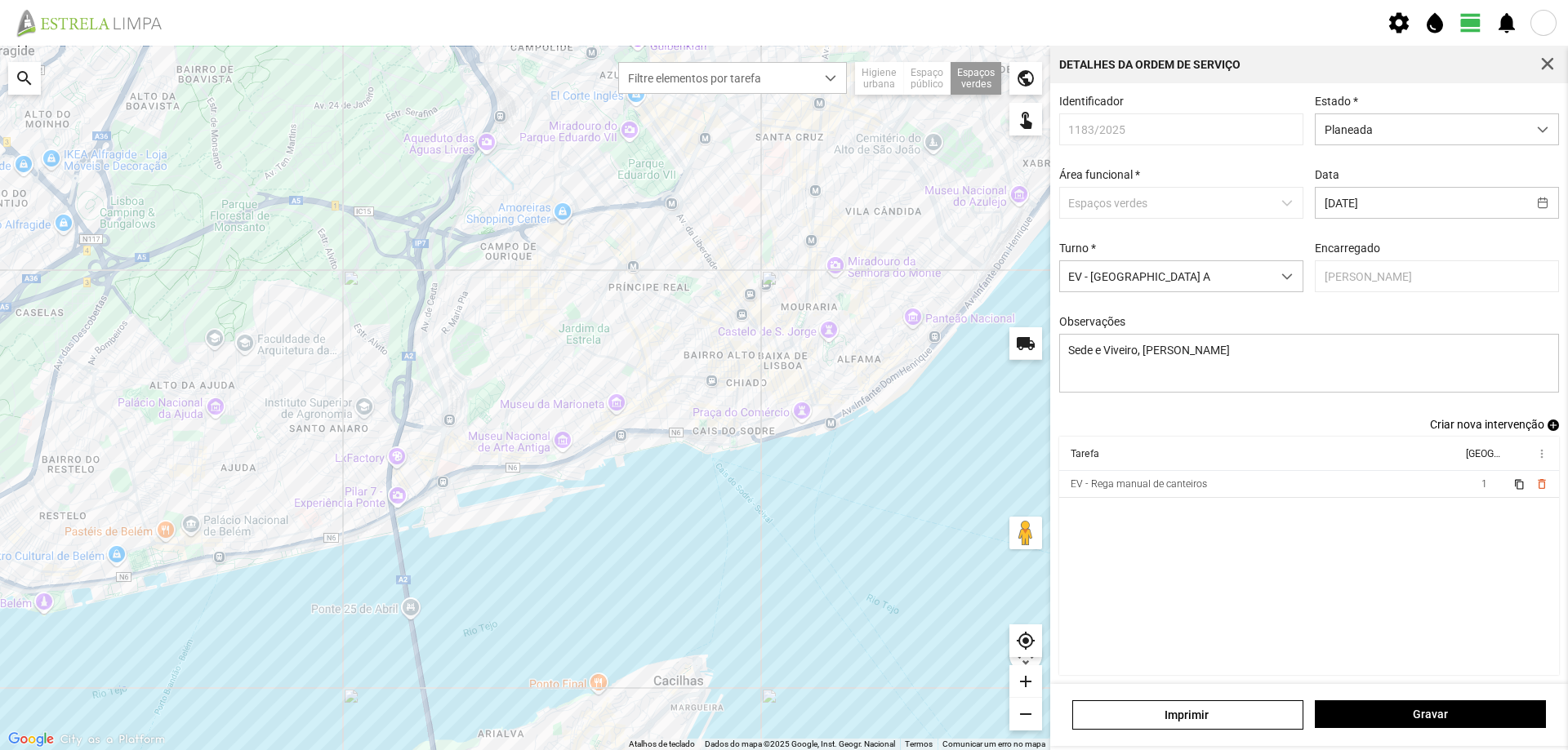
click at [1342, 471] on th "Tarefa" at bounding box center [1260, 454] width 402 height 35
click at [1333, 488] on td "EV - Rega manual de canteiros" at bounding box center [1260, 485] width 402 height 27
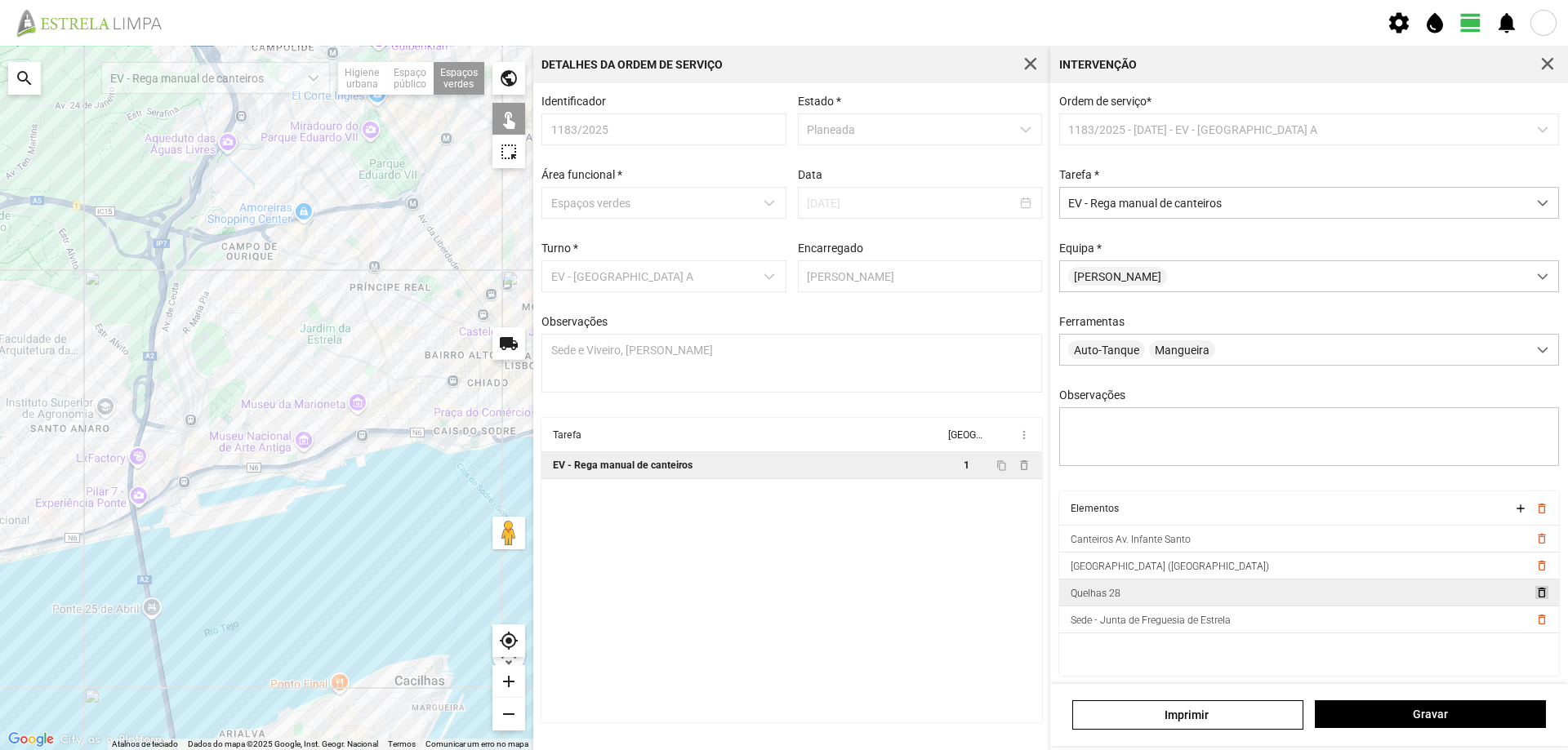
click at [1535, 599] on span "delete_outline" at bounding box center [1542, 593] width 13 height 13
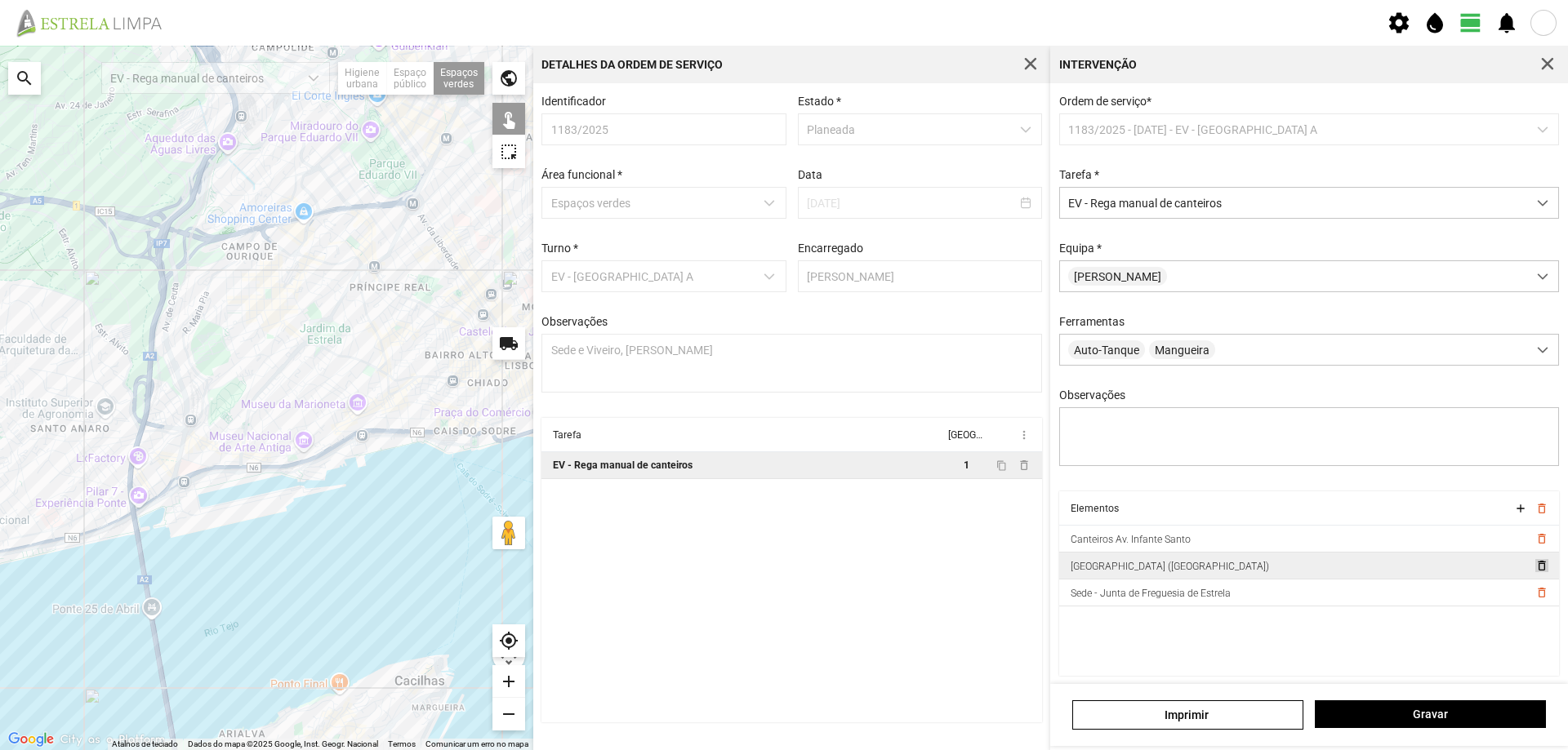
click at [1535, 572] on span "delete_outline" at bounding box center [1542, 566] width 13 height 13
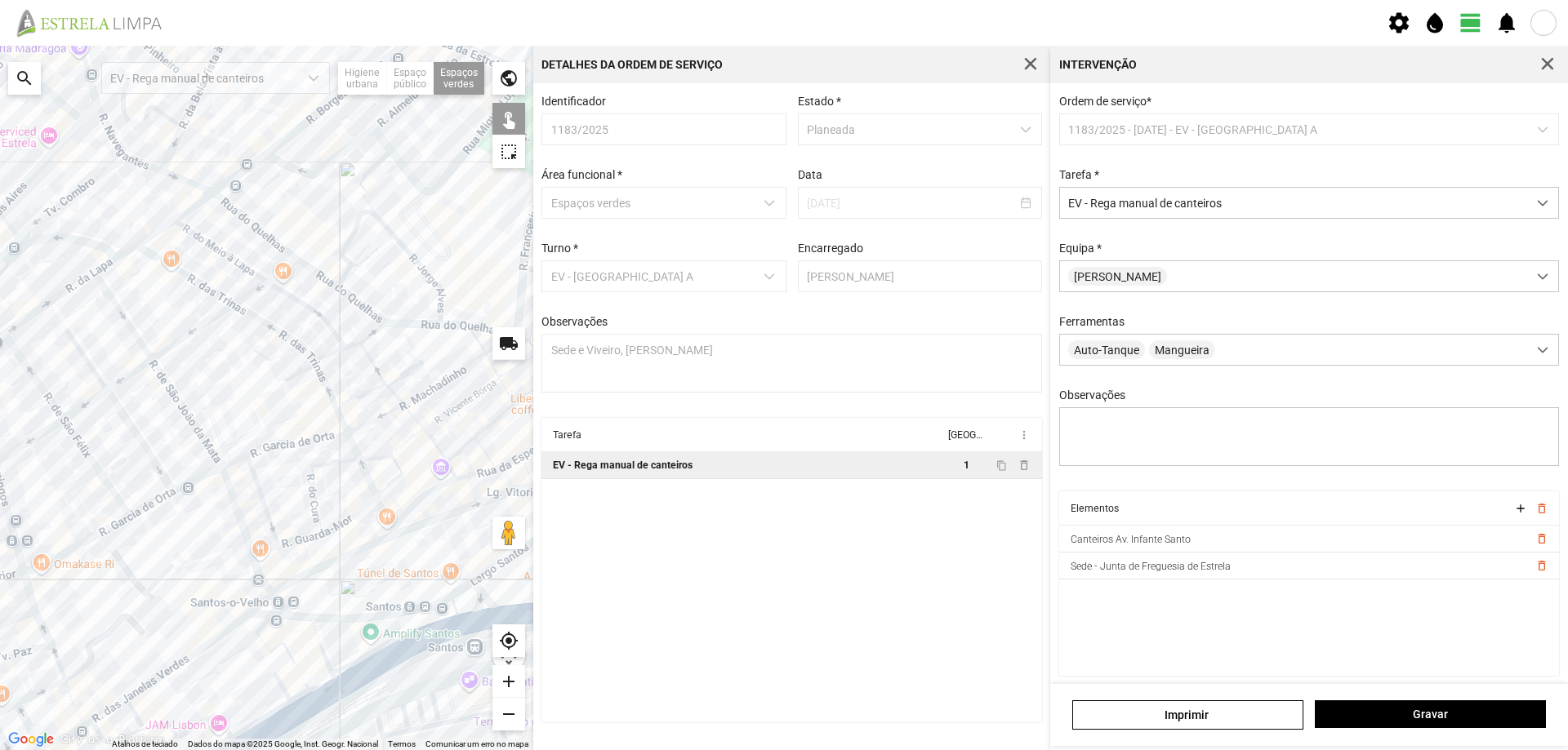
drag, startPoint x: 300, startPoint y: 338, endPoint x: 85, endPoint y: 496, distance: 266.8
click at [85, 496] on div at bounding box center [266, 398] width 533 height 705
click at [336, 246] on div at bounding box center [266, 398] width 533 height 705
click at [336, 240] on div at bounding box center [266, 398] width 533 height 705
drag, startPoint x: 1409, startPoint y: 711, endPoint x: 1402, endPoint y: 707, distance: 8.1
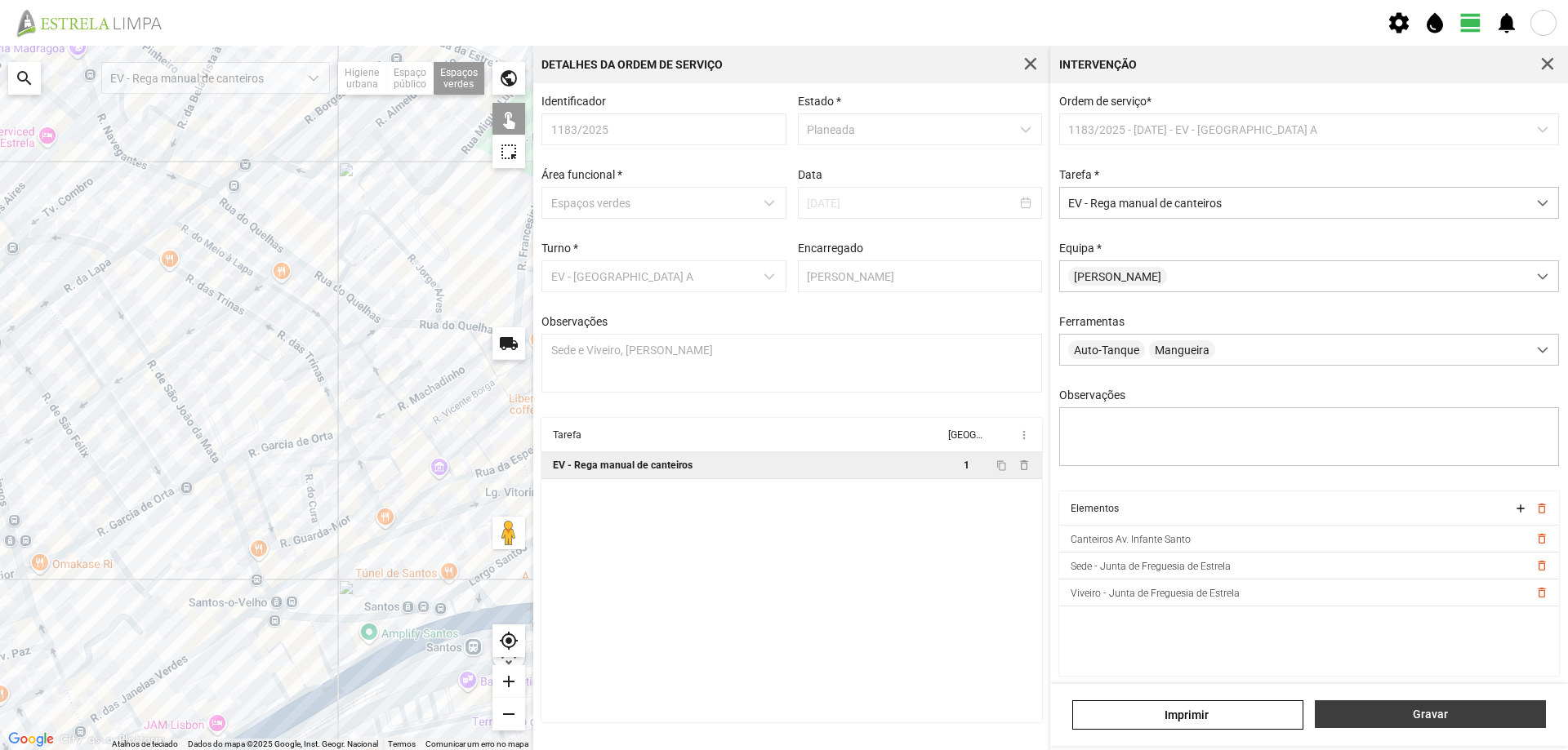
click at [1406, 710] on span "Gravar" at bounding box center [1432, 715] width 214 height 13
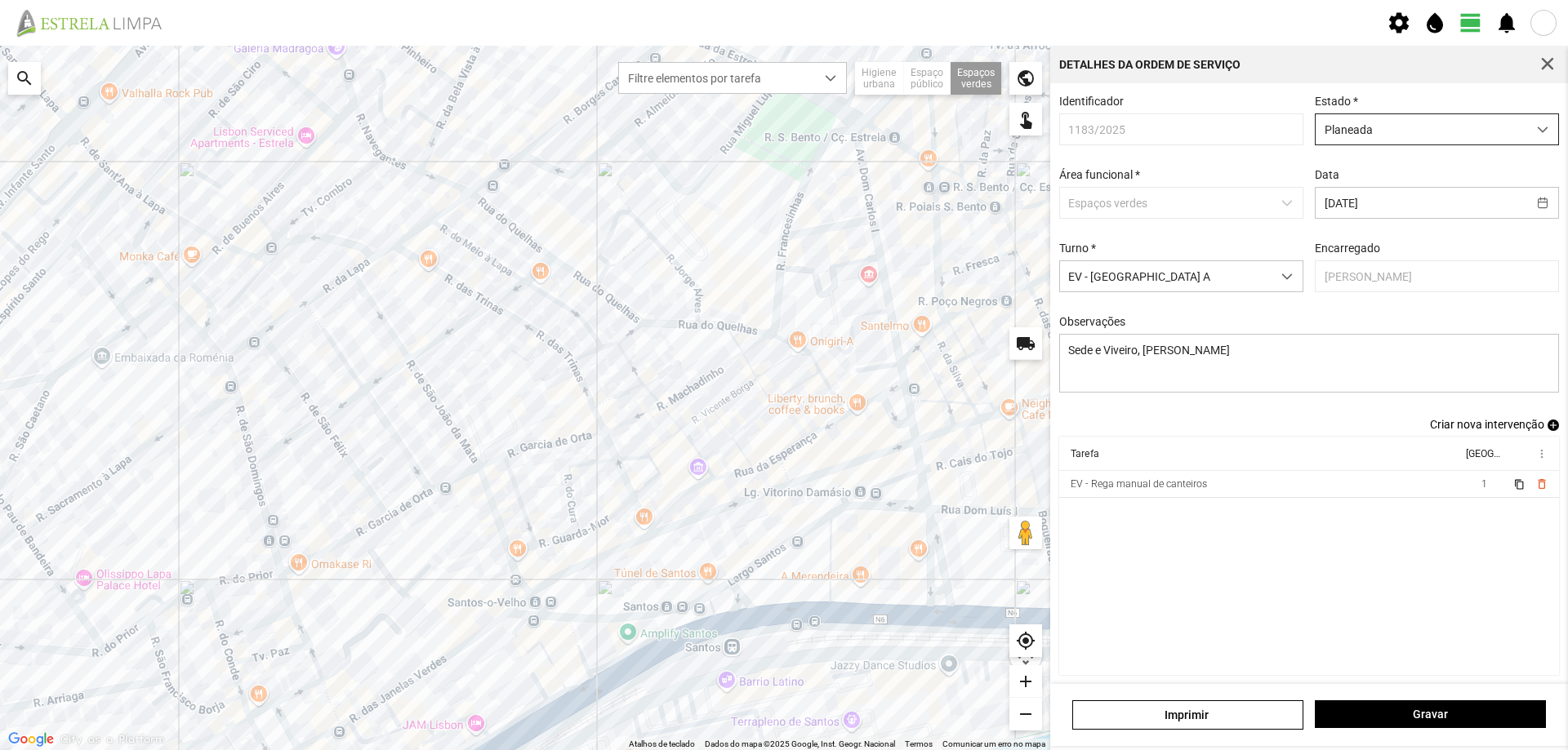
click at [1435, 128] on span "Planeada" at bounding box center [1422, 129] width 212 height 30
click at [1386, 191] on li "Atribuída" at bounding box center [1427, 192] width 236 height 30
click at [1430, 715] on span "Gravar" at bounding box center [1432, 715] width 214 height 13
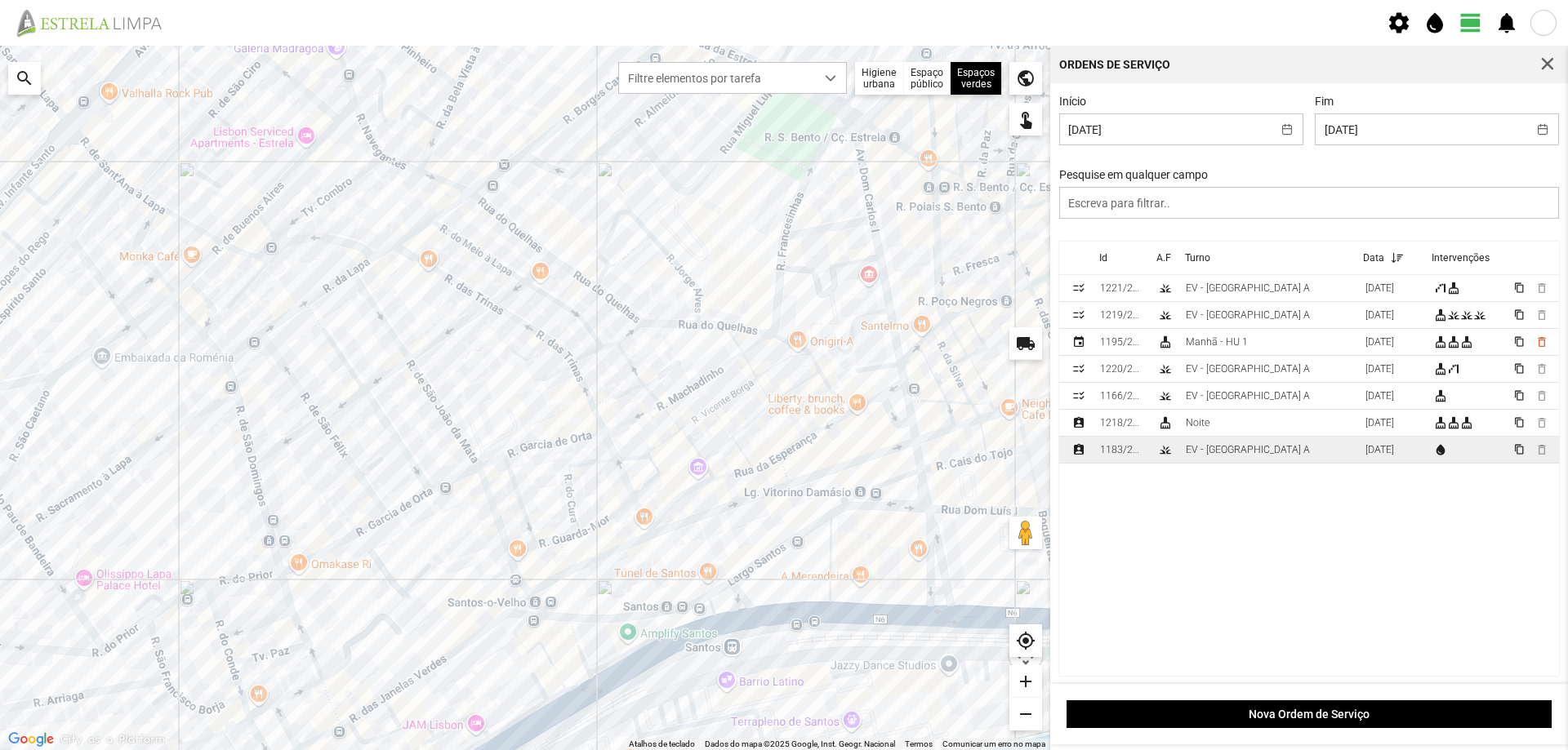
click at [1263, 455] on td "EV - [GEOGRAPHIC_DATA] A" at bounding box center [1269, 450] width 180 height 27
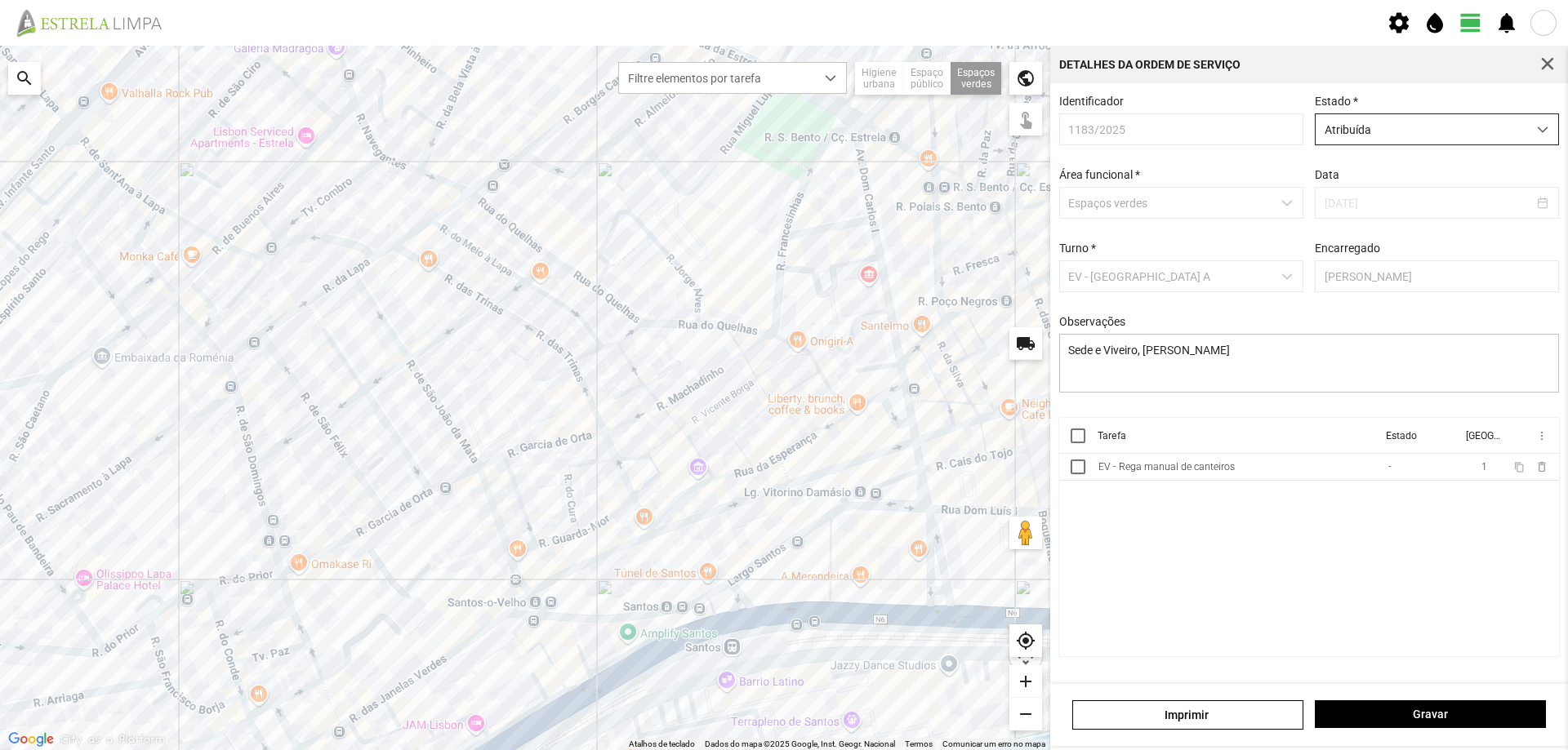
click at [1428, 131] on span "Atribuída" at bounding box center [1422, 129] width 212 height 30
click at [1080, 438] on div at bounding box center [1078, 436] width 15 height 15
click at [1543, 442] on span "more_vert" at bounding box center [1542, 436] width 13 height 13
click at [1471, 470] on span "Marcar como Concluída" at bounding box center [1454, 469] width 121 height 12
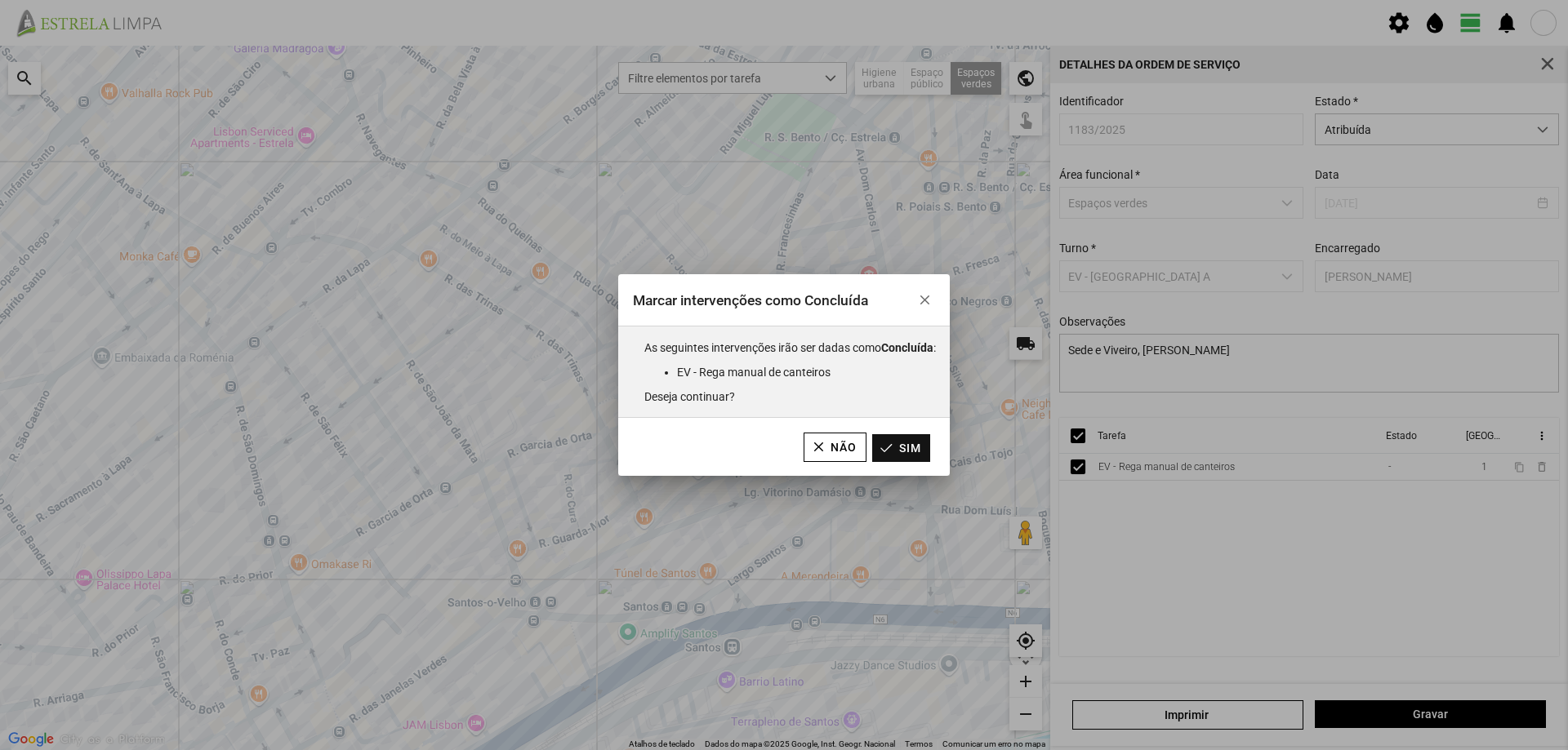
click at [923, 454] on button "Sim" at bounding box center [901, 448] width 58 height 28
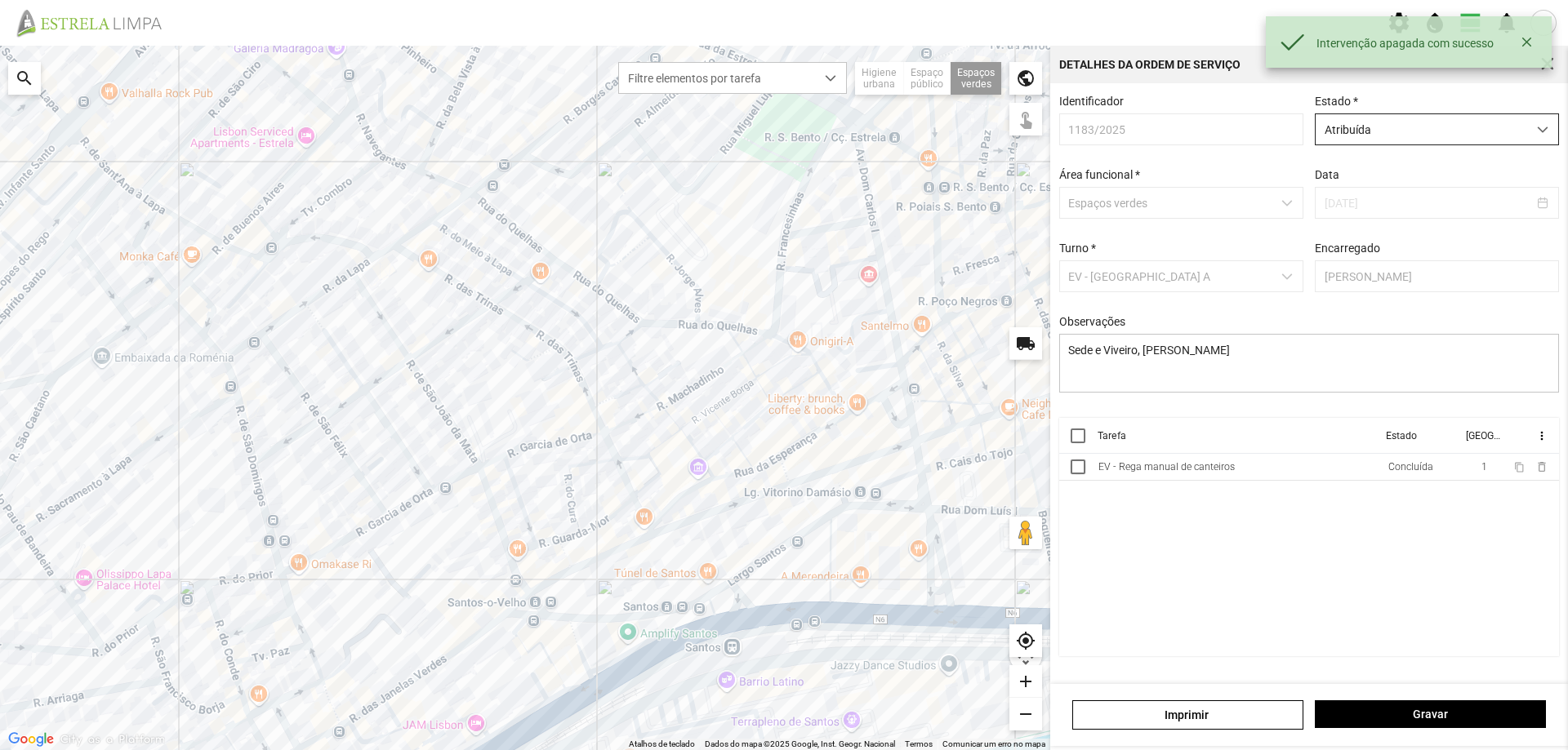
click at [1434, 135] on span "Atribuída" at bounding box center [1422, 129] width 212 height 30
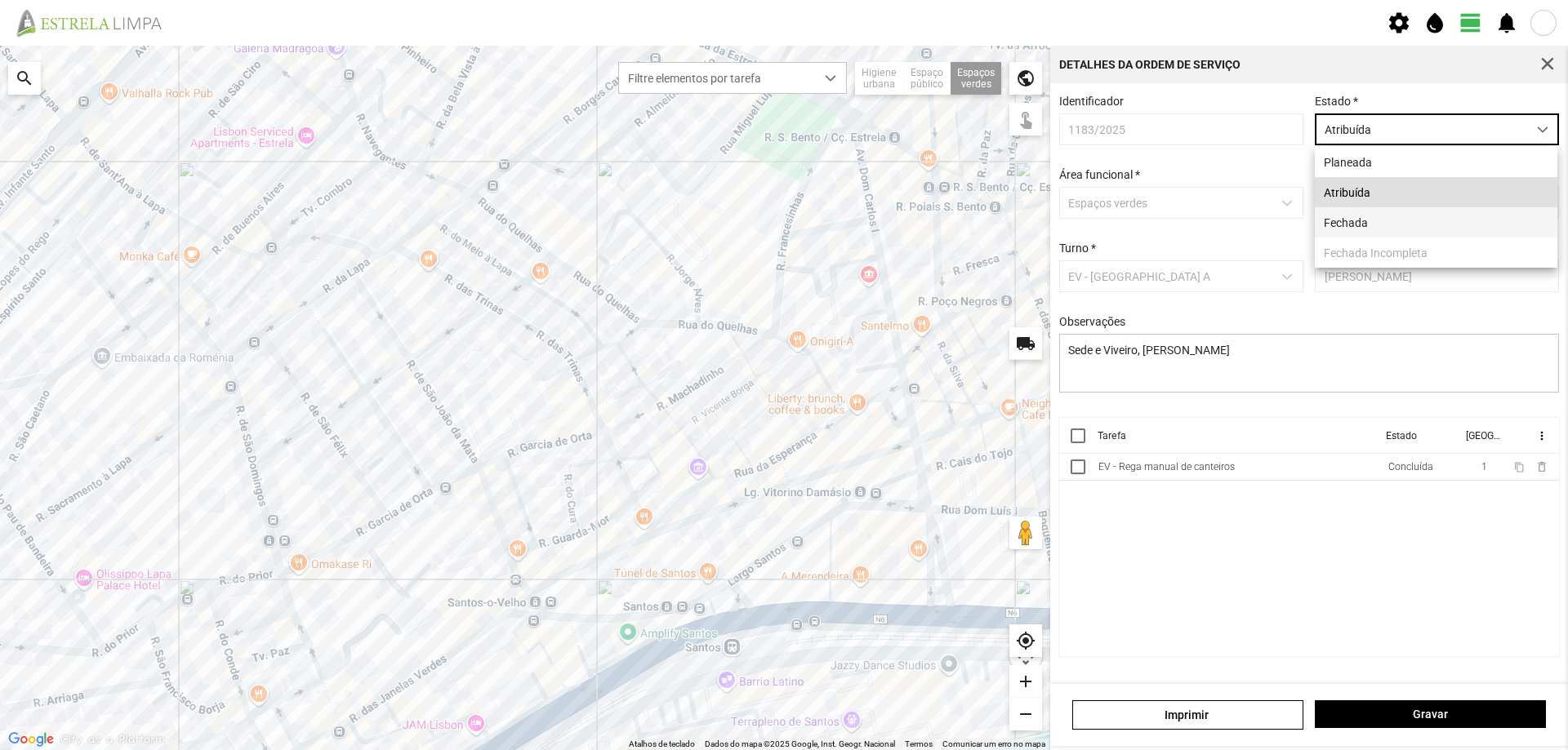
click at [1367, 223] on li "Fechada" at bounding box center [1436, 222] width 243 height 30
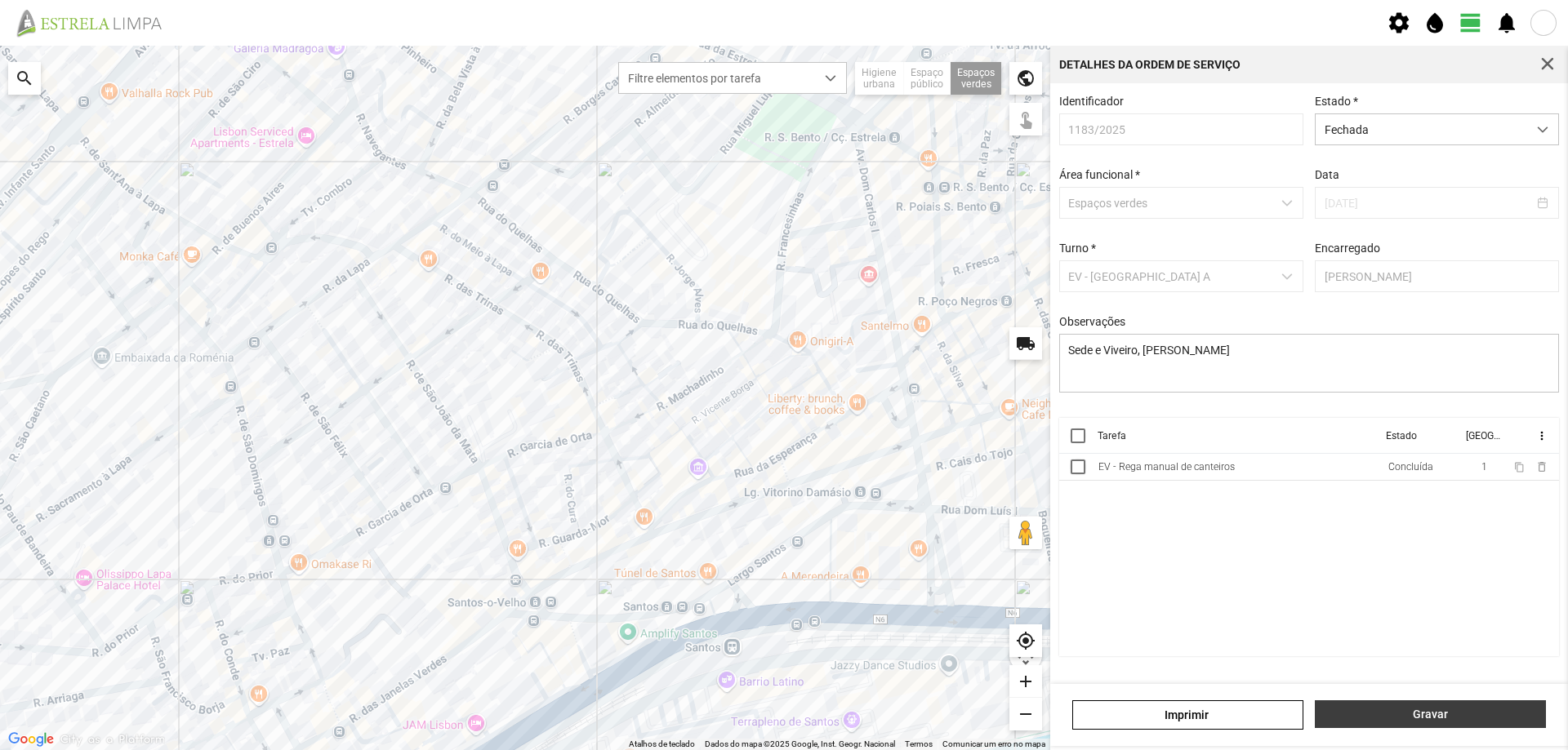
click at [1429, 718] on span "Gravar" at bounding box center [1432, 715] width 214 height 13
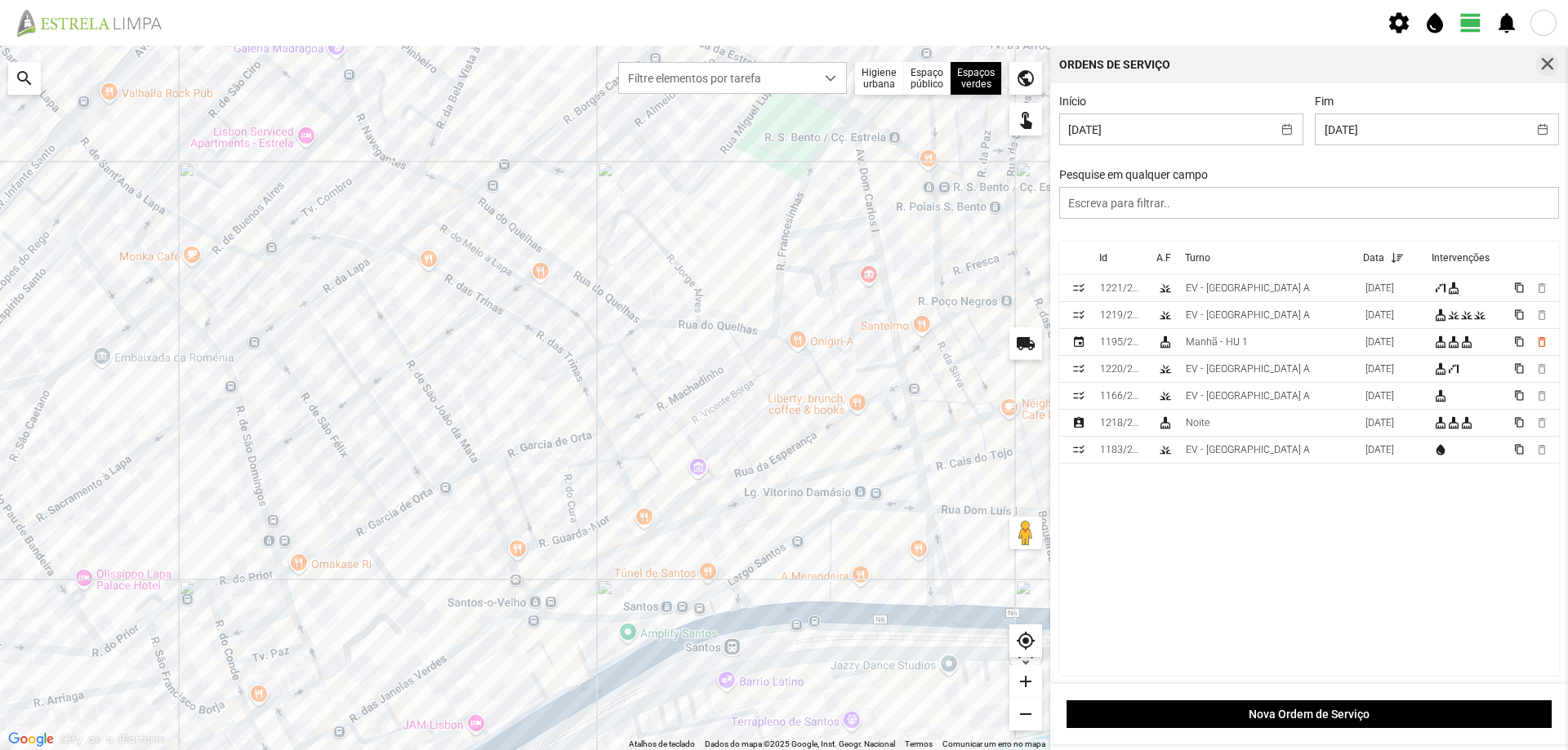
click at [1552, 61] on span "button" at bounding box center [1548, 64] width 15 height 15
